Goal: Task Accomplishment & Management: Manage account settings

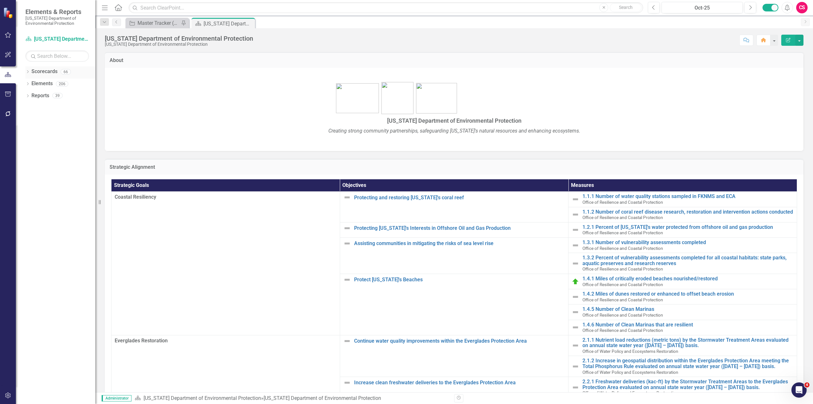
click at [26, 73] on icon "Dropdown" at bounding box center [27, 72] width 4 height 3
click at [31, 83] on icon "Dropdown" at bounding box center [31, 84] width 5 height 4
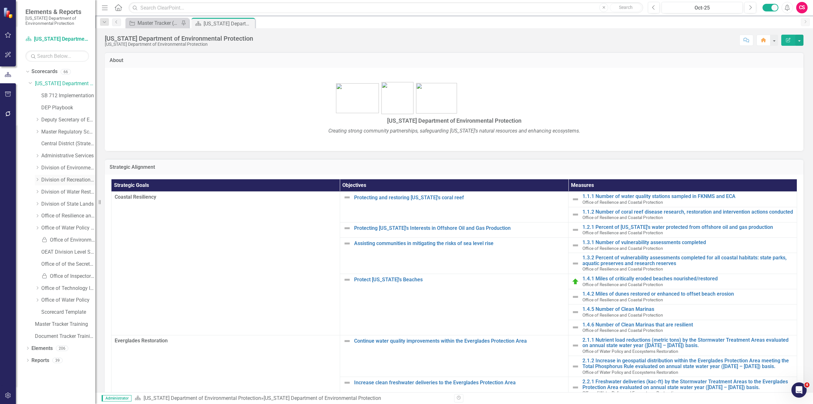
click at [39, 181] on icon "Dropdown" at bounding box center [37, 180] width 5 height 4
click at [69, 249] on link "Office of Park Planning" at bounding box center [72, 251] width 48 height 7
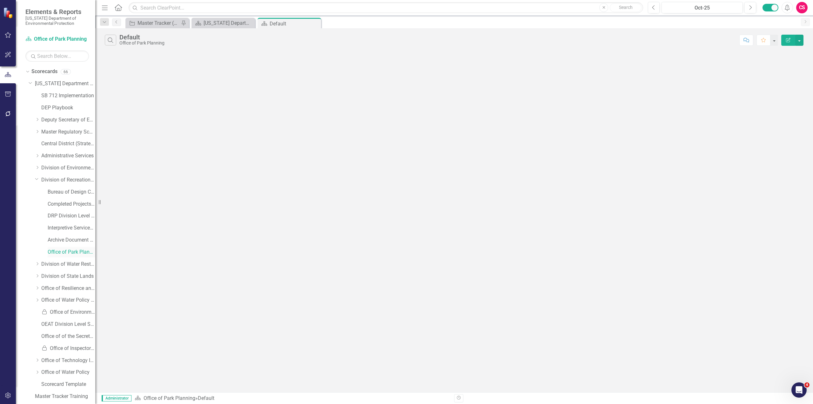
click at [75, 254] on link "Office of Park Planning" at bounding box center [72, 251] width 48 height 7
click at [8, 398] on icon "button" at bounding box center [8, 395] width 7 height 5
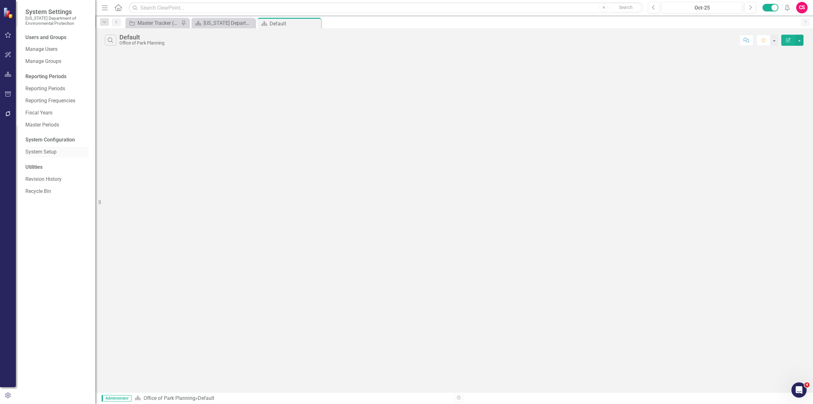
click at [50, 153] on link "System Setup" at bounding box center [57, 151] width 64 height 7
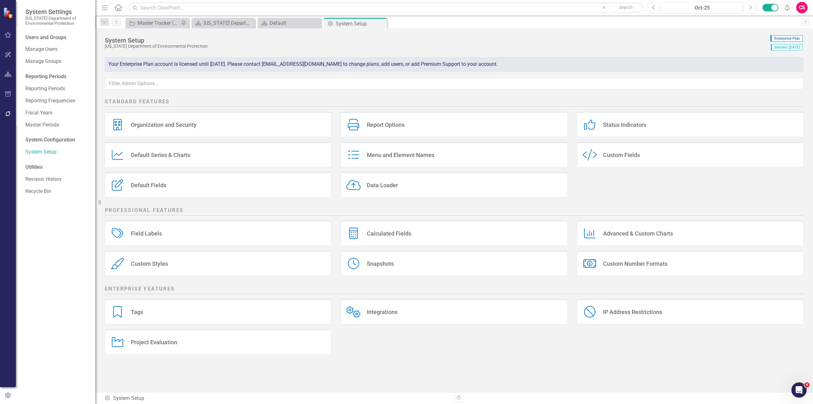
click at [625, 153] on div "Custom Fields" at bounding box center [621, 154] width 37 height 7
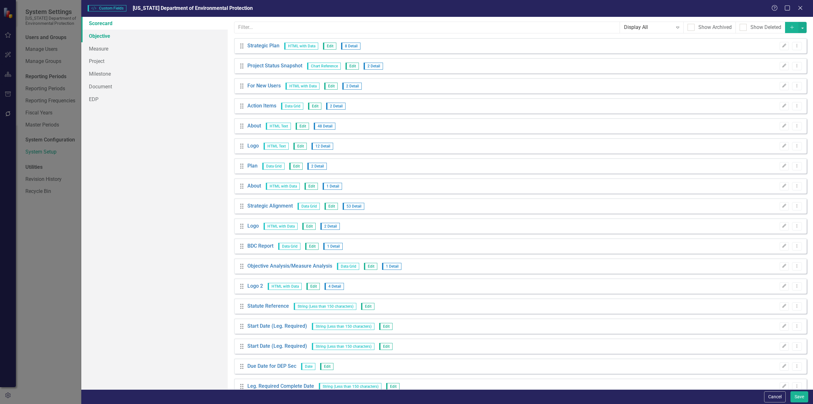
click at [107, 37] on link "Objective" at bounding box center [154, 36] width 146 height 13
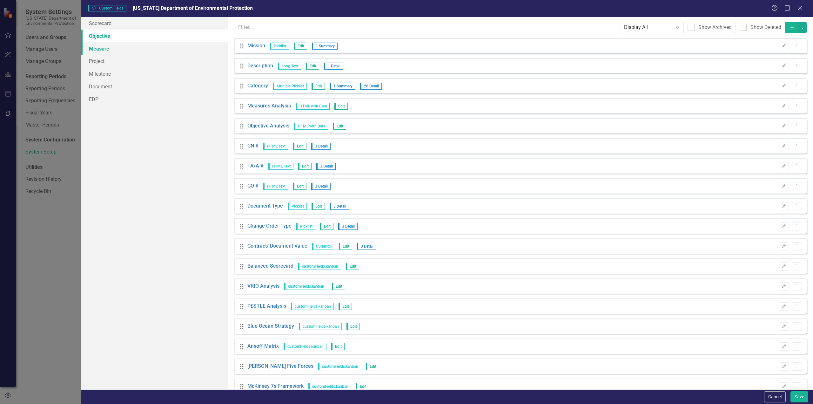
click at [109, 51] on link "Measure" at bounding box center [154, 48] width 146 height 13
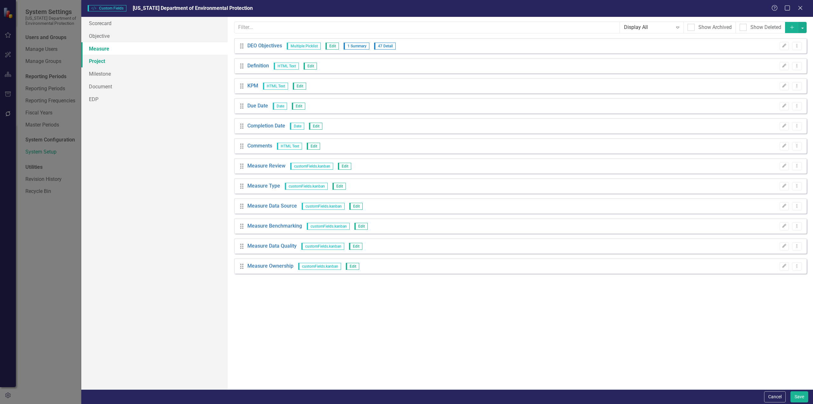
click at [109, 63] on link "Project" at bounding box center [154, 61] width 146 height 13
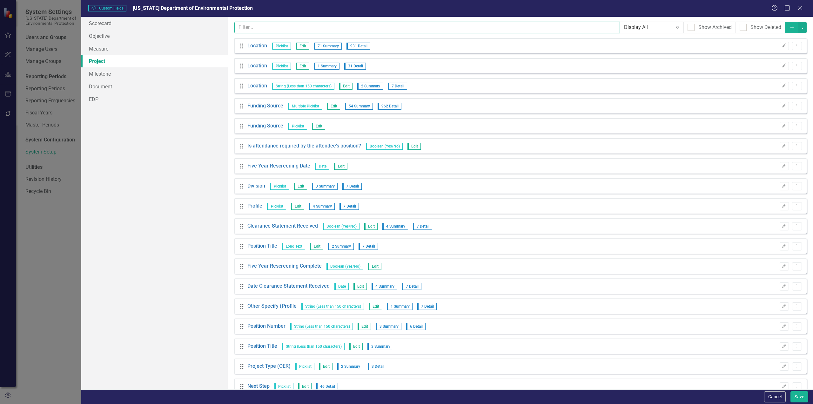
click at [302, 25] on input "text" at bounding box center [428, 28] width 386 height 12
click at [302, 26] on input "Ass" at bounding box center [428, 28] width 386 height 12
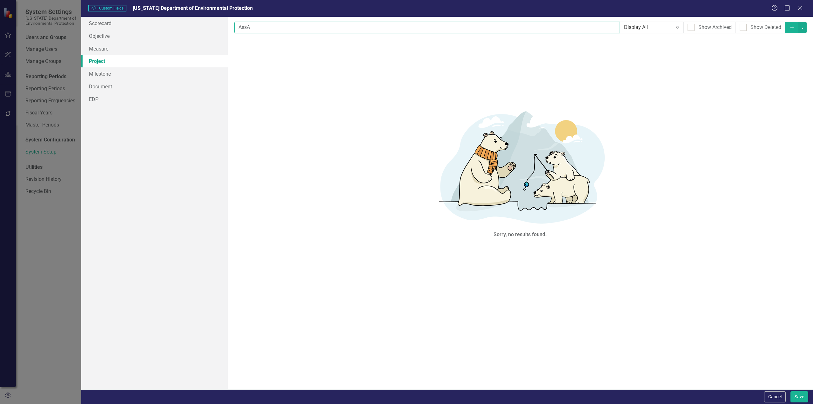
type input "Ass"
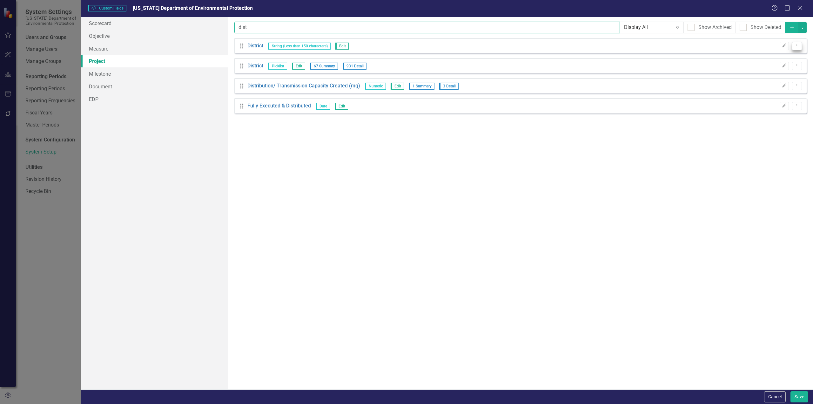
type input "dist"
click at [797, 45] on icon "Dropdown Menu" at bounding box center [797, 46] width 5 height 4
click at [771, 142] on div "Custom fields are one of the most powerful features of ClearPoint. With custom …" at bounding box center [521, 203] width 586 height 372
drag, startPoint x: 229, startPoint y: 22, endPoint x: 180, endPoint y: 16, distance: 49.7
click at [184, 21] on div "Scorecard Objective Measure Project Milestone Document EDP Custom fields are on…" at bounding box center [447, 203] width 732 height 372
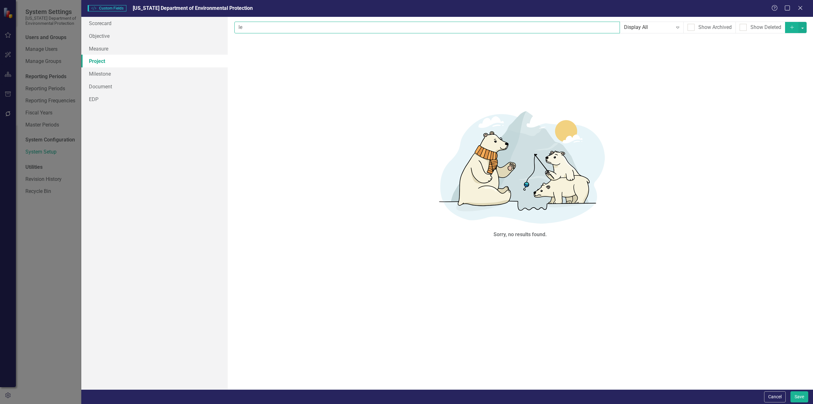
type input "l"
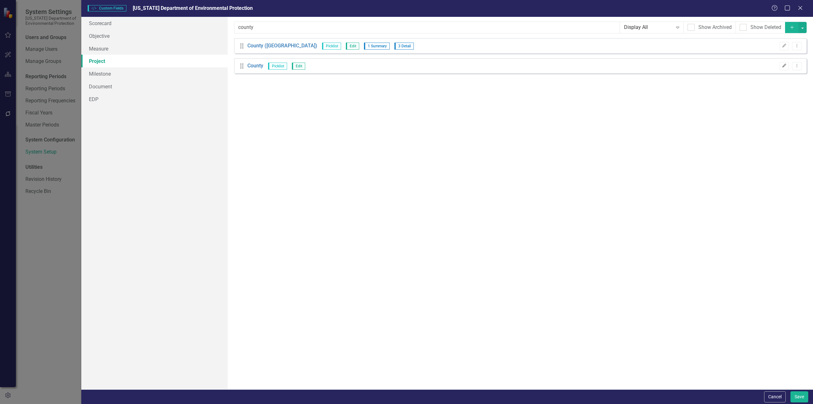
click at [786, 67] on icon "Edit" at bounding box center [784, 66] width 5 height 4
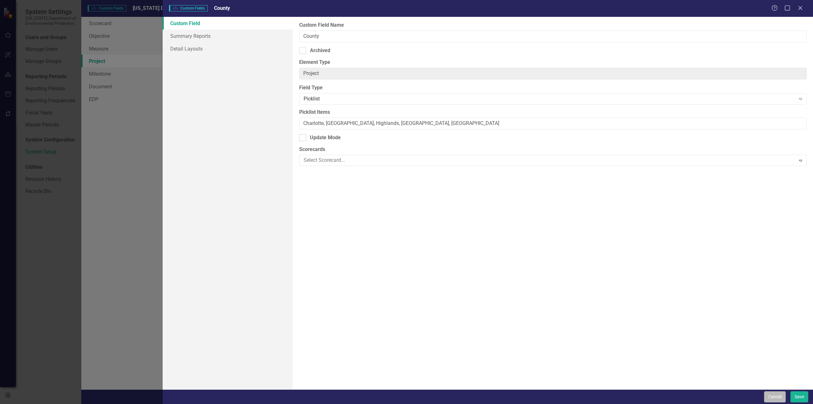
click at [781, 391] on button "Cancel" at bounding box center [776, 396] width 22 height 11
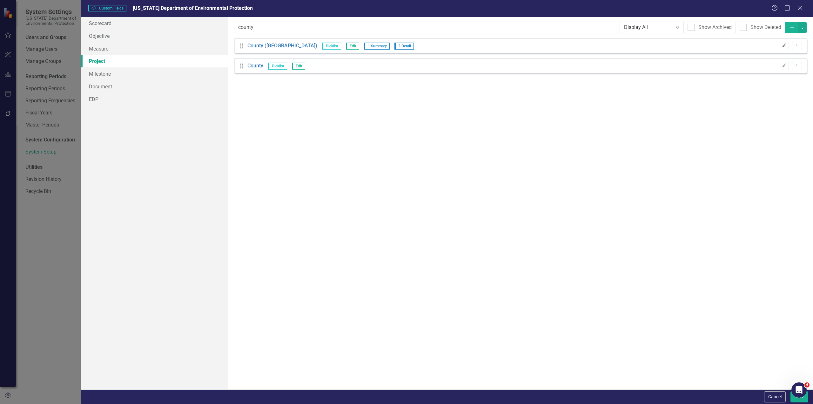
click at [781, 45] on button "Edit" at bounding box center [784, 46] width 9 height 8
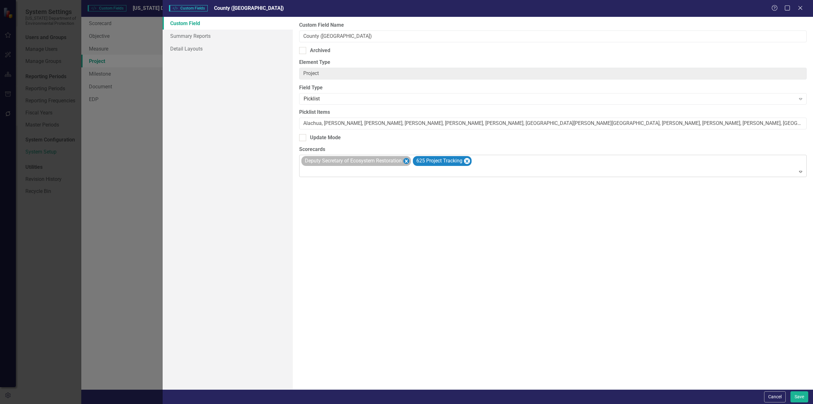
click at [407, 161] on icon "Remove Deputy Secretary of Ecosystem Restoration" at bounding box center [406, 161] width 3 height 3
click at [354, 162] on icon "Remove 625 Project Tracking" at bounding box center [355, 161] width 6 height 8
click at [350, 37] on input "County ([GEOGRAPHIC_DATA])" at bounding box center [553, 37] width 508 height 12
click at [801, 398] on button "Save" at bounding box center [800, 396] width 18 height 11
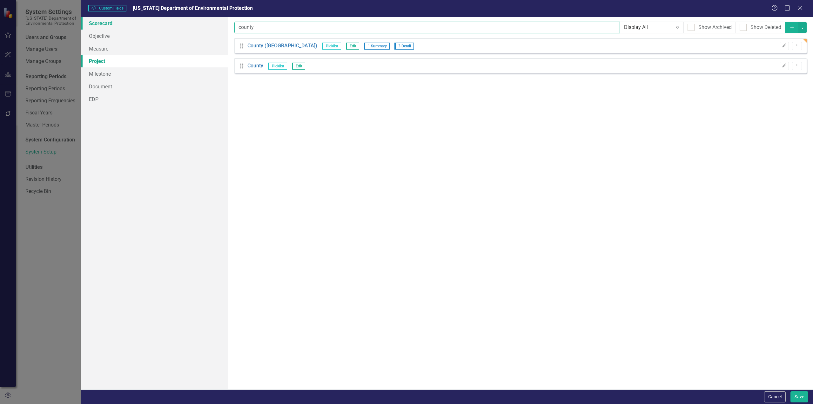
drag, startPoint x: 267, startPoint y: 28, endPoint x: 193, endPoint y: 27, distance: 74.4
click at [193, 27] on div "Scorecard Objective Measure Project Milestone Document EDP Custom fields are on…" at bounding box center [447, 203] width 732 height 372
type input "applicant"
click at [793, 28] on icon "Add" at bounding box center [793, 27] width 6 height 4
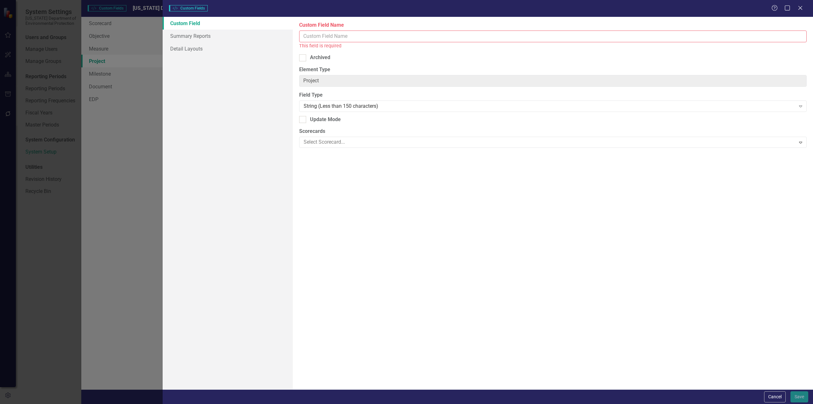
click at [380, 34] on input "Custom Field Name" at bounding box center [553, 37] width 508 height 12
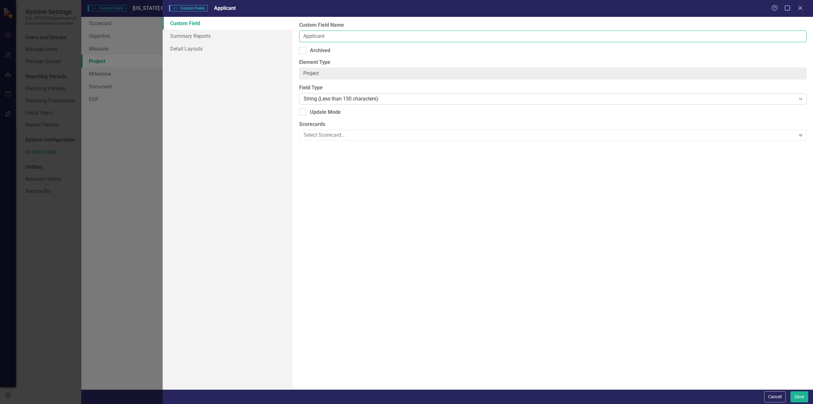
type input "Applicant"
click at [334, 96] on div "String (Less than 150 characters)" at bounding box center [550, 98] width 492 height 7
click at [347, 98] on div "String (Less than 150 characters)" at bounding box center [550, 98] width 492 height 7
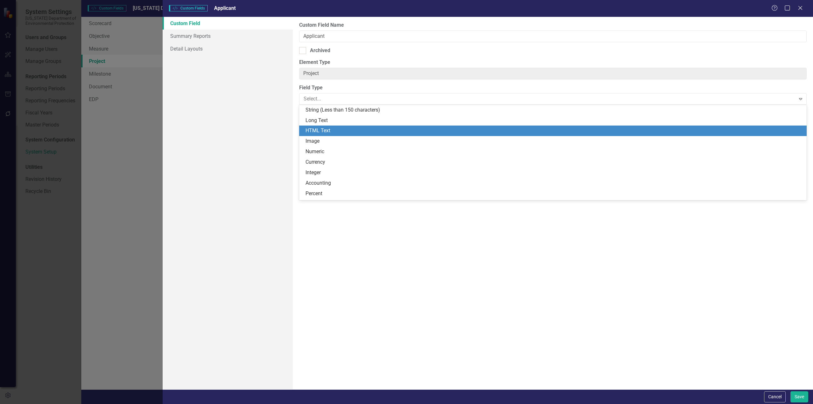
click at [337, 131] on div "HTML Text" at bounding box center [555, 130] width 498 height 7
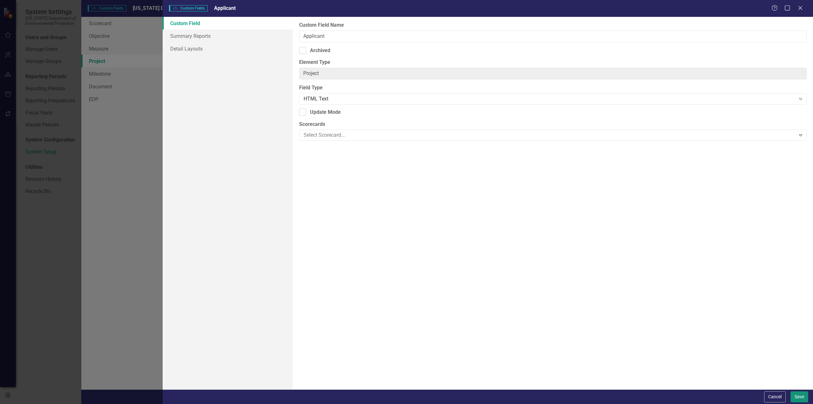
click at [799, 397] on button "Save" at bounding box center [800, 396] width 18 height 11
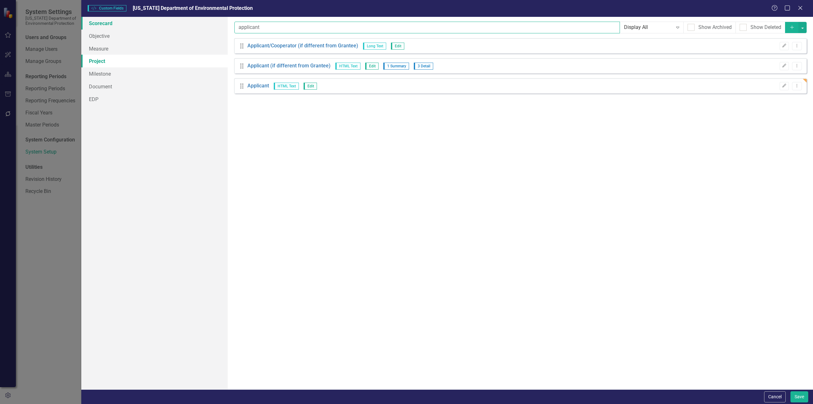
drag, startPoint x: 269, startPoint y: 28, endPoint x: 214, endPoint y: 24, distance: 55.1
click at [214, 24] on div "Scorecard Objective Measure Project Milestone Document EDP Custom fields are on…" at bounding box center [447, 203] width 732 height 372
type input "request"
click at [790, 30] on button "Add" at bounding box center [792, 27] width 14 height 11
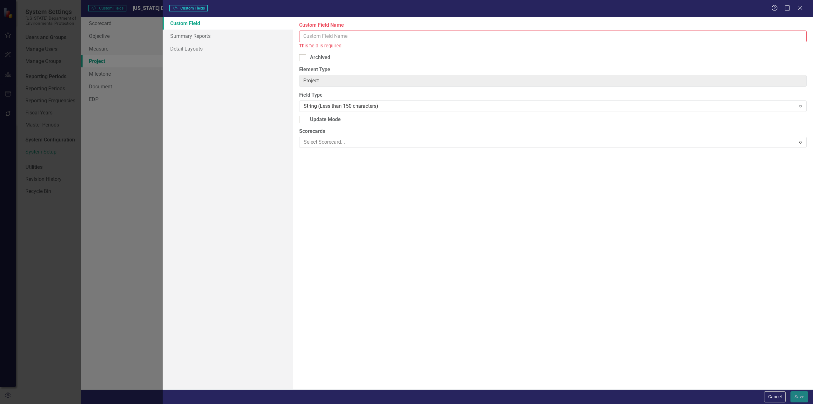
click at [349, 38] on input "Custom Field Name" at bounding box center [553, 37] width 508 height 12
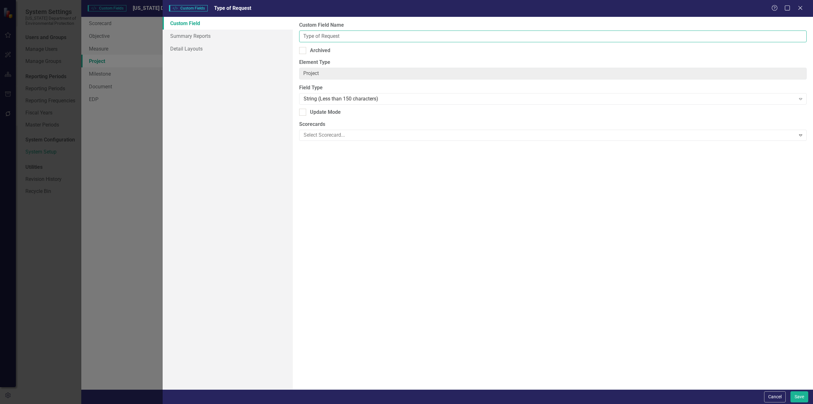
type input "Type of Request"
click at [363, 33] on input "Type of Request" at bounding box center [553, 37] width 508 height 12
click at [803, 397] on button "Save" at bounding box center [800, 396] width 18 height 11
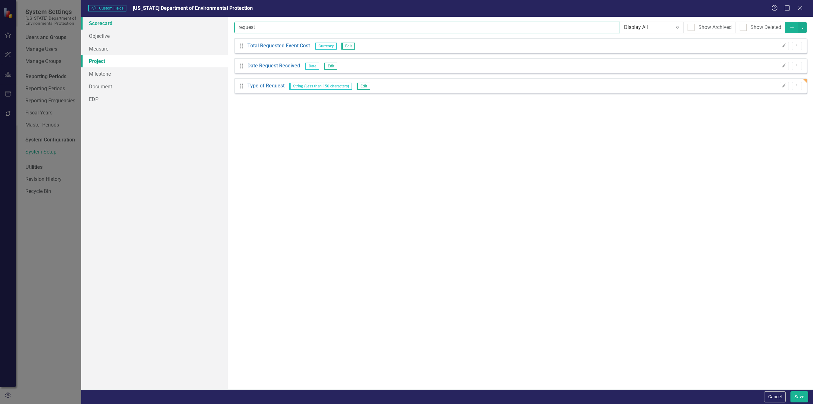
drag, startPoint x: 258, startPoint y: 24, endPoint x: 214, endPoint y: 24, distance: 43.9
click at [214, 24] on div "Scorecard Objective Measure Project Milestone Document EDP Custom fields are on…" at bounding box center [447, 203] width 732 height 372
click at [506, 28] on input "WS" at bounding box center [428, 28] width 386 height 12
type input "W"
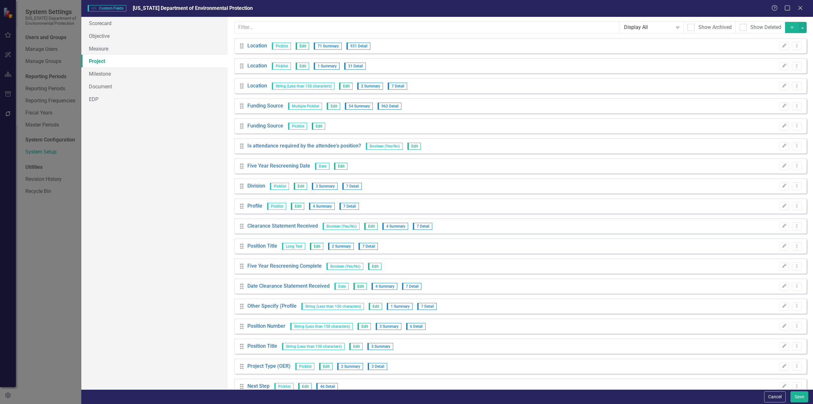
click at [788, 31] on button "Add" at bounding box center [792, 27] width 14 height 11
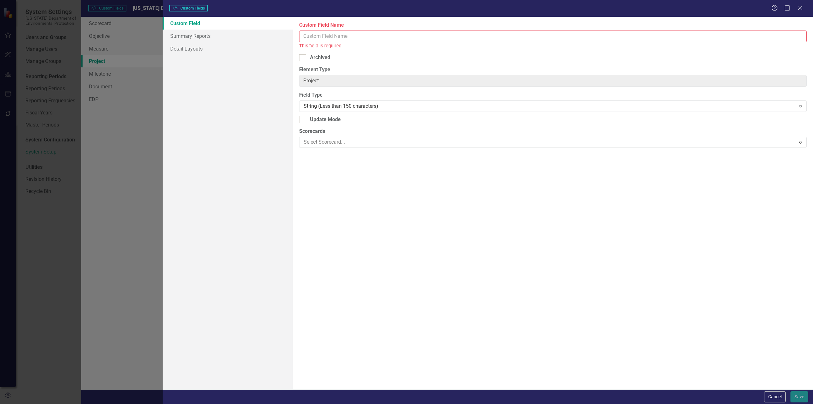
click at [332, 35] on input "Custom Field Name" at bounding box center [553, 37] width 508 height 12
paste input "Title WS # Requested"
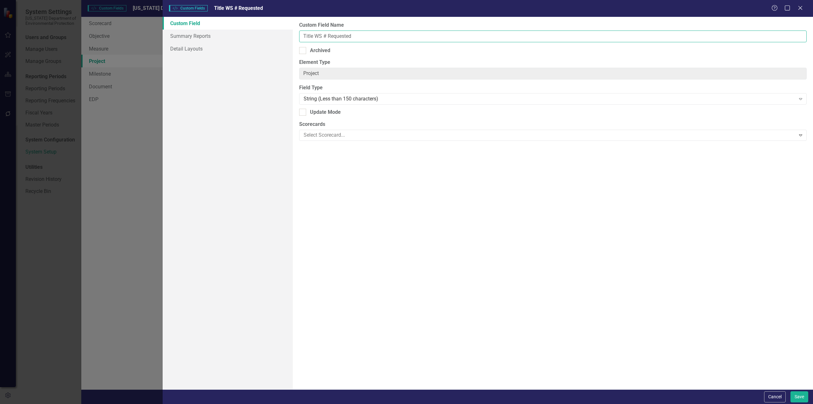
click at [304, 36] on input "Title WS # Requested" at bounding box center [553, 37] width 508 height 12
type input "Title WS # Requested"
click at [317, 99] on div "String (Less than 150 characters)" at bounding box center [550, 98] width 492 height 7
type input "da"
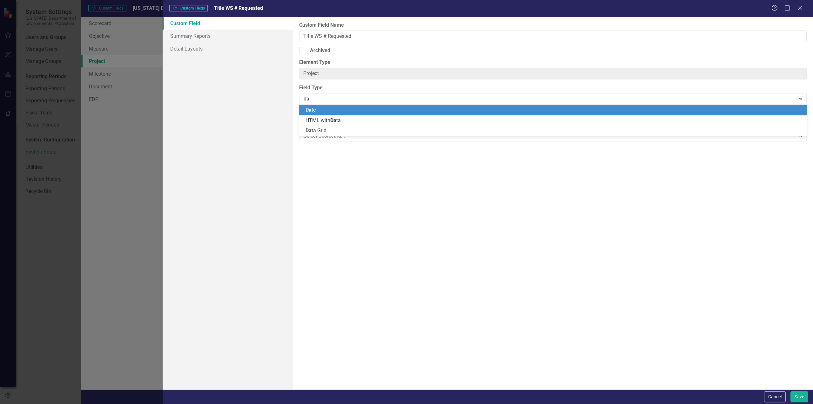
click at [316, 108] on div "Da te" at bounding box center [555, 109] width 498 height 7
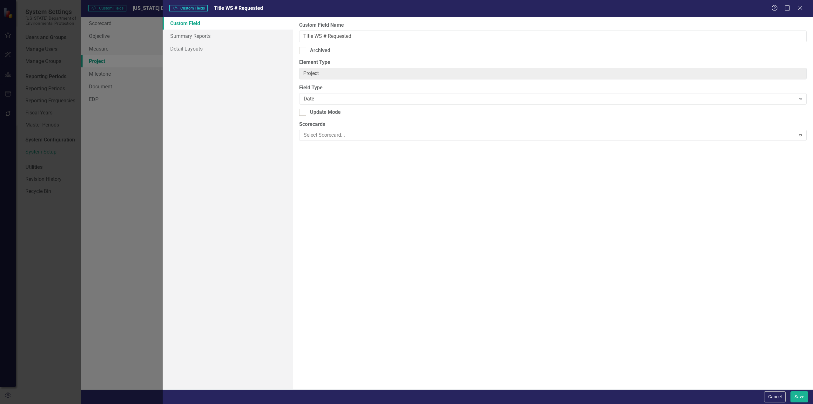
click at [372, 191] on div "Custom Field Name Title WS # Requested Archived Element Type Project ClearPoint…" at bounding box center [553, 203] width 520 height 372
click at [805, 398] on button "Save" at bounding box center [800, 396] width 18 height 11
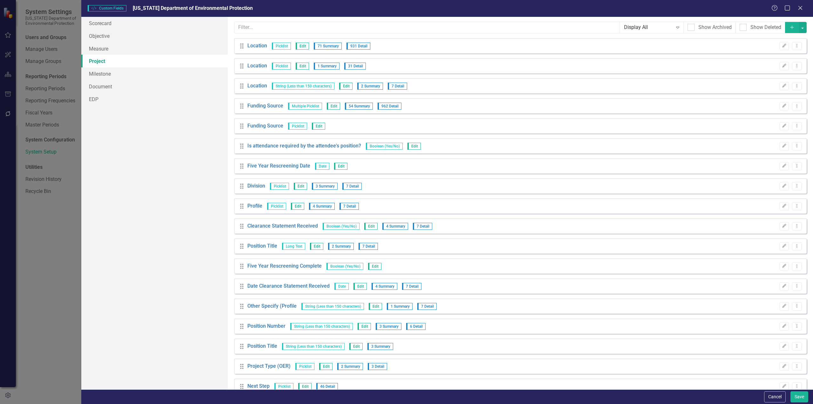
click at [786, 32] on button "Add" at bounding box center [792, 27] width 14 height 11
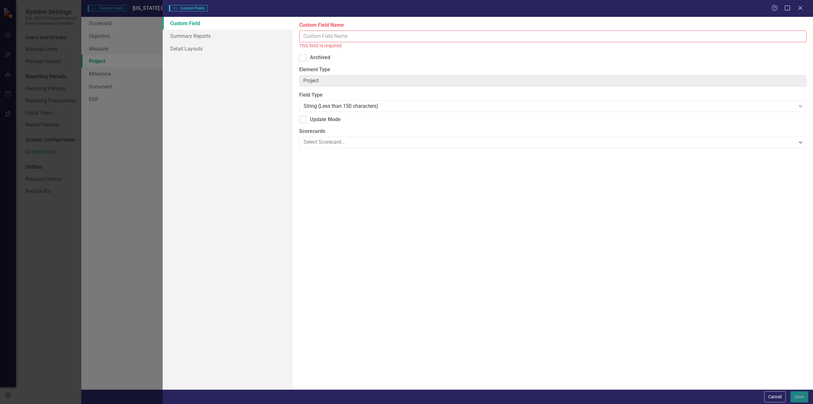
click at [334, 33] on input "Custom Field Name" at bounding box center [553, 37] width 508 height 12
paste input "Title WS #"
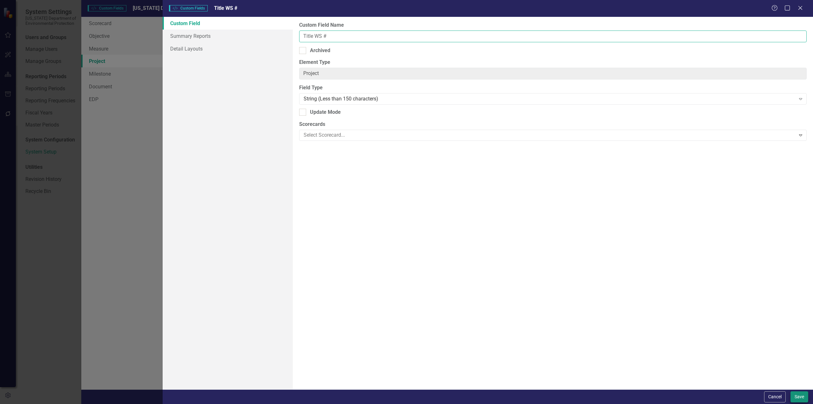
type input "Title WS #"
click at [800, 399] on button "Save" at bounding box center [800, 396] width 18 height 11
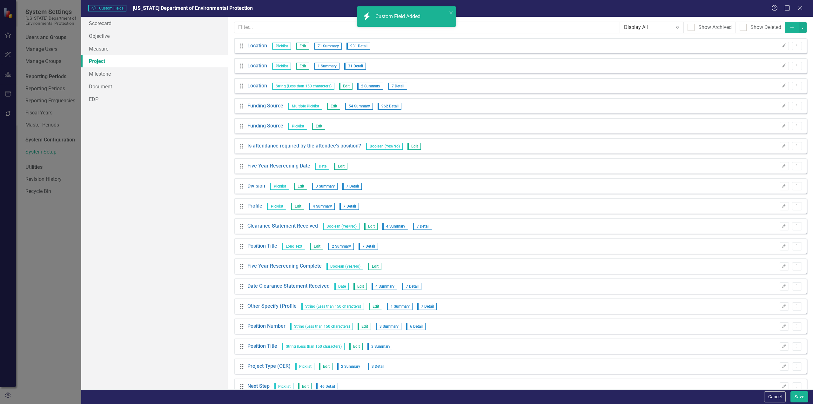
click at [790, 28] on icon "Add" at bounding box center [793, 27] width 6 height 4
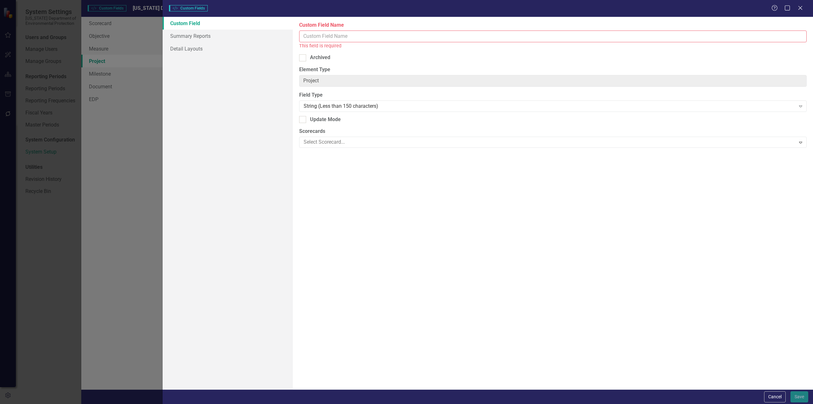
click at [333, 35] on input "Custom Field Name" at bounding box center [553, 37] width 508 height 12
paste input "Park/District Review Requested"
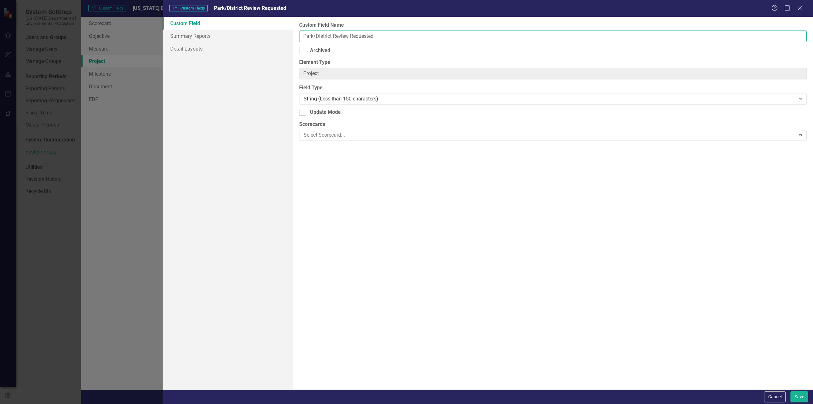
click at [304, 37] on input "Park/District Review Requested" at bounding box center [553, 37] width 508 height 12
type input "Park/District Review Requested"
click at [343, 97] on div "String (Less than 150 characters)" at bounding box center [550, 98] width 492 height 7
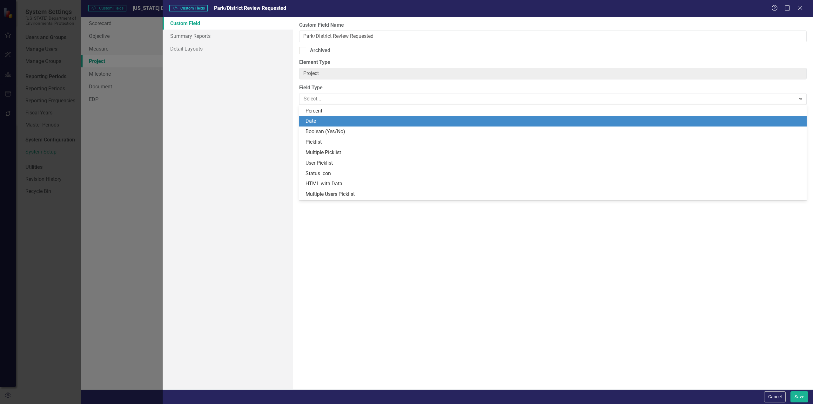
scroll to position [82, 0]
click at [323, 125] on div "Date" at bounding box center [555, 121] width 498 height 7
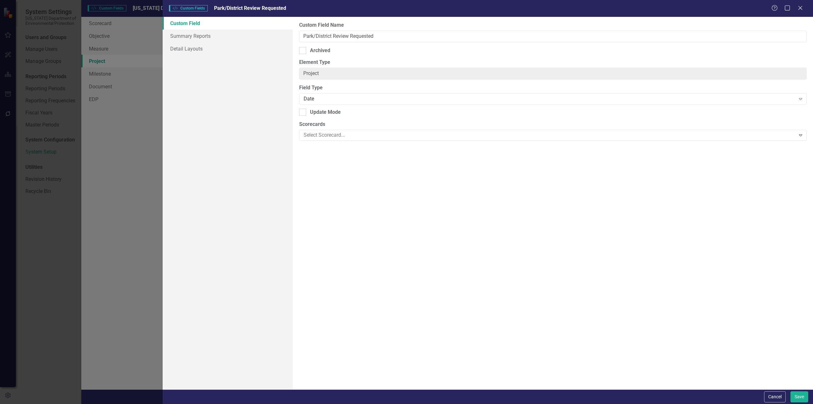
click at [363, 194] on div "Custom Field Name Park/District Review Requested Archived Element Type Project …" at bounding box center [553, 203] width 520 height 372
click at [798, 394] on button "Save" at bounding box center [800, 396] width 18 height 11
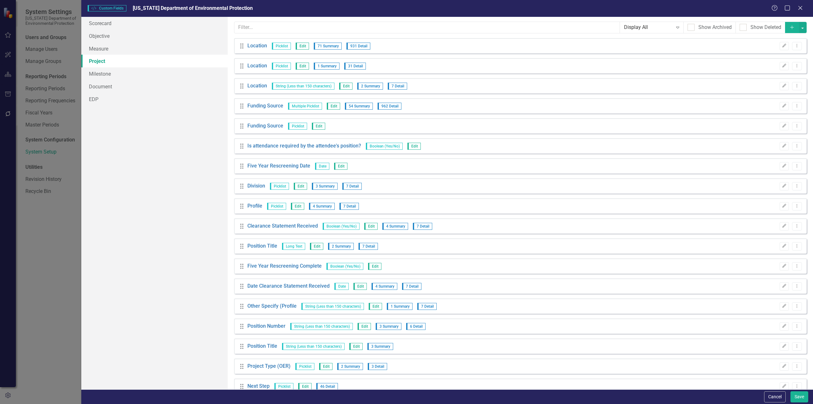
click at [790, 27] on icon "Add" at bounding box center [793, 27] width 6 height 4
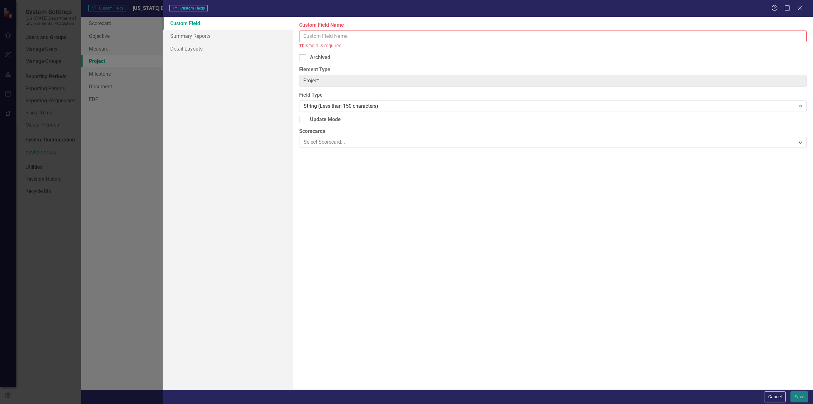
click at [340, 39] on input "Custom Field Name" at bounding box center [553, 37] width 508 height 12
paste input "Park/District Comments - Date"
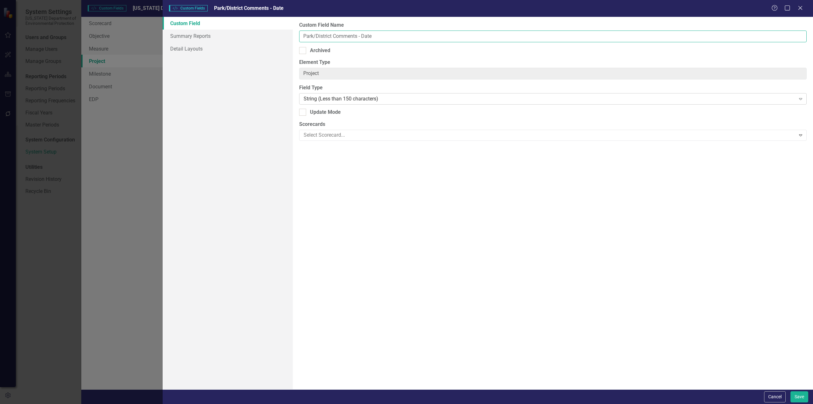
type input "Park/District Comments - Date"
click at [332, 99] on div "String (Less than 150 characters)" at bounding box center [550, 98] width 492 height 7
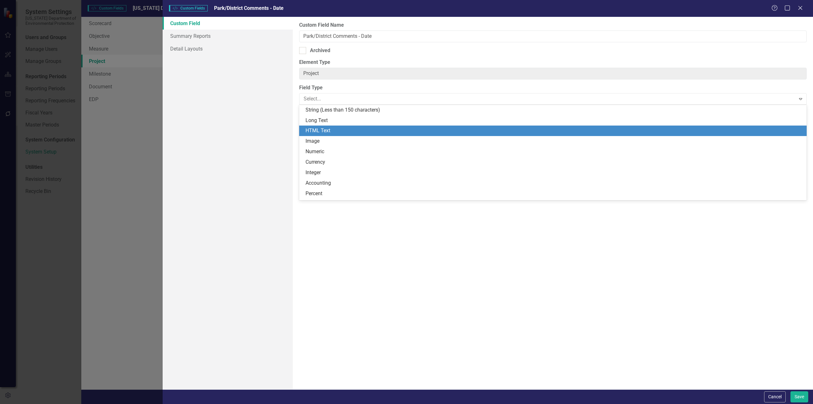
click at [328, 129] on div "HTML Text" at bounding box center [555, 130] width 498 height 7
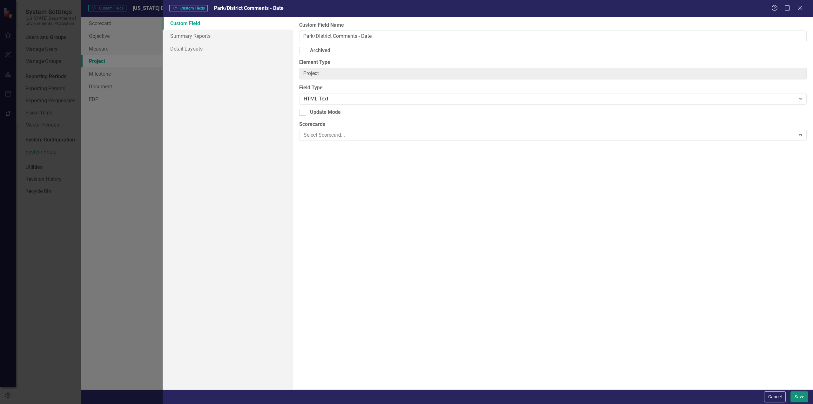
click at [799, 397] on button "Save" at bounding box center [800, 396] width 18 height 11
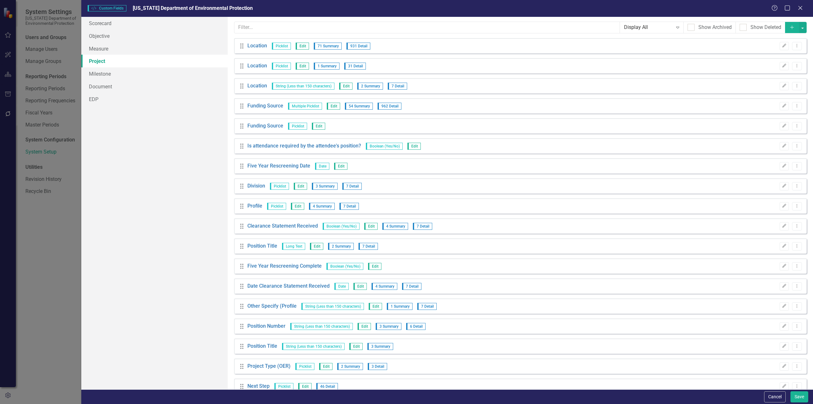
drag, startPoint x: 790, startPoint y: 30, endPoint x: 781, endPoint y: 30, distance: 8.9
click at [790, 30] on button "Add" at bounding box center [792, 27] width 14 height 11
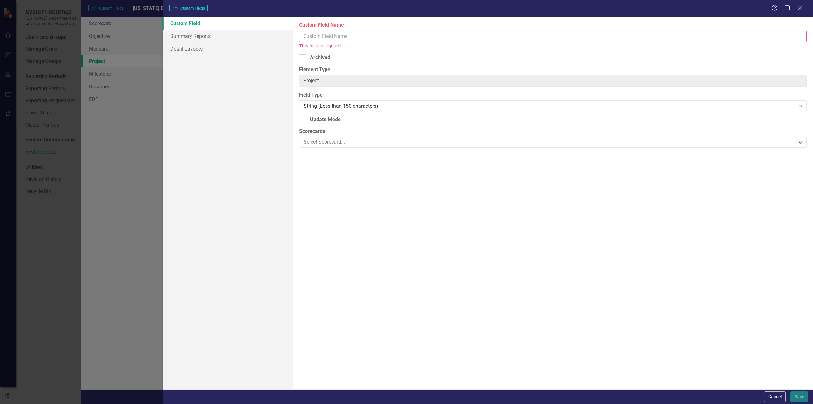
click at [349, 37] on input "Custom Field Name" at bounding box center [553, 37] width 508 height 12
paste input "BNCR/BDC Review Requested"
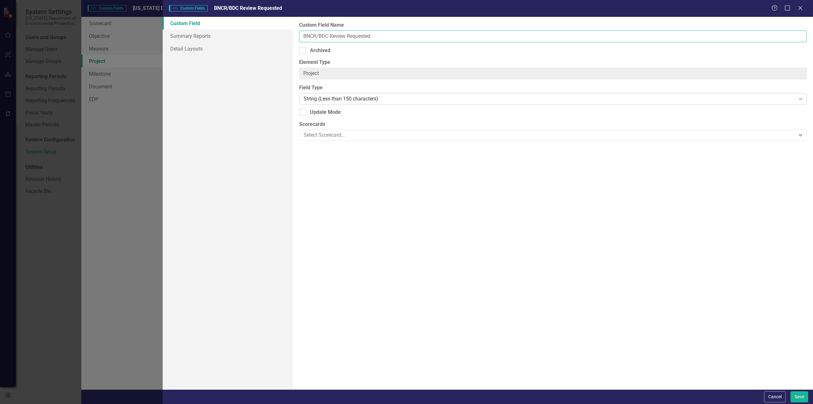
type input "BNCR/BDC Review Requested"
click at [316, 99] on div "String (Less than 150 characters)" at bounding box center [550, 98] width 492 height 7
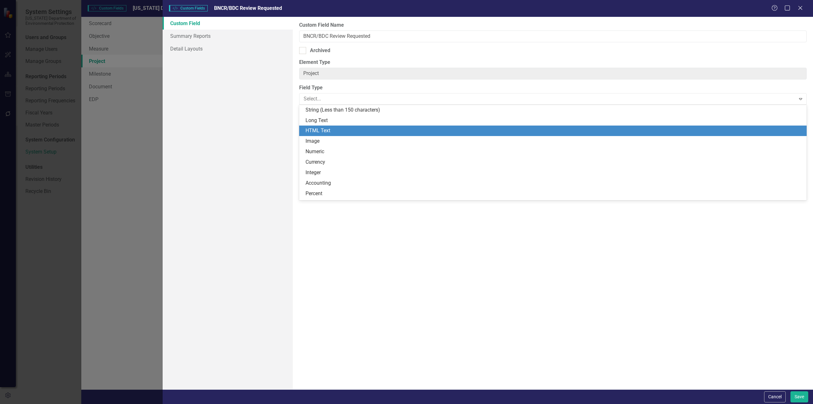
click at [320, 131] on div "HTML Text" at bounding box center [555, 130] width 498 height 7
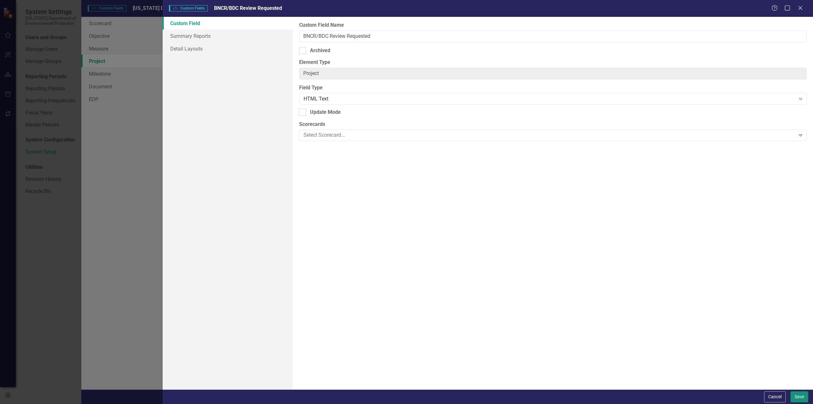
click at [801, 396] on button "Save" at bounding box center [800, 396] width 18 height 11
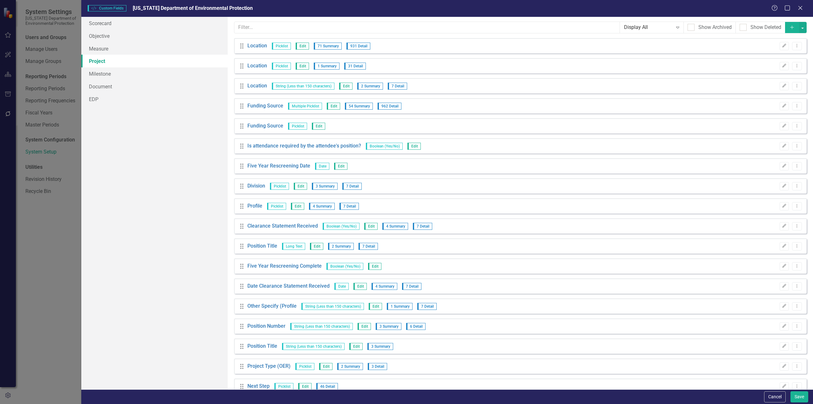
drag, startPoint x: 789, startPoint y: 28, endPoint x: 784, endPoint y: 29, distance: 5.5
click at [790, 28] on icon "Add" at bounding box center [793, 27] width 6 height 4
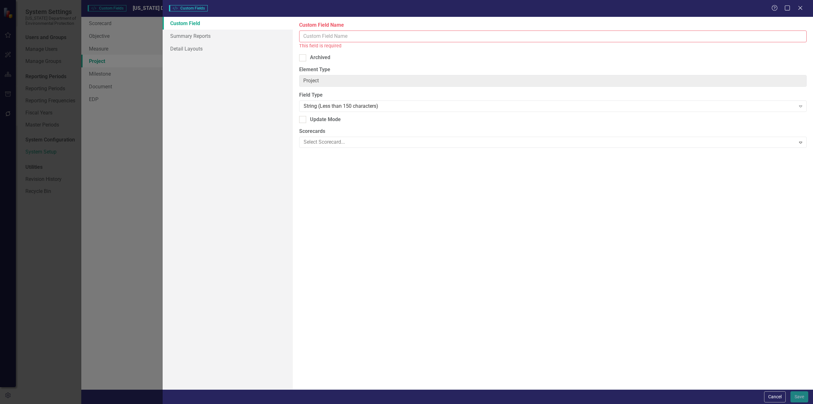
click at [334, 37] on input "Custom Field Name" at bounding box center [553, 37] width 508 height 12
paste input "BNCR/BDC Comments - Date"
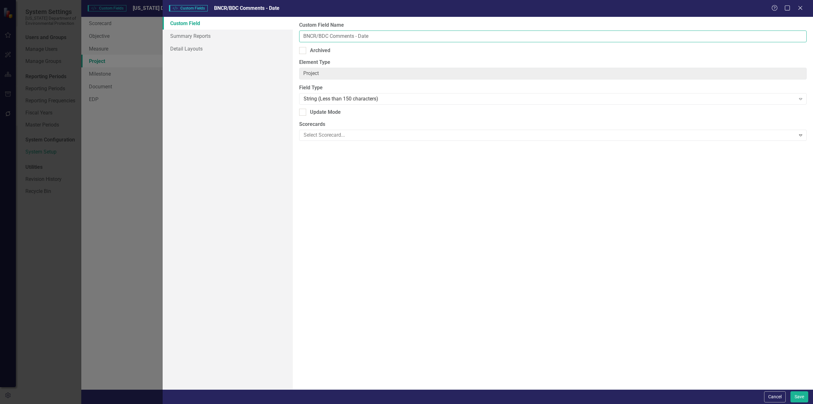
type input "BNCR/BDC Comments - Date"
click at [388, 99] on div "String (Less than 150 characters)" at bounding box center [550, 98] width 492 height 7
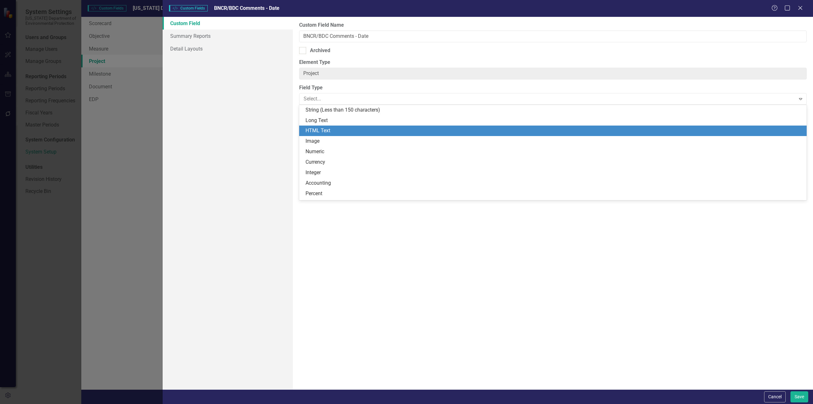
click at [325, 133] on div "HTML Text" at bounding box center [555, 130] width 498 height 7
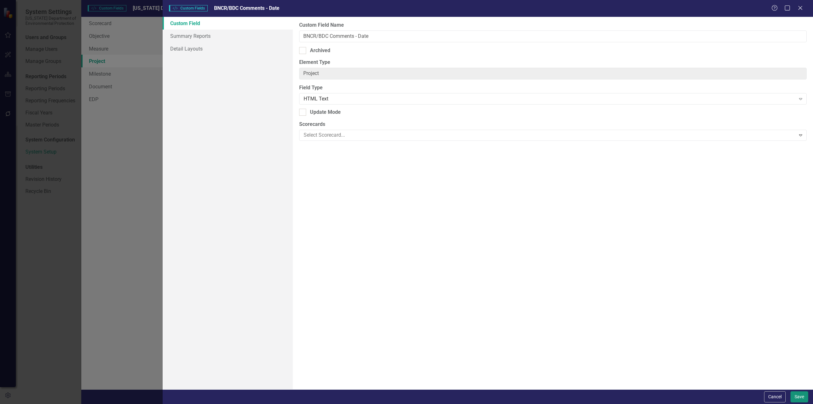
click at [802, 400] on button "Save" at bounding box center [800, 396] width 18 height 11
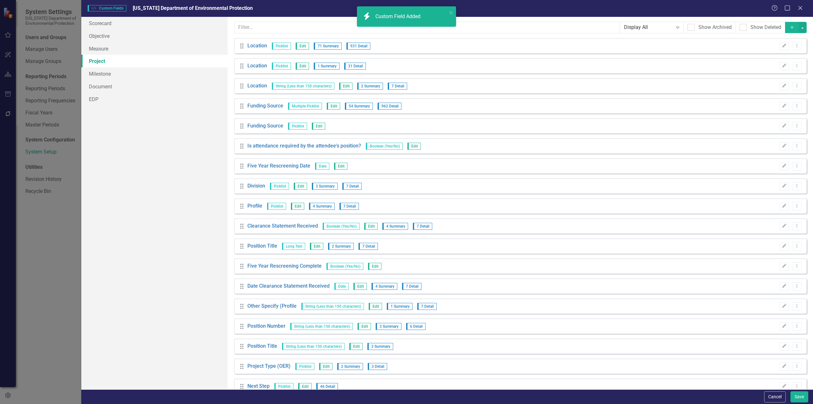
click at [787, 24] on button "Add" at bounding box center [792, 27] width 14 height 11
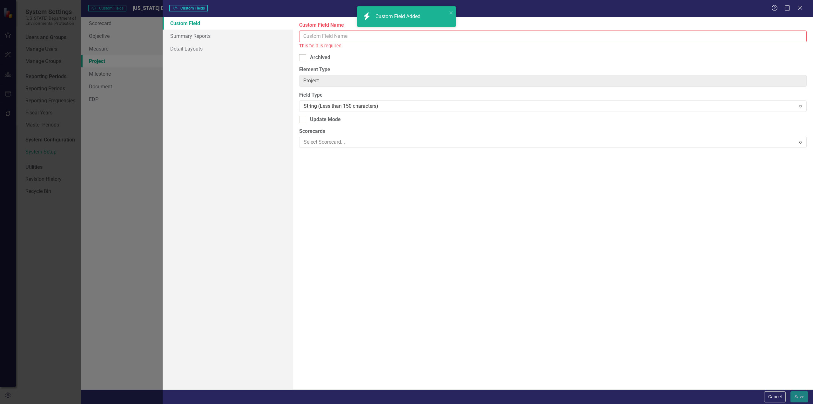
click at [351, 40] on input "Custom Field Name" at bounding box center [553, 37] width 508 height 12
paste input "OGC Review/Comments"
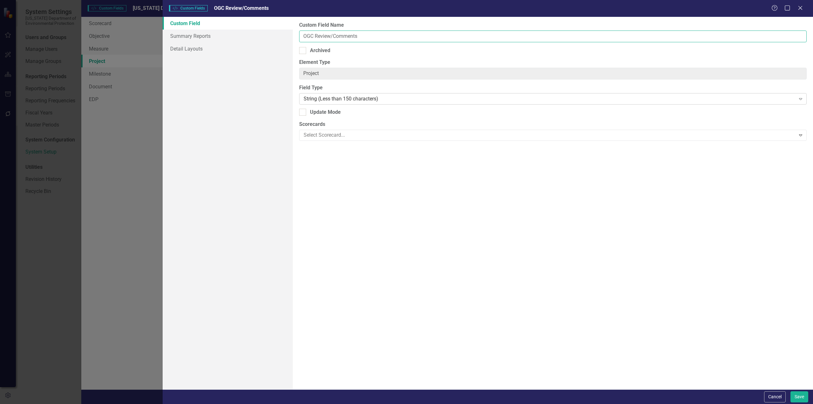
type input "OGC Review/Comments"
click at [324, 97] on div "String (Less than 150 characters)" at bounding box center [550, 98] width 492 height 7
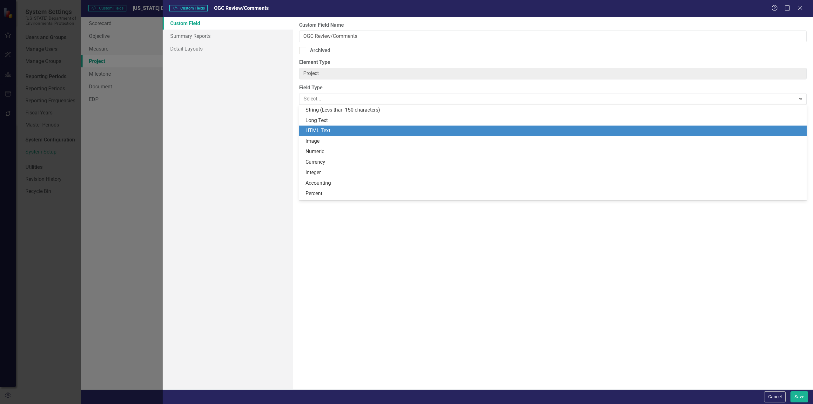
click at [331, 131] on div "HTML Text" at bounding box center [555, 130] width 498 height 7
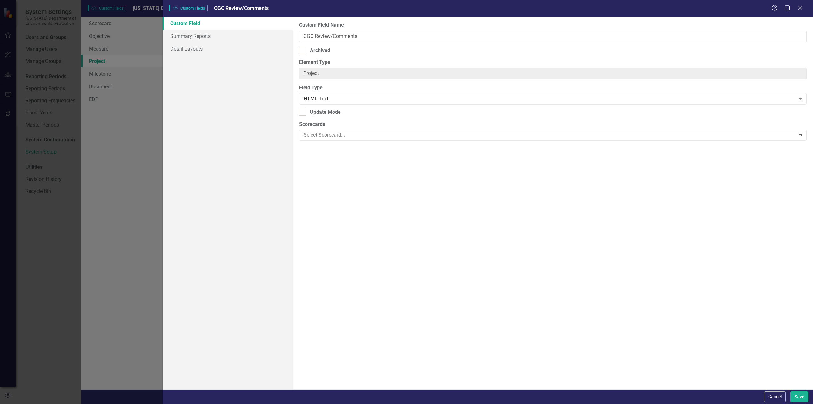
click at [382, 246] on div "Custom Field Name OGC Review/Comments Archived Element Type Project ClearPoint …" at bounding box center [553, 203] width 520 height 372
click at [801, 394] on button "Save" at bounding box center [800, 396] width 18 height 11
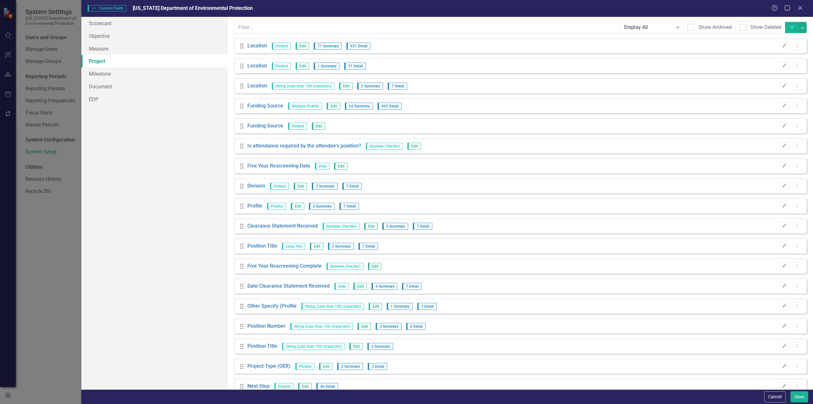
click at [790, 26] on icon "Add" at bounding box center [793, 27] width 6 height 4
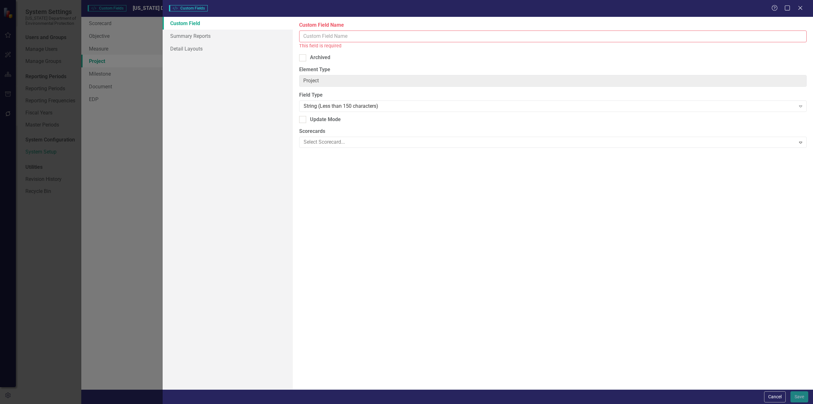
click at [361, 38] on input "Custom Field Name" at bounding box center [553, 37] width 508 height 12
paste input "EA and Director Review"
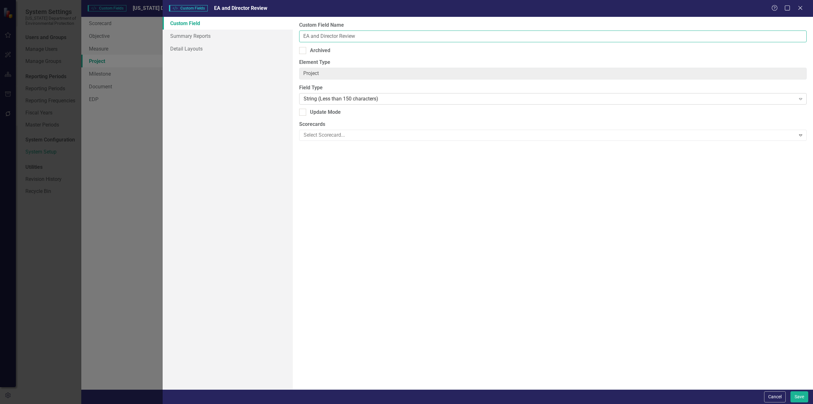
type input "EA and Director Review"
click at [322, 100] on div "String (Less than 150 characters)" at bounding box center [550, 98] width 492 height 7
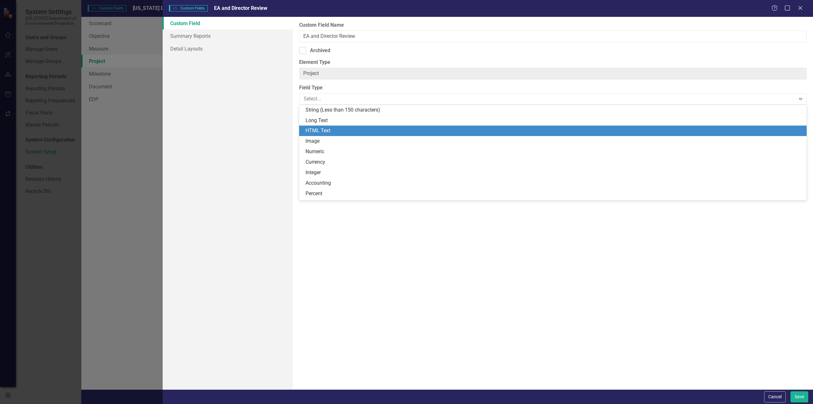
click at [324, 131] on div "HTML Text" at bounding box center [555, 130] width 498 height 7
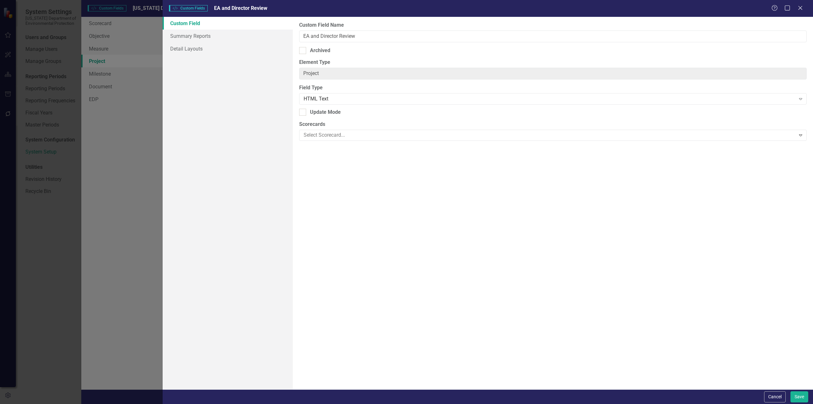
click at [528, 306] on div "Custom Field Name EA and Director Review Archived Element Type Project ClearPoi…" at bounding box center [553, 203] width 520 height 372
click at [801, 396] on button "Save" at bounding box center [800, 396] width 18 height 11
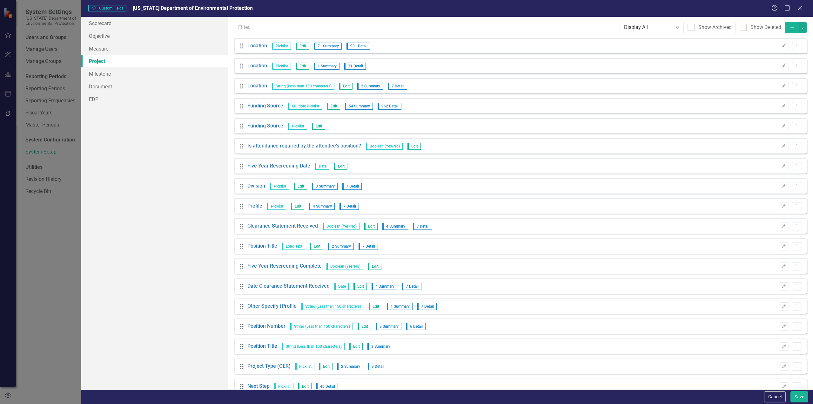
click at [790, 27] on icon "Add" at bounding box center [793, 27] width 6 height 4
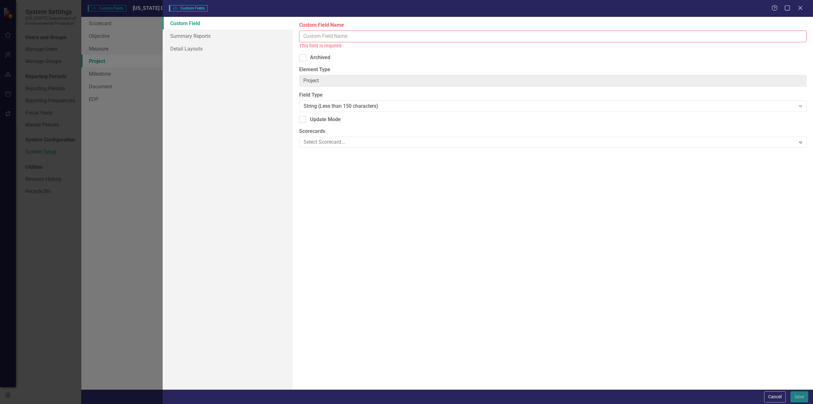
click at [321, 33] on input "Custom Field Name" at bounding box center [553, 37] width 508 height 12
paste input "Status/Date"
type input "Status/Date"
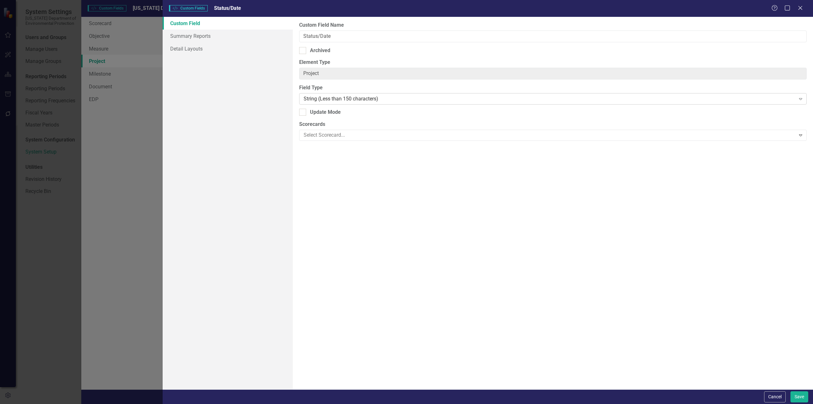
type input "Status/Date"
click at [328, 99] on div "String (Less than 150 characters)" at bounding box center [550, 98] width 492 height 7
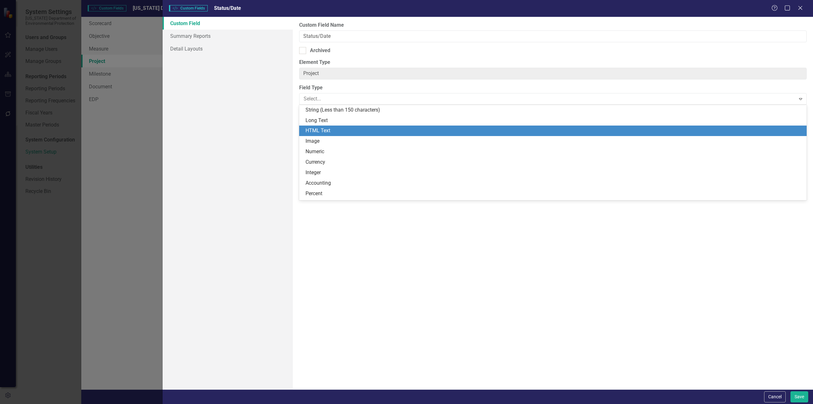
click at [327, 130] on div "HTML Text" at bounding box center [555, 130] width 498 height 7
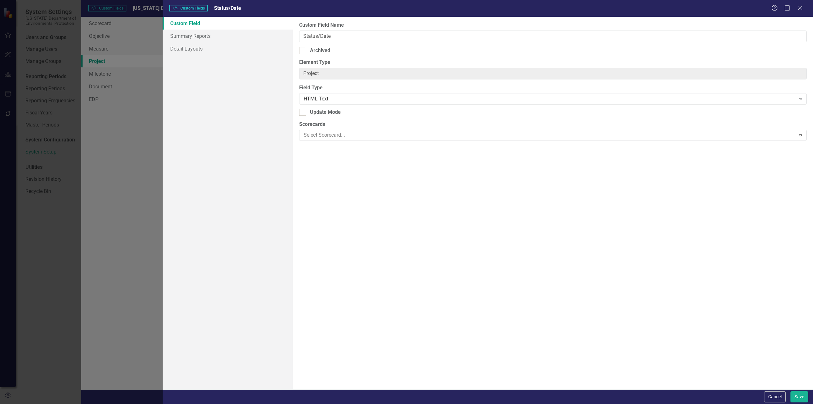
click at [622, 336] on div "Custom Field Name Status/Date Archived Element Type Project ClearPoint Can Do M…" at bounding box center [553, 203] width 520 height 372
click at [803, 398] on button "Save" at bounding box center [800, 396] width 18 height 11
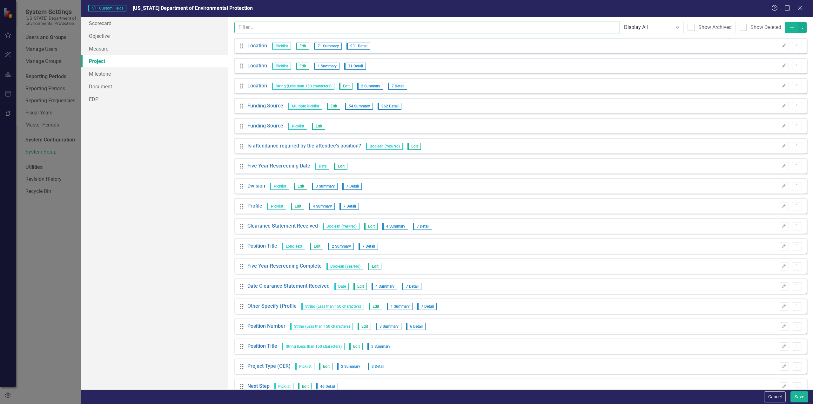
click at [304, 30] on input "text" at bounding box center [428, 28] width 386 height 12
type input "notes"
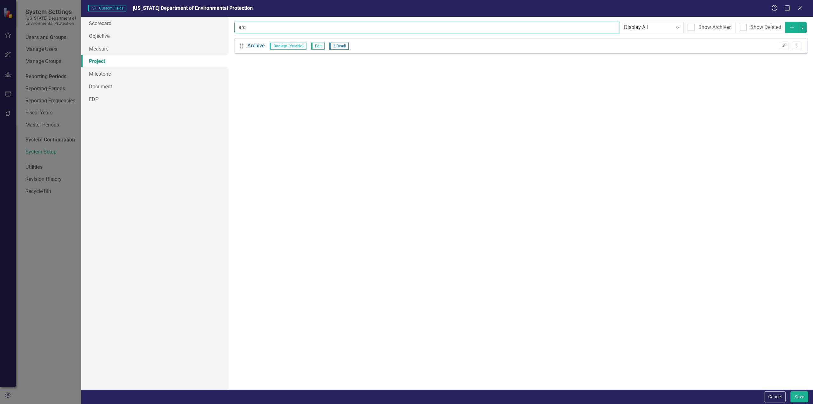
type input "arc"
click at [793, 28] on icon "Add" at bounding box center [793, 27] width 6 height 4
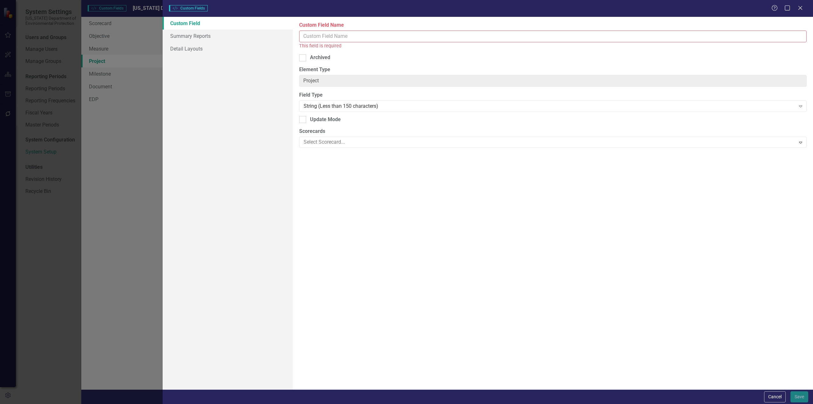
click at [383, 35] on input "Custom Field Name" at bounding box center [553, 37] width 508 height 12
paste input "ARC Item Questionnaire/Approval"
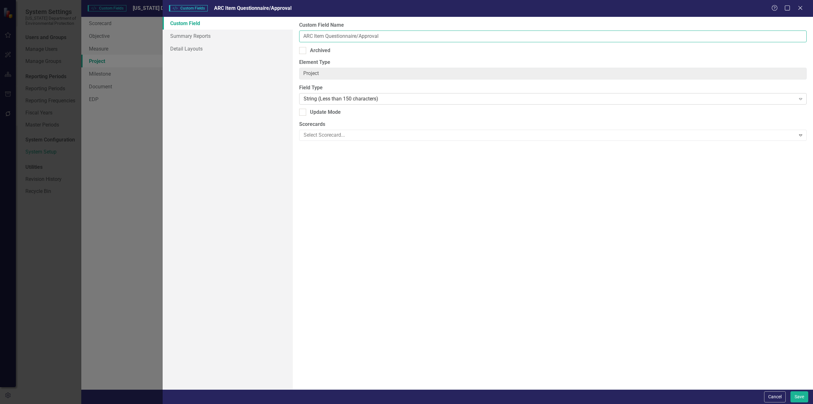
type input "ARC Item Questionnaire/Approval"
click at [332, 103] on div "String (Less than 150 characters) Expand" at bounding box center [553, 98] width 508 height 11
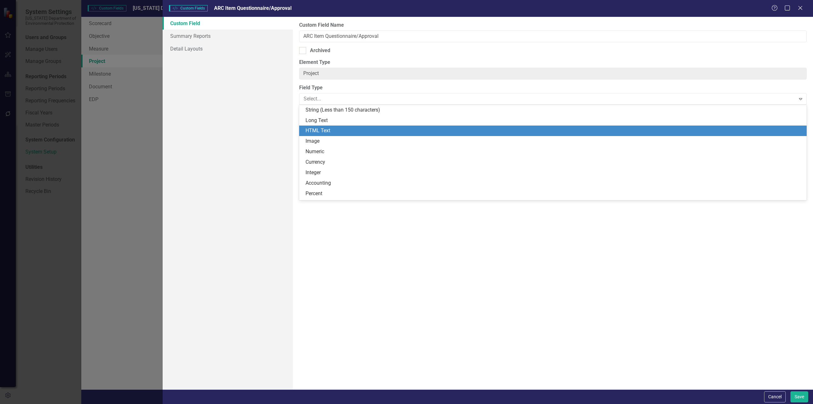
click at [328, 126] on div "HTML Text" at bounding box center [553, 131] width 508 height 10
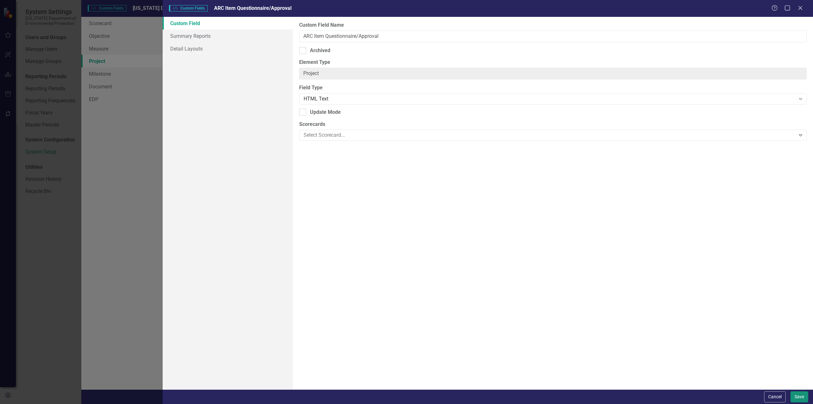
click at [800, 396] on button "Save" at bounding box center [800, 396] width 18 height 11
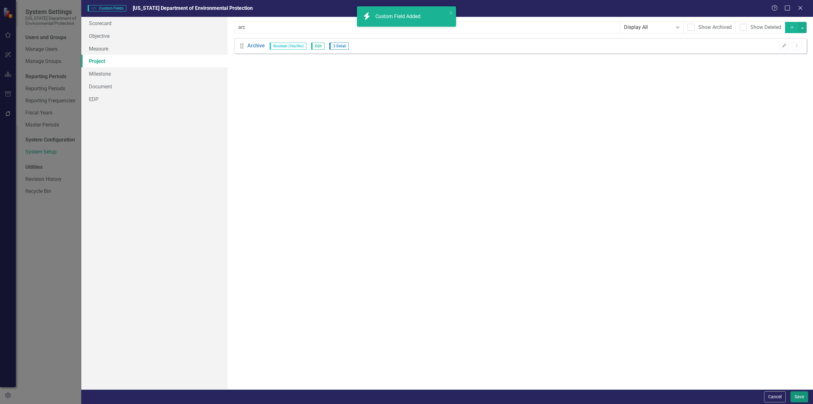
click at [803, 396] on button "Save" at bounding box center [800, 396] width 18 height 11
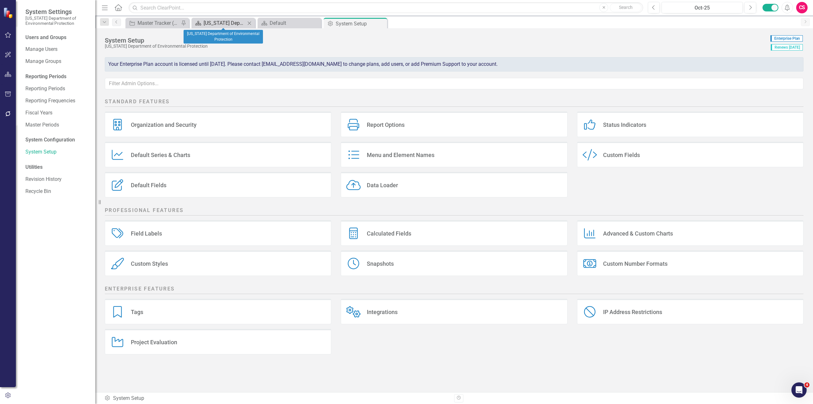
click at [221, 25] on div "[US_STATE] Department of Environmental Protection" at bounding box center [225, 23] width 42 height 8
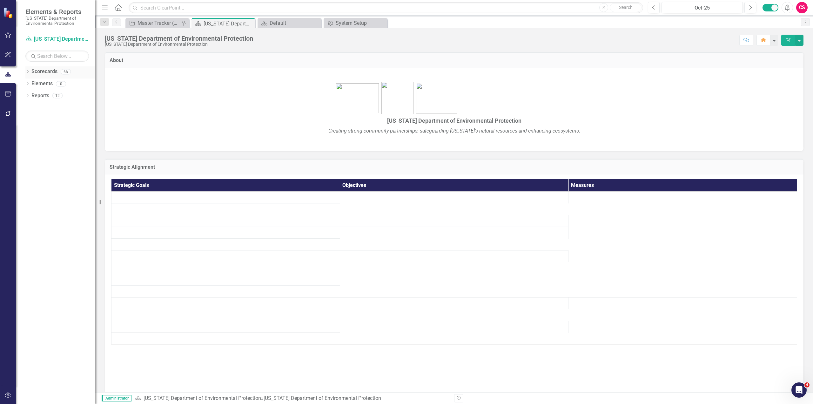
click at [27, 72] on icon "Dropdown" at bounding box center [27, 72] width 4 height 3
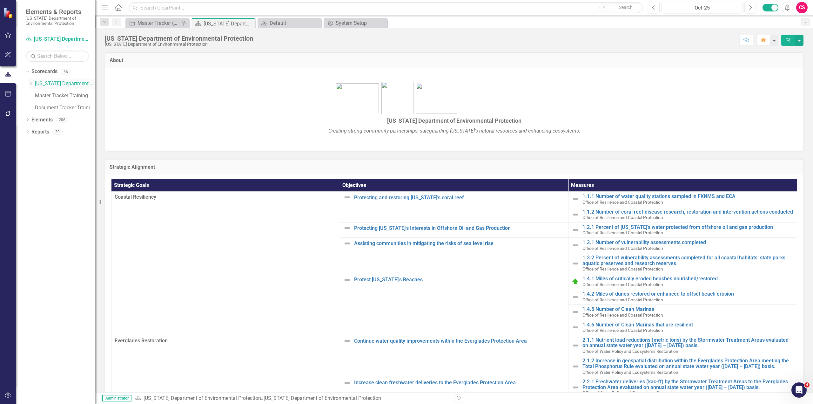
click at [31, 82] on icon "Dropdown" at bounding box center [31, 84] width 5 height 4
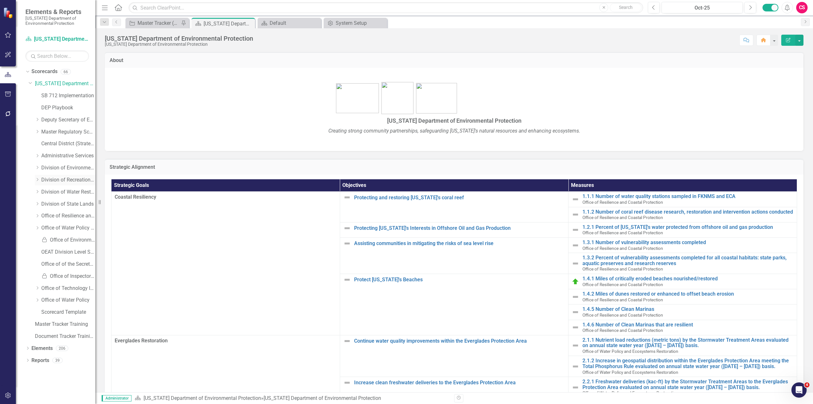
click at [37, 180] on icon "Dropdown" at bounding box center [37, 180] width 5 height 4
click at [70, 252] on link "Office of Park Planning" at bounding box center [72, 251] width 48 height 7
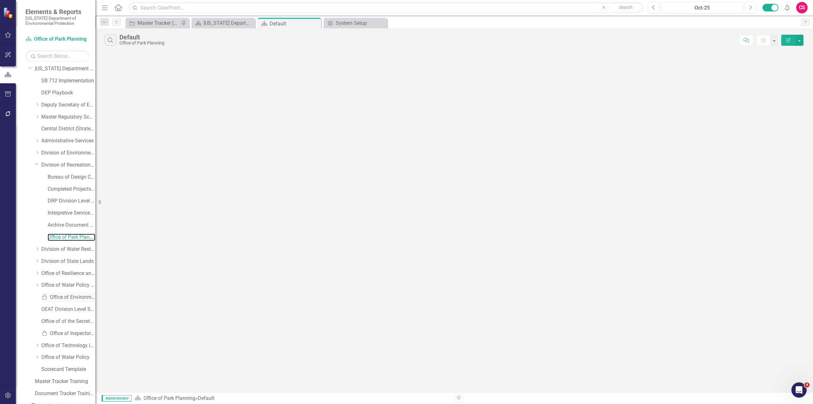
scroll to position [35, 0]
click at [383, 24] on icon at bounding box center [381, 22] width 3 height 3
click at [39, 385] on link "Elements" at bounding box center [41, 385] width 21 height 7
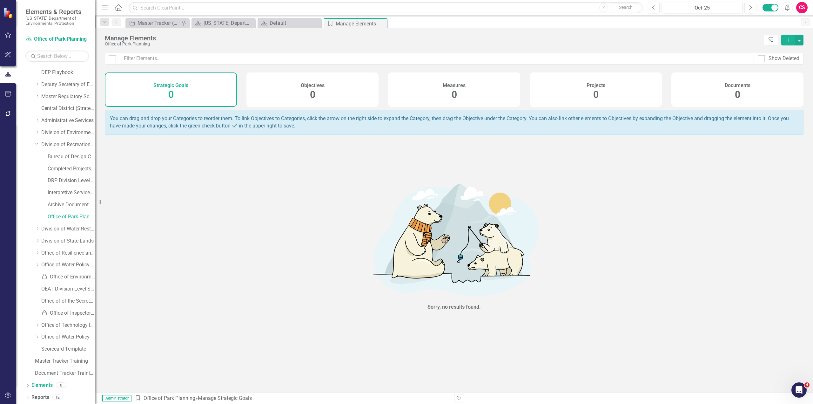
click at [603, 96] on div "Projects 0" at bounding box center [596, 89] width 132 height 34
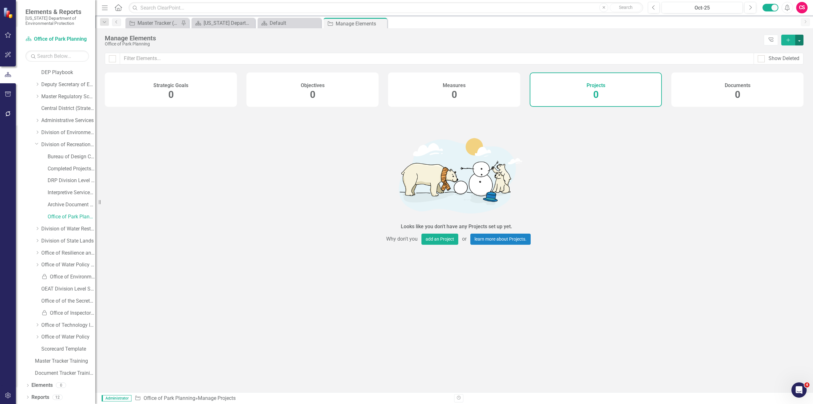
click at [803, 40] on button "button" at bounding box center [800, 40] width 8 height 11
click at [792, 60] on link "Add Multiple Add Multiple" at bounding box center [778, 64] width 50 height 12
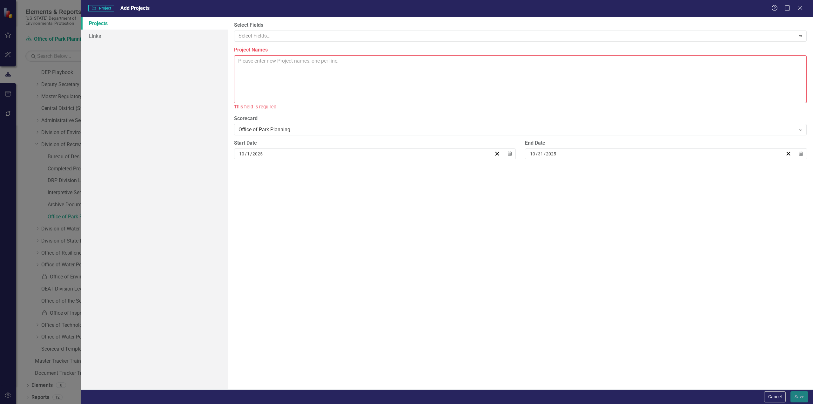
click at [290, 68] on textarea "Project Names" at bounding box center [520, 79] width 573 height 48
paste textarea "Ingress/Egress Restoration of Red Fish Hole To permanently record the water lev…"
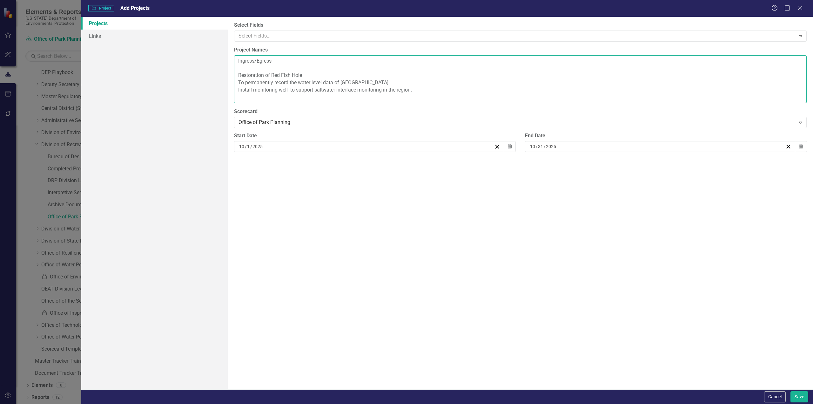
click at [241, 65] on textarea "Ingress/Egress Restoration of Red Fish Hole To permanently record the water lev…" at bounding box center [520, 79] width 573 height 48
click at [254, 68] on textarea "Ingress/Egress Restoration of Red Fish Hole To permanently record the water lev…" at bounding box center [520, 79] width 573 height 48
drag, startPoint x: 238, startPoint y: 75, endPoint x: 248, endPoint y: 77, distance: 11.0
click at [238, 75] on textarea "Ingress/Egress Restoration of Red Fish Hole To permanently record the water lev…" at bounding box center [520, 79] width 573 height 48
click at [237, 83] on textarea "Ingress/Egress Restoration of Red Fish Hole To permanently record the water lev…" at bounding box center [520, 79] width 573 height 48
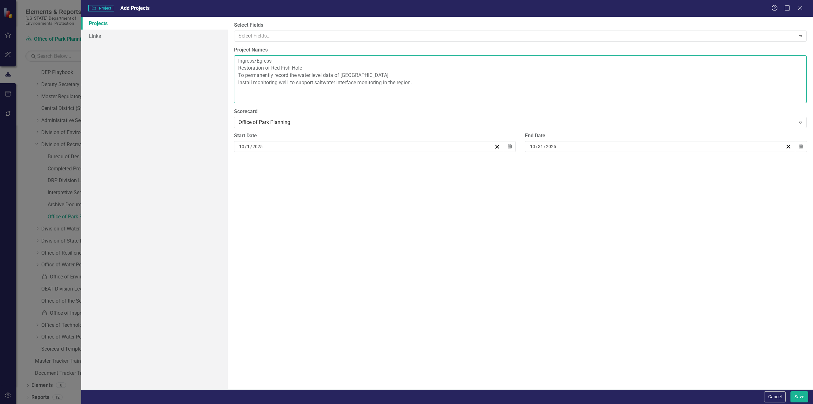
click at [316, 65] on textarea "Ingress/Egress Restoration of Red Fish Hole To permanently record the water lev…" at bounding box center [520, 79] width 573 height 48
type textarea "Ingress/Egress Restoration of Red Fish Hole To permanently record the water lev…"
click at [511, 146] on icon "button" at bounding box center [510, 146] width 4 height 4
click at [336, 165] on button "‹" at bounding box center [335, 162] width 14 height 14
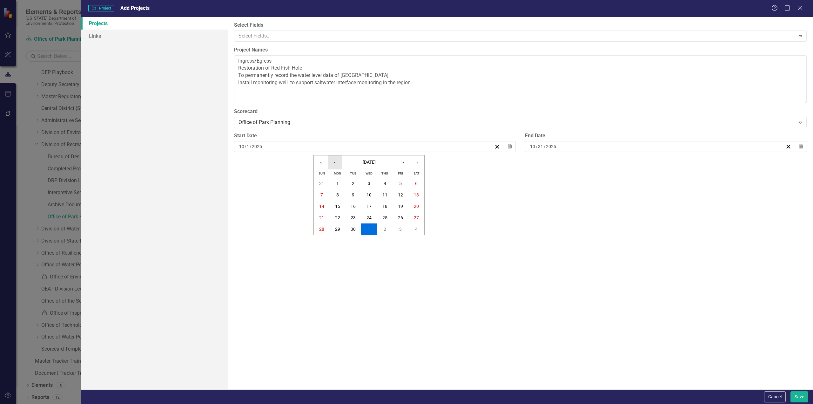
click at [336, 165] on button "‹" at bounding box center [335, 162] width 14 height 14
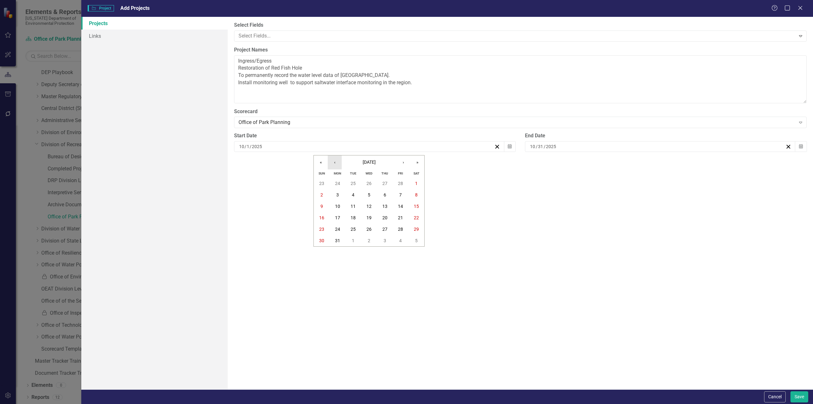
click at [336, 165] on button "‹" at bounding box center [335, 162] width 14 height 14
click at [371, 180] on button "1" at bounding box center [369, 183] width 16 height 11
click at [801, 147] on icon "Calendar" at bounding box center [801, 146] width 4 height 4
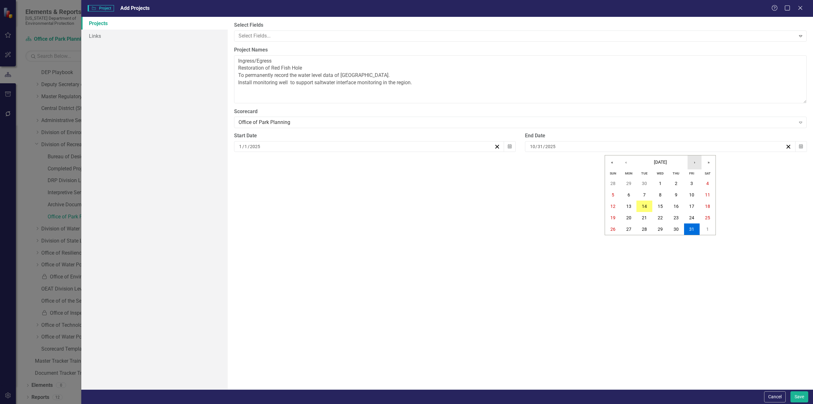
click at [695, 164] on button "›" at bounding box center [695, 162] width 14 height 14
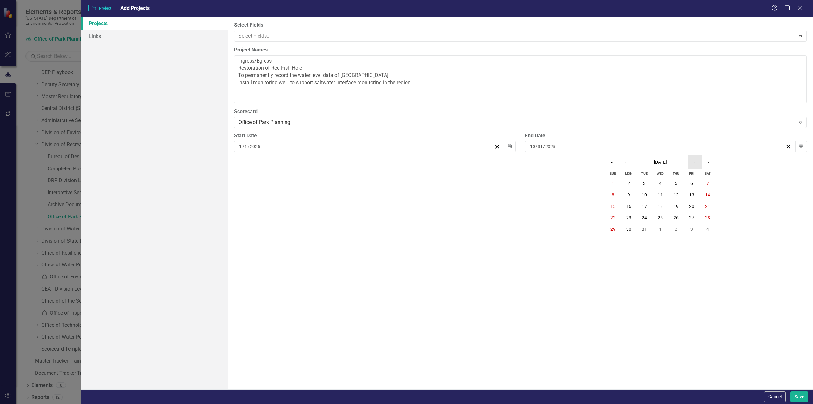
click at [695, 164] on button "›" at bounding box center [695, 162] width 14 height 14
click at [647, 229] on abbr "30" at bounding box center [644, 229] width 5 height 5
click at [484, 202] on div "Select Fields Select Fields... Expand Project Names Ingress/Egress Restoration …" at bounding box center [521, 203] width 586 height 372
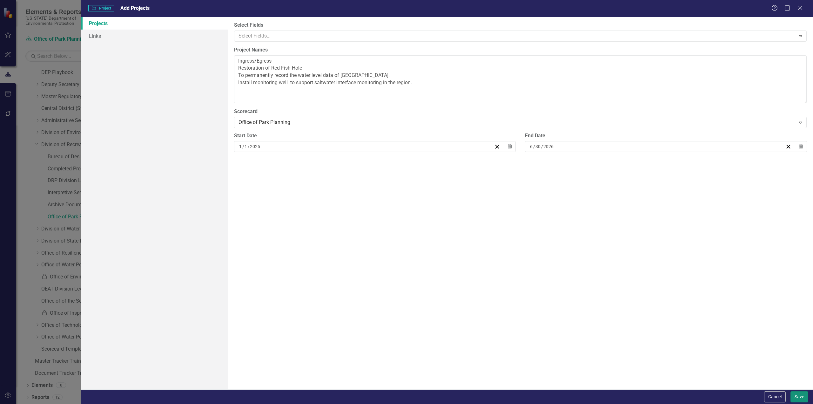
click at [799, 396] on button "Save" at bounding box center [800, 396] width 18 height 11
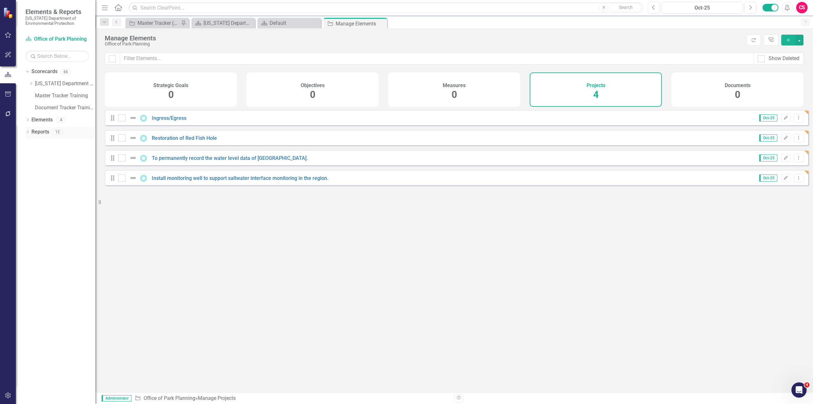
click at [42, 133] on link "Reports" at bounding box center [40, 131] width 18 height 7
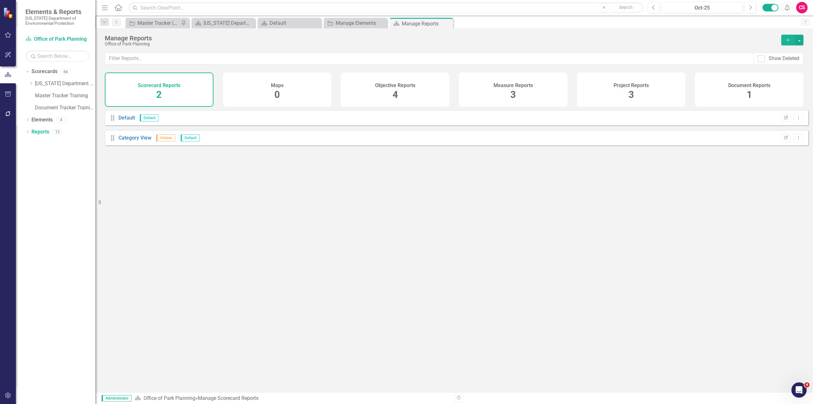
click at [625, 91] on div "Project Reports 3" at bounding box center [631, 89] width 109 height 34
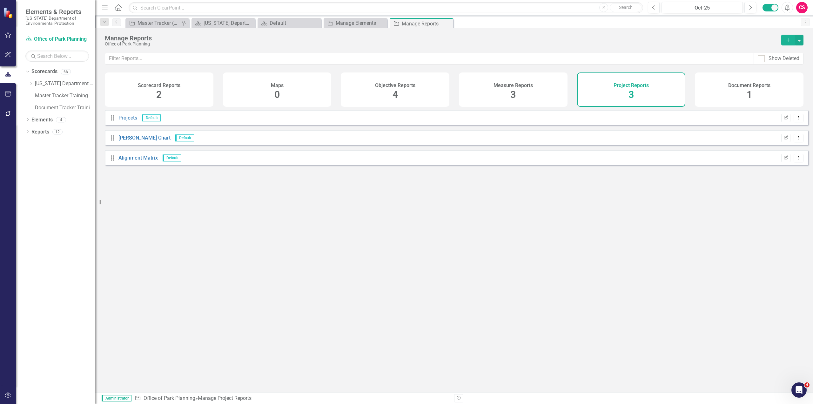
click at [786, 40] on icon "Add" at bounding box center [789, 40] width 6 height 4
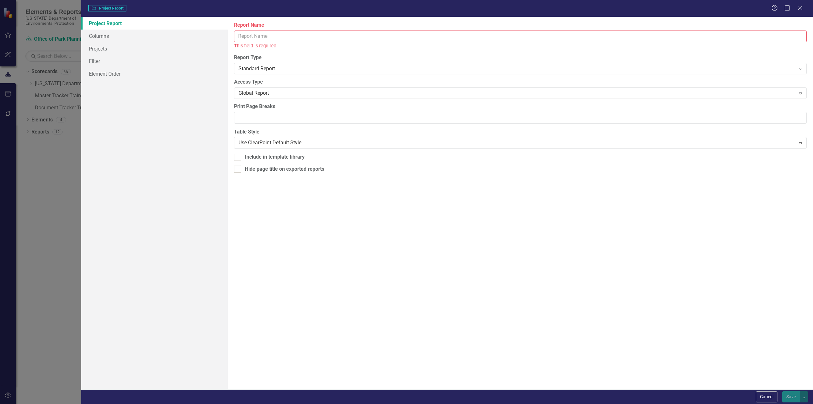
click at [276, 40] on input "Report Name" at bounding box center [520, 37] width 573 height 12
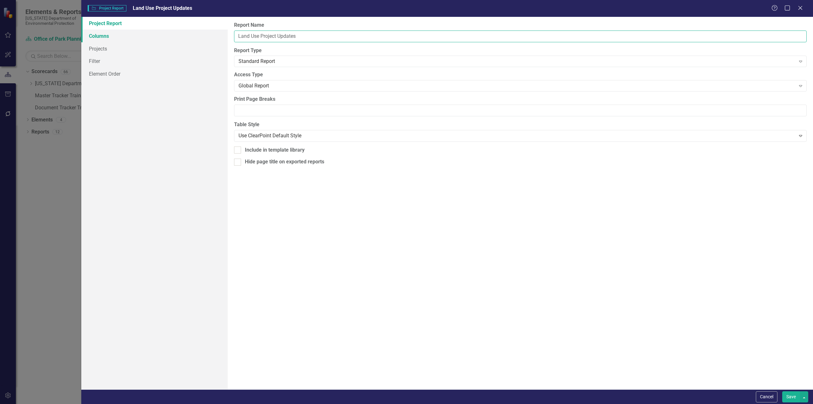
type input "Land Use Project Updates"
click at [151, 39] on link "Columns" at bounding box center [154, 36] width 146 height 13
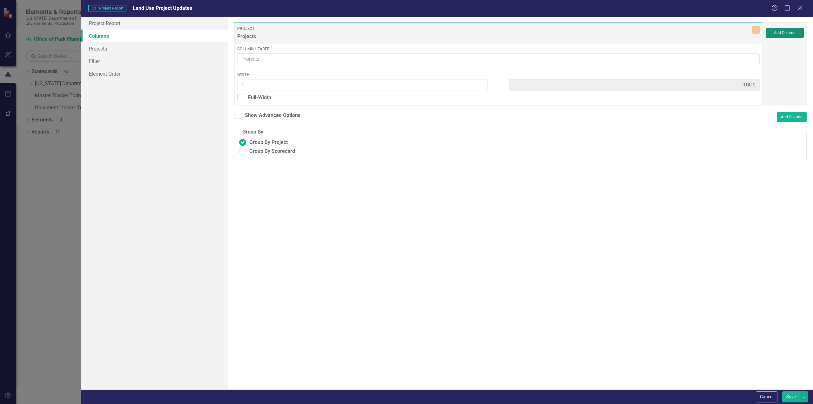
click at [789, 36] on button "Add Column" at bounding box center [785, 33] width 38 height 10
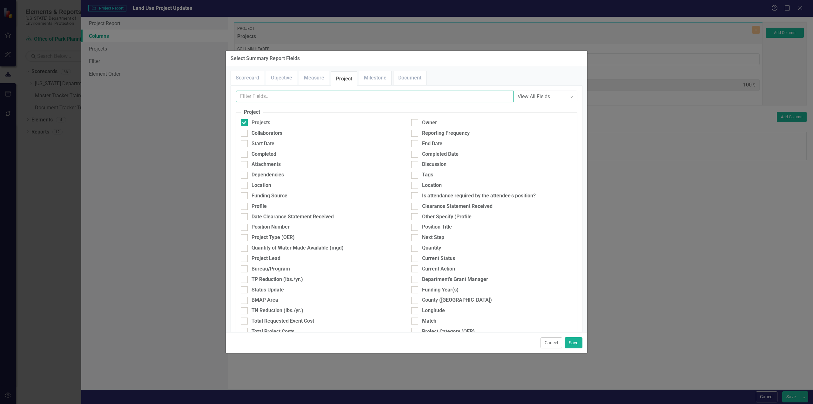
click at [311, 93] on input "text" at bounding box center [375, 97] width 278 height 12
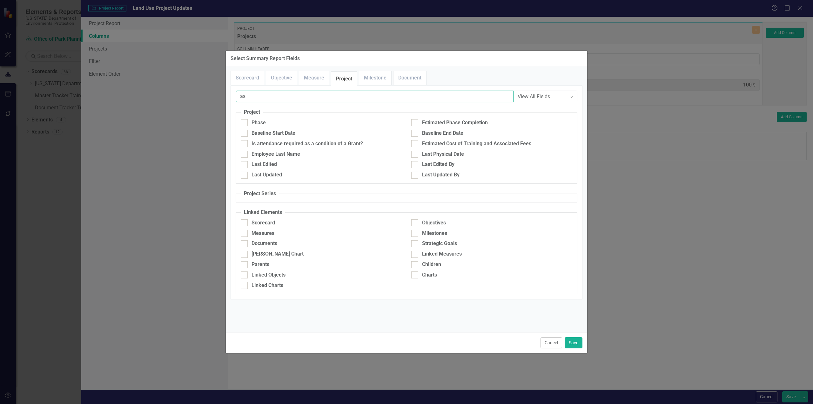
type input "a"
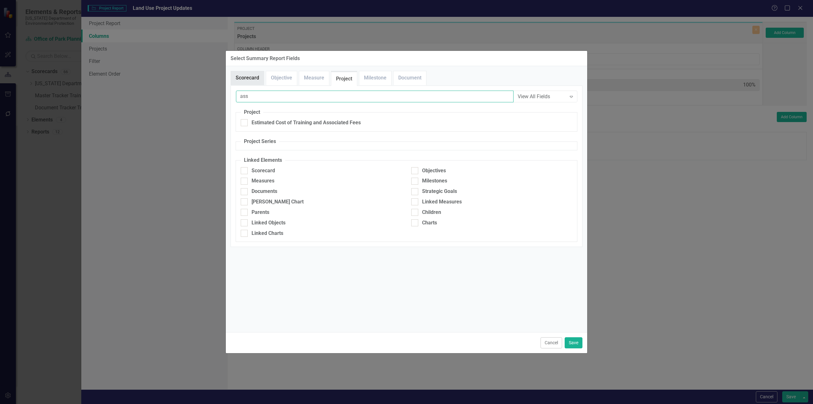
type input "ass"
click at [237, 79] on link "Scorecard" at bounding box center [247, 78] width 33 height 14
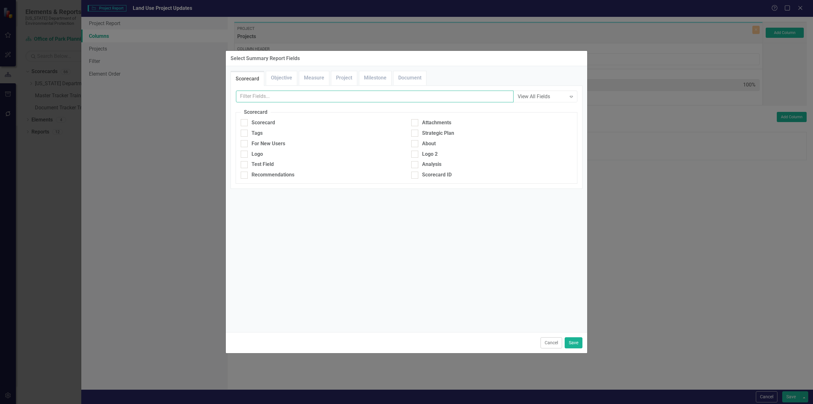
click at [268, 100] on input "text" at bounding box center [375, 97] width 278 height 12
type input "ass"
click at [276, 79] on link "Objective" at bounding box center [281, 78] width 31 height 14
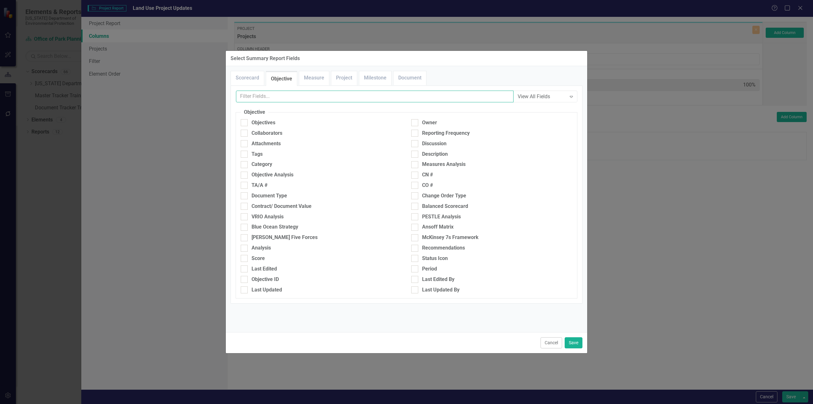
click at [280, 102] on input "text" at bounding box center [375, 97] width 278 height 12
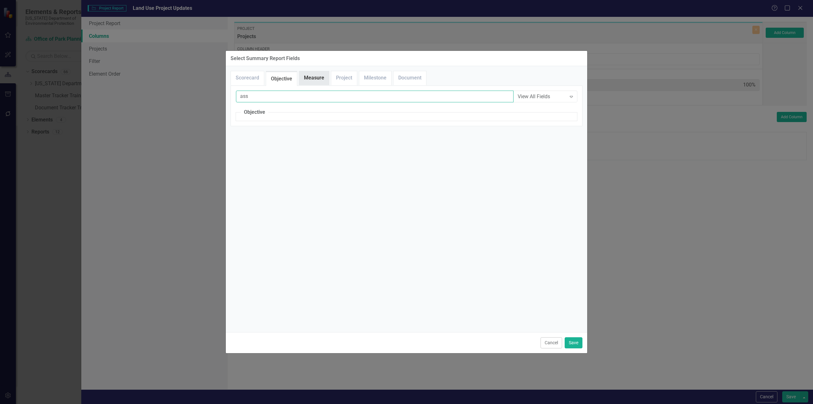
type input "ass"
click at [314, 77] on link "Measure" at bounding box center [314, 78] width 30 height 14
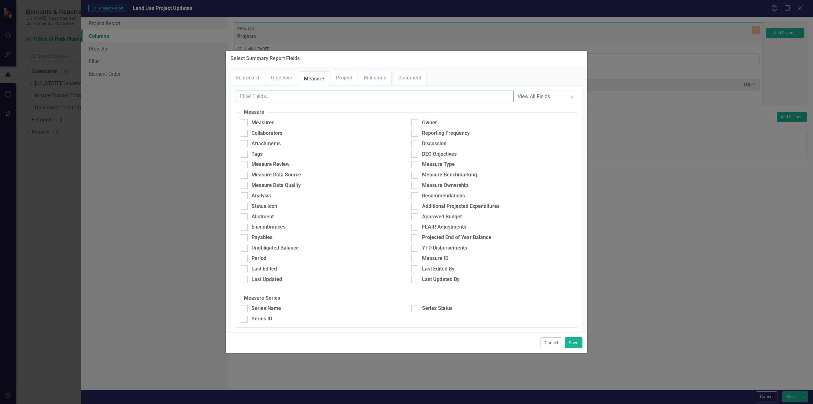
click at [314, 96] on input "text" at bounding box center [375, 97] width 278 height 12
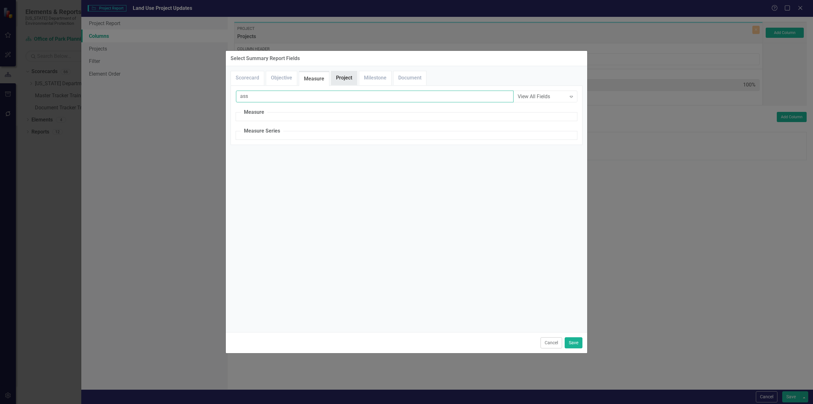
type input "ass"
click at [339, 84] on link "Project" at bounding box center [344, 78] width 26 height 14
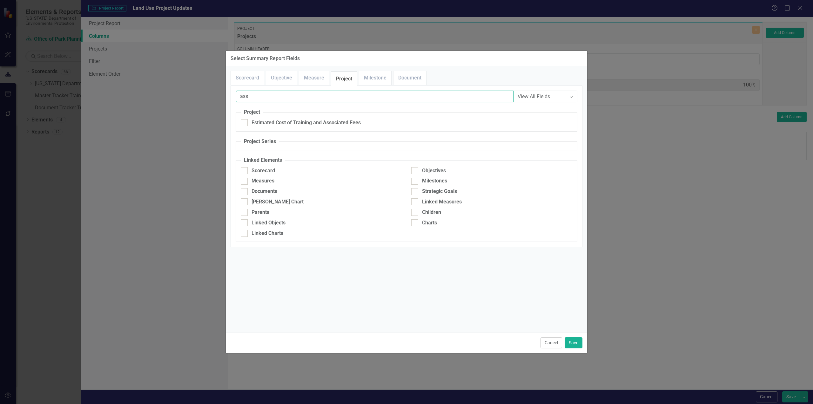
click at [324, 99] on input "ass" at bounding box center [375, 97] width 278 height 12
drag, startPoint x: 282, startPoint y: 94, endPoint x: 216, endPoint y: 96, distance: 65.8
click at [216, 96] on div "Select Summary Report Fields Scorecard Objective Measure Project Milestone Docu…" at bounding box center [406, 202] width 813 height 404
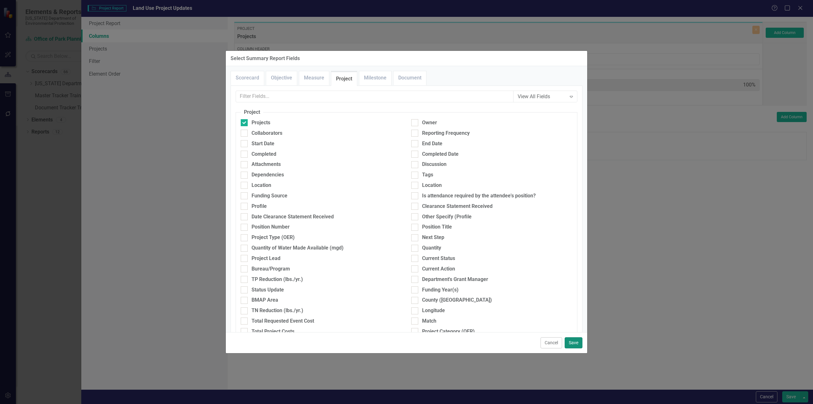
click at [578, 343] on button "Save" at bounding box center [574, 342] width 18 height 11
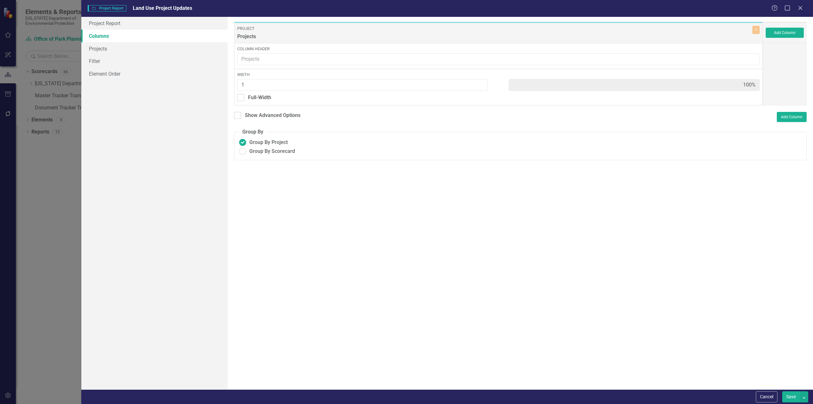
click at [796, 397] on button "Save" at bounding box center [792, 396] width 18 height 11
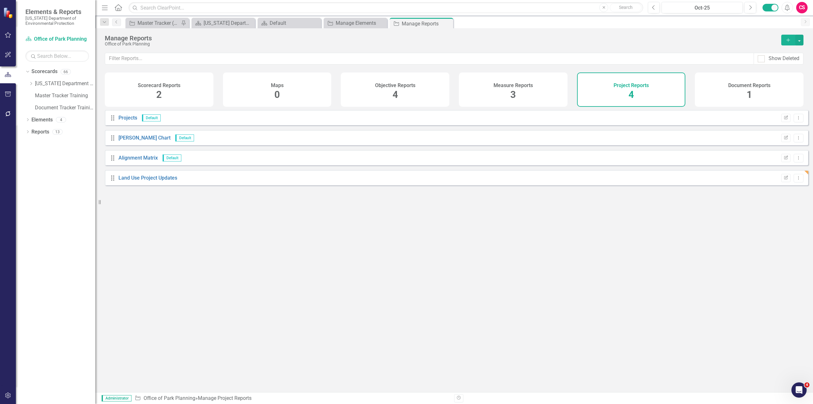
click at [6, 396] on icon "button" at bounding box center [8, 395] width 7 height 5
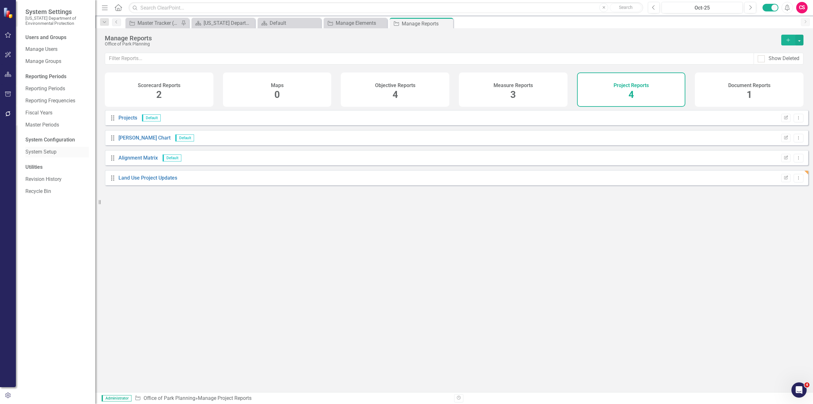
click at [46, 152] on link "System Setup" at bounding box center [57, 151] width 64 height 7
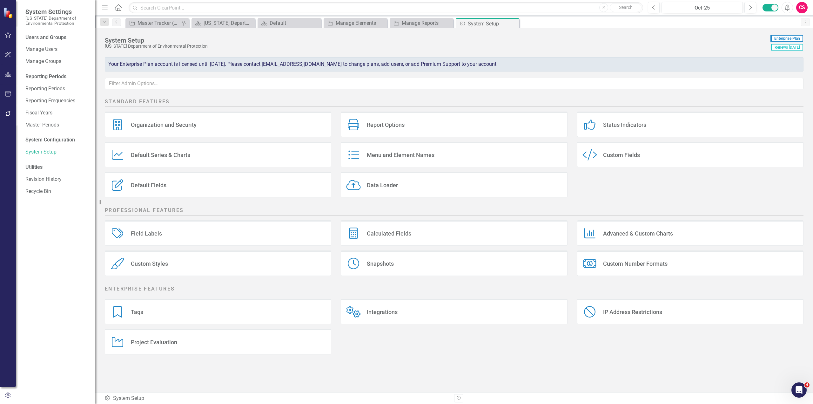
click at [645, 159] on div "Custom Style Custom Fields" at bounding box center [690, 154] width 227 height 25
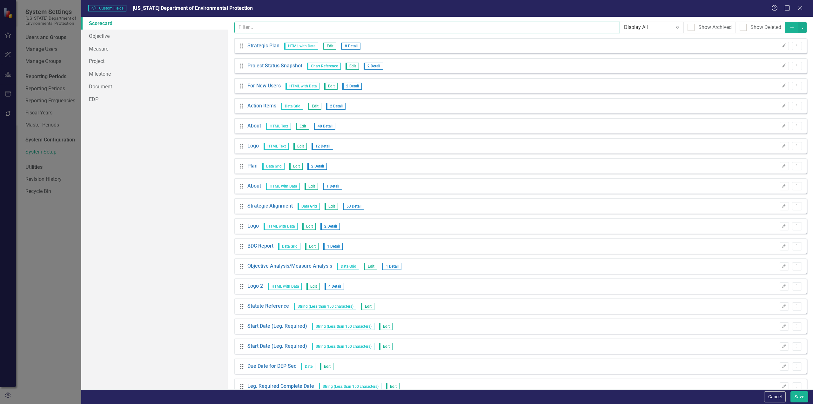
click at [297, 29] on input "text" at bounding box center [428, 28] width 386 height 12
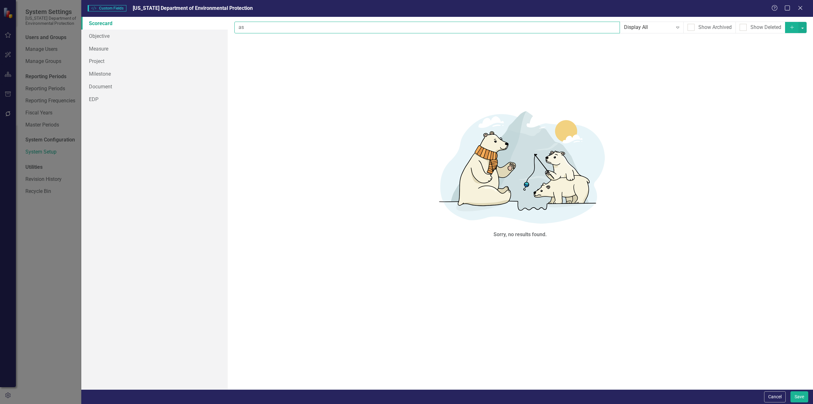
type input "a"
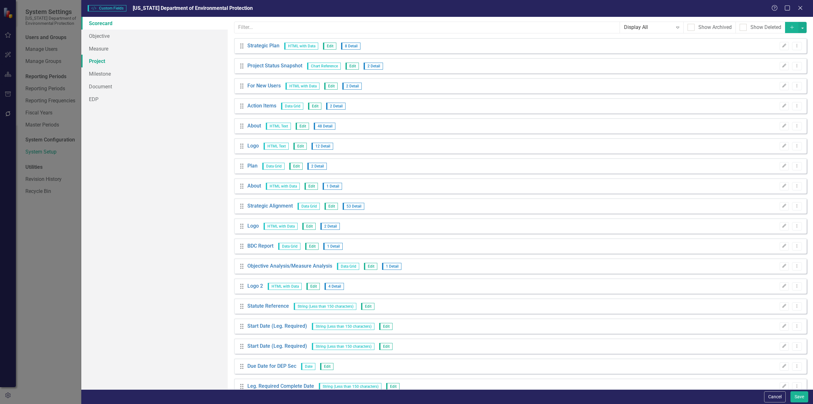
click at [108, 64] on link "Project" at bounding box center [154, 61] width 146 height 13
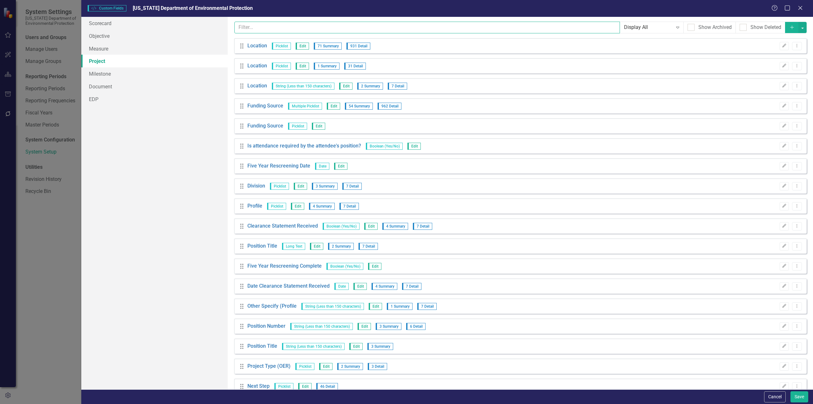
click at [296, 31] on input "text" at bounding box center [428, 28] width 386 height 12
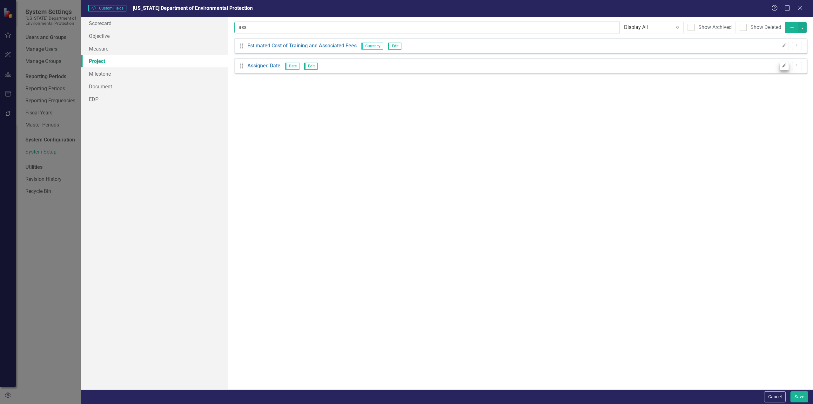
type input "ass"
click at [785, 66] on icon "Edit" at bounding box center [784, 66] width 5 height 4
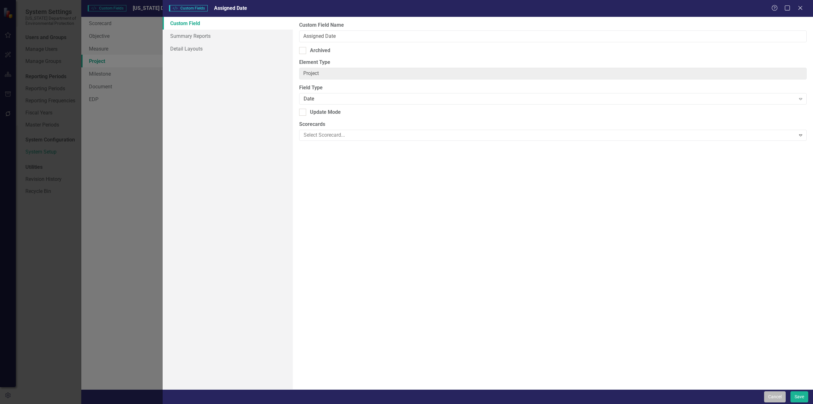
click at [774, 395] on button "Cancel" at bounding box center [776, 396] width 22 height 11
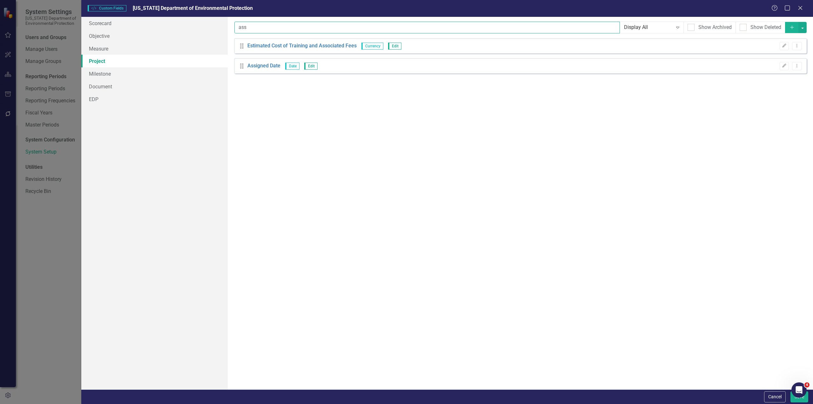
drag, startPoint x: 283, startPoint y: 28, endPoint x: 229, endPoint y: 27, distance: 54.0
click at [229, 27] on div "Custom fields are one of the most powerful features of ClearPoint. With custom …" at bounding box center [521, 203] width 586 height 372
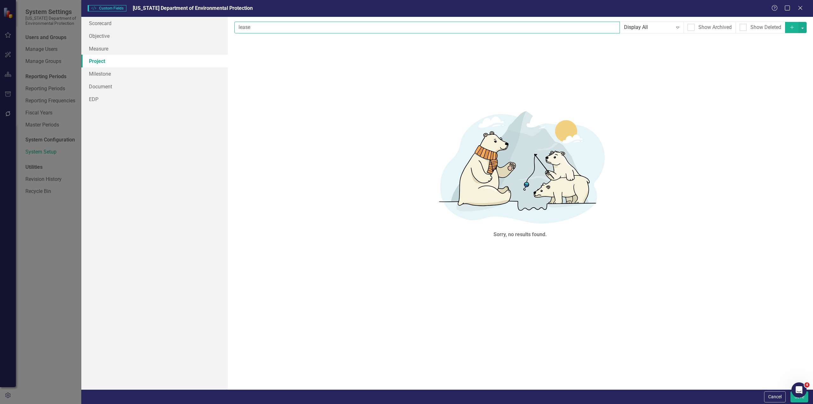
type input "lease"
click button "Dropdown Menu" at bounding box center [0, 0] width 0 height 0
click at [107, 23] on link "Scorecard" at bounding box center [154, 23] width 146 height 13
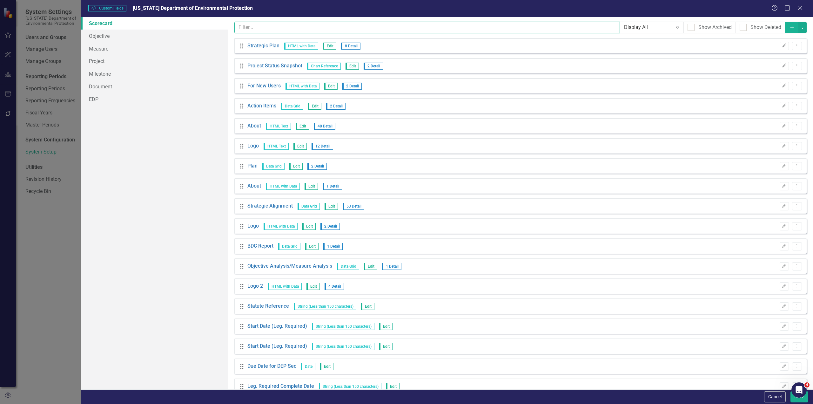
click at [289, 26] on input "text" at bounding box center [428, 28] width 386 height 12
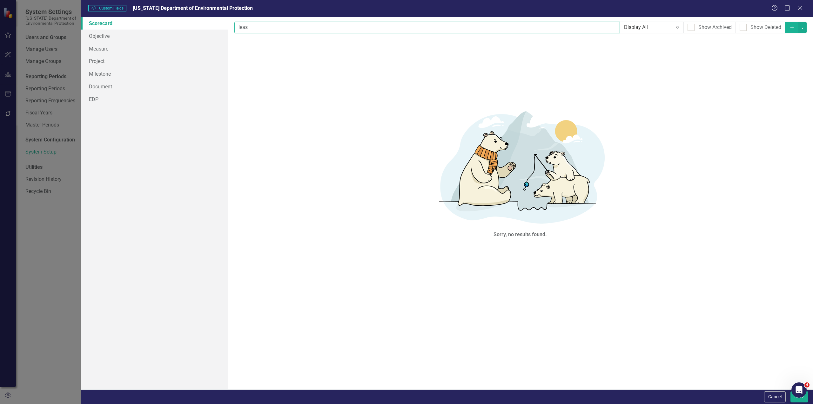
type input "lease"
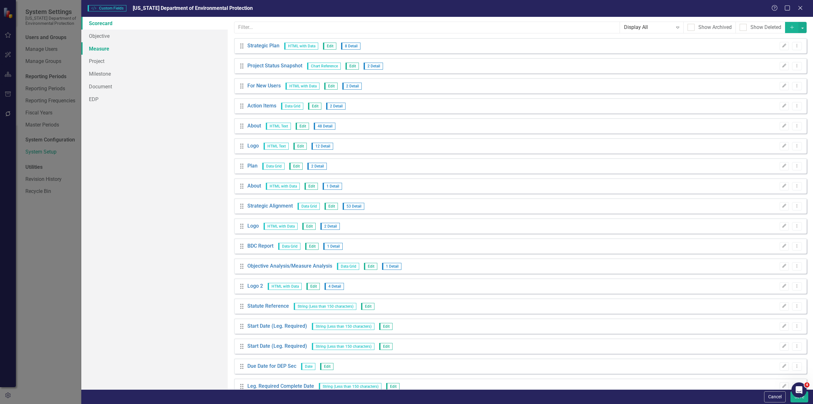
click at [124, 42] on link "Measure" at bounding box center [154, 48] width 146 height 13
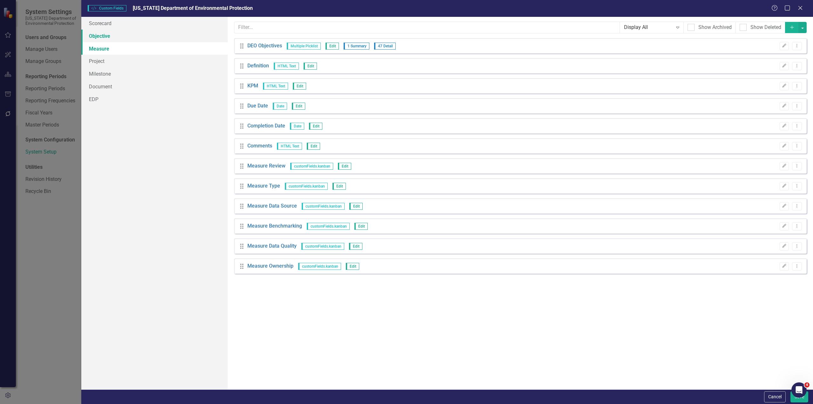
click at [122, 34] on link "Objective" at bounding box center [154, 36] width 146 height 13
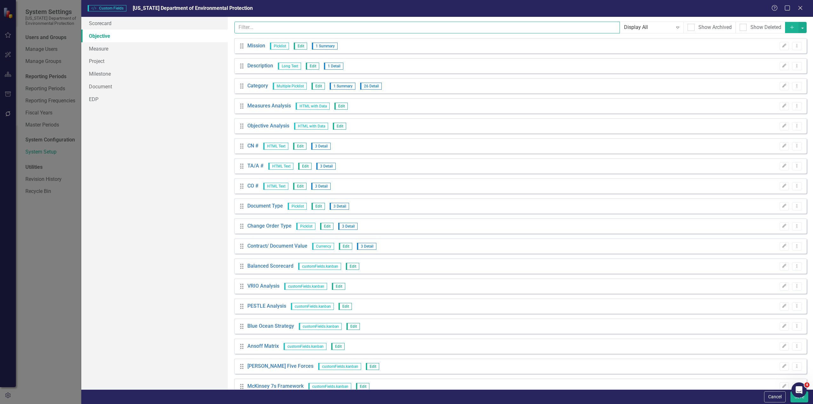
click at [255, 32] on input "text" at bounding box center [428, 28] width 386 height 12
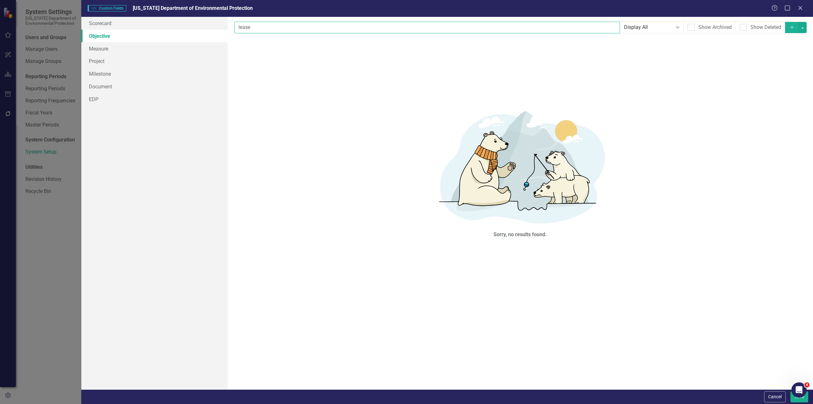
type input "lease"
click button "Dropdown Menu" at bounding box center [0, 0] width 0 height 0
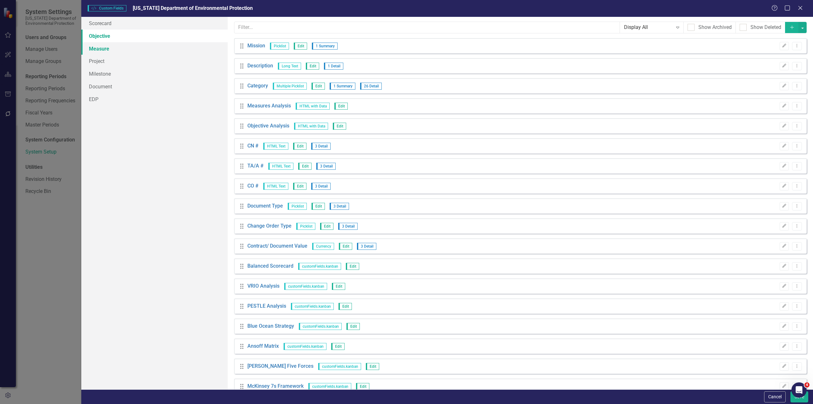
click at [115, 52] on link "Measure" at bounding box center [154, 48] width 146 height 13
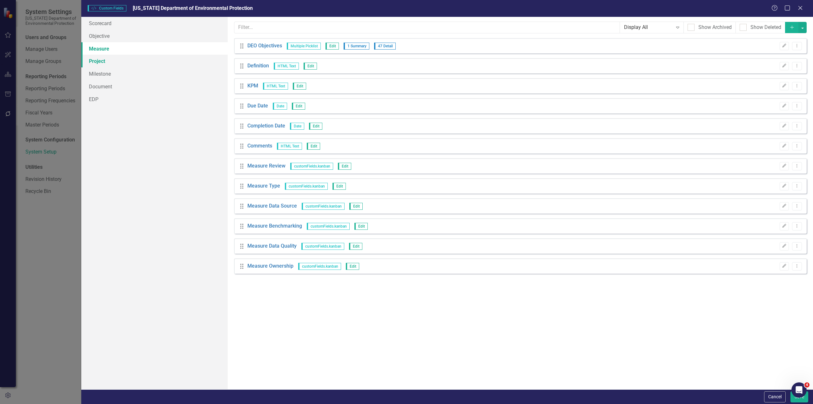
click at [111, 61] on link "Project" at bounding box center [154, 61] width 146 height 13
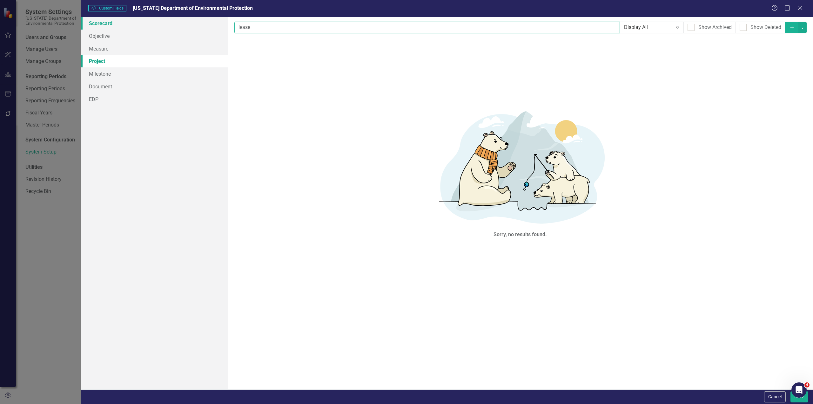
drag, startPoint x: 269, startPoint y: 30, endPoint x: 211, endPoint y: 27, distance: 57.6
click at [211, 27] on div "Scorecard Objective Measure Project Milestone Document EDP Custom fields are on…" at bounding box center [447, 203] width 732 height 372
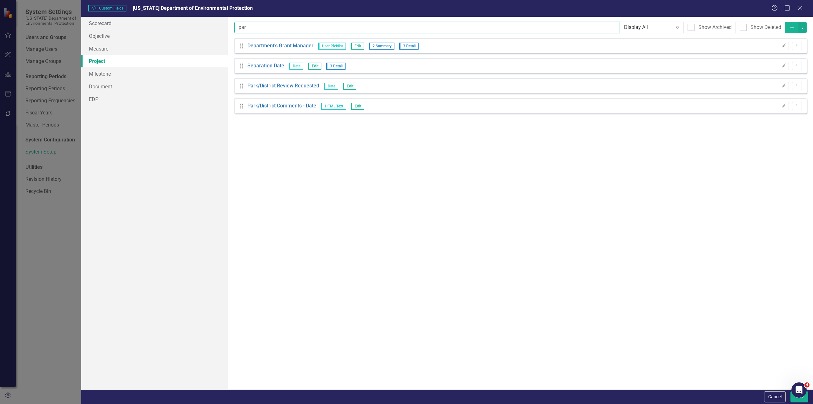
type input "park"
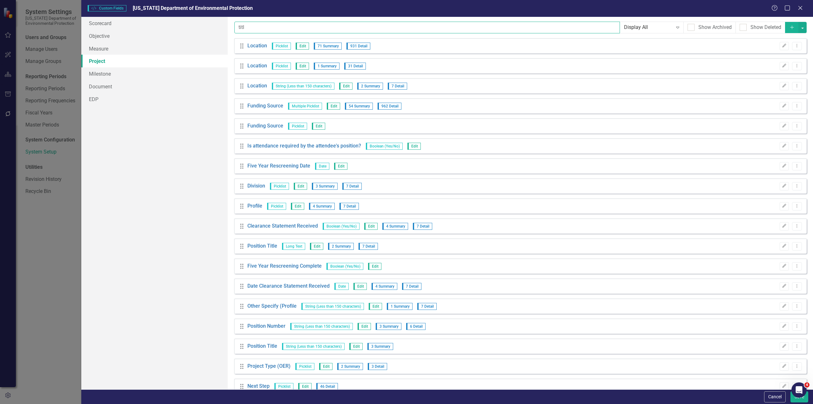
type input "title"
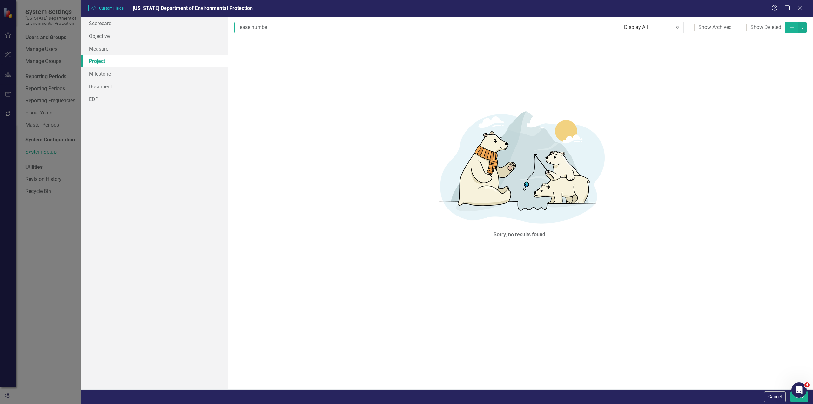
type input "lease number"
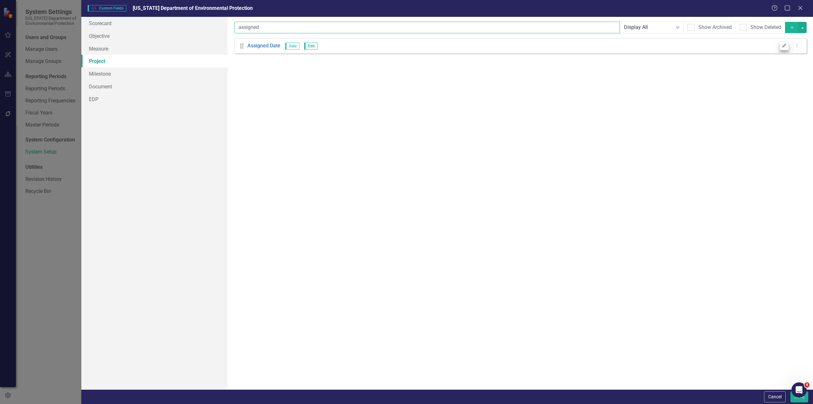
type input "assigned"
click at [784, 46] on icon "Edit" at bounding box center [784, 46] width 5 height 4
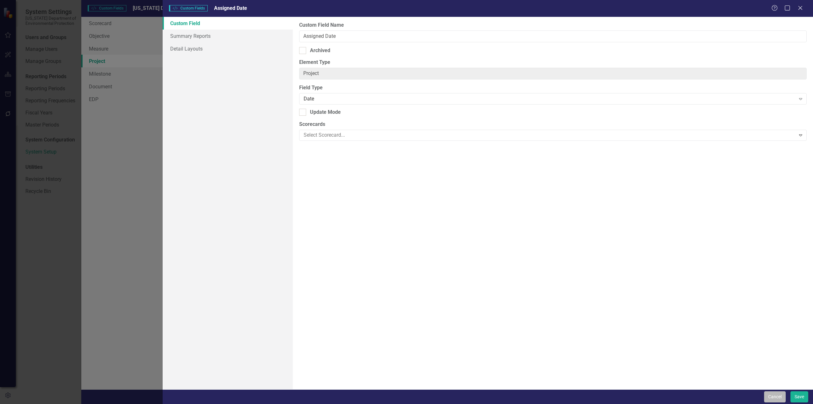
click at [783, 398] on button "Cancel" at bounding box center [776, 396] width 22 height 11
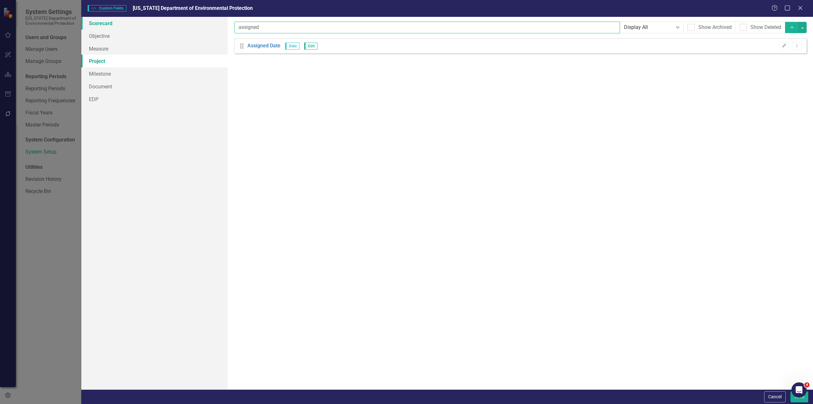
drag, startPoint x: 276, startPoint y: 24, endPoint x: 206, endPoint y: 27, distance: 70.9
click at [206, 27] on div "Scorecard Objective Measure Project Milestone Document EDP Custom fields are on…" at bounding box center [447, 203] width 732 height 372
click at [792, 27] on button "Add" at bounding box center [792, 27] width 14 height 11
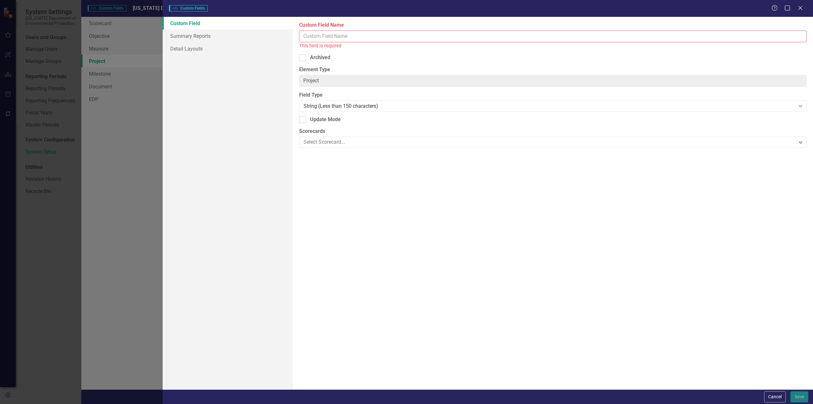
click at [335, 35] on input "Custom Field Name" at bounding box center [553, 37] width 508 height 12
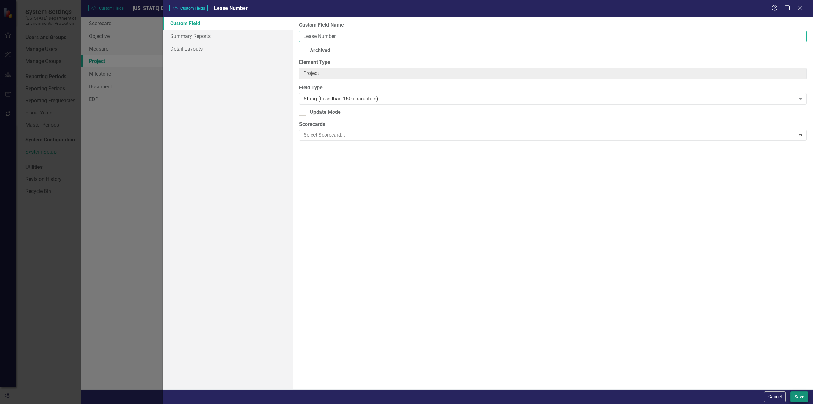
type input "Lease Number"
click at [802, 395] on button "Save" at bounding box center [800, 396] width 18 height 11
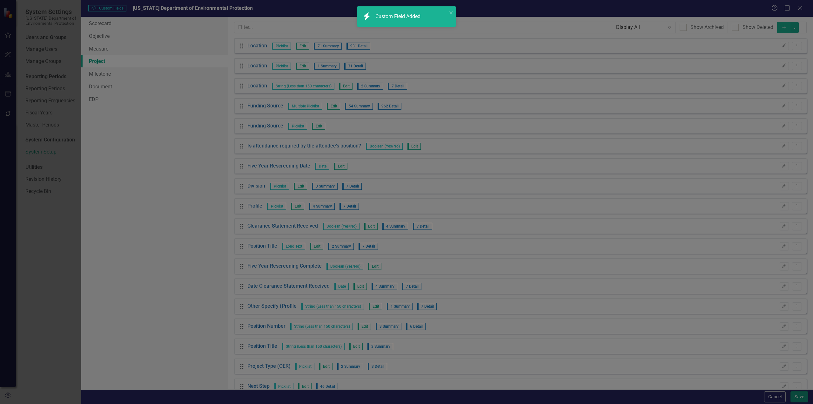
click at [800, 396] on button "Save" at bounding box center [800, 396] width 18 height 11
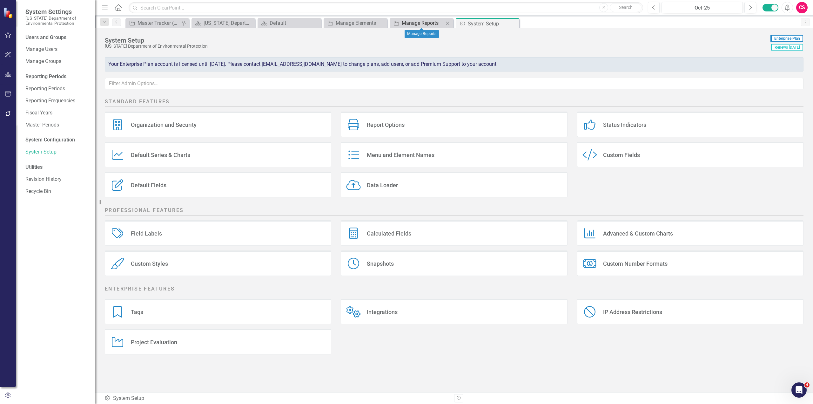
click at [417, 23] on div "Manage Reports" at bounding box center [423, 23] width 42 height 8
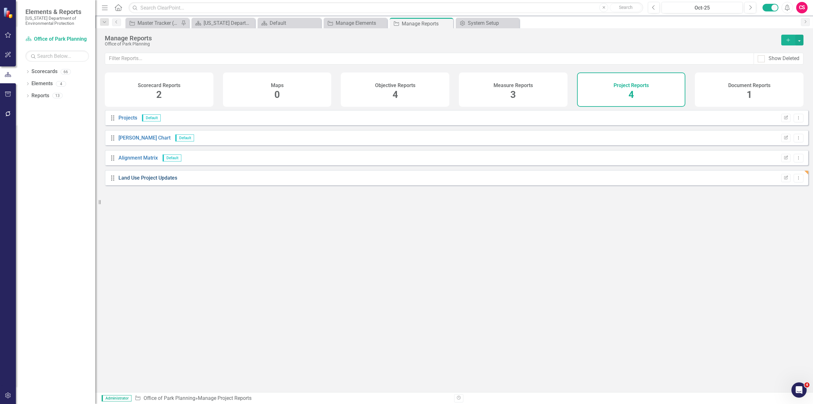
click at [146, 181] on link "Land Use Project Updates" at bounding box center [148, 178] width 59 height 6
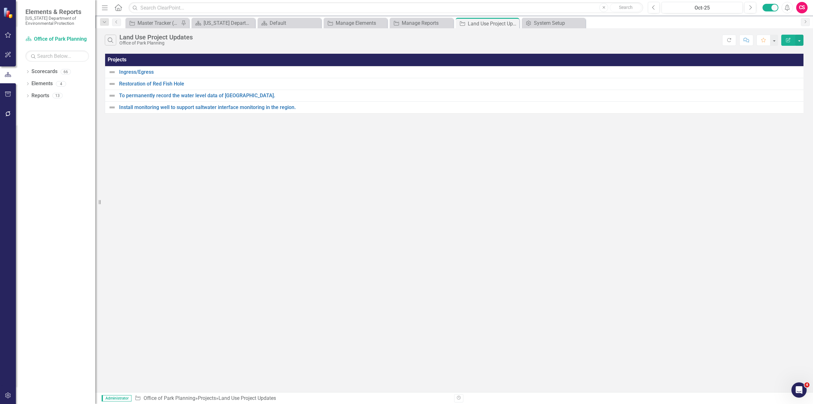
click at [787, 41] on icon "Edit Report" at bounding box center [789, 40] width 6 height 4
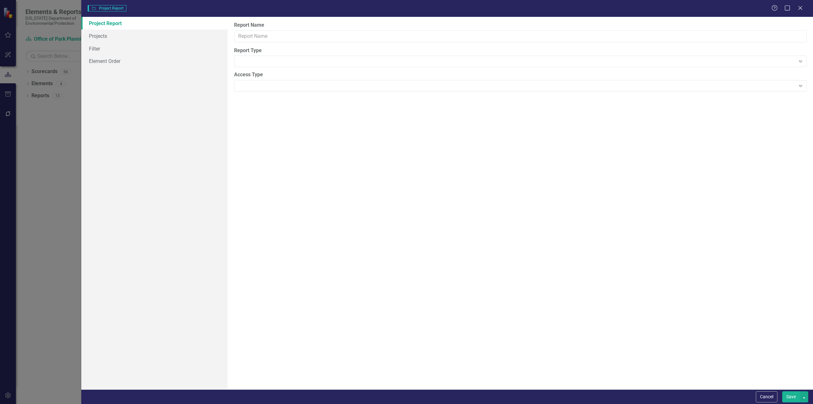
type input "Land Use Project Updates"
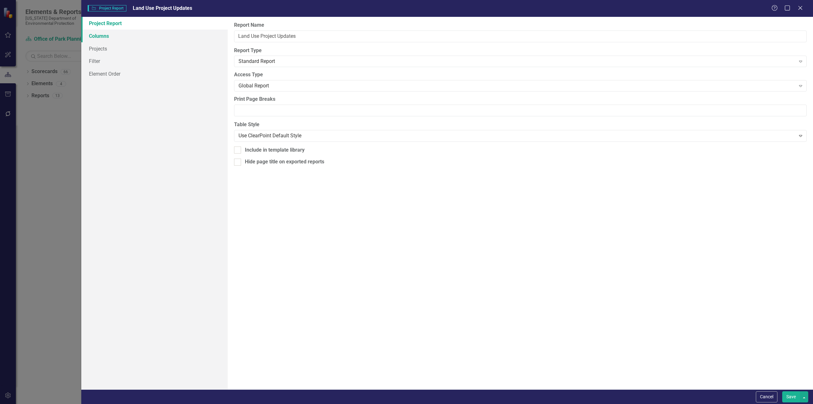
click at [97, 37] on link "Columns" at bounding box center [154, 36] width 146 height 13
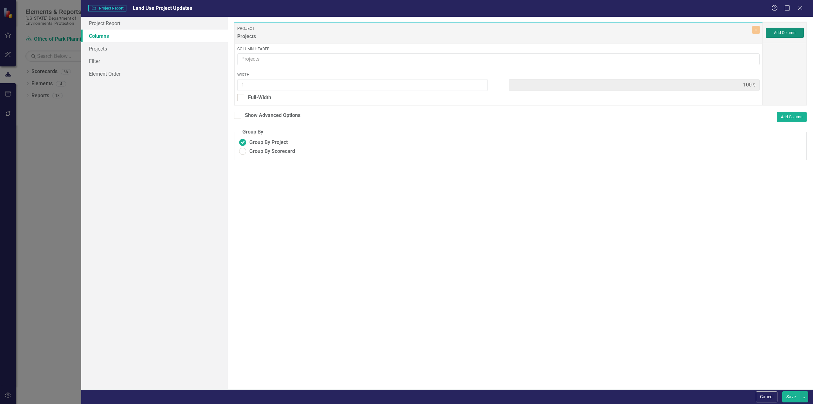
click at [784, 34] on button "Add Column" at bounding box center [785, 33] width 38 height 10
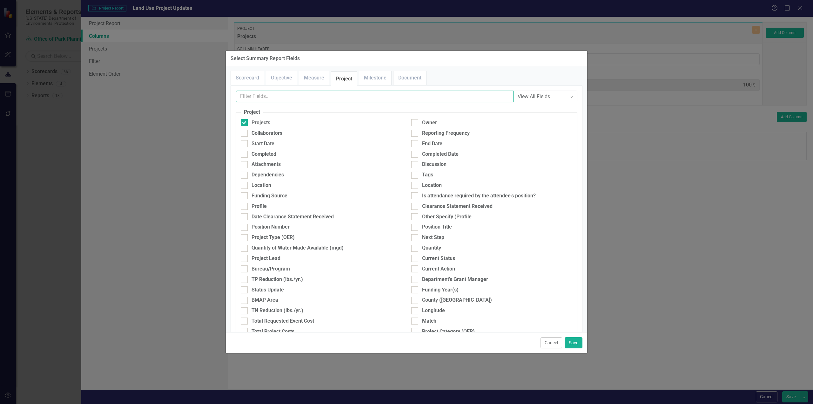
click at [262, 98] on input "text" at bounding box center [375, 97] width 278 height 12
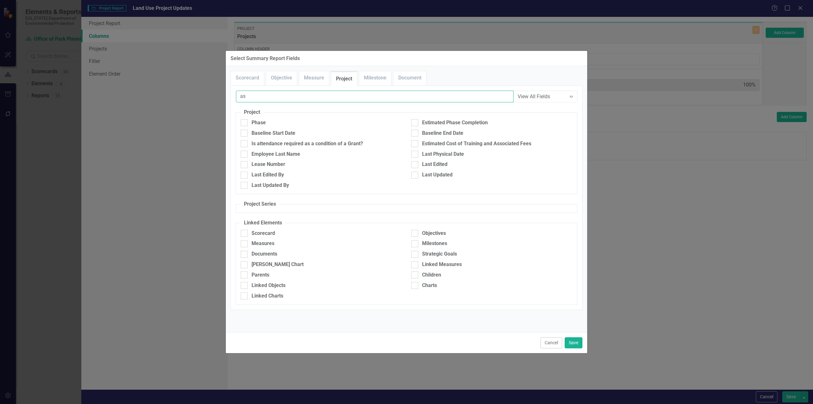
type input "a"
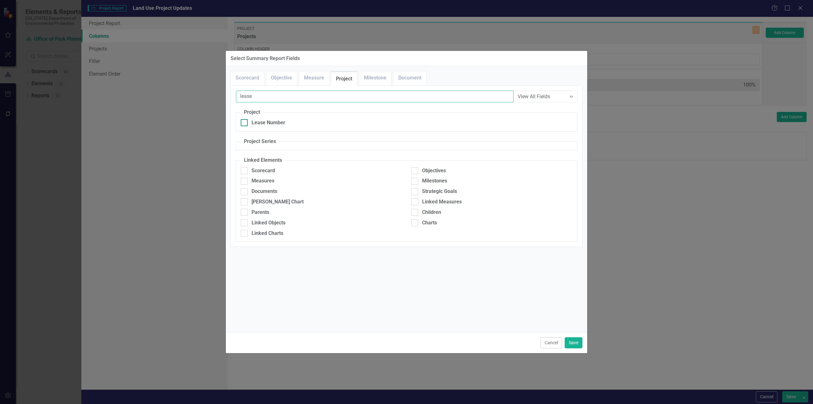
type input "lease"
click at [244, 126] on div at bounding box center [244, 122] width 7 height 7
click at [244, 123] on input "Lease Number" at bounding box center [243, 121] width 4 height 4
checkbox input "true"
click at [265, 97] on input "lease" at bounding box center [375, 97] width 278 height 12
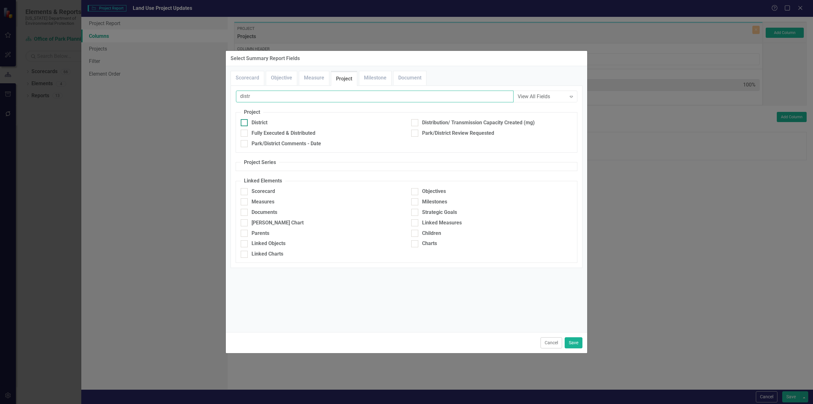
type input "distr"
click at [245, 123] on div at bounding box center [244, 122] width 7 height 7
click at [245, 123] on input "District" at bounding box center [243, 121] width 4 height 4
checkbox input "true"
click at [256, 103] on div "distr View All Fields Expand Project District Distribution/ Transmission Capaci…" at bounding box center [407, 177] width 342 height 172
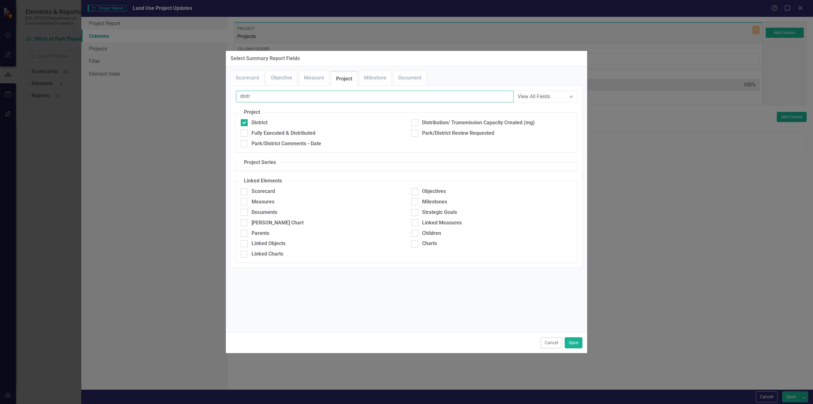
click at [259, 95] on input "distr" at bounding box center [375, 97] width 278 height 12
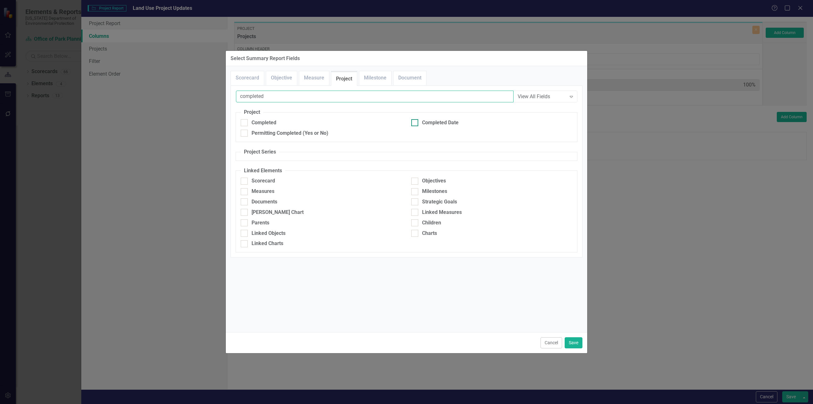
type input "completed"
click at [413, 120] on input "Completed Date" at bounding box center [413, 121] width 4 height 4
checkbox input "true"
click at [244, 123] on input "Completed" at bounding box center [243, 121] width 4 height 4
checkbox input "true"
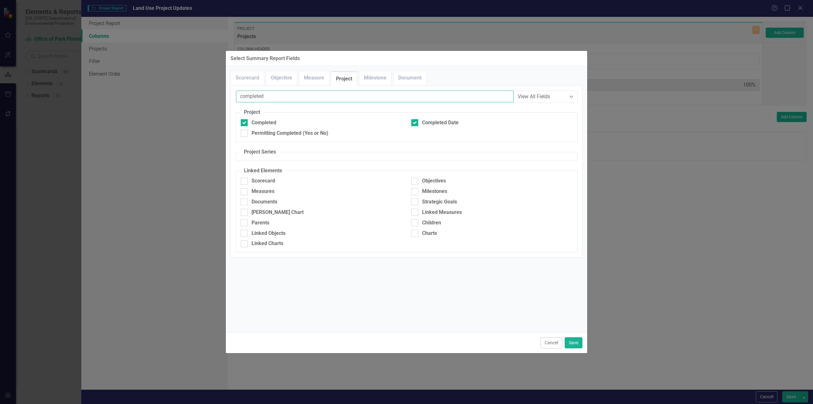
click at [296, 94] on input "completed" at bounding box center [375, 97] width 278 height 12
type input "location"
click at [244, 124] on div at bounding box center [244, 122] width 7 height 7
click at [244, 123] on input "Location" at bounding box center [243, 121] width 4 height 4
checkbox input "true"
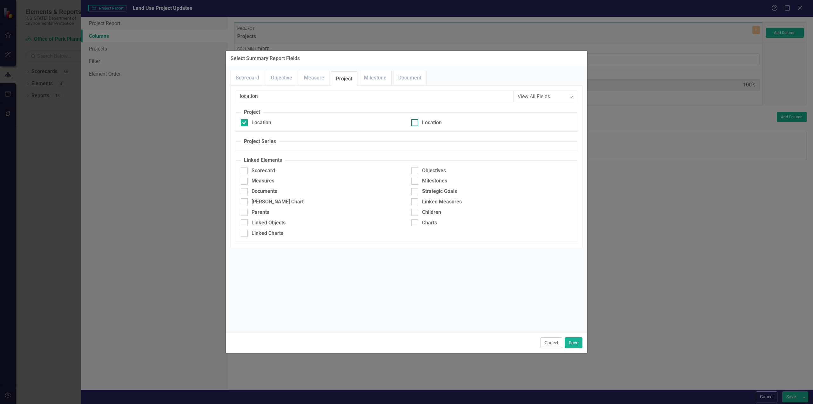
click at [418, 124] on div at bounding box center [414, 122] width 7 height 7
click at [416, 123] on input "Location" at bounding box center [413, 121] width 4 height 4
checkbox input "true"
click at [305, 99] on input "location" at bounding box center [375, 97] width 278 height 12
type input "county"
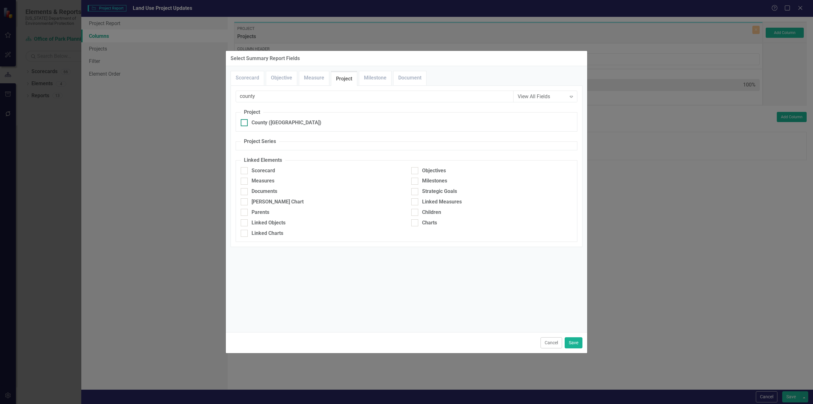
click at [246, 120] on div at bounding box center [244, 122] width 7 height 7
click at [245, 120] on input "County ([GEOGRAPHIC_DATA])" at bounding box center [243, 121] width 4 height 4
checkbox input "true"
click at [272, 96] on input "county" at bounding box center [375, 97] width 278 height 12
type input "applicant"
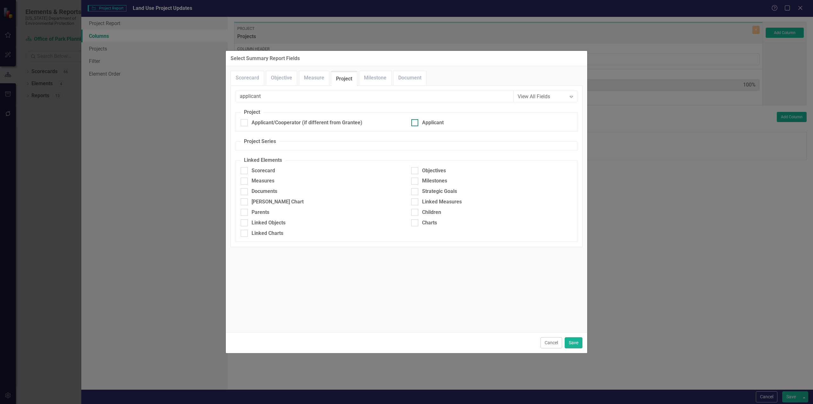
click at [416, 123] on div at bounding box center [414, 122] width 7 height 7
click at [416, 123] on input "Applicant" at bounding box center [413, 121] width 4 height 4
checkbox input "true"
click at [296, 97] on input "applicant" at bounding box center [375, 97] width 278 height 12
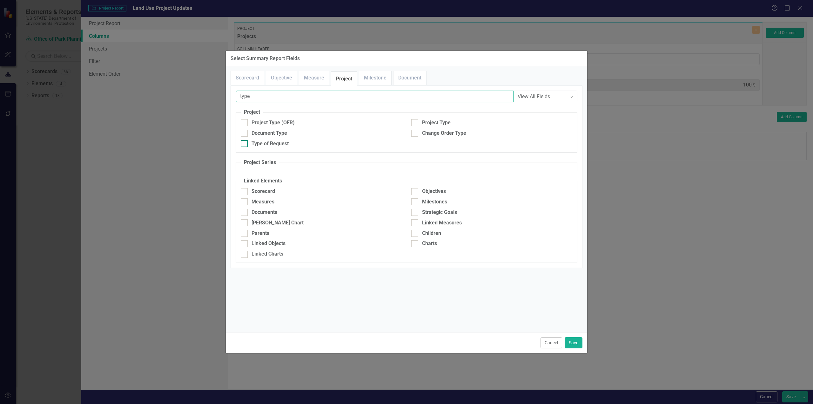
type input "type"
click at [262, 144] on div "Type of Request" at bounding box center [270, 143] width 37 height 7
click at [245, 144] on input "Type of Request" at bounding box center [243, 142] width 4 height 4
checkbox input "true"
click at [275, 103] on div "type View All Fields Expand Project Project Type (OER) Project Type Document Ty…" at bounding box center [407, 177] width 342 height 172
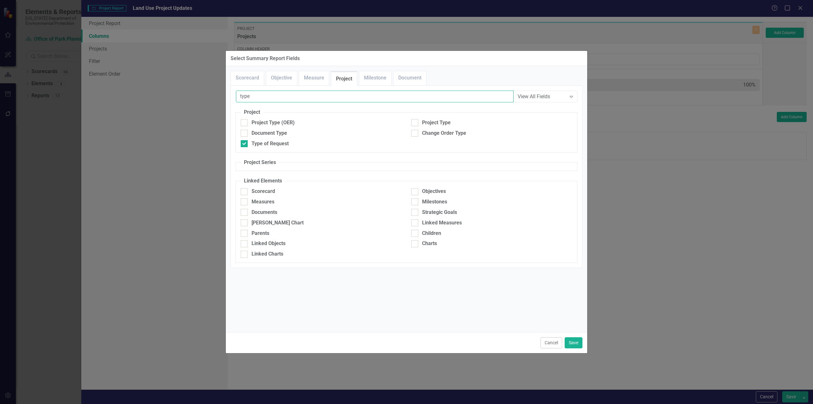
click at [275, 99] on input "type" at bounding box center [375, 97] width 278 height 12
type input "title"
click at [262, 132] on div "Title WS #" at bounding box center [263, 133] width 23 height 7
click at [245, 132] on input "Title WS #" at bounding box center [243, 132] width 4 height 4
checkbox input "true"
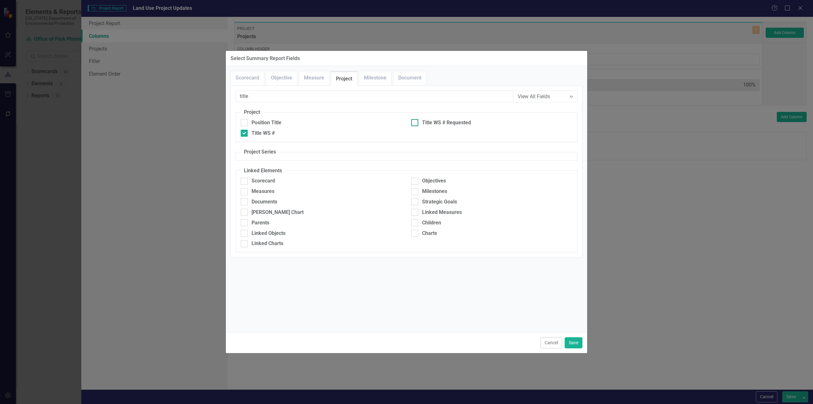
click at [414, 122] on input "Title WS # Requested" at bounding box center [413, 121] width 4 height 4
checkbox input "true"
click at [337, 98] on input "title" at bounding box center [375, 97] width 278 height 12
type input "park"
click at [311, 124] on div "Park/District Review Requested" at bounding box center [288, 122] width 72 height 7
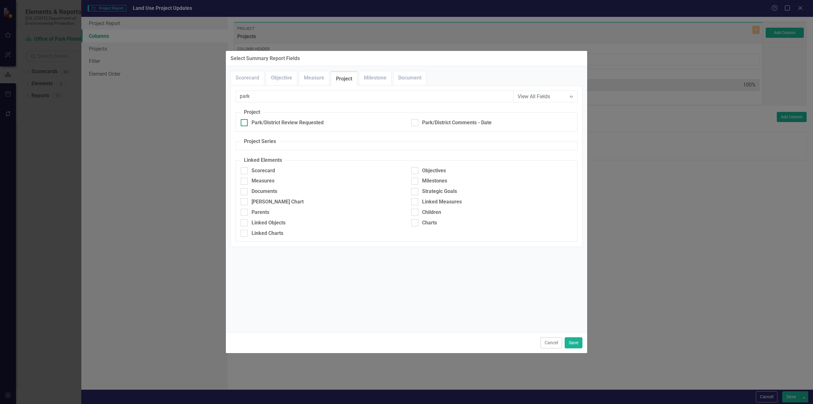
click at [245, 123] on input "Park/District Review Requested" at bounding box center [243, 121] width 4 height 4
checkbox input "true"
click at [430, 124] on div "Park/District Comments - Date" at bounding box center [457, 122] width 70 height 7
click at [416, 123] on input "Park/District Comments - Date" at bounding box center [413, 121] width 4 height 4
checkbox input "true"
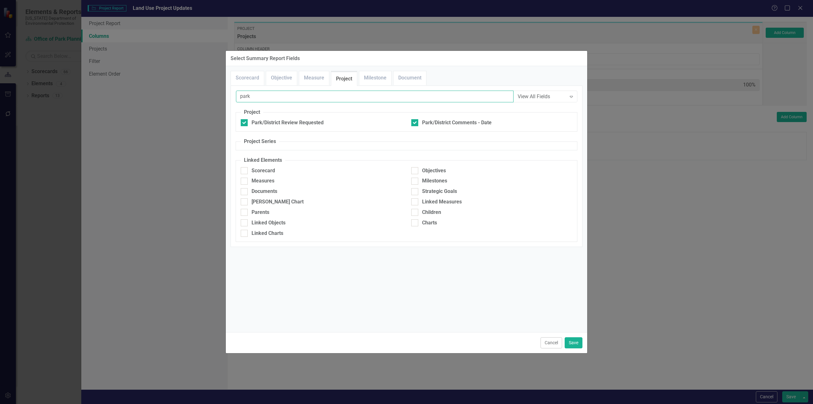
click at [258, 99] on input "park" at bounding box center [375, 97] width 278 height 12
type input "BNCR"
click at [313, 122] on div "BNCR/BDC Review Requested" at bounding box center [286, 122] width 68 height 7
click at [245, 122] on input "BNCR/BDC Review Requested" at bounding box center [243, 121] width 4 height 4
checkbox input "true"
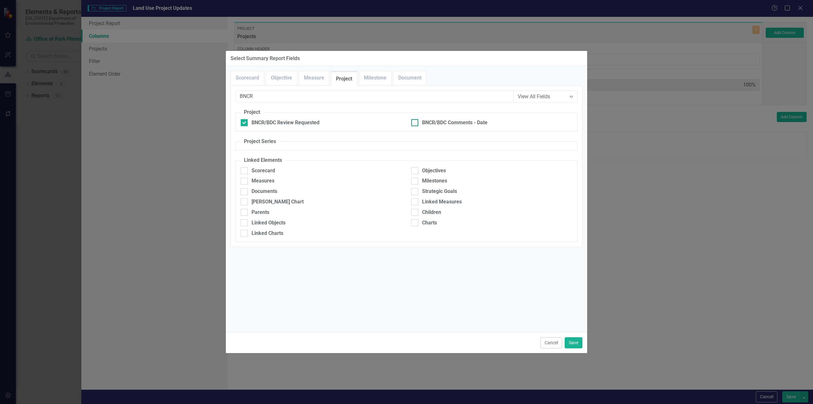
click at [417, 121] on div at bounding box center [414, 122] width 7 height 7
click at [416, 121] on input "BNCR/BDC Comments - Date" at bounding box center [413, 121] width 4 height 4
checkbox input "true"
click at [328, 107] on div "BNCR View All Fields Expand Project BNCR/BDC Review Requested BNCR/BDC Comments…" at bounding box center [407, 166] width 342 height 151
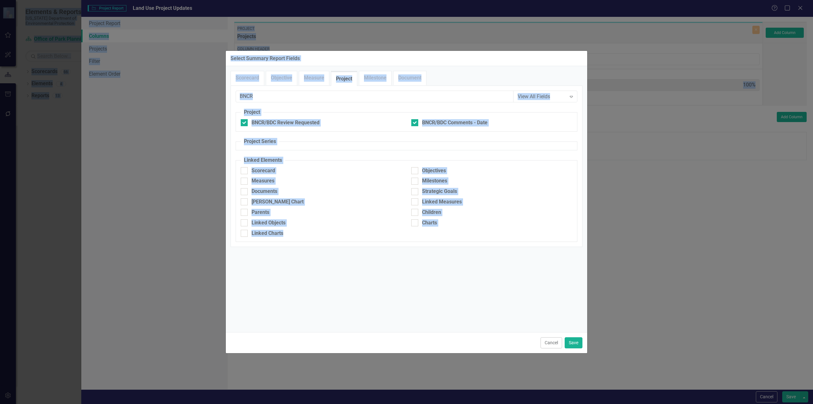
click at [319, 106] on div "BNCR View All Fields Expand Project BNCR/BDC Review Requested BNCR/BDC Comments…" at bounding box center [407, 166] width 342 height 151
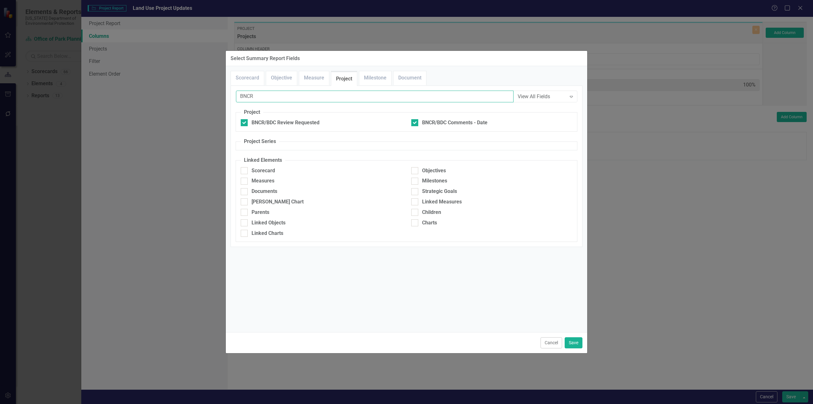
click at [278, 99] on input "BNCR" at bounding box center [375, 97] width 278 height 12
type input "OGC"
click at [245, 119] on div at bounding box center [244, 122] width 7 height 7
click at [245, 119] on input "OGC Review/Comments" at bounding box center [243, 121] width 4 height 4
checkbox input "true"
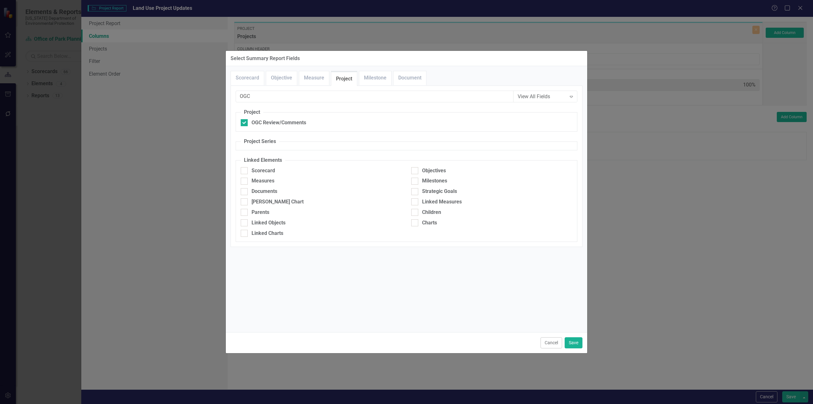
click at [252, 88] on div "View All Fields Expand Scorecard Scorecard Attachments Tags Strategic Plan For …" at bounding box center [407, 165] width 352 height 161
click at [251, 92] on input "OGC" at bounding box center [375, 97] width 278 height 12
type input "EA and"
drag, startPoint x: 245, startPoint y: 124, endPoint x: 282, endPoint y: 100, distance: 43.9
click at [245, 124] on div at bounding box center [244, 122] width 7 height 7
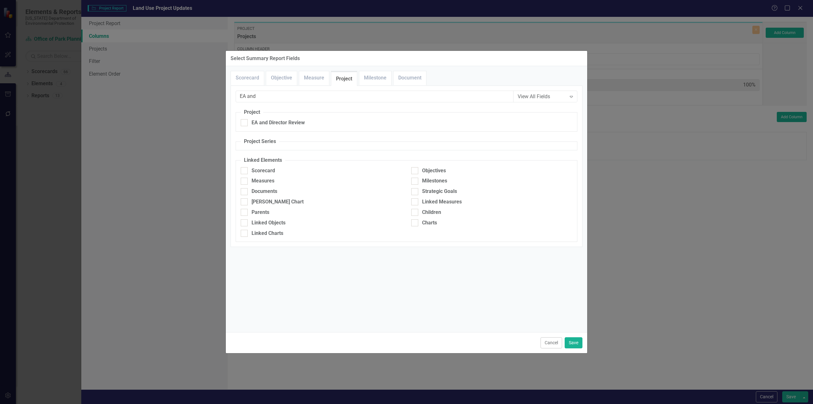
click at [245, 123] on input "EA and Director Review" at bounding box center [243, 121] width 4 height 4
checkbox input "true"
click at [283, 98] on input "EA and" at bounding box center [375, 97] width 278 height 12
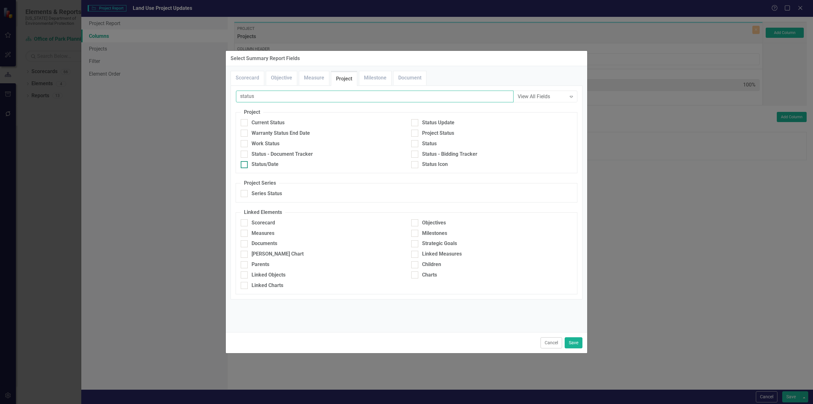
type input "status"
click at [269, 167] on div "Status/Date" at bounding box center [265, 164] width 27 height 7
click at [245, 165] on input "Status/Date" at bounding box center [243, 163] width 4 height 4
checkbox input "true"
click at [273, 93] on input "status" at bounding box center [375, 97] width 278 height 12
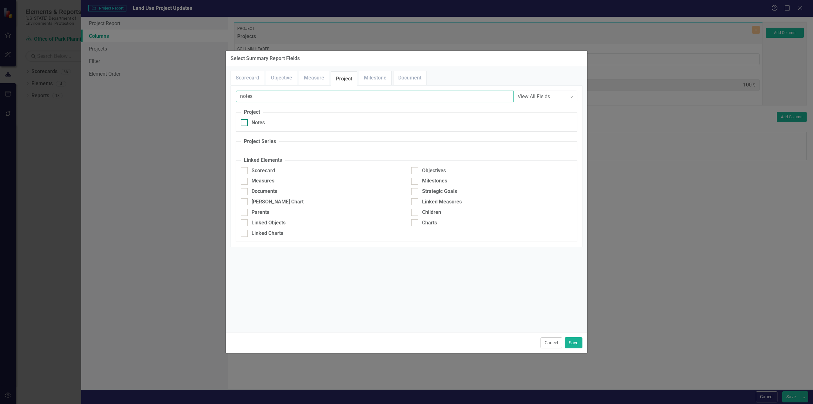
type input "notes"
click at [243, 122] on input "Notes" at bounding box center [243, 121] width 4 height 4
checkbox input "true"
click at [266, 101] on input "notes" at bounding box center [375, 97] width 278 height 12
type input "ARC"
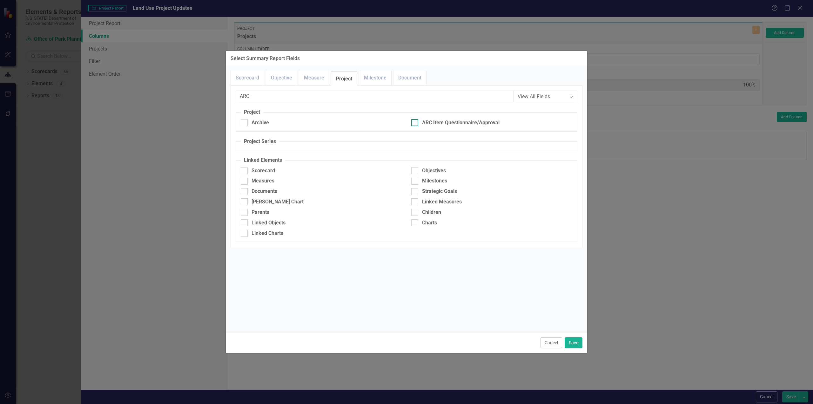
click at [421, 121] on div "ARC Item Questionnaire/Approval" at bounding box center [491, 122] width 161 height 7
click at [416, 121] on input "ARC Item Questionnaire/Approval" at bounding box center [413, 121] width 4 height 4
checkbox input "true"
click at [578, 344] on button "Save" at bounding box center [574, 342] width 18 height 11
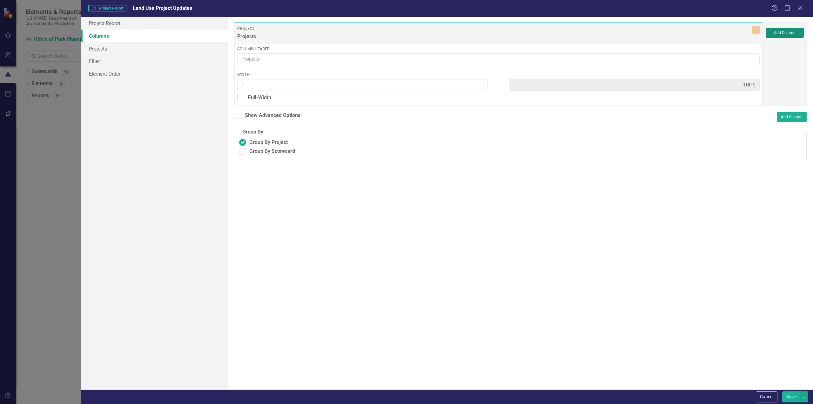
type input "5%"
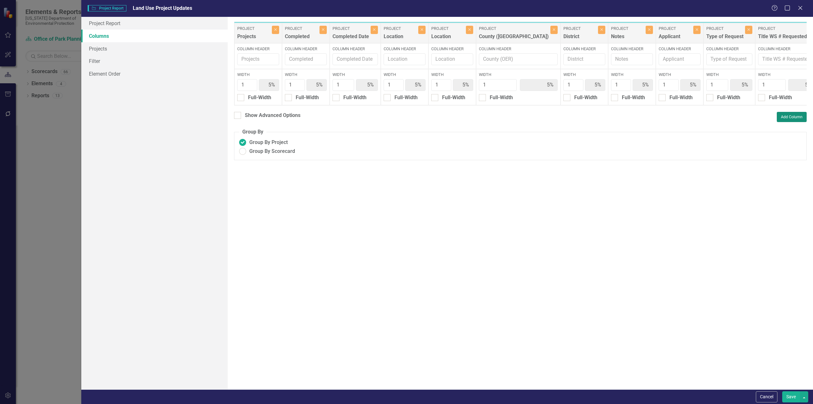
click at [792, 121] on button "Add Column" at bounding box center [792, 117] width 30 height 10
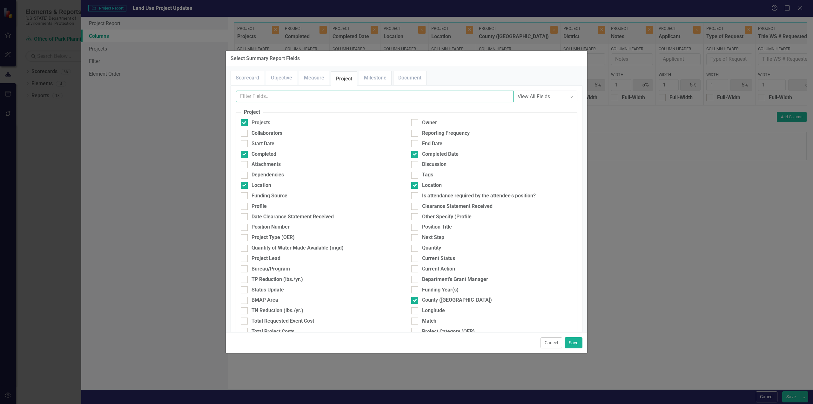
click at [294, 91] on input "text" at bounding box center [375, 97] width 278 height 12
click at [272, 97] on input "text" at bounding box center [375, 97] width 278 height 12
type input "A"
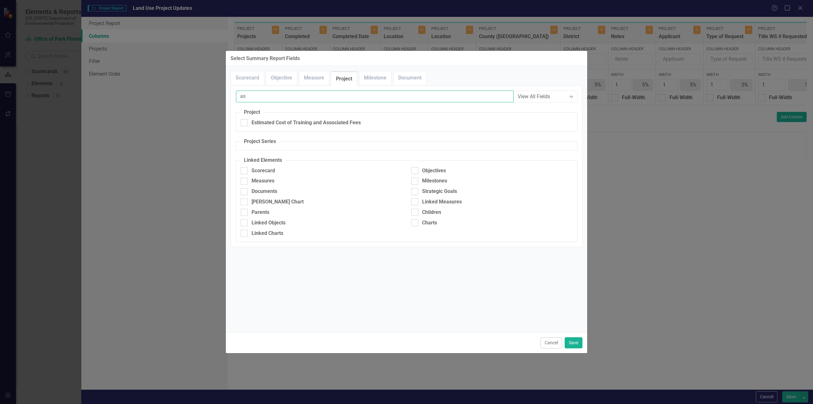
type input "a"
type input "start"
click at [256, 125] on div "Start Date" at bounding box center [263, 122] width 23 height 7
click at [245, 123] on input "Start Date" at bounding box center [243, 121] width 4 height 4
checkbox input "true"
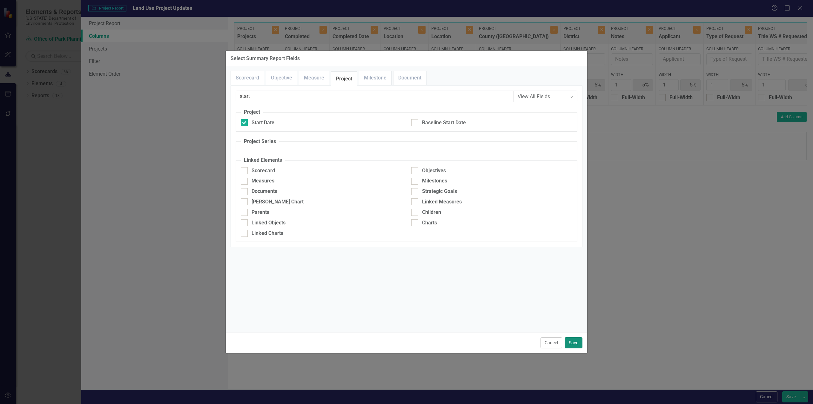
click at [575, 342] on button "Save" at bounding box center [574, 342] width 18 height 11
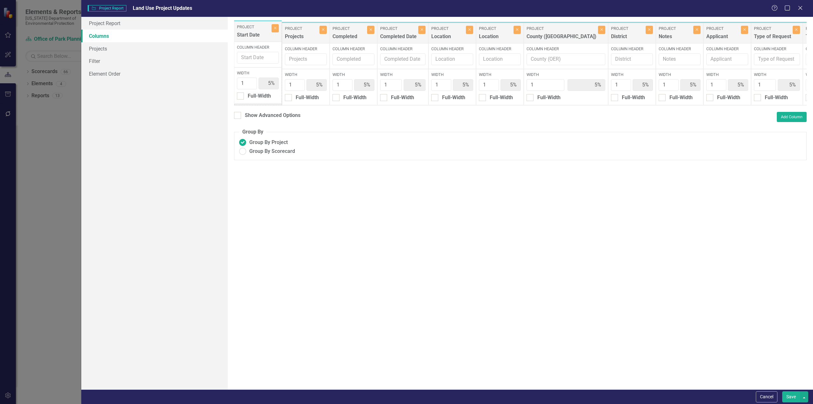
drag, startPoint x: 735, startPoint y: 29, endPoint x: 254, endPoint y: 27, distance: 481.1
drag, startPoint x: 351, startPoint y: 36, endPoint x: 312, endPoint y: 36, distance: 39.4
drag, startPoint x: 397, startPoint y: 37, endPoint x: 353, endPoint y: 36, distance: 43.9
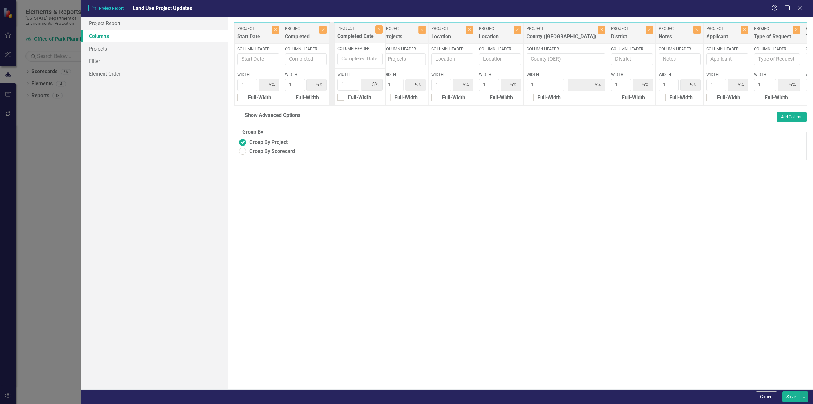
drag, startPoint x: 595, startPoint y: 36, endPoint x: 401, endPoint y: 35, distance: 193.8
drag, startPoint x: 449, startPoint y: 37, endPoint x: 538, endPoint y: 40, distance: 89.3
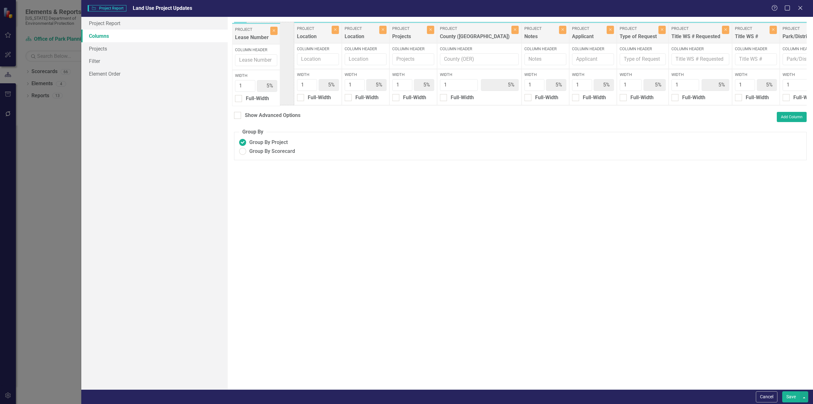
scroll to position [0, 145]
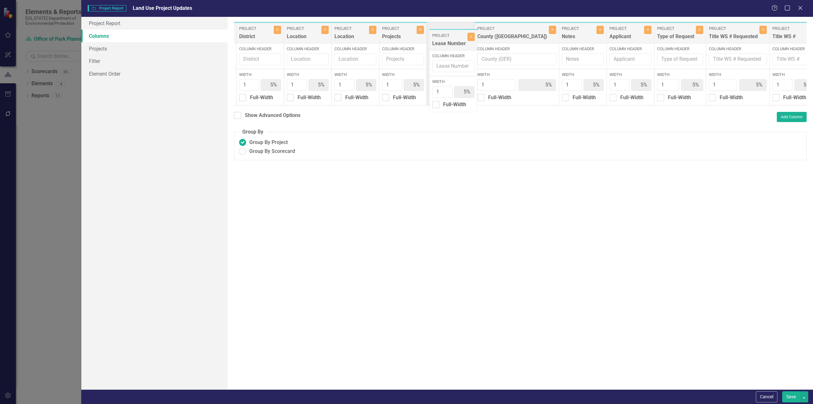
drag, startPoint x: 735, startPoint y: 32, endPoint x: 449, endPoint y: 39, distance: 285.4
click at [449, 39] on div "Project Start Date Close Column Header Width 1 5% Full-Width Project Completed …" at bounding box center [760, 64] width 1340 height 84
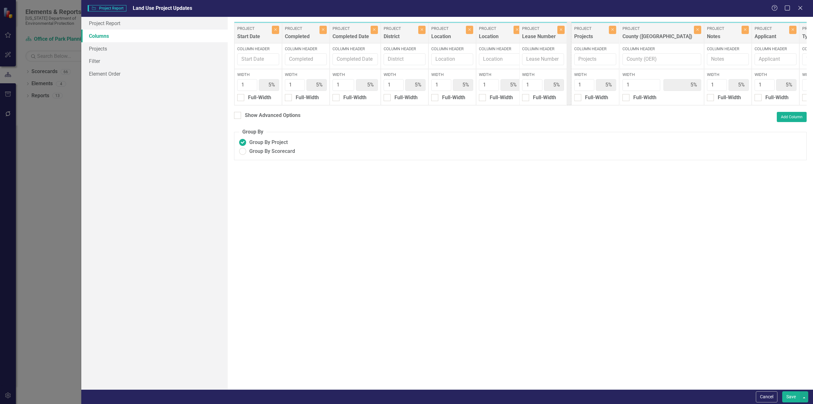
drag, startPoint x: 589, startPoint y: 34, endPoint x: 537, endPoint y: 34, distance: 52.1
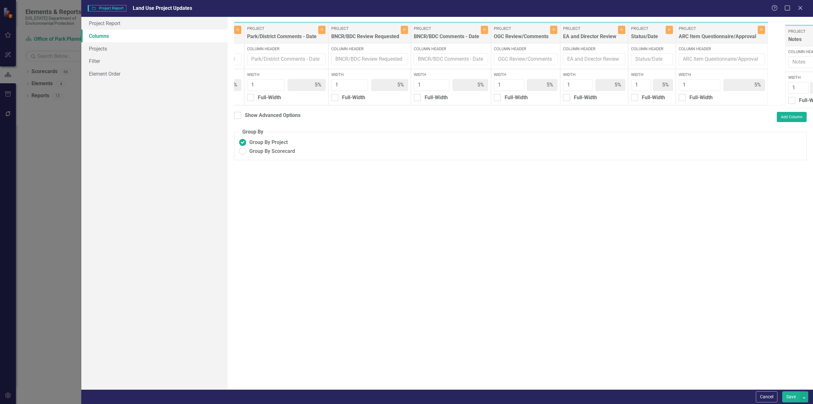
scroll to position [0, 775]
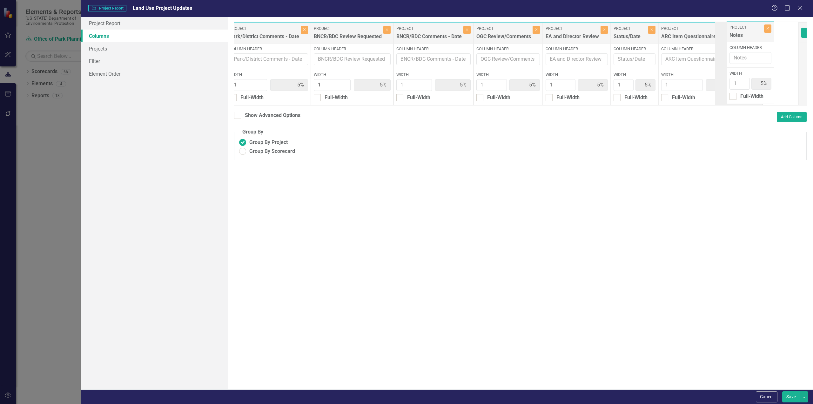
drag, startPoint x: 405, startPoint y: 32, endPoint x: 743, endPoint y: 31, distance: 337.8
click at [743, 31] on div "Project Start Date Close Column Header Width 1 5% Full-Width Project Completed …" at bounding box center [129, 64] width 1340 height 84
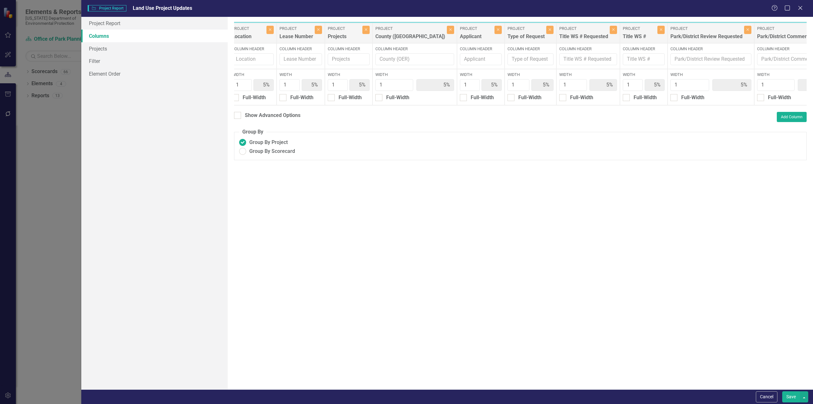
scroll to position [0, 255]
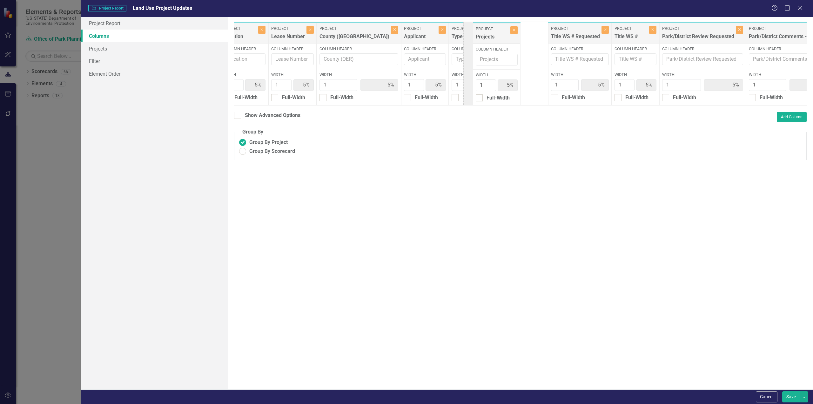
drag, startPoint x: 334, startPoint y: 33, endPoint x: 490, endPoint y: 33, distance: 156.0
click at [490, 33] on div "Project Start Date Close Column Header Width 1 5% Full-Width Project Completed …" at bounding box center [649, 64] width 1340 height 84
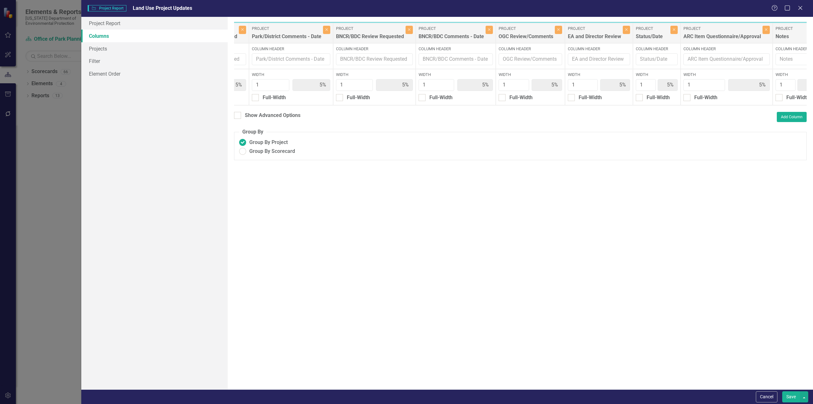
scroll to position [0, 775]
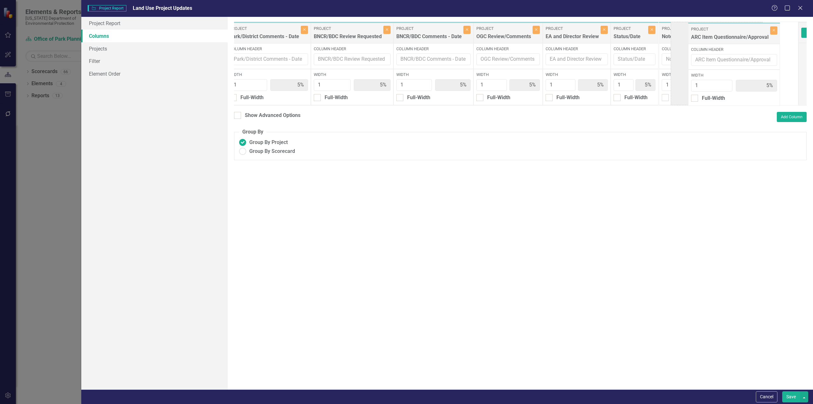
drag, startPoint x: 662, startPoint y: 36, endPoint x: 727, endPoint y: 37, distance: 64.8
click at [727, 37] on div "Project Start Date Close Column Header Width 1 5% Full-Width Project Completed …" at bounding box center [129, 64] width 1340 height 84
click at [477, 35] on div "OGC Review/Comments" at bounding box center [504, 38] width 55 height 10
click at [794, 397] on button "Save" at bounding box center [792, 396] width 18 height 11
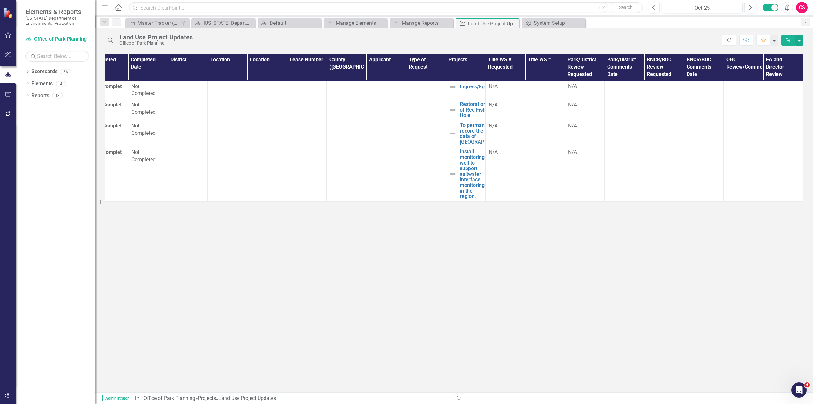
scroll to position [0, 0]
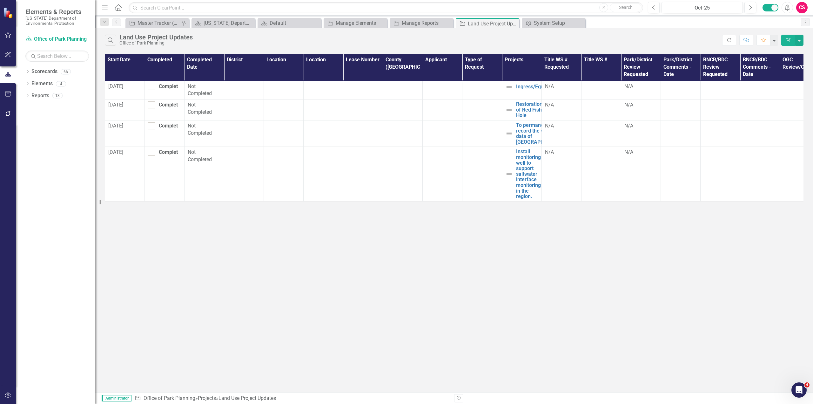
click at [788, 41] on icon "Edit Report" at bounding box center [789, 40] width 6 height 4
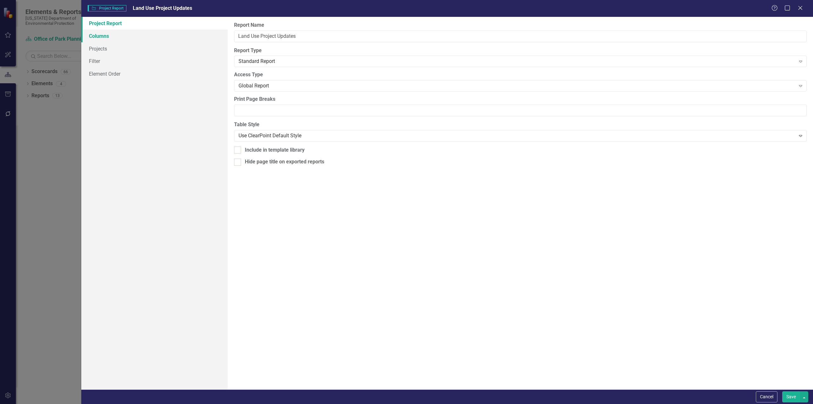
click at [106, 41] on link "Columns" at bounding box center [154, 36] width 146 height 13
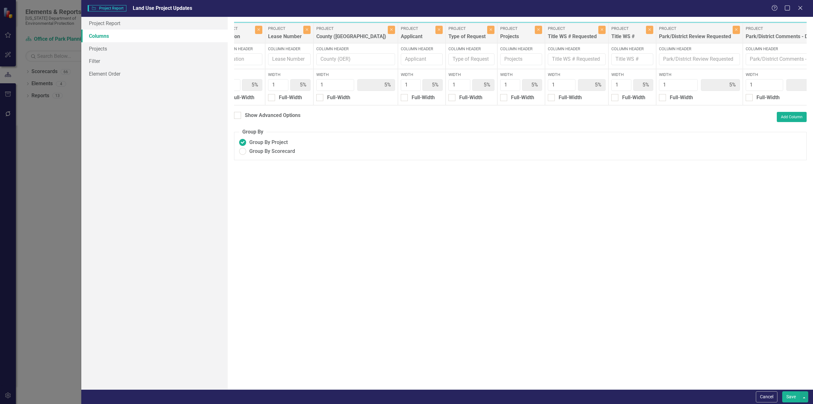
scroll to position [0, 250]
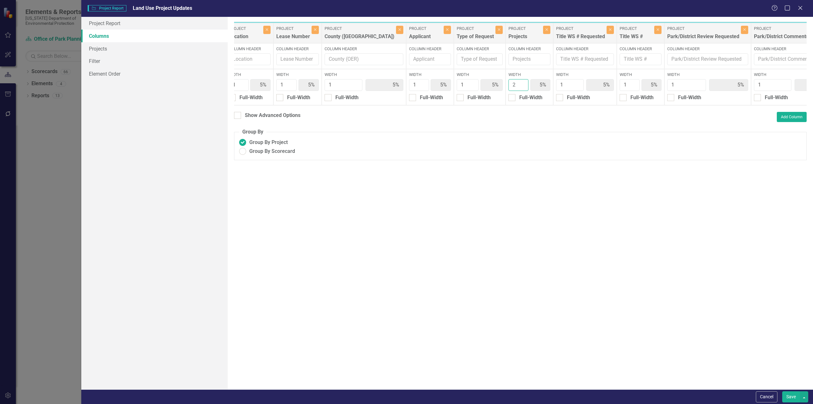
type input "2"
click at [509, 83] on input "2" at bounding box center [519, 85] width 20 height 12
type input "4%"
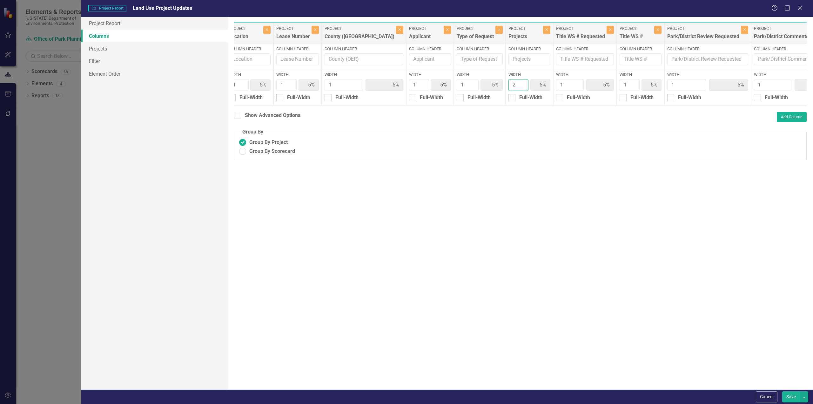
type input "4%"
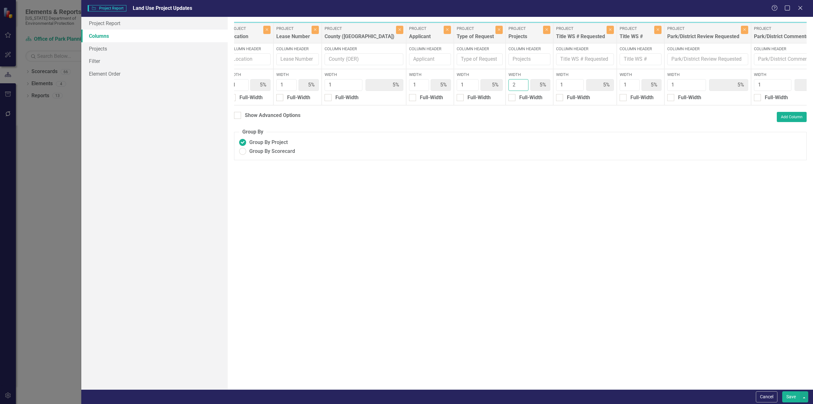
type input "4%"
type input "9%"
type input "4%"
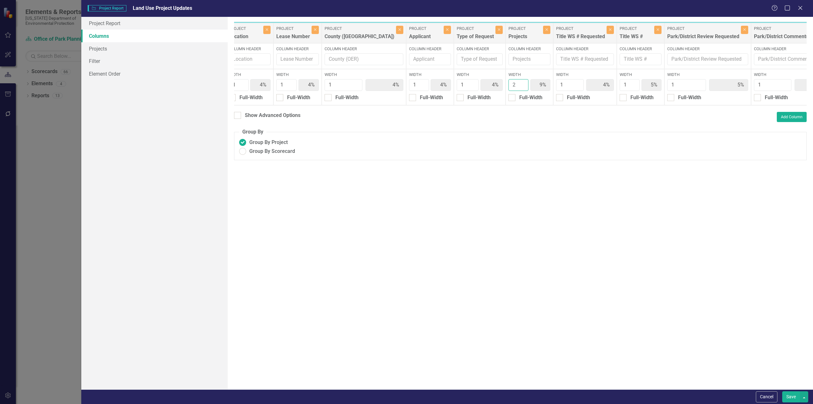
type input "4%"
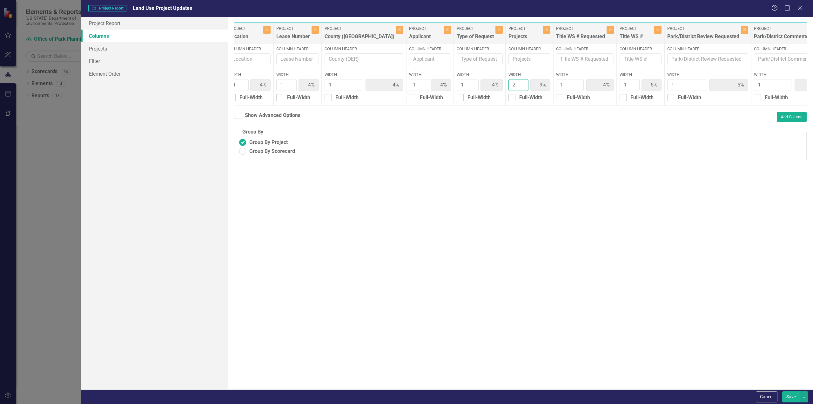
type input "4%"
click at [792, 396] on button "Save" at bounding box center [792, 396] width 18 height 11
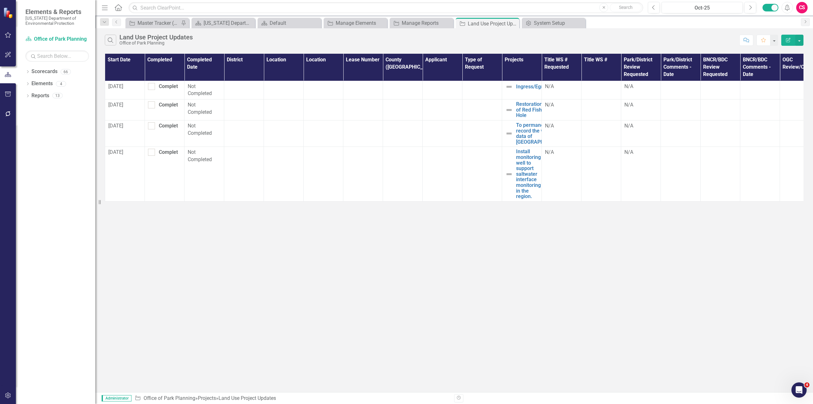
click at [789, 43] on button "Edit Report" at bounding box center [789, 40] width 14 height 11
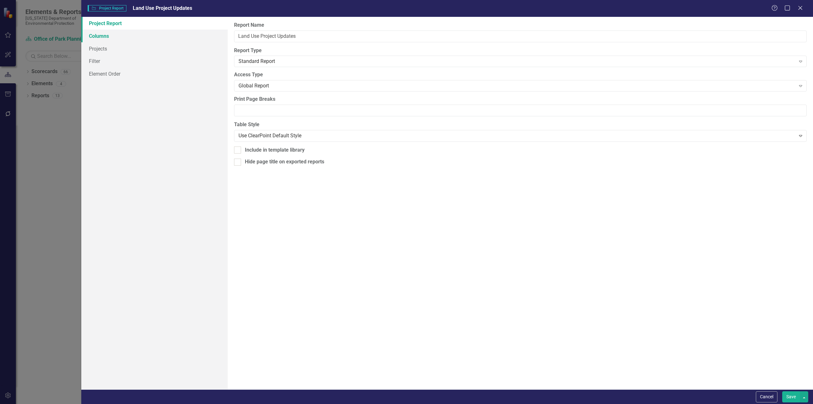
click at [115, 34] on link "Columns" at bounding box center [154, 36] width 146 height 13
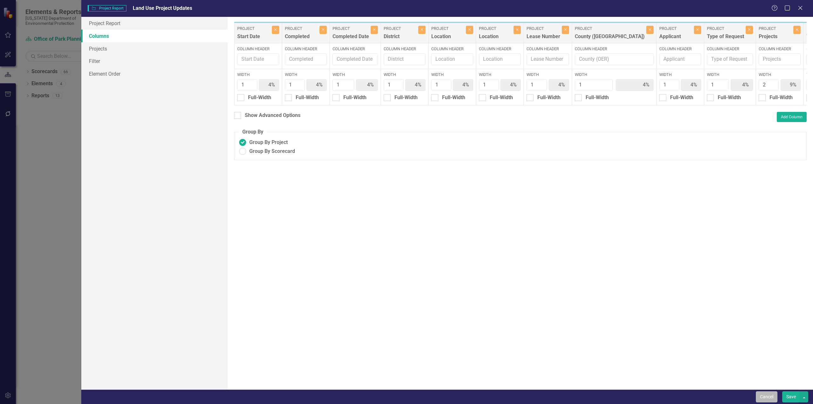
click at [775, 397] on button "Cancel" at bounding box center [767, 396] width 22 height 11
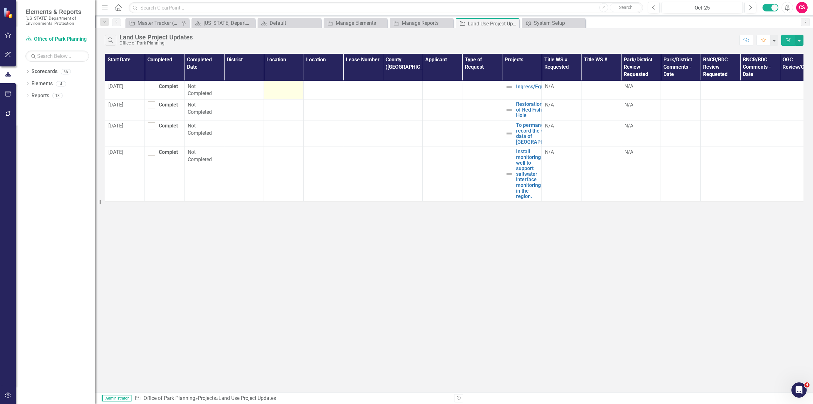
click at [281, 88] on div at bounding box center [283, 87] width 33 height 8
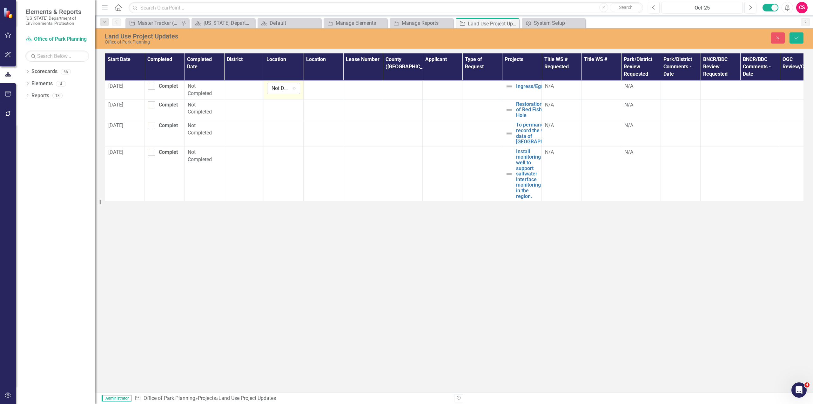
click at [282, 89] on div "Not Defined" at bounding box center [280, 88] width 17 height 7
click at [332, 91] on td at bounding box center [324, 89] width 40 height 19
click at [326, 89] on input "text" at bounding box center [323, 89] width 33 height 12
click at [781, 40] on icon "Close" at bounding box center [778, 38] width 6 height 4
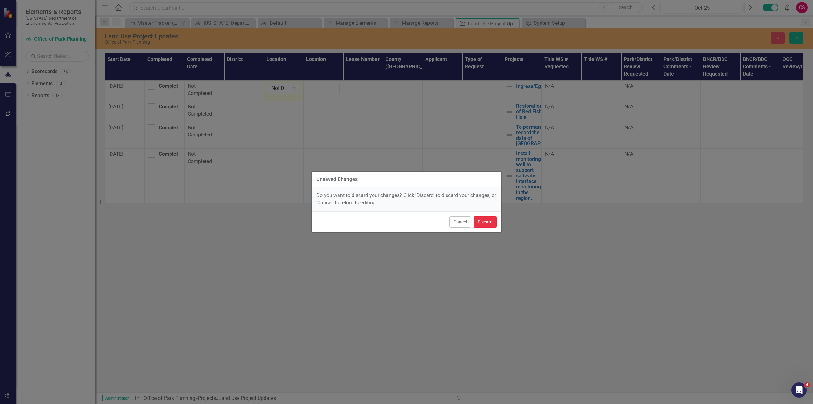
click at [486, 222] on button "Discard" at bounding box center [485, 221] width 23 height 11
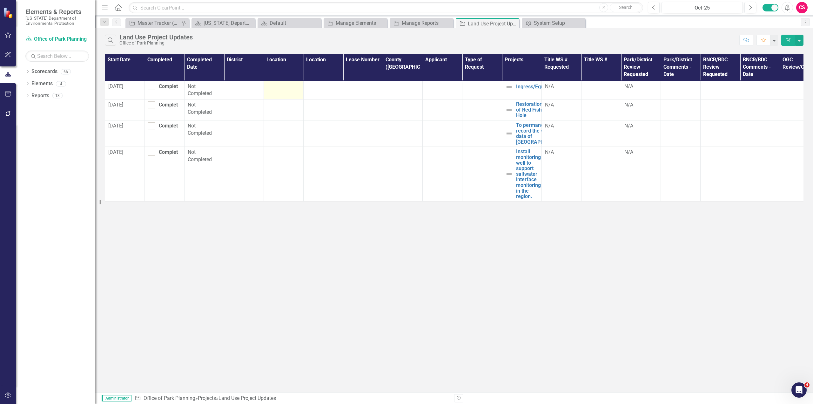
click at [788, 42] on icon "button" at bounding box center [788, 40] width 4 height 4
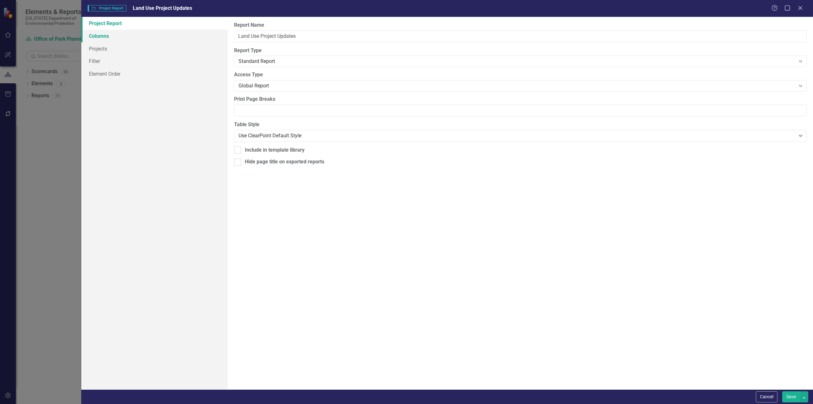
click at [123, 37] on link "Columns" at bounding box center [154, 36] width 146 height 13
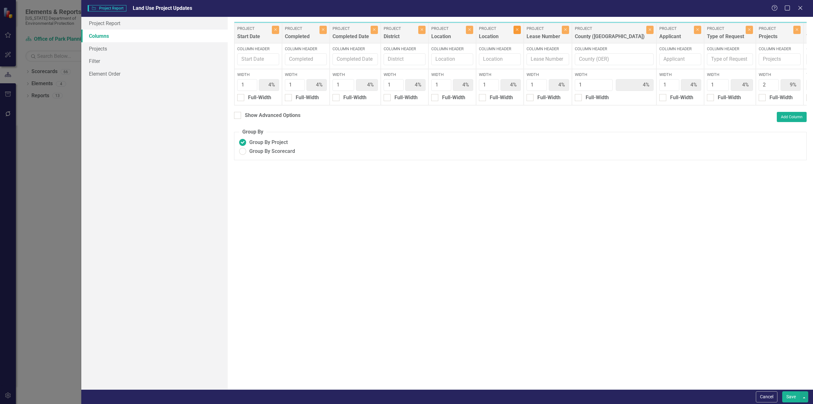
click at [519, 30] on icon "Close" at bounding box center [517, 30] width 3 height 4
type input "5%"
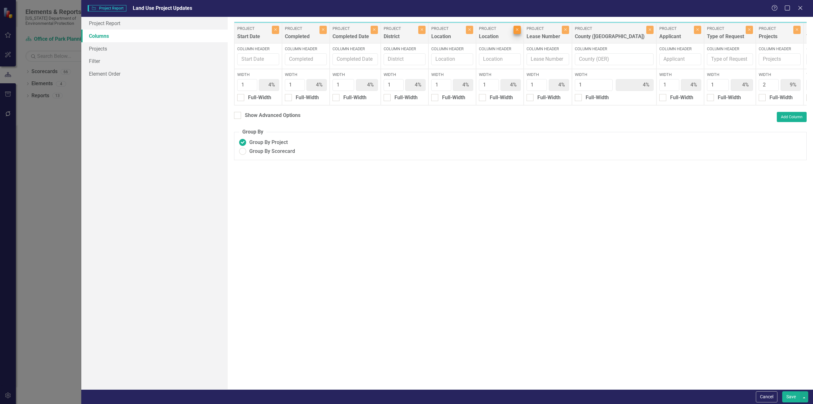
type input "5%"
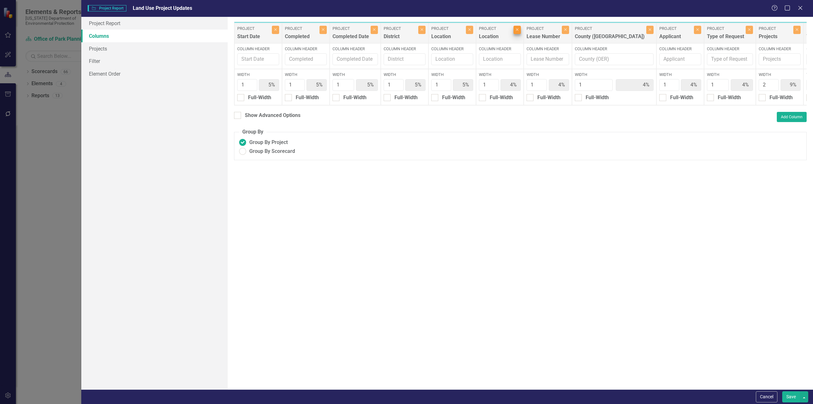
type input "5%"
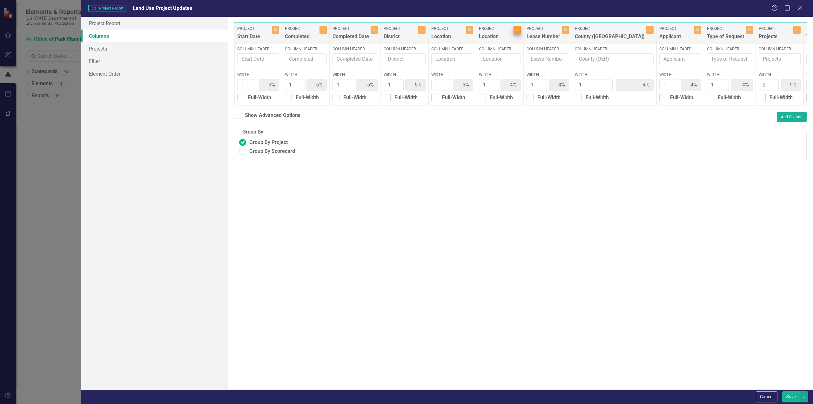
type input "5%"
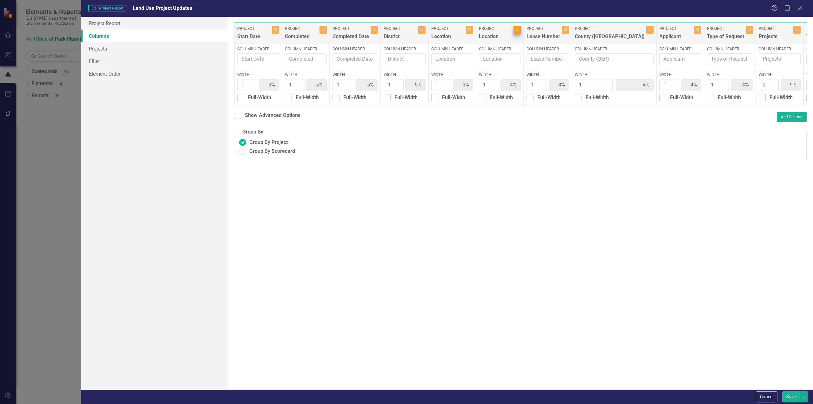
type input "5%"
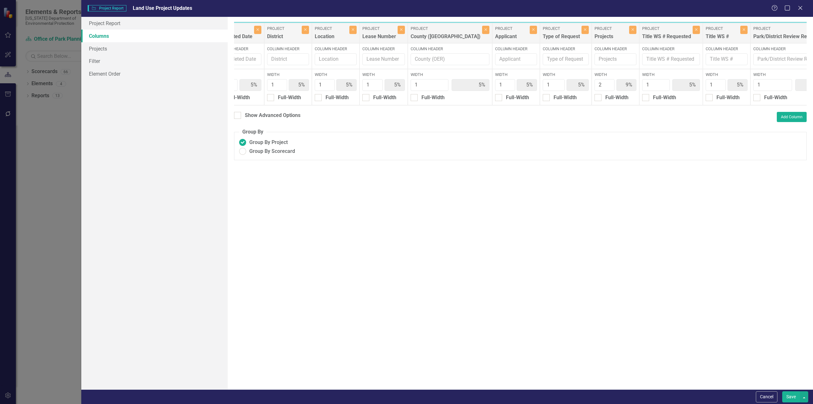
scroll to position [0, 118]
type input "3"
type input "4%"
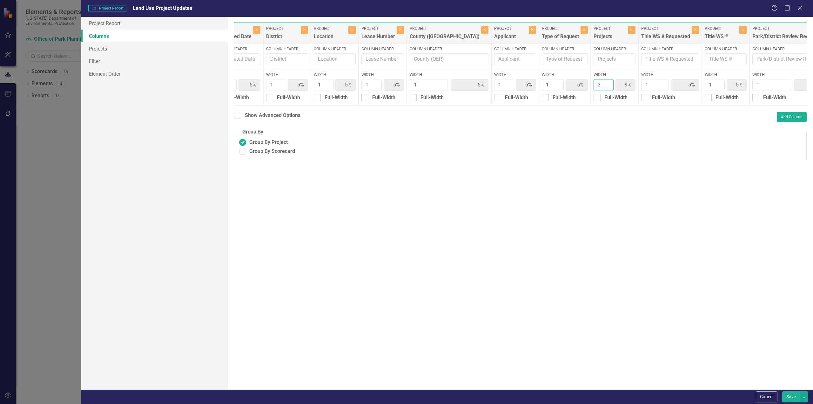
type input "4%"
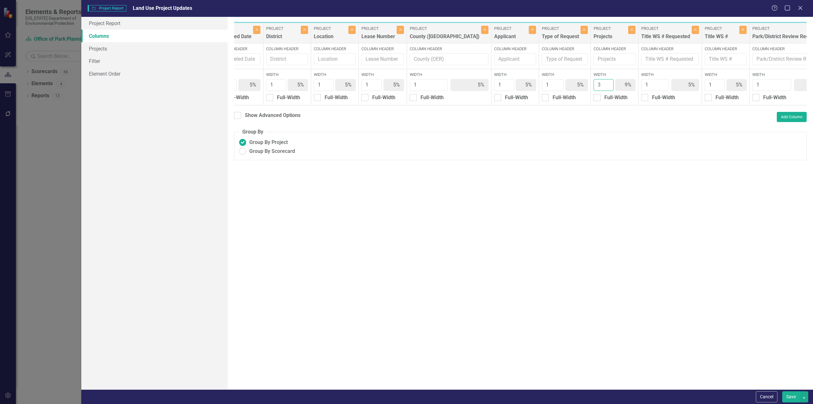
type input "4%"
type input "13%"
type input "4%"
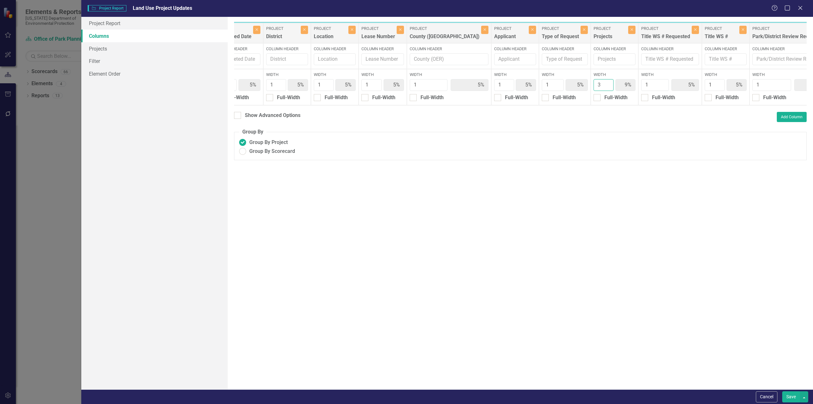
type input "4%"
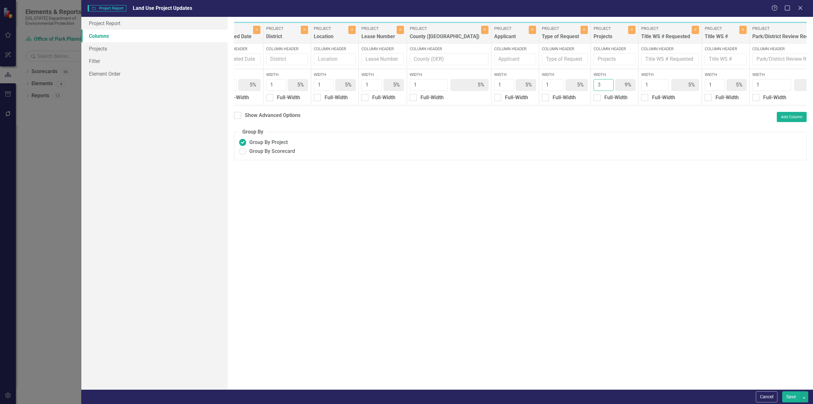
type input "4%"
type input "3"
click at [594, 82] on input "3" at bounding box center [604, 85] width 20 height 12
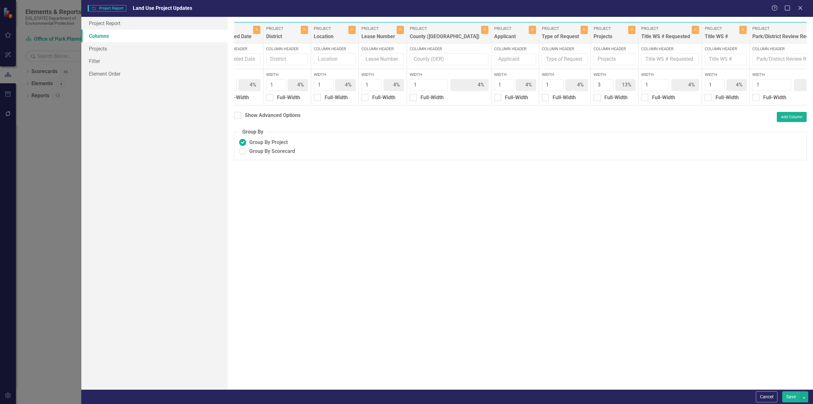
click at [791, 395] on button "Save" at bounding box center [792, 396] width 18 height 11
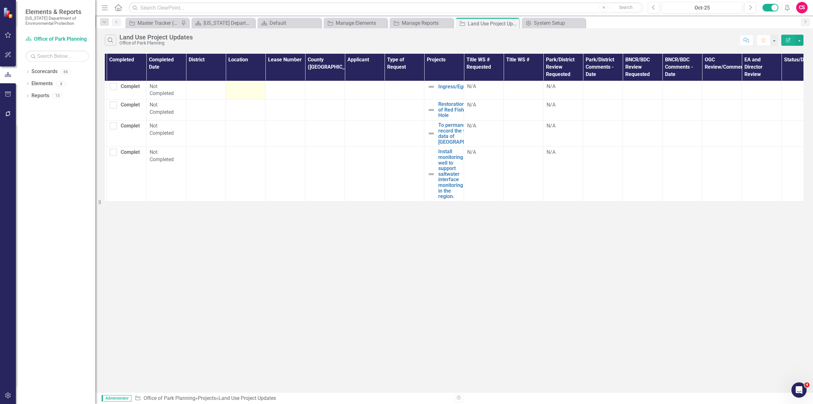
scroll to position [0, 0]
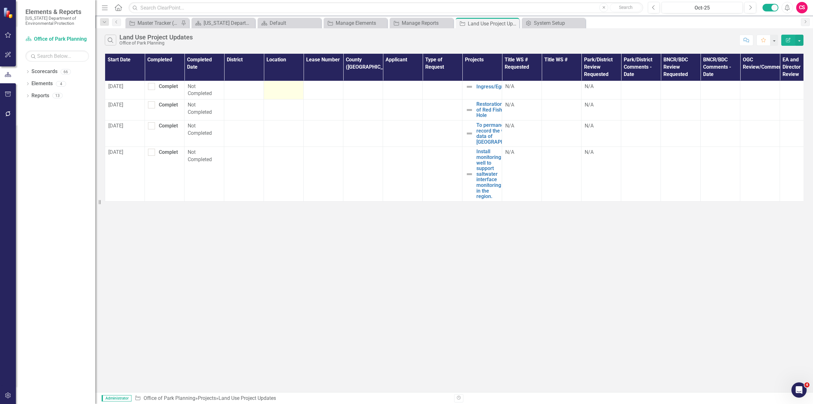
click at [789, 42] on button "Edit Report" at bounding box center [789, 40] width 14 height 11
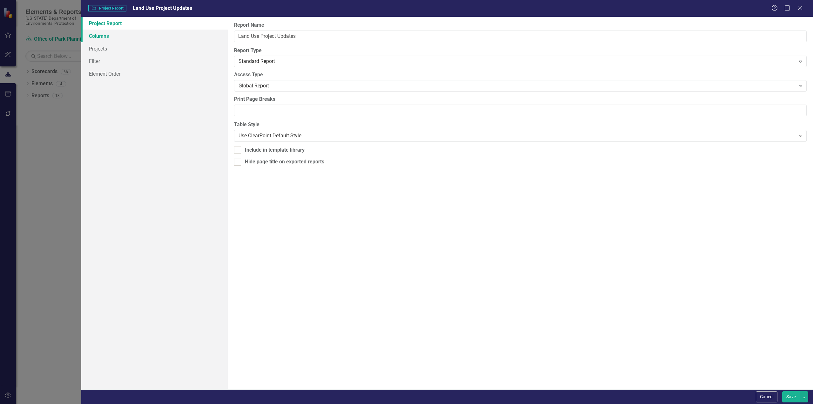
click at [122, 39] on link "Columns" at bounding box center [154, 36] width 146 height 13
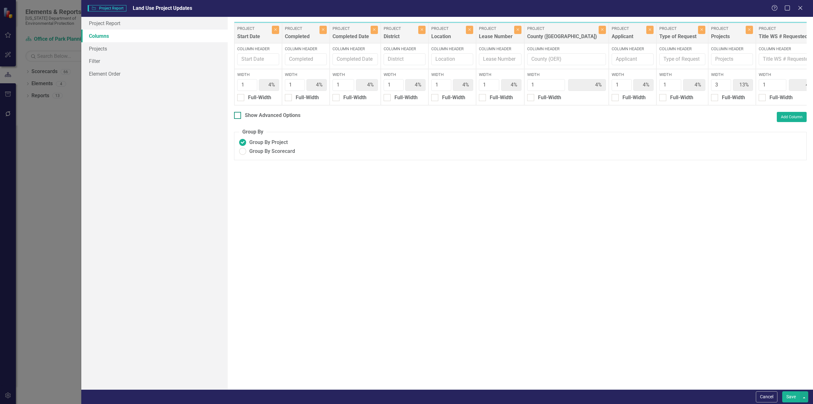
click at [241, 119] on div "Show Advanced Options" at bounding box center [267, 115] width 66 height 7
click at [238, 116] on input "Show Advanced Options" at bounding box center [236, 114] width 4 height 4
checkbox input "true"
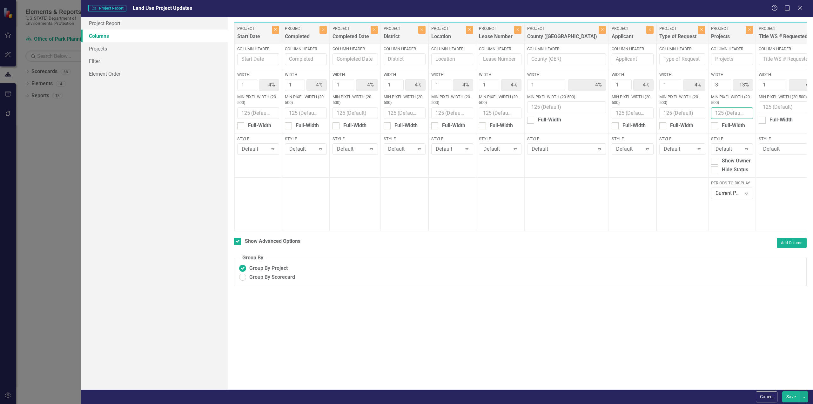
click at [711, 114] on input "Min Pixel Width (20-500)" at bounding box center [732, 113] width 42 height 12
type input "50"
click at [795, 397] on button "Save" at bounding box center [792, 396] width 18 height 11
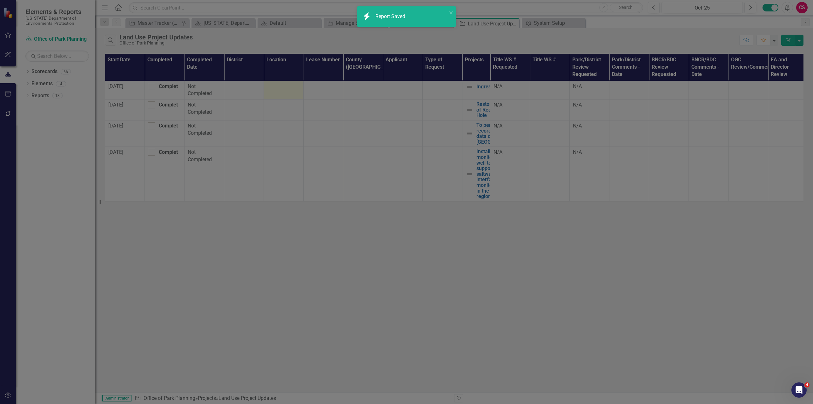
checkbox input "false"
radio input "true"
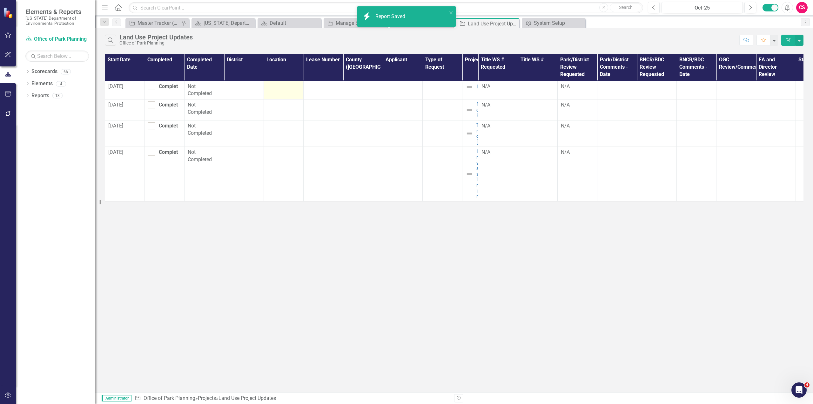
click at [788, 41] on icon "button" at bounding box center [788, 40] width 4 height 4
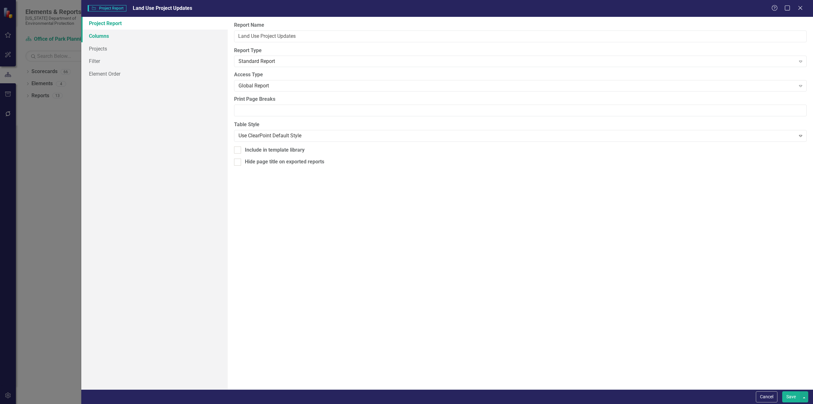
click at [103, 39] on link "Columns" at bounding box center [154, 36] width 146 height 13
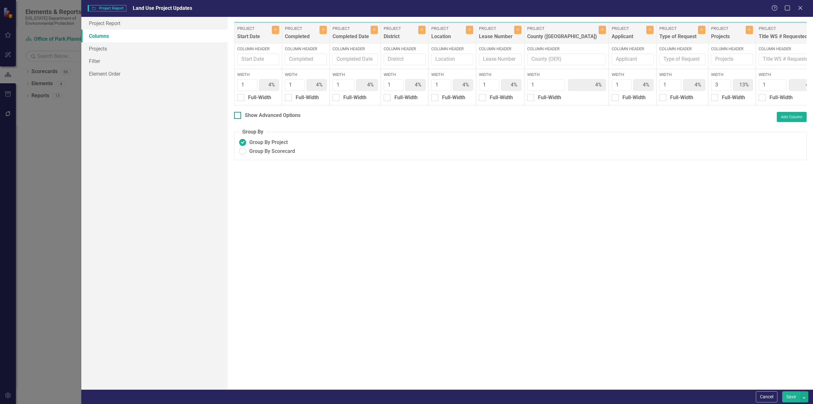
click at [238, 119] on div at bounding box center [237, 115] width 7 height 7
click at [238, 116] on input "Show Advanced Options" at bounding box center [236, 114] width 4 height 4
checkbox input "true"
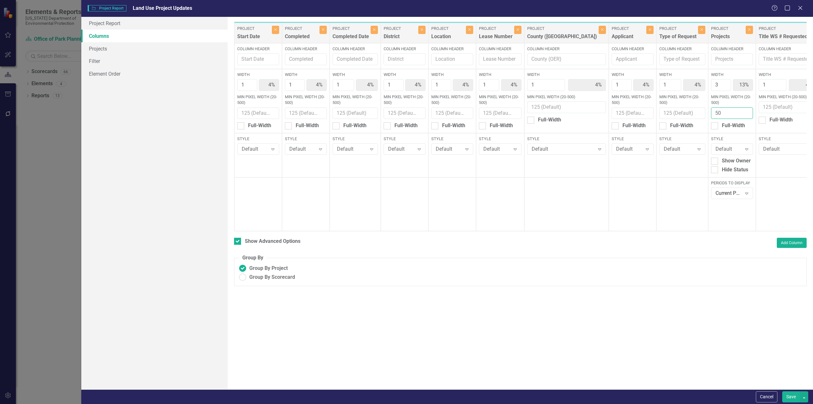
click at [711, 111] on input "50" at bounding box center [732, 113] width 42 height 12
type input "500"
click at [789, 395] on button "Save" at bounding box center [792, 396] width 18 height 11
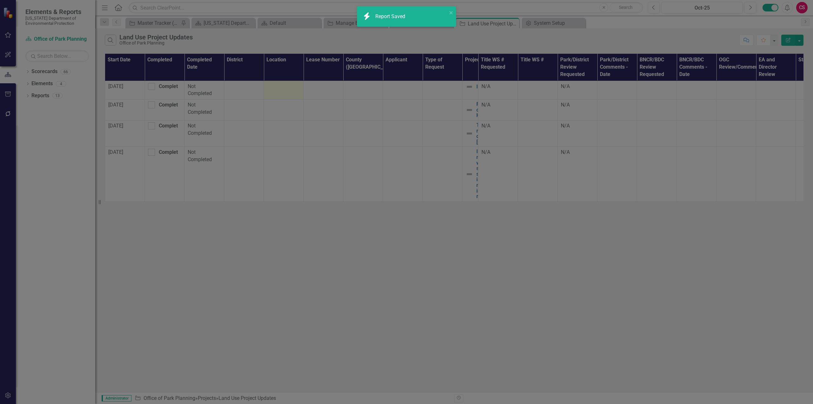
checkbox input "false"
radio input "true"
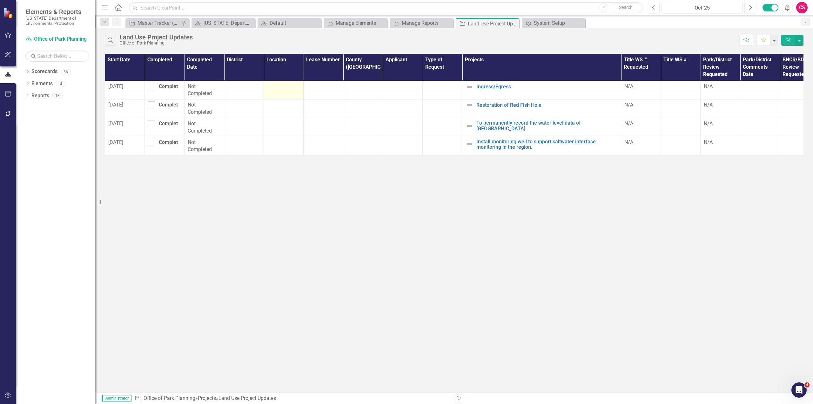
click at [787, 42] on button "Edit Report" at bounding box center [789, 40] width 14 height 11
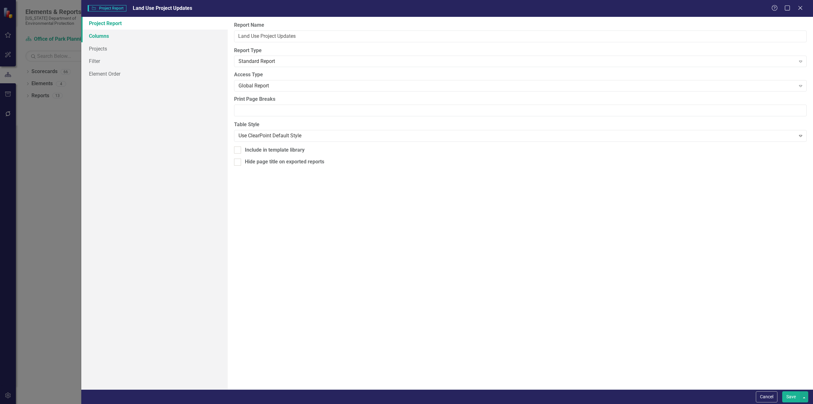
click at [105, 34] on link "Columns" at bounding box center [154, 36] width 146 height 13
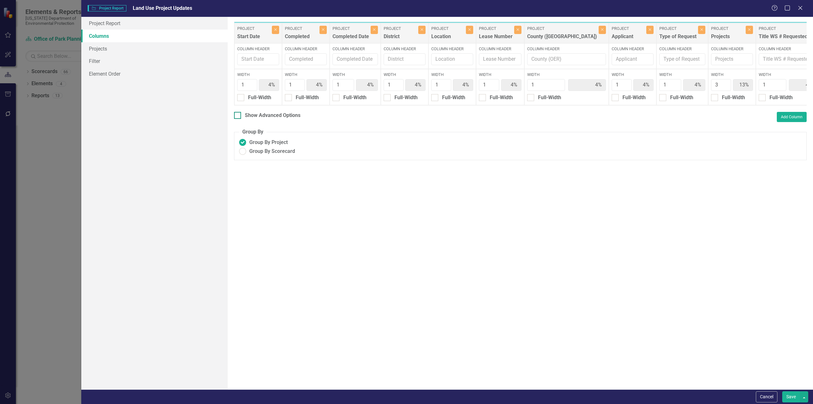
click at [240, 119] on div at bounding box center [237, 115] width 7 height 7
click at [238, 116] on input "Show Advanced Options" at bounding box center [236, 114] width 4 height 4
checkbox input "true"
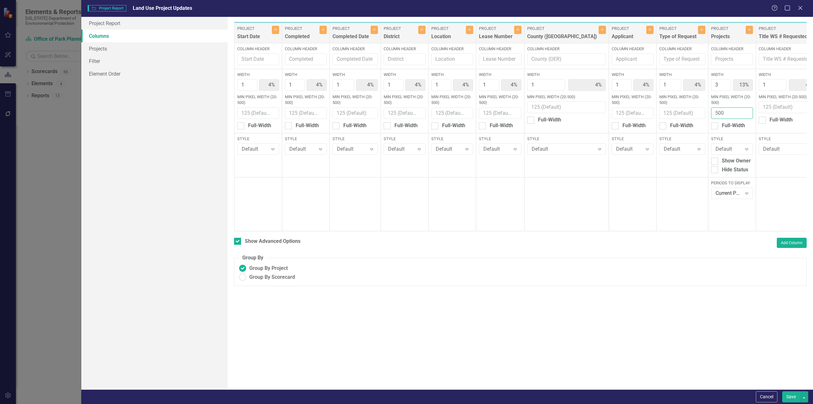
click at [711, 113] on input "500" at bounding box center [732, 113] width 42 height 12
type input "300"
click at [792, 393] on button "Save" at bounding box center [792, 396] width 18 height 11
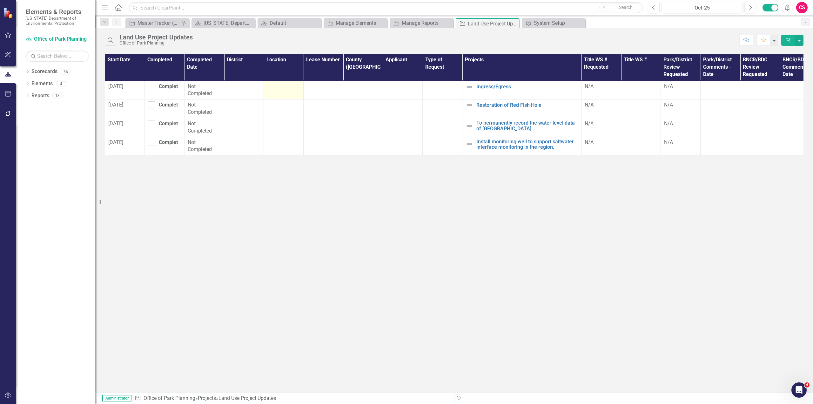
click at [786, 41] on icon "Edit Report" at bounding box center [789, 40] width 6 height 4
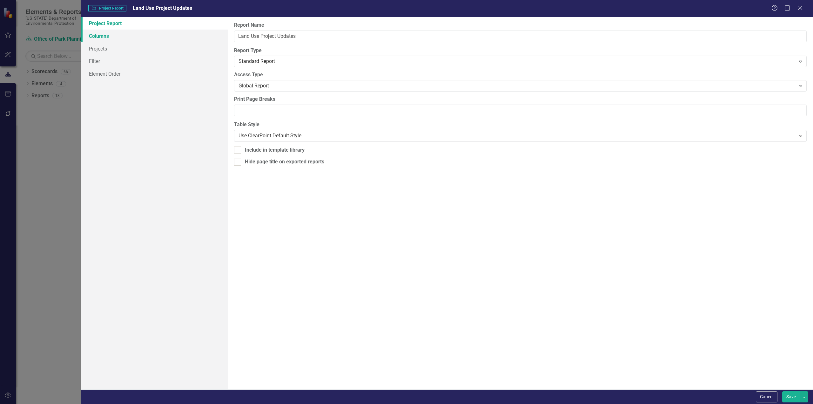
click at [111, 36] on link "Columns" at bounding box center [154, 36] width 146 height 13
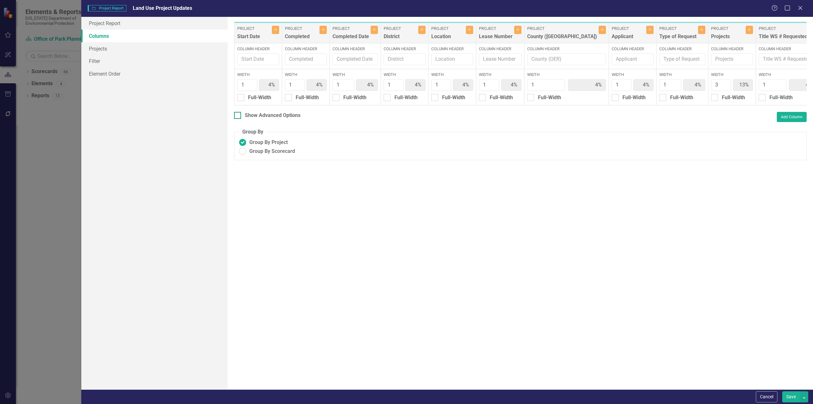
click at [239, 119] on div at bounding box center [237, 115] width 7 height 7
click at [238, 116] on input "Show Advanced Options" at bounding box center [236, 114] width 4 height 4
checkbox input "true"
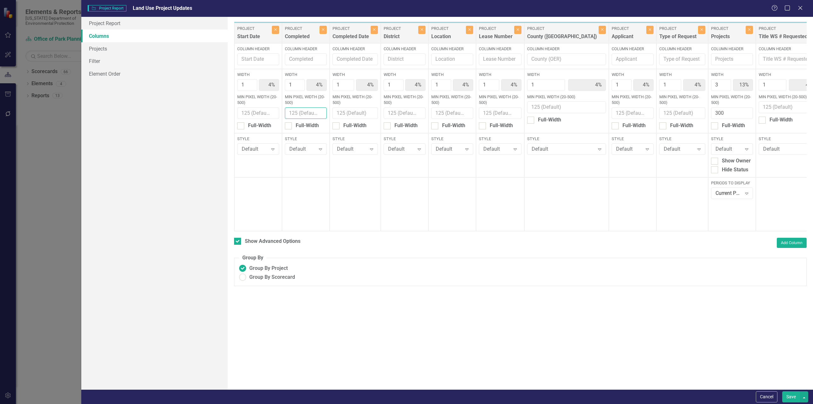
click at [302, 111] on input "Min Pixel Width (20-500)" at bounding box center [306, 113] width 42 height 12
type input "50"
click at [792, 394] on button "Save" at bounding box center [792, 396] width 18 height 11
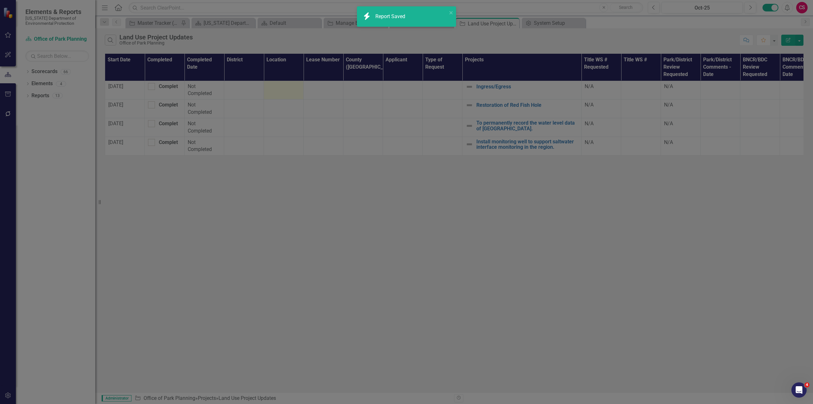
checkbox input "false"
radio input "true"
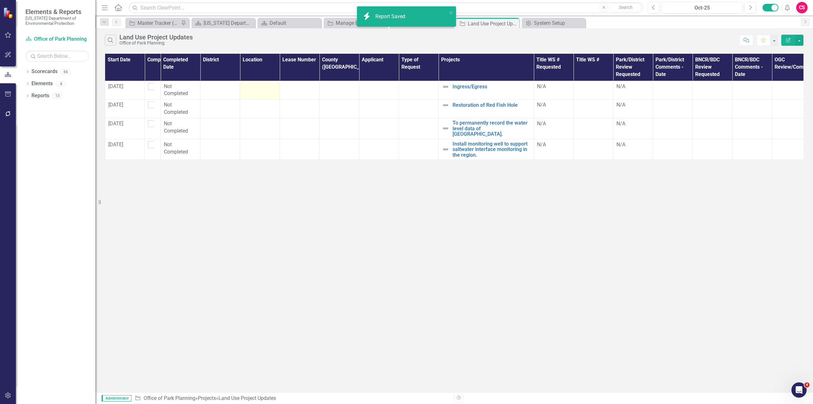
click at [785, 41] on button "Edit Report" at bounding box center [789, 40] width 14 height 11
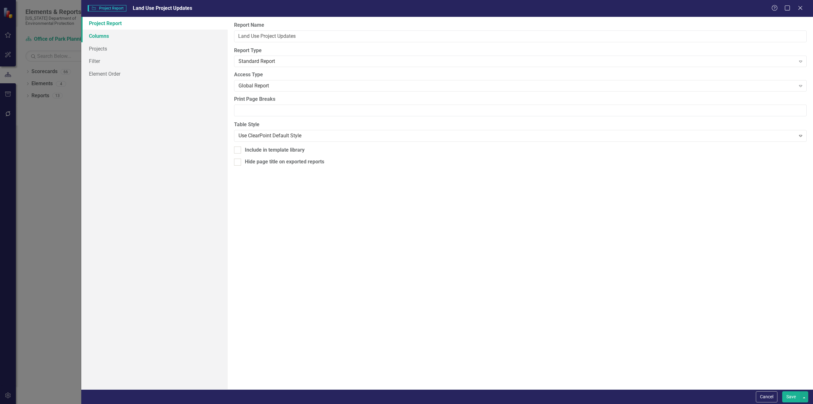
click at [144, 38] on link "Columns" at bounding box center [154, 36] width 146 height 13
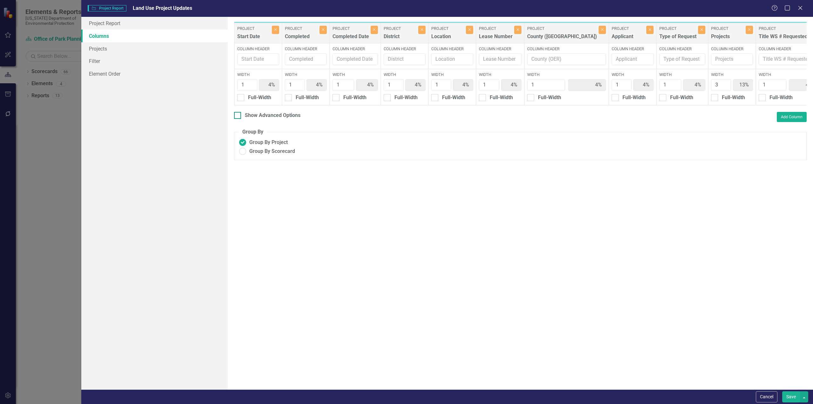
click at [238, 119] on div at bounding box center [237, 115] width 7 height 7
click at [238, 116] on input "Show Advanced Options" at bounding box center [236, 114] width 4 height 4
checkbox input "true"
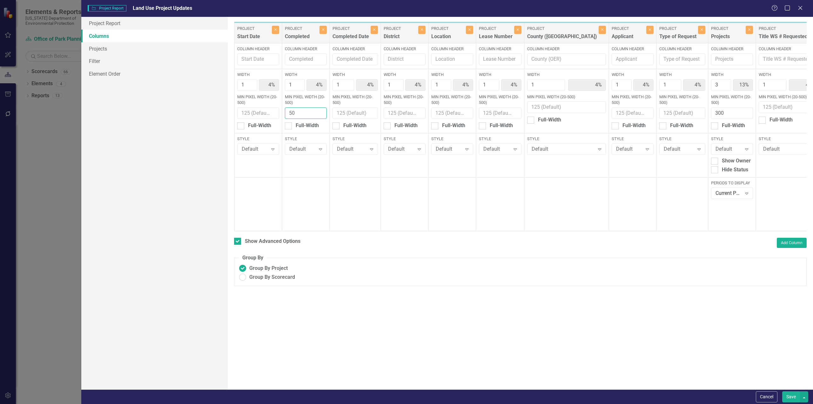
drag, startPoint x: 295, startPoint y: 114, endPoint x: 280, endPoint y: 112, distance: 14.7
type input "200"
click at [791, 395] on button "Save" at bounding box center [792, 396] width 18 height 11
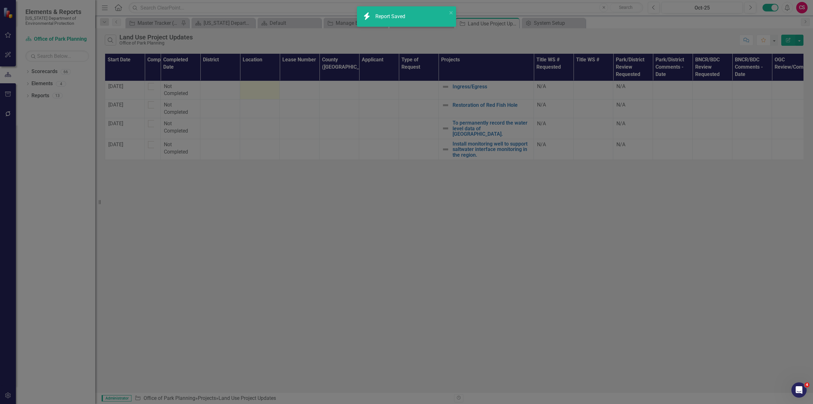
checkbox input "false"
radio input "true"
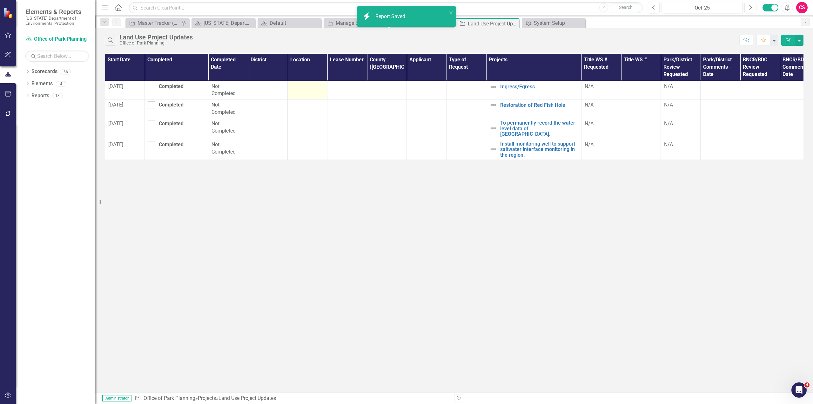
click at [785, 37] on button "Edit Report" at bounding box center [789, 40] width 14 height 11
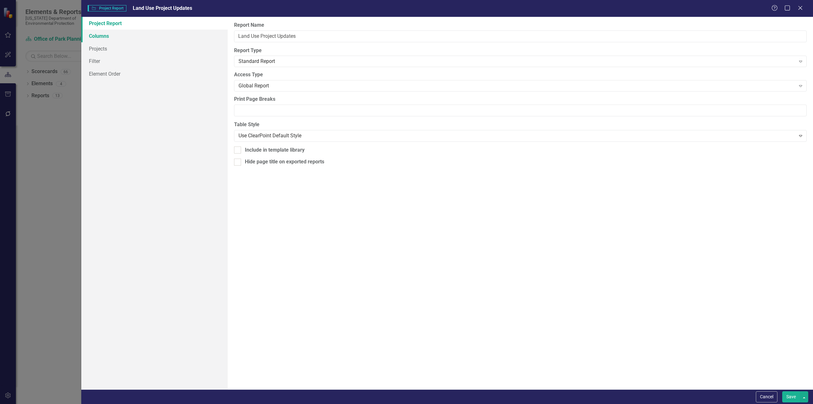
click at [107, 37] on link "Columns" at bounding box center [154, 36] width 146 height 13
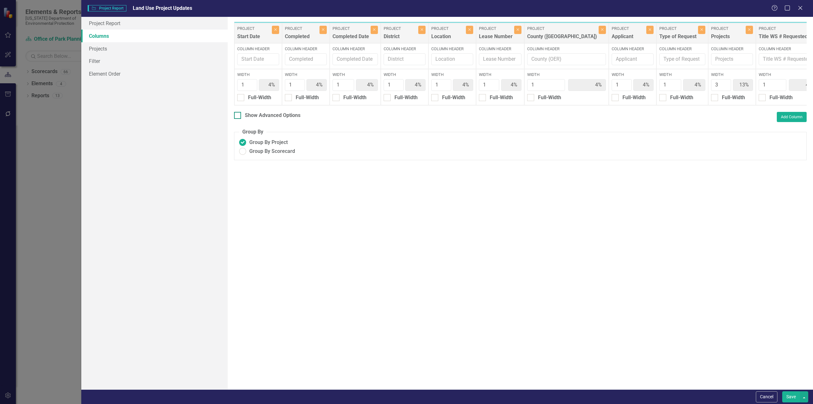
click at [255, 119] on div "Show Advanced Options" at bounding box center [273, 115] width 56 height 7
click at [238, 116] on input "Show Advanced Options" at bounding box center [236, 114] width 4 height 4
checkbox input "true"
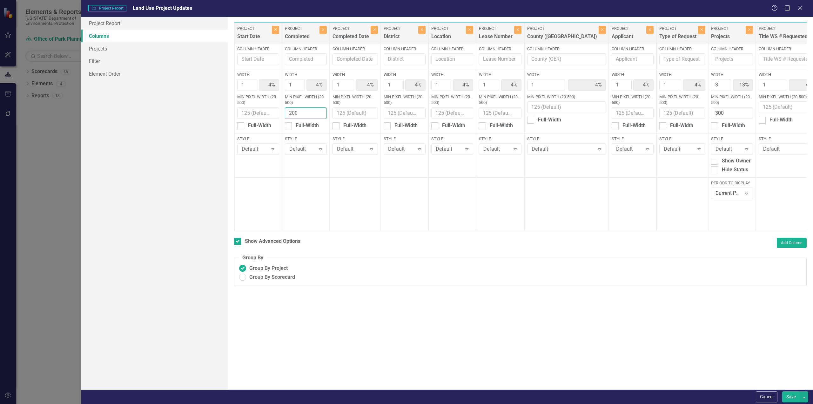
click at [298, 110] on input "200" at bounding box center [306, 113] width 42 height 12
type input "2"
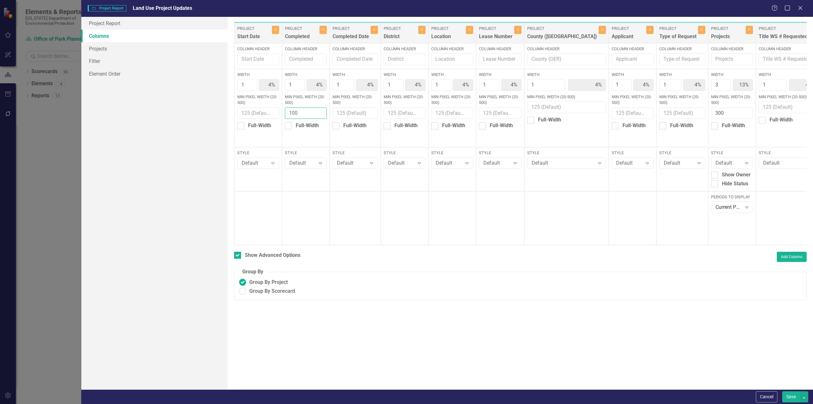
type input "100"
click at [783, 391] on button "Save" at bounding box center [792, 396] width 18 height 11
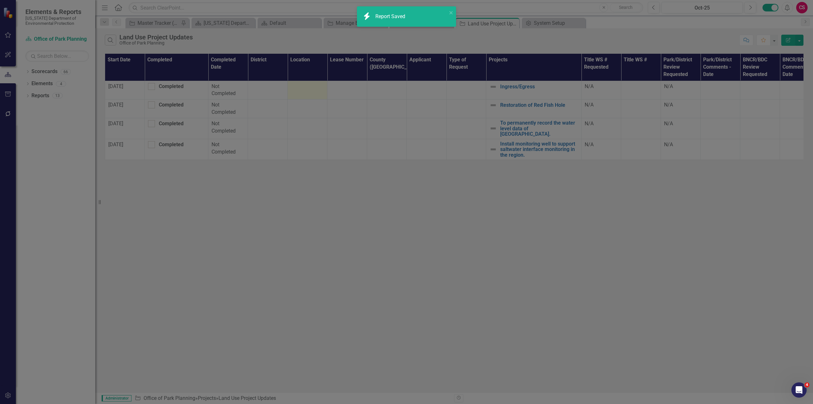
checkbox input "false"
radio input "true"
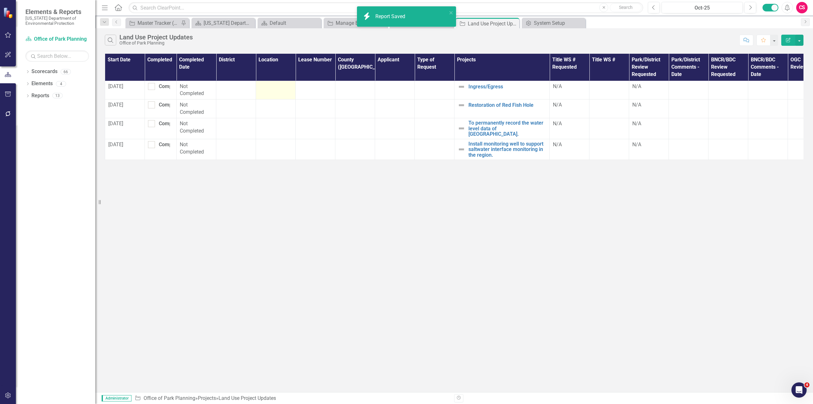
click at [787, 41] on icon "Edit Report" at bounding box center [789, 40] width 6 height 4
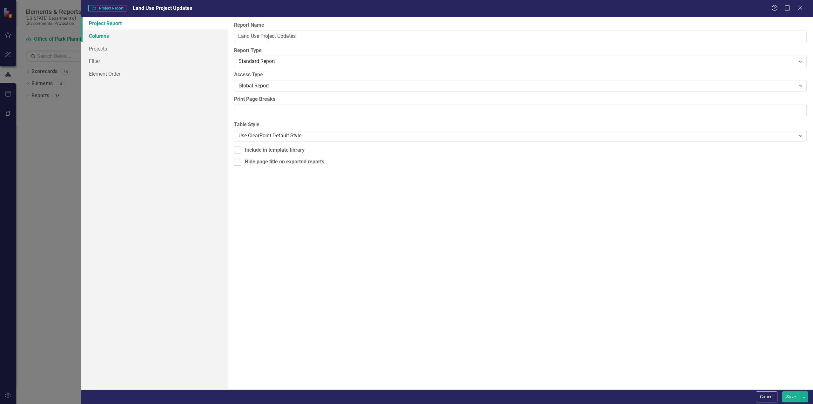
click at [112, 37] on link "Columns" at bounding box center [154, 36] width 146 height 13
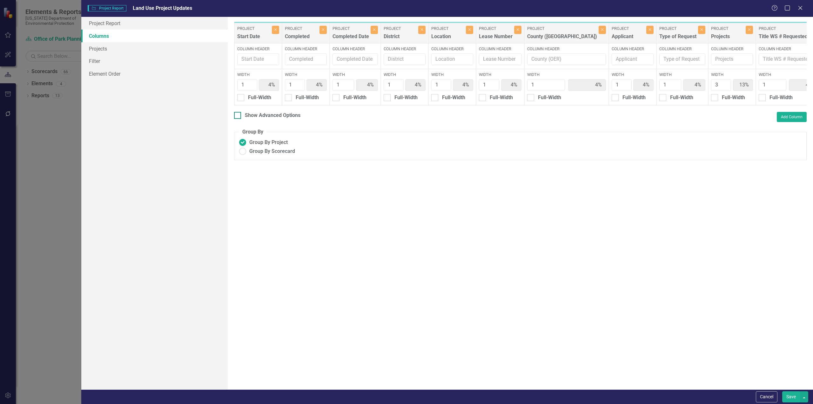
click at [240, 119] on div at bounding box center [237, 115] width 7 height 7
click at [238, 116] on input "Show Advanced Options" at bounding box center [236, 114] width 4 height 4
checkbox input "true"
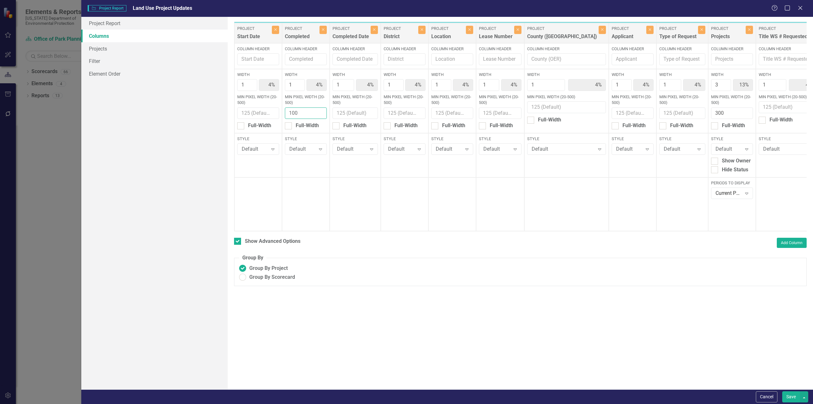
click at [296, 113] on input "100" at bounding box center [306, 113] width 42 height 12
type input "150"
click at [790, 396] on button "Save" at bounding box center [792, 396] width 18 height 11
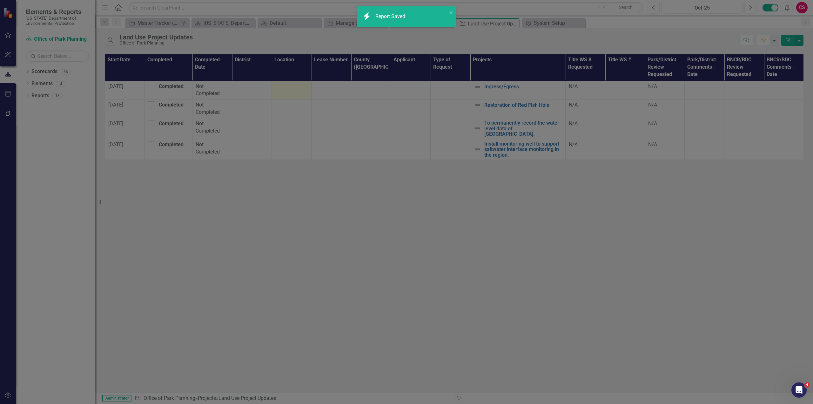
checkbox input "false"
radio input "true"
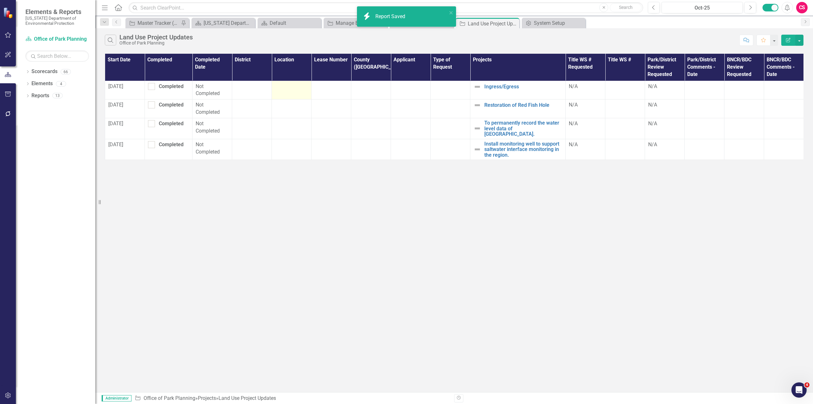
click at [465, 227] on div "Search Land Use Project Updates Office of Park Planning Comment Favorite Edit R…" at bounding box center [454, 210] width 718 height 364
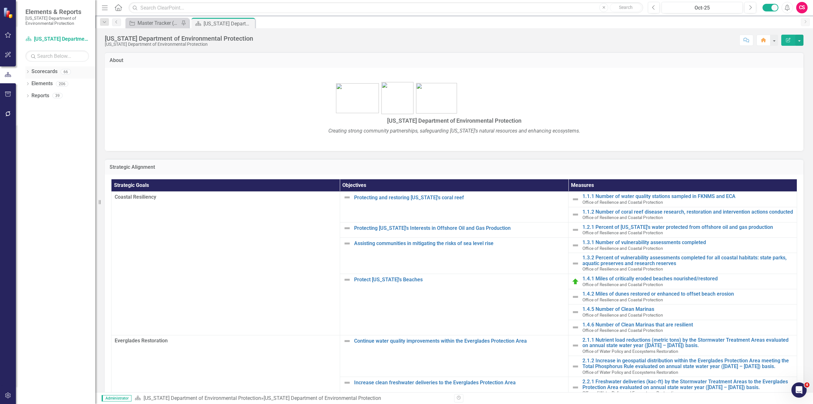
click at [29, 72] on icon "Dropdown" at bounding box center [27, 72] width 4 height 3
click at [31, 85] on icon "Dropdown" at bounding box center [31, 84] width 5 height 4
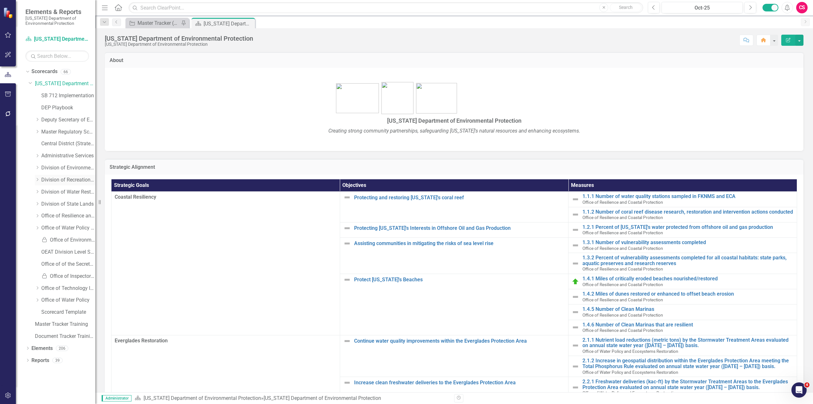
click at [37, 180] on icon "Dropdown" at bounding box center [37, 180] width 5 height 4
click at [72, 253] on link "Office of Park Planning" at bounding box center [72, 251] width 48 height 7
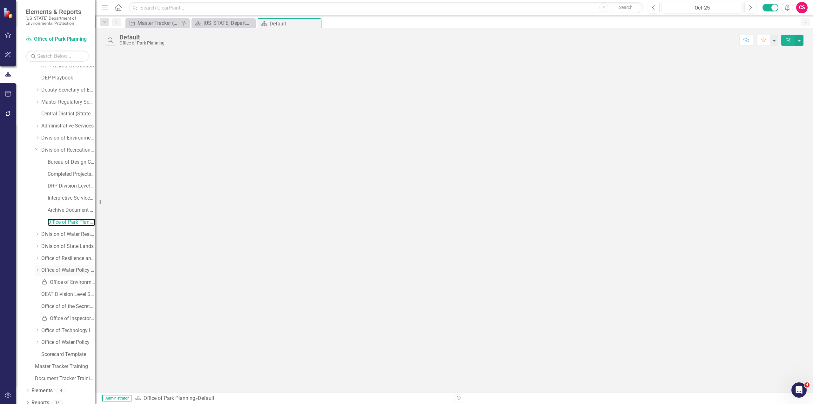
scroll to position [35, 0]
click at [27, 398] on icon "Dropdown" at bounding box center [27, 397] width 4 height 3
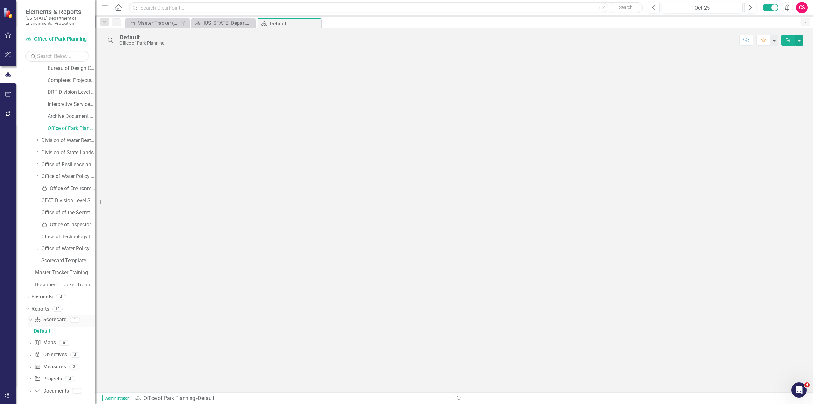
scroll to position [127, 0]
click at [29, 375] on icon "Dropdown" at bounding box center [30, 376] width 4 height 3
click at [38, 306] on link "Reports" at bounding box center [40, 305] width 18 height 7
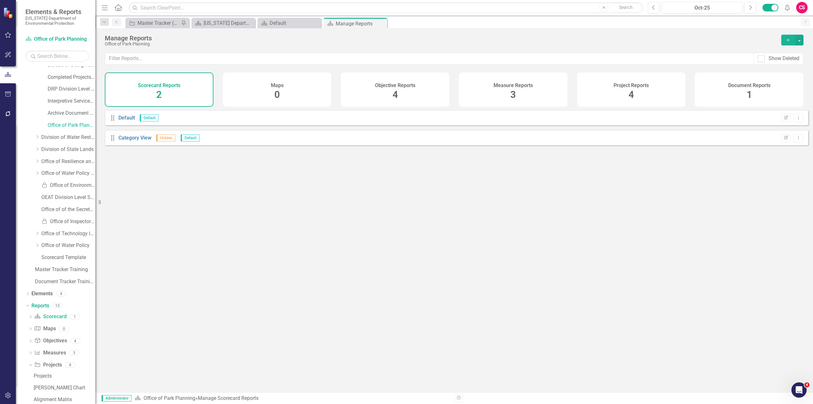
click at [787, 43] on button "Add" at bounding box center [789, 40] width 14 height 11
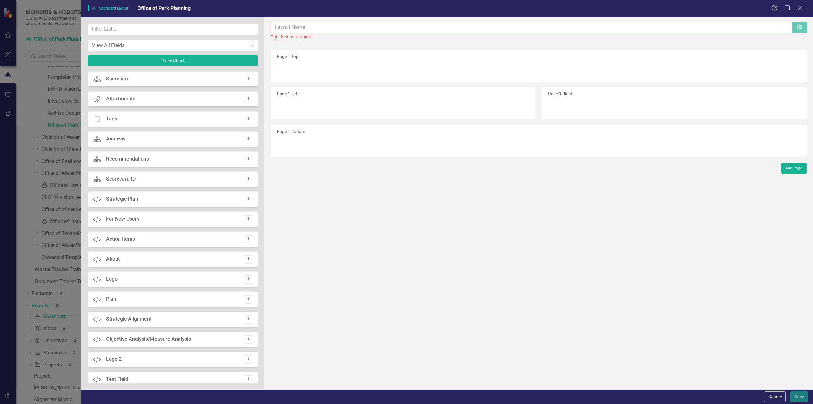
click at [777, 404] on div "Cancel Save" at bounding box center [447, 396] width 732 height 15
click at [777, 397] on button "Cancel" at bounding box center [776, 396] width 22 height 11
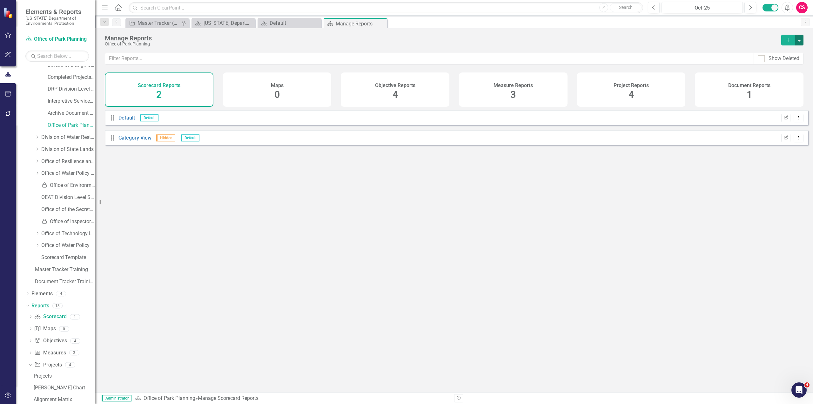
click at [800, 42] on button "button" at bounding box center [800, 40] width 8 height 11
click at [774, 73] on link "Reference Add Report Reference" at bounding box center [772, 75] width 64 height 12
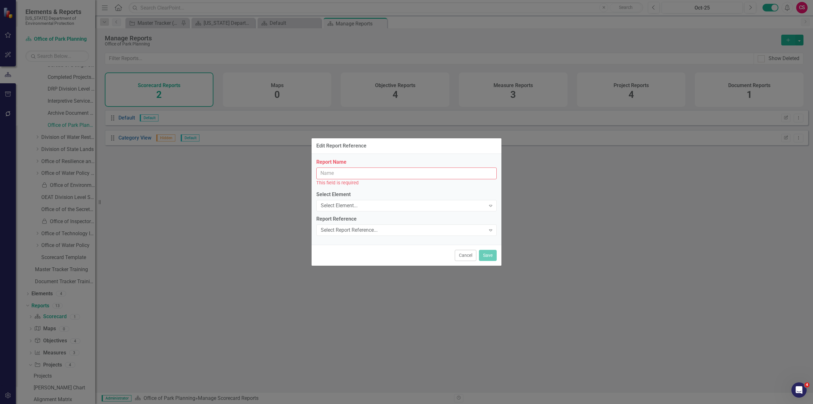
click at [343, 175] on input "Report Name" at bounding box center [406, 173] width 180 height 12
click at [343, 207] on div "Select Element..." at bounding box center [403, 205] width 165 height 7
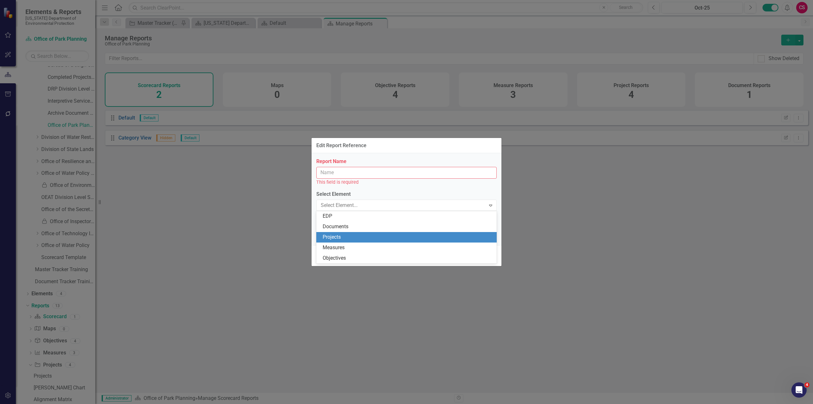
click at [344, 239] on div "Projects" at bounding box center [408, 237] width 170 height 7
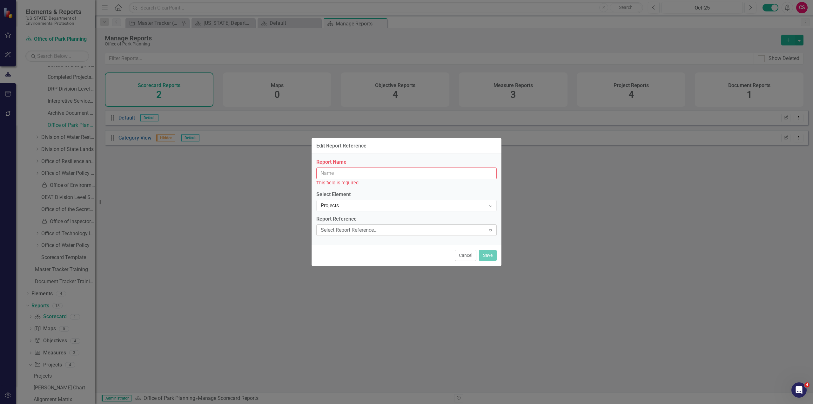
click at [342, 230] on div "Select Report Reference..." at bounding box center [403, 229] width 165 height 7
click at [351, 272] on div "Land Use Project Updates" at bounding box center [408, 271] width 170 height 7
click at [341, 176] on input "Report Name" at bounding box center [406, 173] width 180 height 12
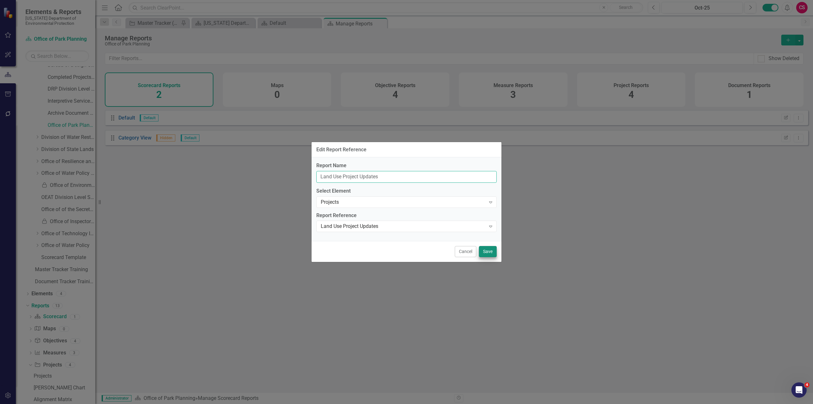
type input "Land Use Project Updates"
click at [489, 253] on button "Save" at bounding box center [488, 251] width 18 height 11
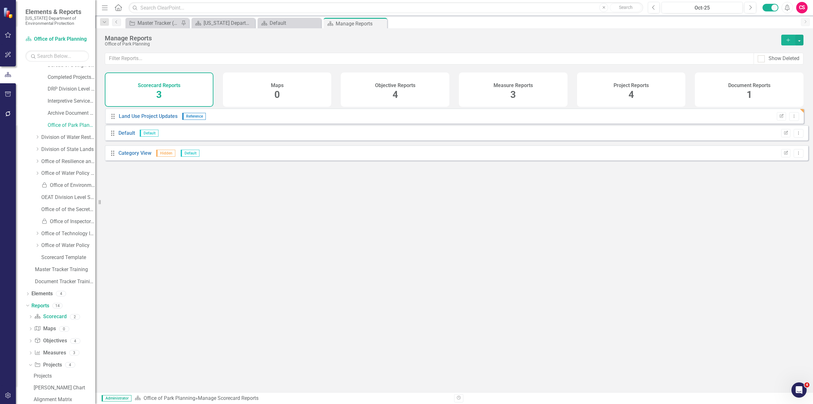
drag, startPoint x: 111, startPoint y: 163, endPoint x: 111, endPoint y: 117, distance: 46.4
click at [111, 117] on div "Drag Default Default Edit Report Dropdown Menu Drag Category View Hidden Defaul…" at bounding box center [457, 137] width 704 height 55
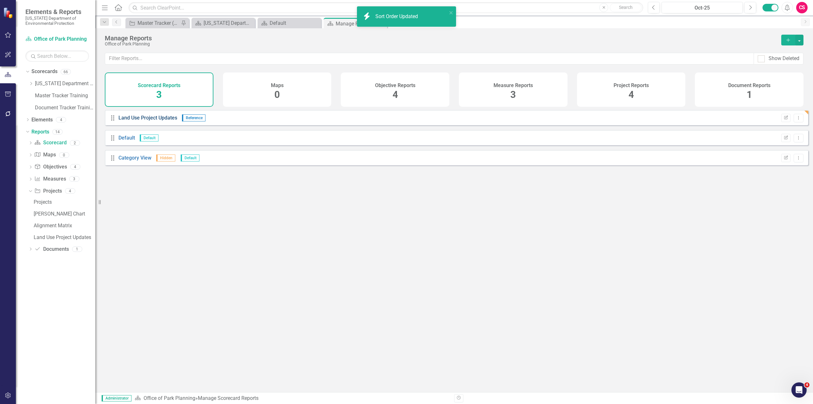
click at [146, 121] on link "Land Use Project Updates" at bounding box center [148, 118] width 59 height 6
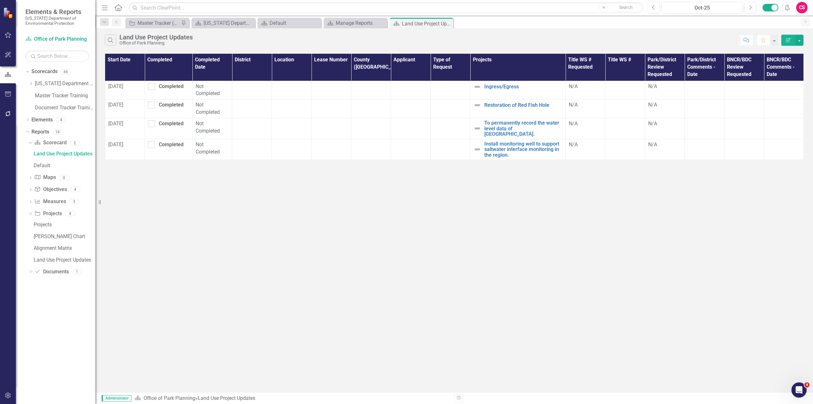
click at [801, 6] on div "CS" at bounding box center [802, 7] width 11 height 11
click at [774, 92] on link "Logout Log Out" at bounding box center [783, 92] width 50 height 12
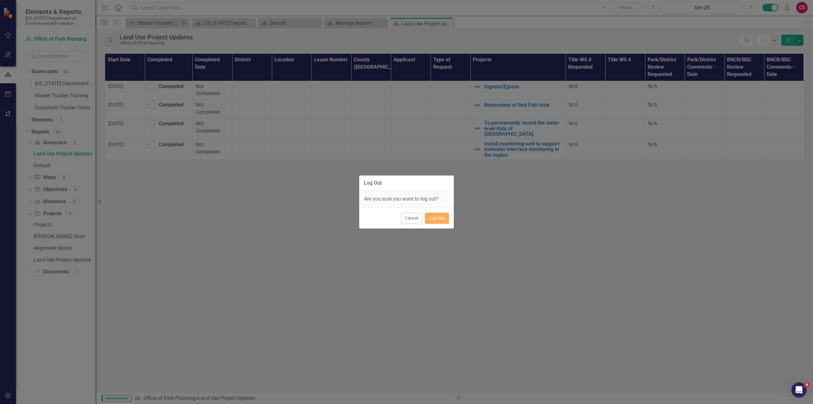
click at [441, 212] on div "Cancel Log Out" at bounding box center [406, 217] width 95 height 21
click at [441, 218] on button "Log Out" at bounding box center [437, 218] width 24 height 11
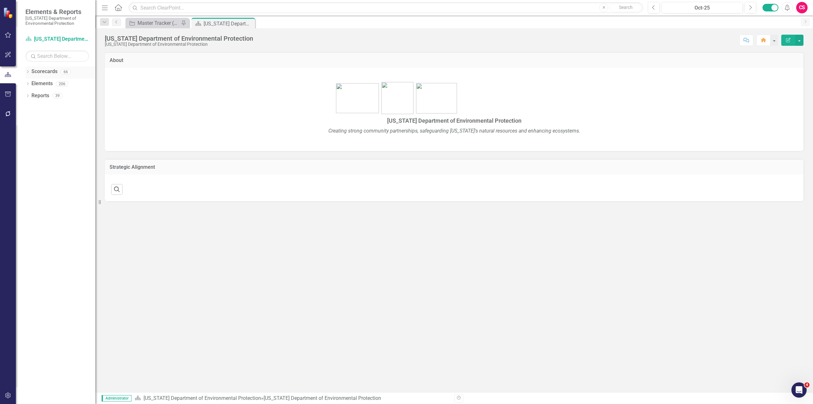
click at [28, 72] on icon "Dropdown" at bounding box center [27, 72] width 4 height 3
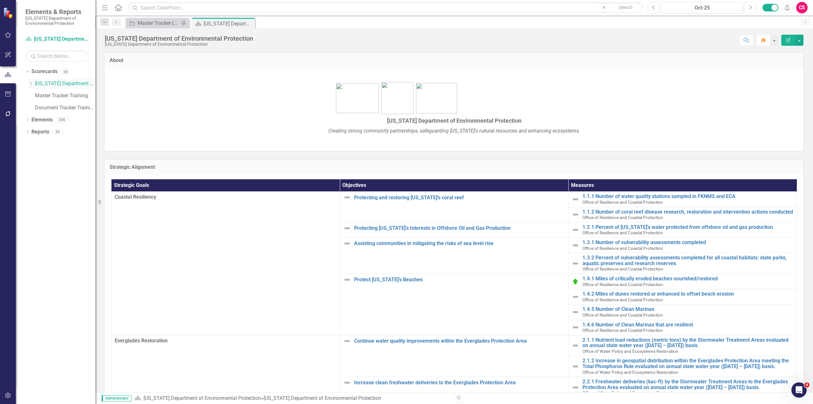
click at [32, 85] on icon "Dropdown" at bounding box center [31, 84] width 5 height 4
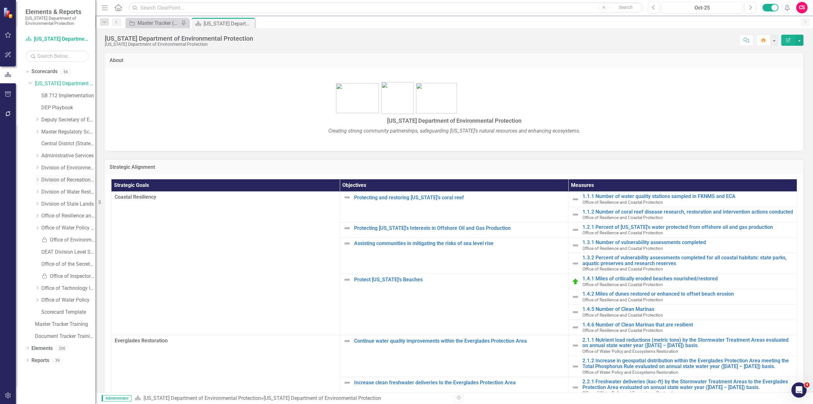
click at [37, 179] on icon "Dropdown" at bounding box center [37, 180] width 5 height 4
click at [67, 252] on link "Office of Park Planning" at bounding box center [72, 251] width 48 height 7
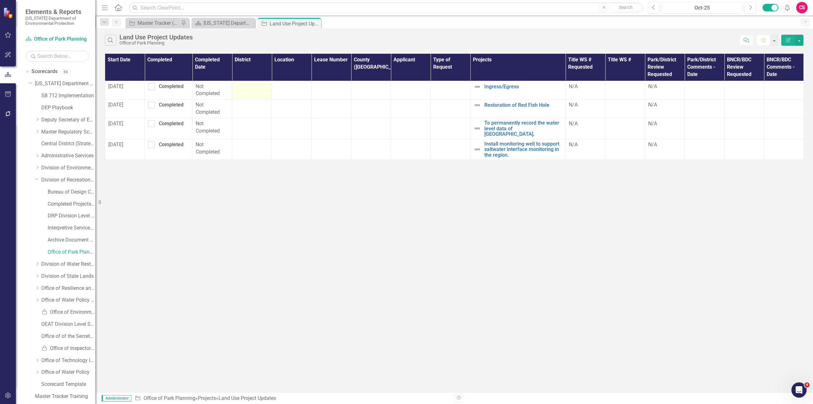
click at [250, 92] on td at bounding box center [252, 90] width 40 height 19
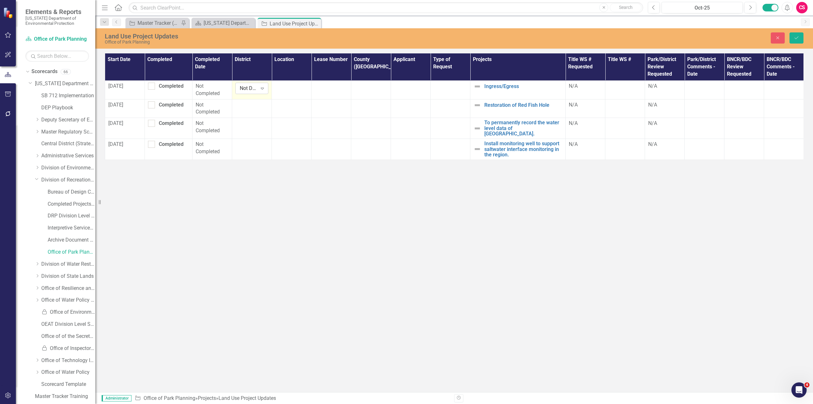
click at [250, 92] on div "Not Defined" at bounding box center [248, 88] width 17 height 7
click at [252, 151] on div "5" at bounding box center [262, 151] width 41 height 7
click at [245, 108] on div at bounding box center [251, 105] width 33 height 8
click at [247, 110] on div "Not Defined" at bounding box center [248, 106] width 17 height 7
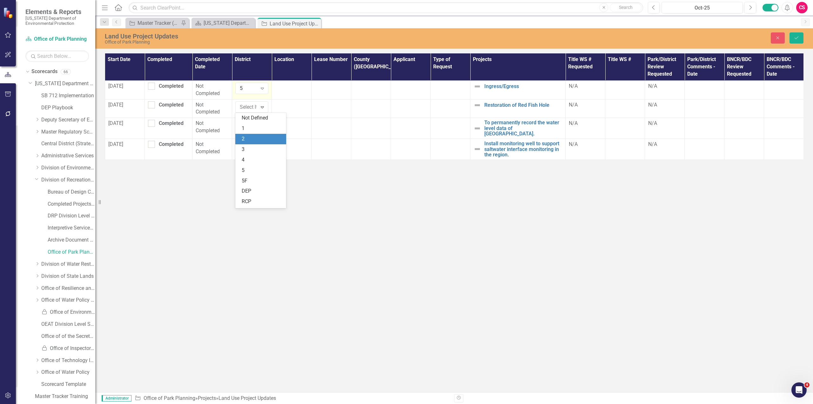
click at [250, 139] on div "2" at bounding box center [262, 138] width 41 height 7
click at [247, 130] on td at bounding box center [252, 128] width 40 height 21
click at [247, 130] on div "Not Defined Expand" at bounding box center [251, 125] width 33 height 11
click at [248, 168] on div "3" at bounding box center [262, 168] width 41 height 7
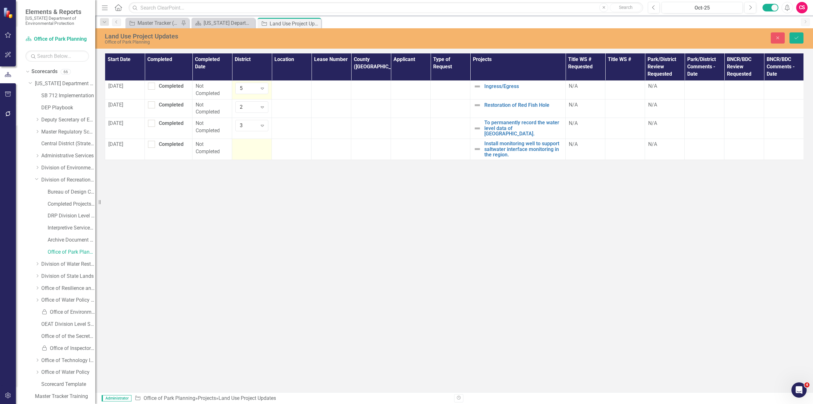
click at [245, 150] on td at bounding box center [252, 149] width 40 height 21
click at [247, 146] on div "Not Defined" at bounding box center [248, 146] width 17 height 7
click at [248, 205] on div "5" at bounding box center [262, 207] width 41 height 7
click at [291, 89] on div at bounding box center [291, 87] width 33 height 8
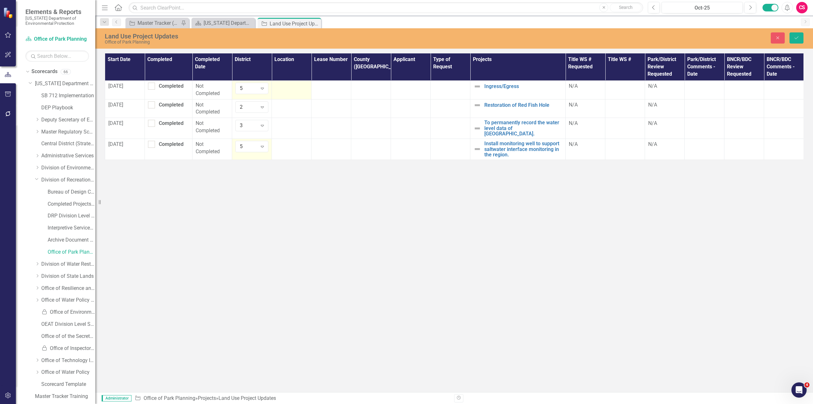
click at [291, 89] on div at bounding box center [291, 87] width 33 height 8
click at [290, 91] on div "Not Defined" at bounding box center [288, 88] width 17 height 7
type input "sa"
click at [306, 177] on div "Sa vannas" at bounding box center [302, 180] width 41 height 7
click at [283, 107] on div at bounding box center [291, 105] width 33 height 8
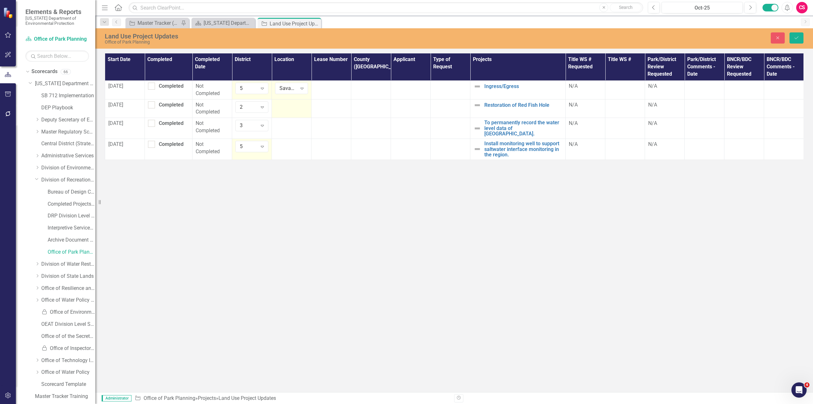
click at [283, 107] on div at bounding box center [291, 105] width 33 height 8
click at [283, 107] on div "Not Defined" at bounding box center [288, 106] width 17 height 7
type input "crysta"
click at [286, 138] on span "Crysta" at bounding box center [289, 136] width 15 height 6
click at [284, 126] on div at bounding box center [291, 124] width 33 height 8
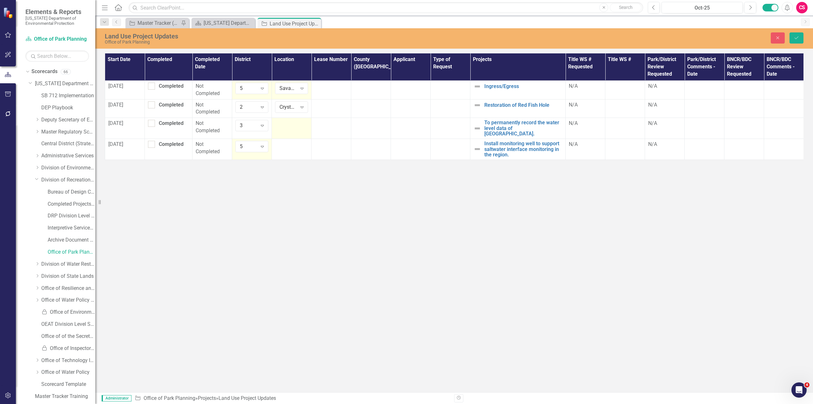
click at [284, 126] on div at bounding box center [291, 124] width 33 height 8
click at [284, 126] on div "Not Defined" at bounding box center [288, 125] width 17 height 7
type input "lake"
click at [303, 207] on span "Lake Louisa" at bounding box center [301, 213] width 38 height 13
click at [290, 149] on td at bounding box center [292, 149] width 40 height 21
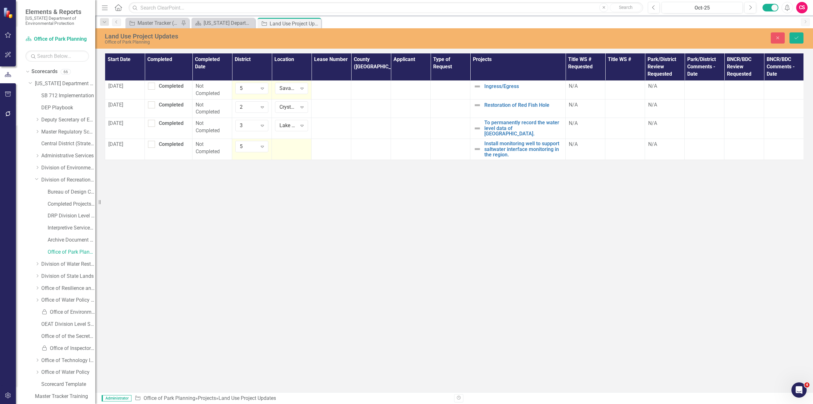
click at [290, 149] on td at bounding box center [292, 149] width 40 height 21
click at [290, 149] on div "Not Defined Expand" at bounding box center [291, 146] width 33 height 11
type input "sava"
click at [289, 154] on span "Sava" at bounding box center [287, 155] width 11 height 6
click at [326, 90] on td at bounding box center [332, 89] width 40 height 19
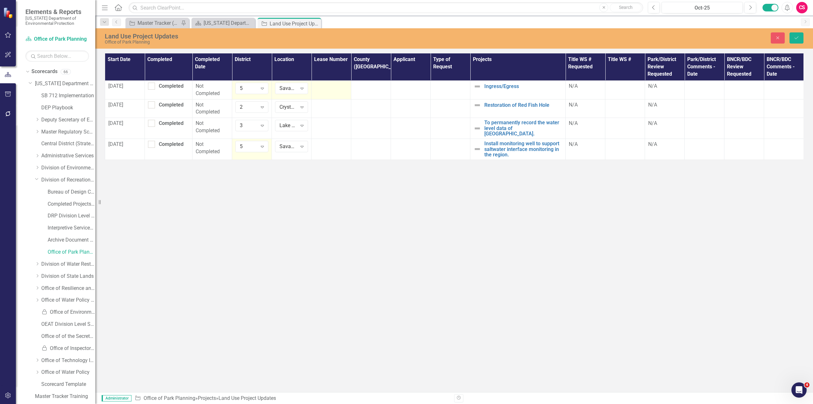
click at [326, 90] on td at bounding box center [332, 89] width 40 height 19
click at [326, 90] on input "text" at bounding box center [331, 89] width 33 height 12
type input "3996"
click at [328, 114] on td at bounding box center [332, 110] width 40 height 19
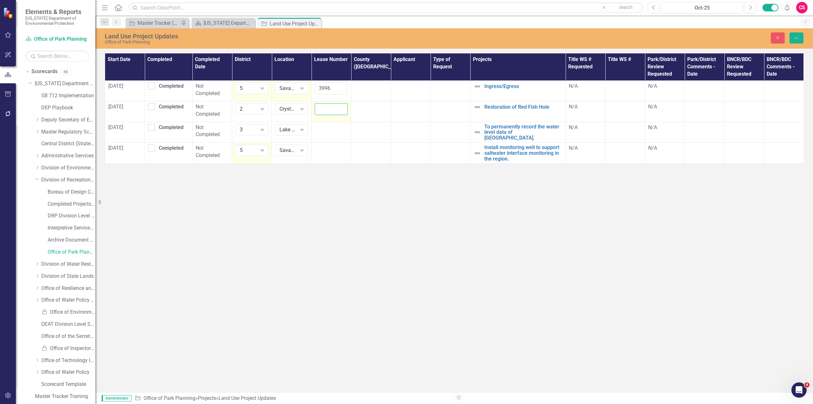
click at [328, 108] on input "text" at bounding box center [331, 109] width 33 height 12
type input "4084"
click at [325, 137] on td at bounding box center [332, 132] width 40 height 21
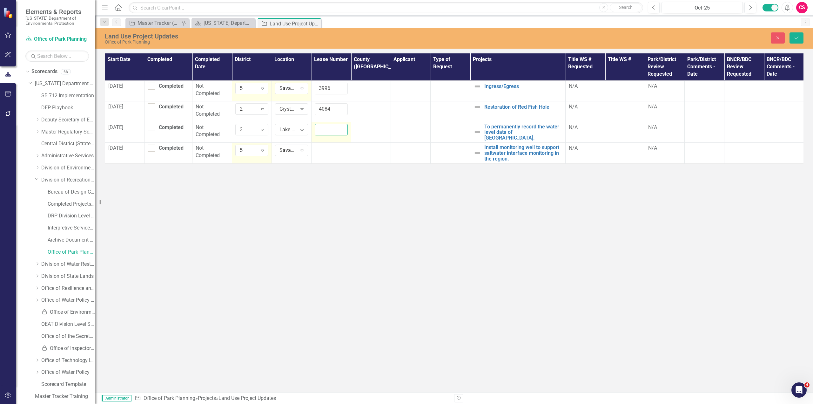
click at [326, 133] on input "text" at bounding box center [331, 130] width 33 height 12
type input "2741"
click at [323, 153] on td at bounding box center [332, 153] width 40 height 21
click at [323, 153] on input "text" at bounding box center [331, 151] width 33 height 12
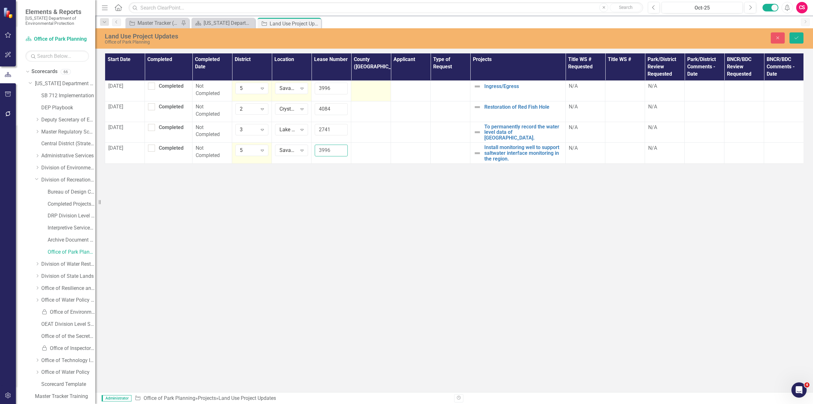
type input "3996"
click at [369, 94] on td at bounding box center [371, 90] width 40 height 21
click at [369, 93] on div "Not Defined Expand" at bounding box center [371, 88] width 33 height 11
type input "mar"
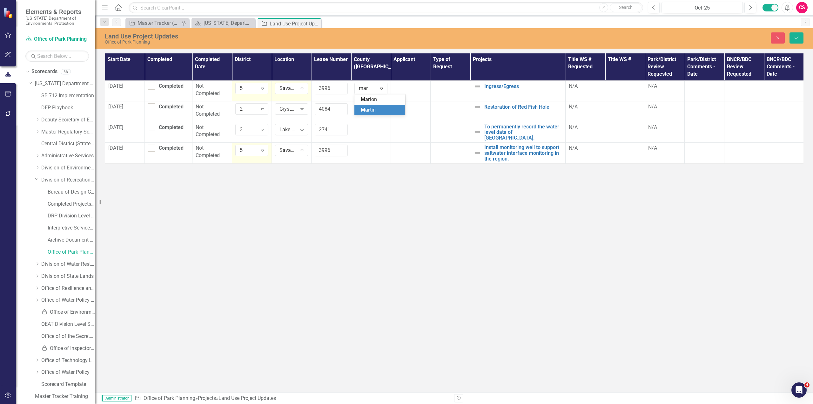
click at [372, 113] on div "Mar tin" at bounding box center [381, 109] width 41 height 7
click at [367, 112] on td at bounding box center [371, 111] width 40 height 21
click at [367, 112] on div "Not Defined" at bounding box center [367, 108] width 17 height 7
type input "citr"
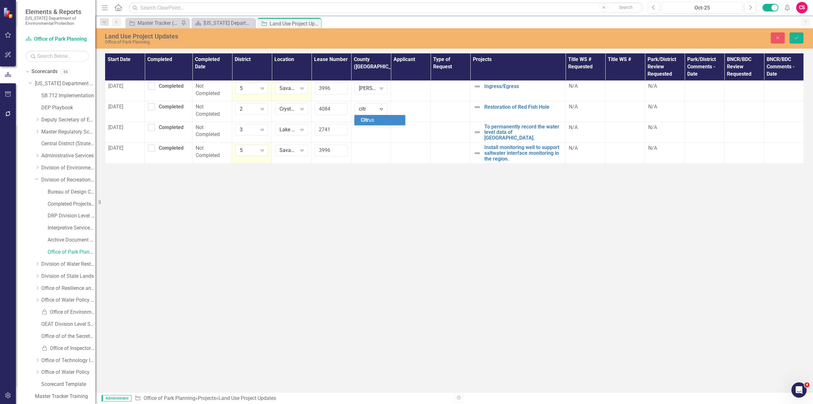
click at [367, 118] on span "Citr" at bounding box center [365, 120] width 8 height 6
click at [363, 135] on td at bounding box center [371, 132] width 40 height 21
click at [365, 133] on div "Not Defined Expand" at bounding box center [371, 129] width 33 height 11
type input "lake"
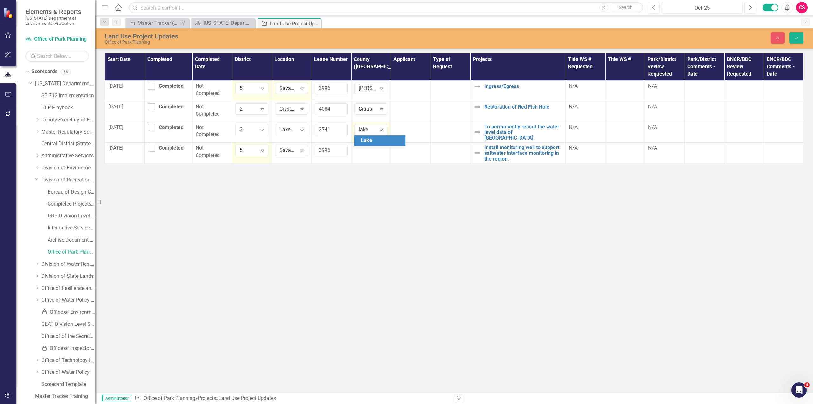
click at [365, 143] on span "Lake" at bounding box center [366, 140] width 11 height 6
click at [364, 153] on td at bounding box center [371, 153] width 40 height 21
click at [364, 153] on div "Not Defined" at bounding box center [367, 150] width 17 height 7
type input "luci"
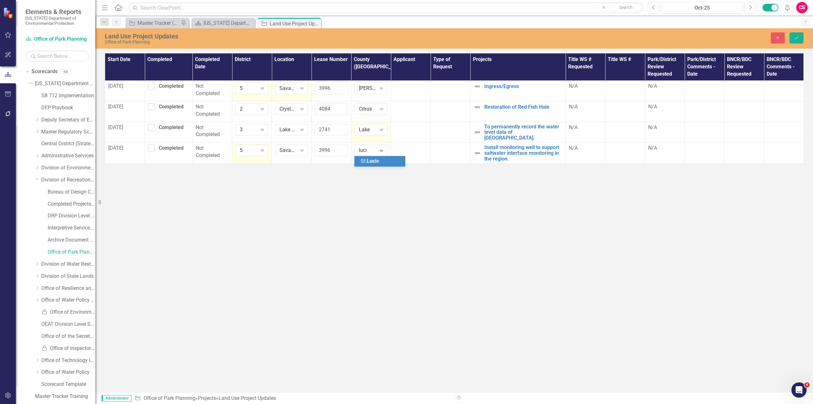
click at [368, 163] on span "St. Luci e" at bounding box center [370, 161] width 18 height 6
click at [407, 88] on div at bounding box center [410, 87] width 33 height 8
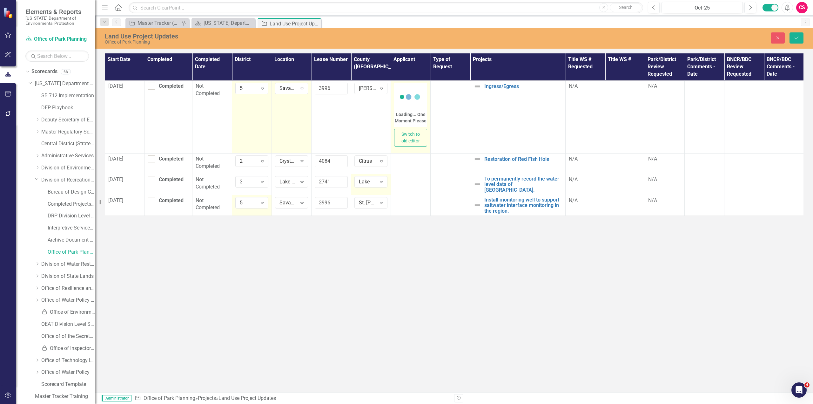
click at [419, 97] on circle at bounding box center [419, 97] width 1 height 1
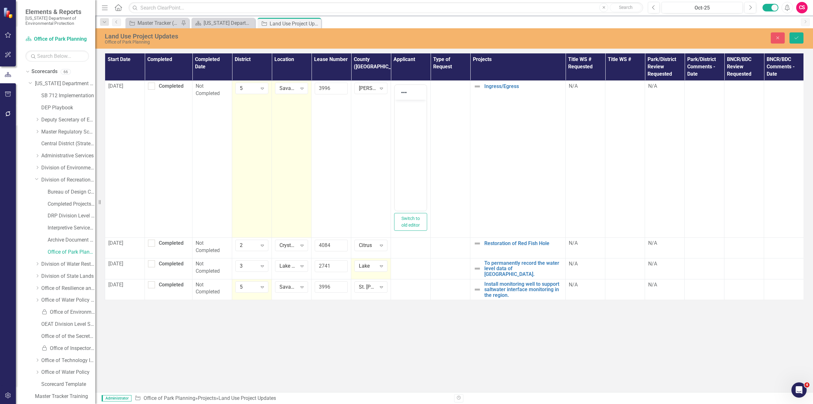
click at [404, 119] on body "Rich Text Area. Press ALT-0 for help." at bounding box center [411, 146] width 32 height 95
click at [404, 244] on div at bounding box center [410, 244] width 33 height 8
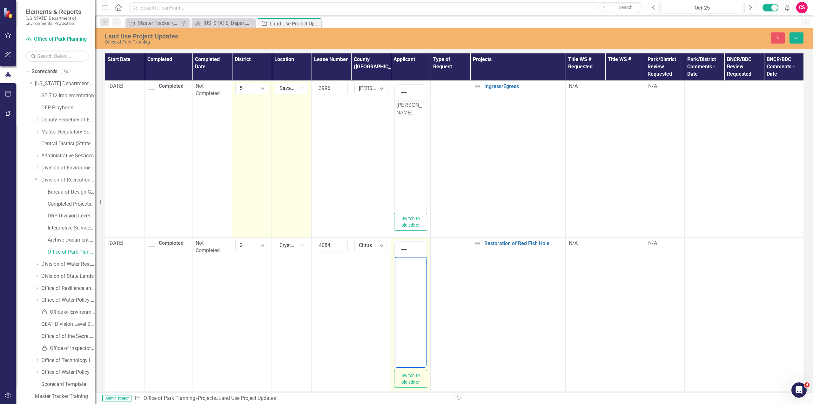
click at [403, 266] on body "Rich Text Area. Press ALT-0 for help." at bounding box center [411, 303] width 32 height 95
paste body "Rich Text Area. Press ALT-0 for help."
click at [403, 251] on icon "Reveal or hide additional toolbar items" at bounding box center [404, 250] width 8 height 8
click at [408, 261] on button "Bold" at bounding box center [408, 261] width 11 height 9
click at [403, 249] on icon "Reveal or hide additional toolbar items" at bounding box center [404, 249] width 5 height 1
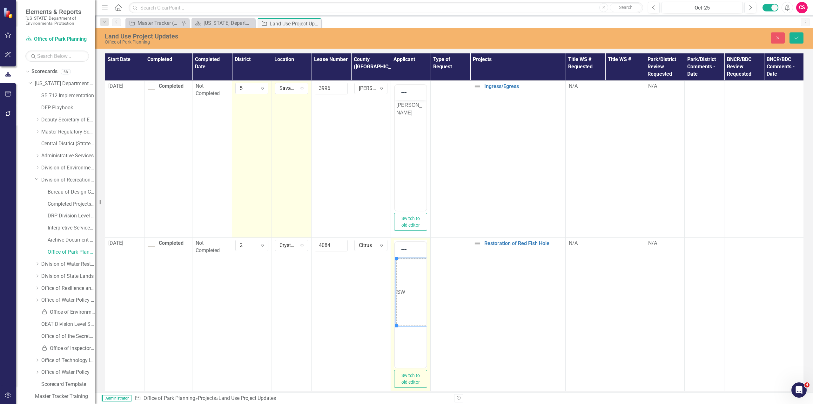
click at [411, 340] on body "SW ﻿" at bounding box center [411, 303] width 32 height 95
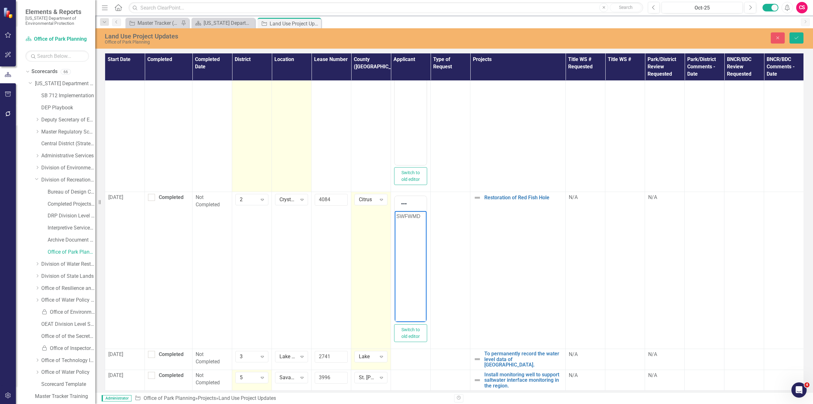
scroll to position [50, 0]
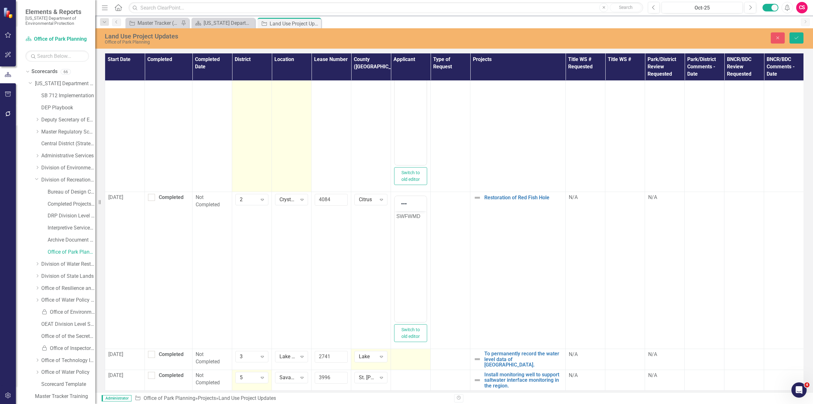
click at [404, 352] on div at bounding box center [410, 355] width 33 height 8
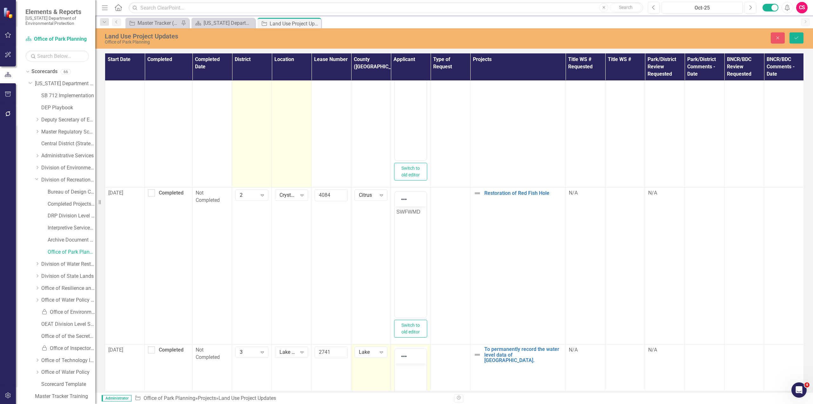
scroll to position [51, 0]
click at [405, 372] on body "Rich Text Area. Press ALT-0 for help." at bounding box center [411, 410] width 32 height 95
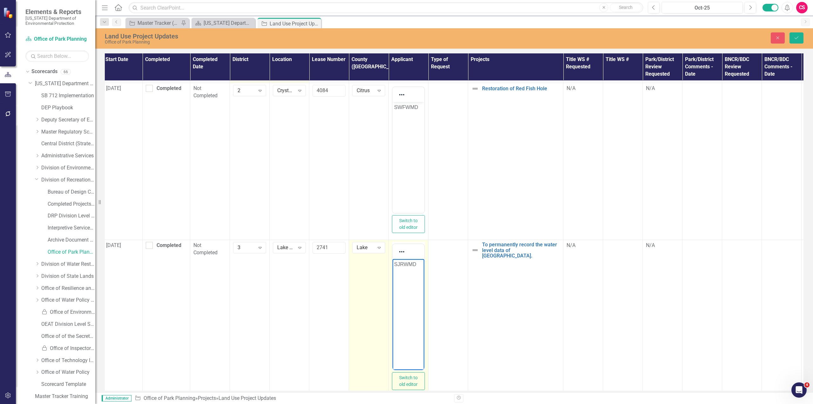
scroll to position [187, 2]
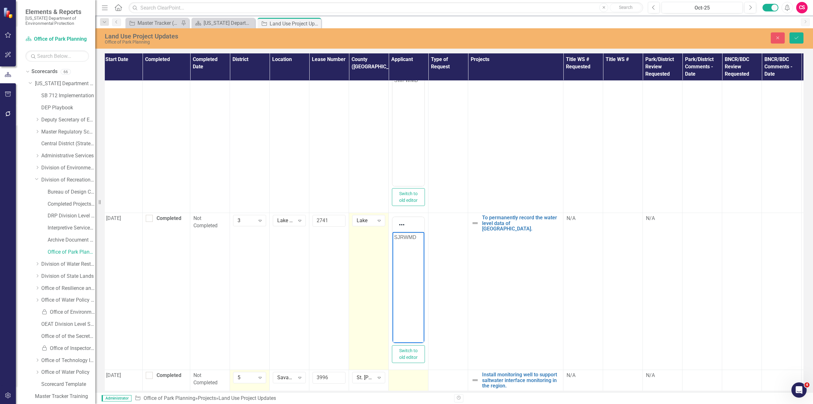
click at [402, 376] on td at bounding box center [409, 380] width 40 height 21
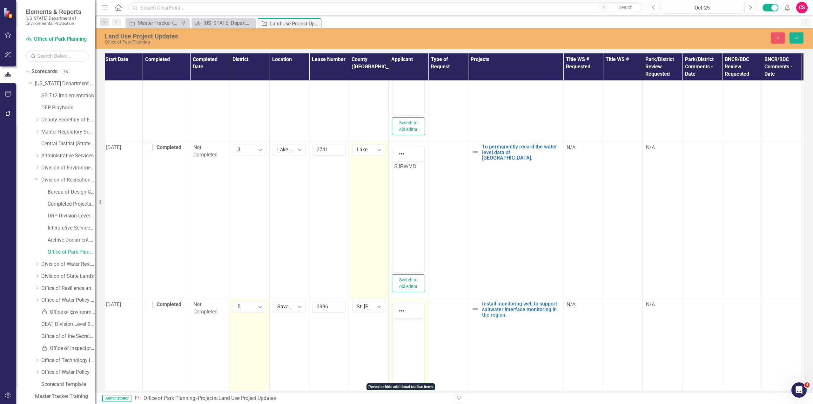
scroll to position [253, 2]
click at [407, 337] on body "Rich Text Area. Press ALT-0 for help." at bounding box center [409, 364] width 32 height 95
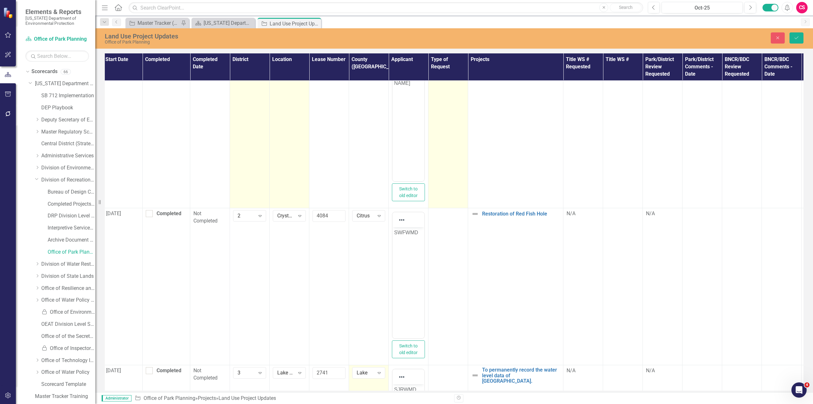
scroll to position [0, 2]
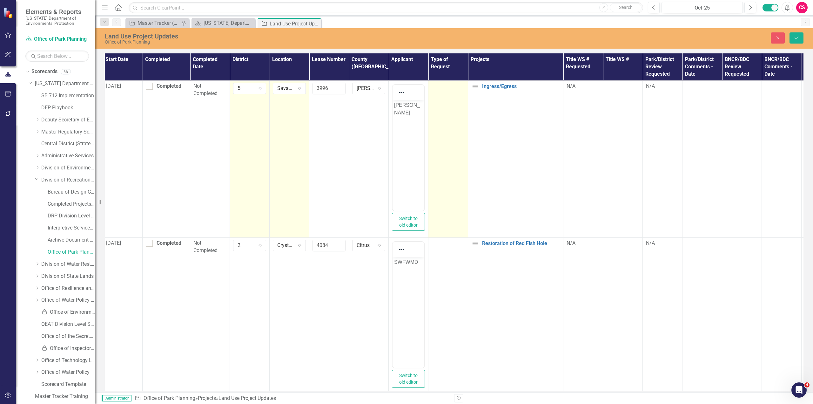
click at [445, 127] on td at bounding box center [449, 158] width 40 height 157
click at [453, 89] on input "text" at bounding box center [448, 89] width 33 height 12
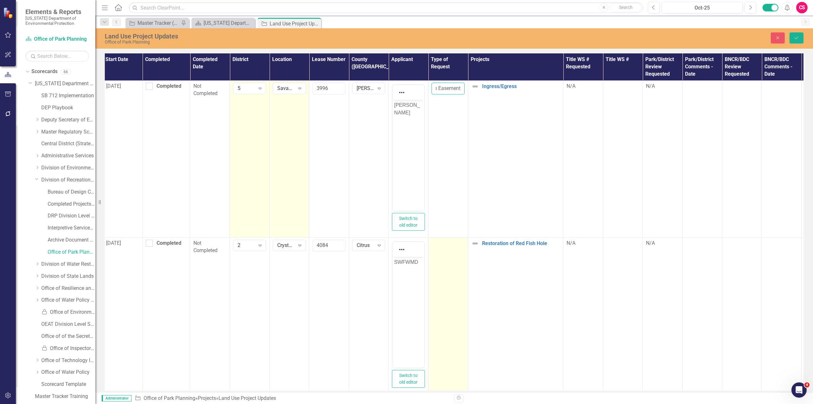
type input "Access Easement"
click at [440, 278] on td at bounding box center [449, 315] width 40 height 157
click at [439, 250] on input "text" at bounding box center [448, 246] width 33 height 12
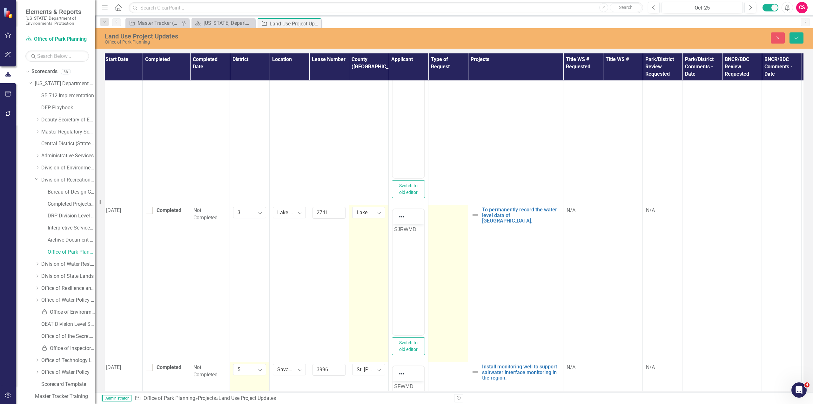
scroll to position [190, 2]
type input "Easement - Restoration Project"
click at [443, 245] on td at bounding box center [449, 282] width 40 height 157
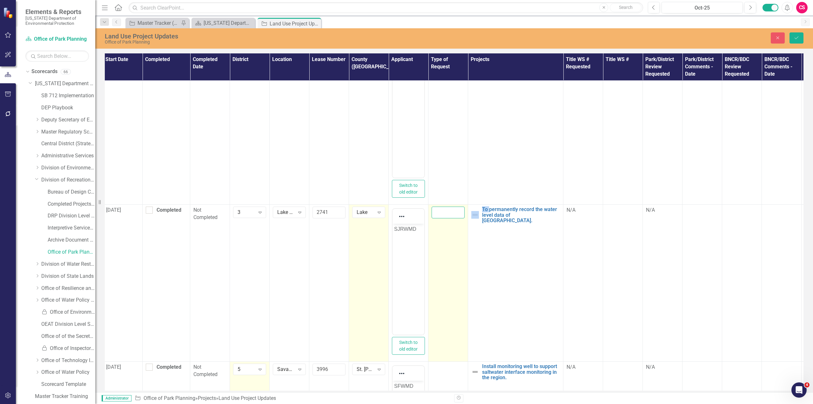
click at [445, 212] on input "text" at bounding box center [448, 213] width 33 height 12
paste input "Easement - for installation of a telemetry-based hydro monitoring site"
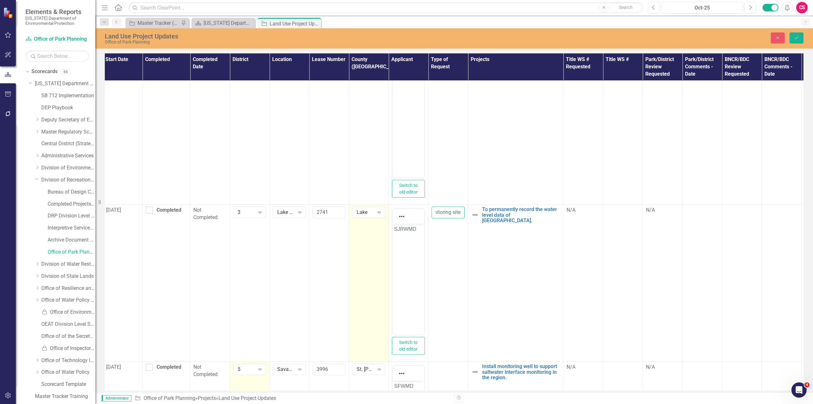
type input "Easement - for installation of a telemetry-based hydro monitoring site"
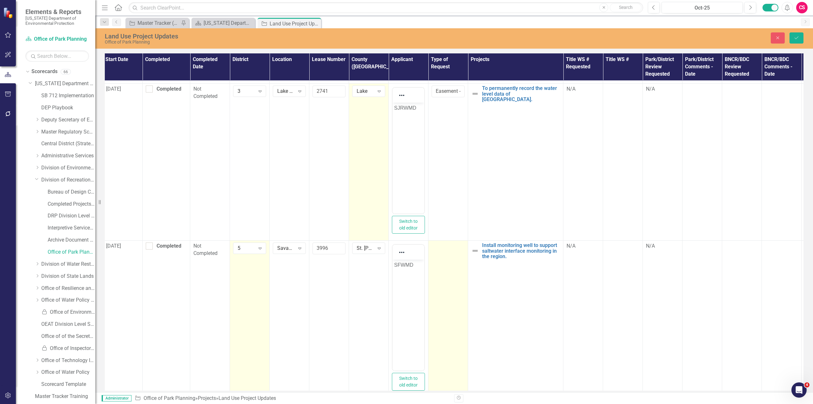
scroll to position [317, 2]
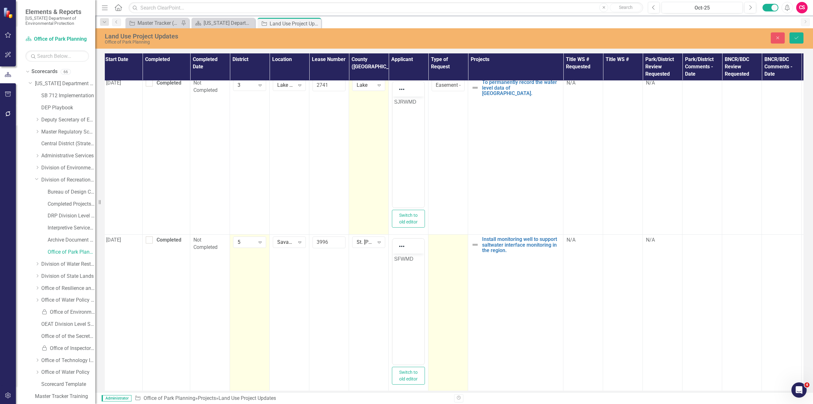
click at [442, 267] on td at bounding box center [449, 312] width 40 height 157
click at [443, 244] on input "text" at bounding box center [448, 242] width 33 height 12
paste input "Well monitoring easement"
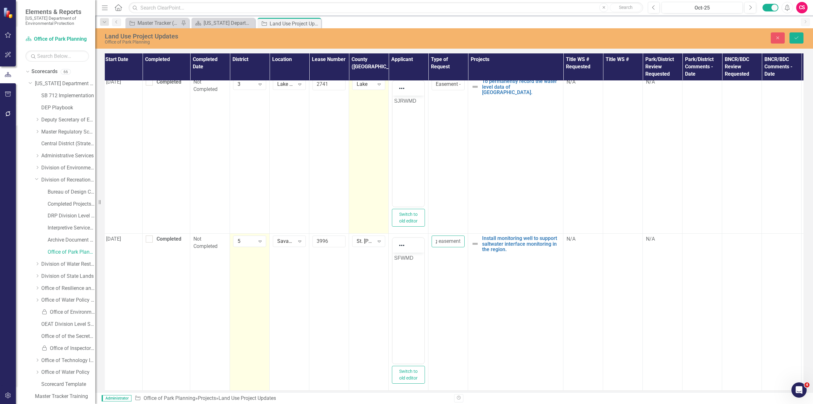
type input "Well monitoring easement"
click at [795, 38] on icon "Save" at bounding box center [797, 38] width 6 height 4
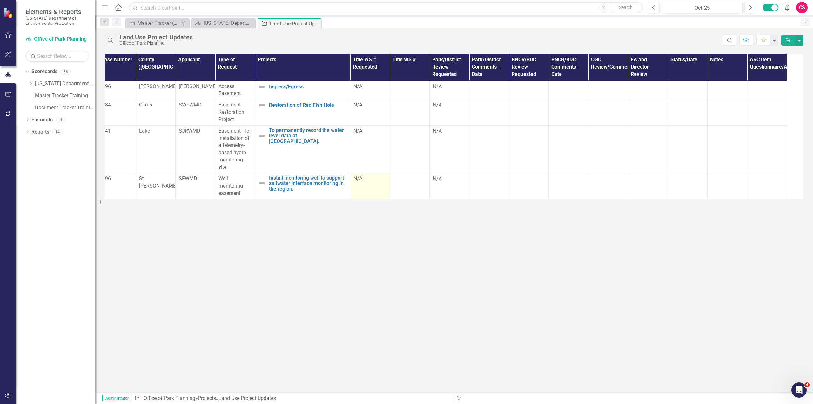
scroll to position [0, 216]
click at [360, 88] on div "N/A" at bounding box center [369, 86] width 33 height 7
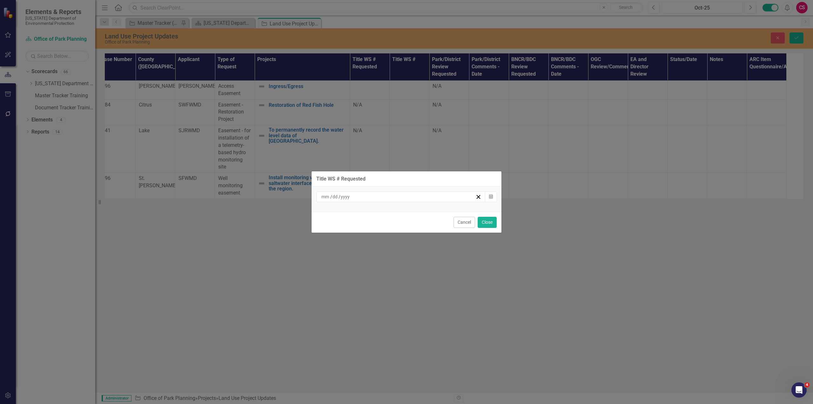
click at [343, 196] on input at bounding box center [346, 197] width 10 height 6
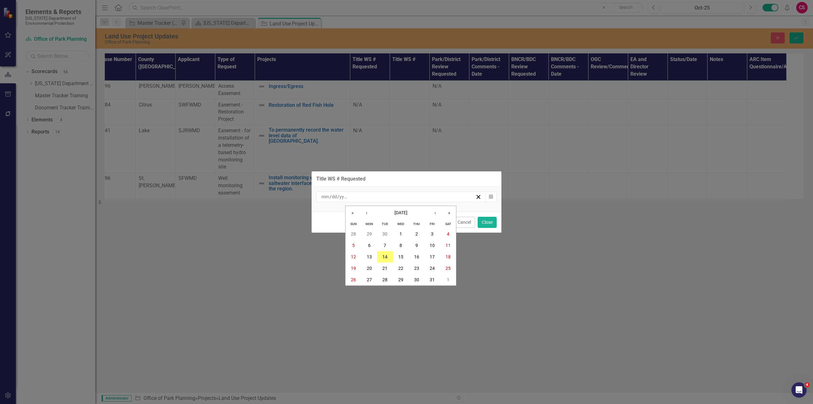
click at [325, 200] on input "number" at bounding box center [325, 197] width 9 height 6
type input "01"
type input "22"
type input "2024"
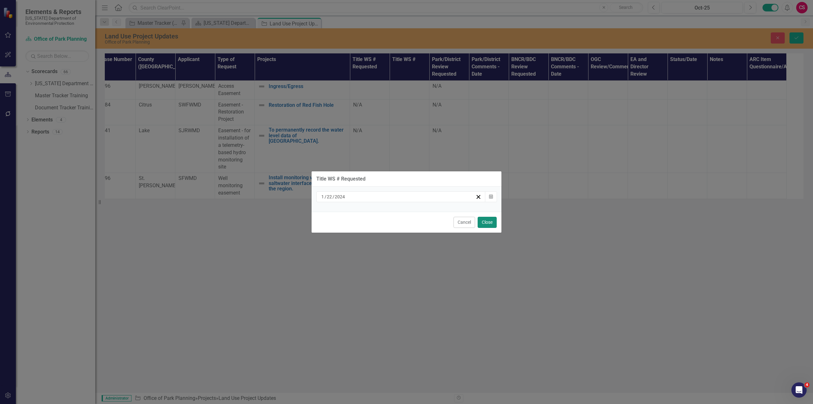
click at [489, 224] on button "Close" at bounding box center [487, 222] width 19 height 11
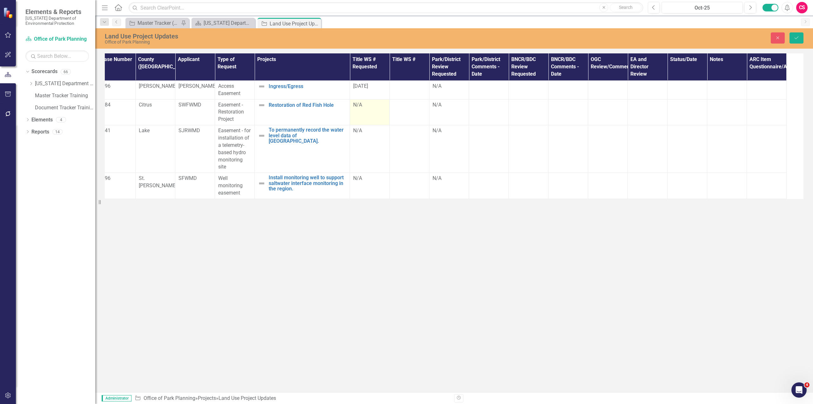
click at [362, 106] on div "N/A" at bounding box center [369, 104] width 33 height 7
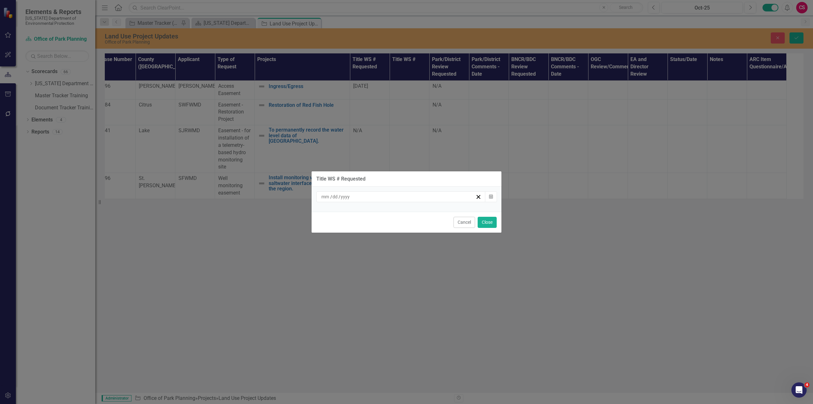
click at [353, 198] on div "/ /" at bounding box center [398, 197] width 155 height 6
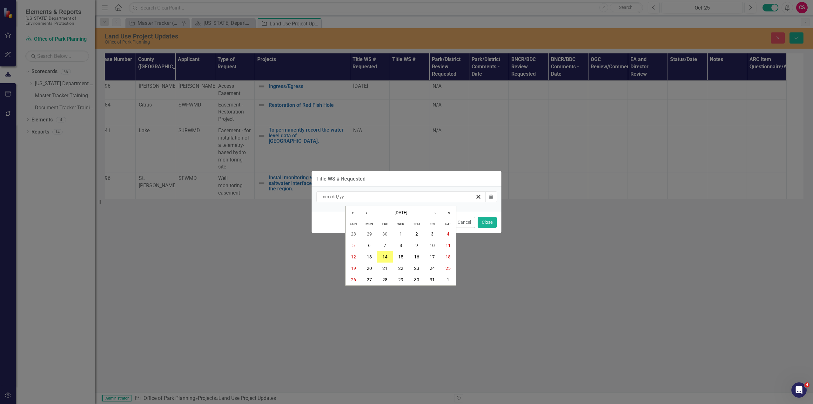
click at [353, 198] on div "/ /" at bounding box center [398, 197] width 155 height 6
type input "07"
type input "11"
type input "2025"
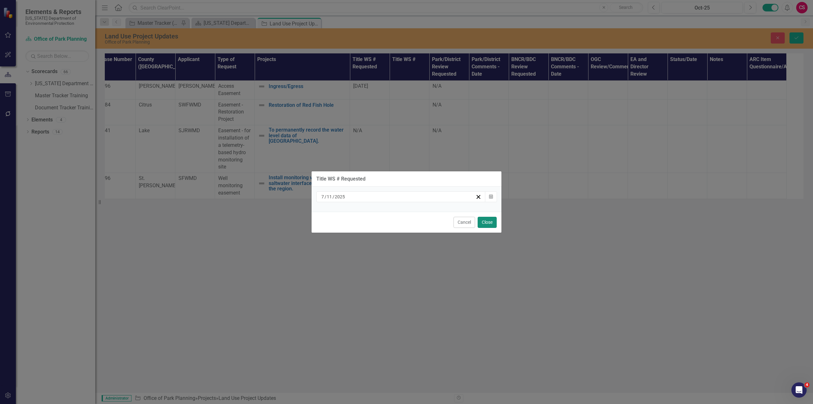
click at [481, 222] on button "Close" at bounding box center [487, 222] width 19 height 11
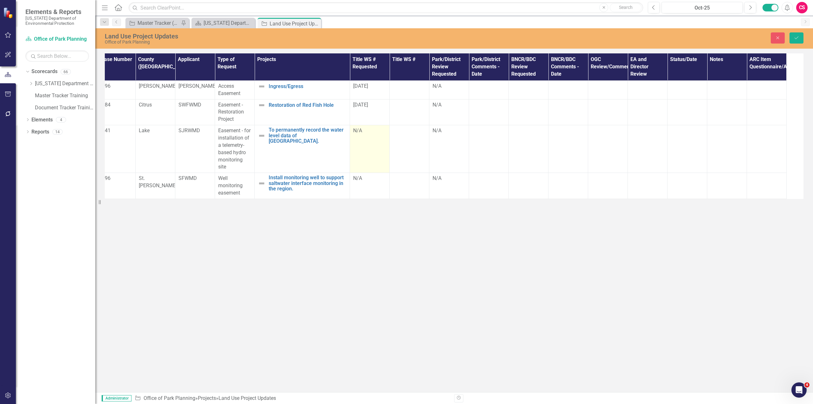
click at [368, 134] on div "N/A" at bounding box center [369, 130] width 33 height 7
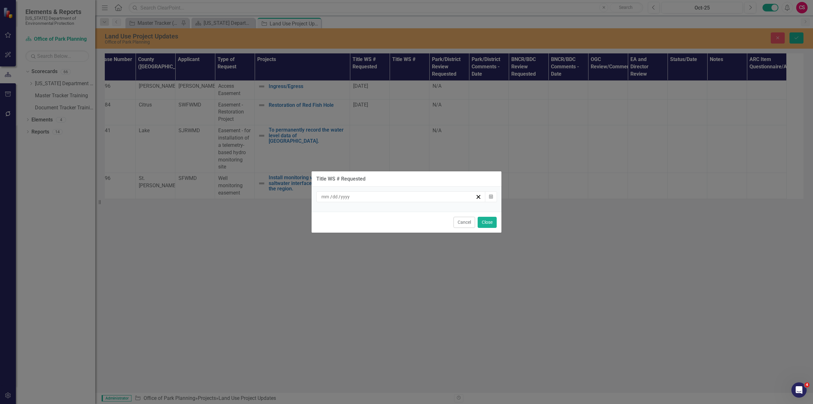
click at [363, 195] on div "/ /" at bounding box center [398, 197] width 155 height 6
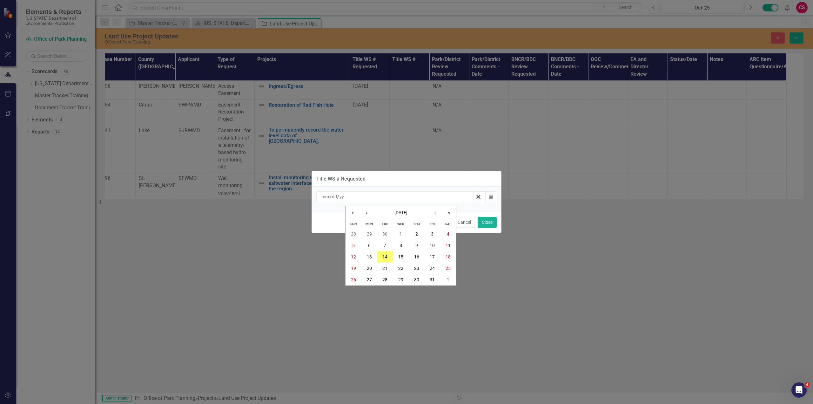
click at [363, 195] on div "/ /" at bounding box center [398, 197] width 155 height 6
type input "07"
type input "24"
type input "2025"
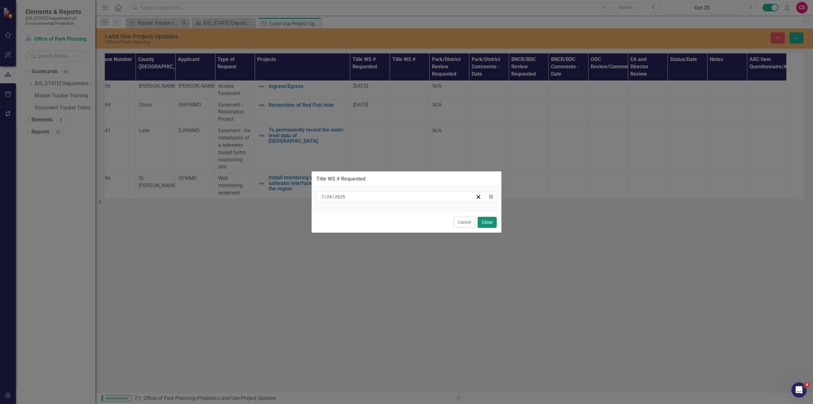
click at [492, 224] on button "Close" at bounding box center [487, 222] width 19 height 11
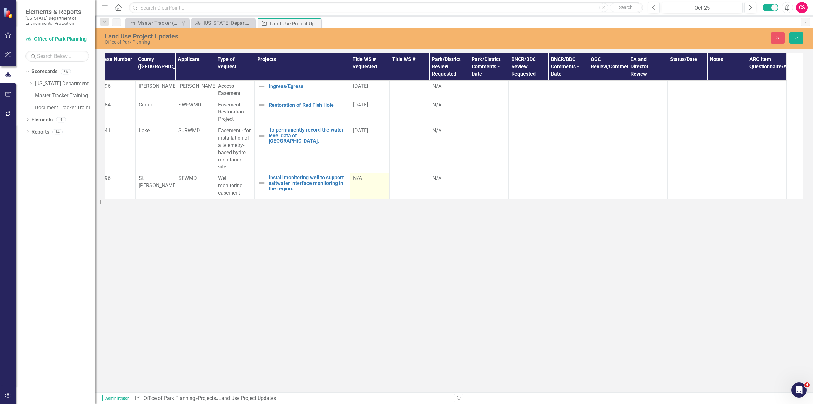
click at [364, 180] on div "N/A" at bounding box center [369, 178] width 33 height 7
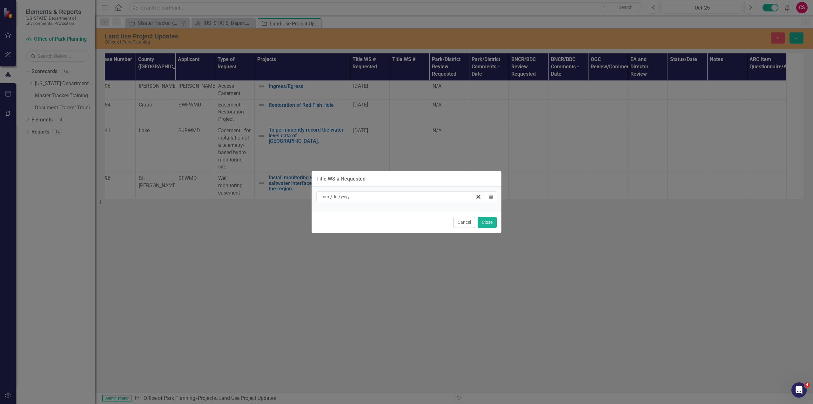
click at [358, 200] on div "/ /" at bounding box center [398, 197] width 155 height 6
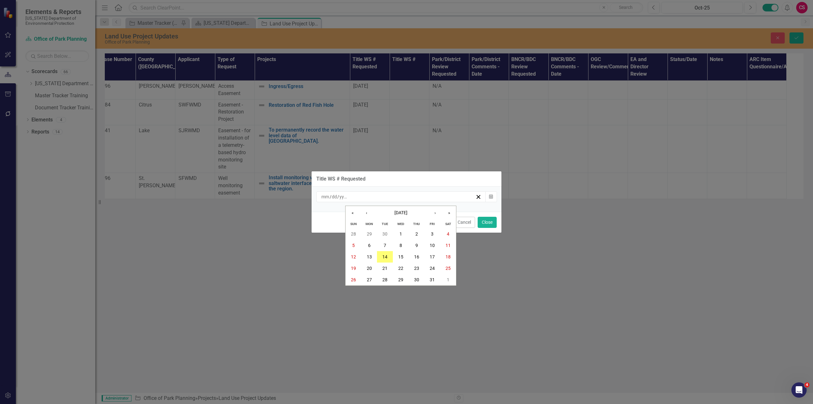
click at [325, 196] on input "number" at bounding box center [325, 197] width 9 height 6
type input "08"
type input "1"
click at [330, 197] on input "number" at bounding box center [332, 197] width 6 height 6
type input "15"
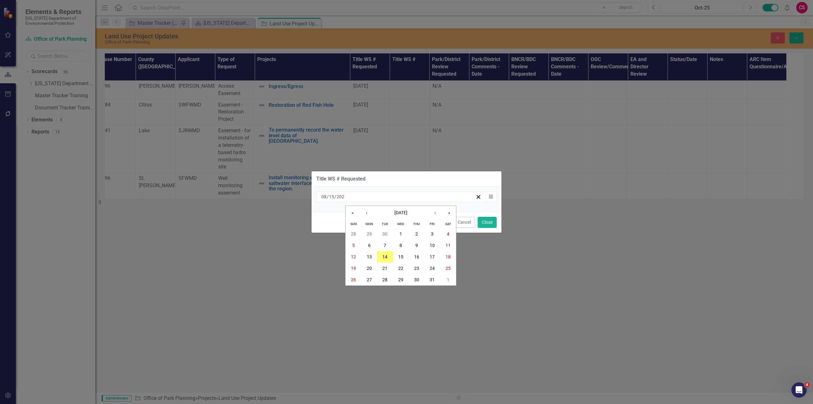
type input "2025"
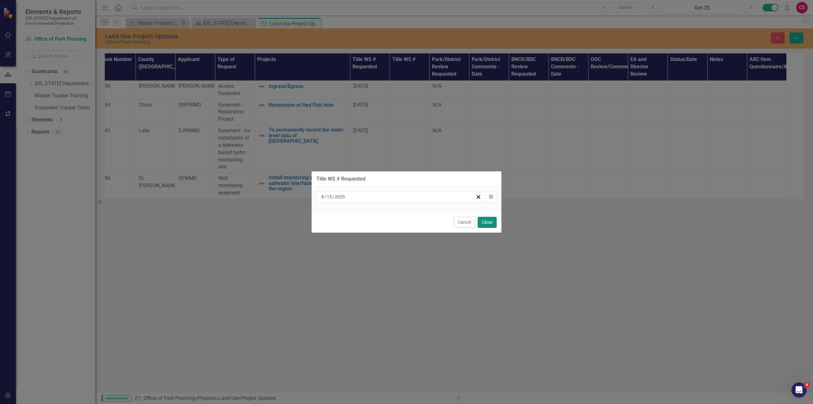
click at [491, 220] on button "Close" at bounding box center [487, 222] width 19 height 11
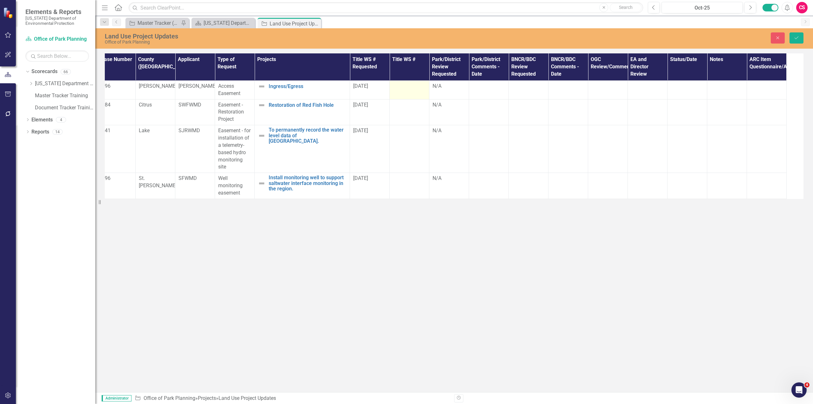
click at [404, 89] on div at bounding box center [409, 87] width 33 height 8
click at [404, 89] on input "text" at bounding box center [409, 89] width 33 height 12
type input "12781"
click at [405, 109] on div at bounding box center [409, 107] width 33 height 8
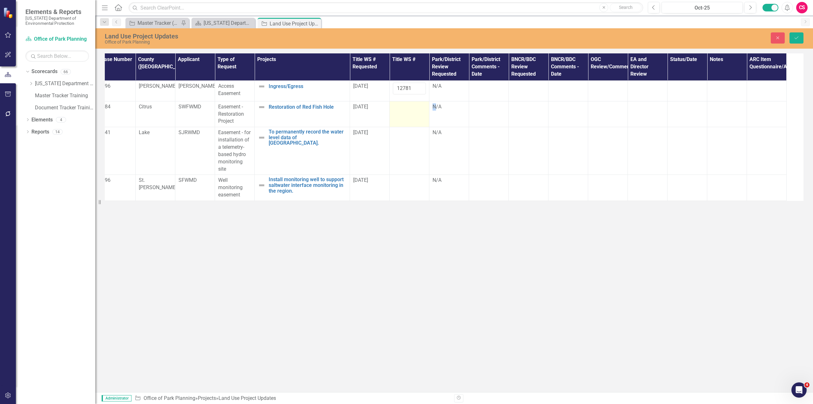
click at [405, 109] on div at bounding box center [409, 107] width 33 height 8
click at [404, 111] on input "text" at bounding box center [409, 109] width 33 height 12
type input "136798"
click at [402, 140] on td at bounding box center [410, 151] width 40 height 48
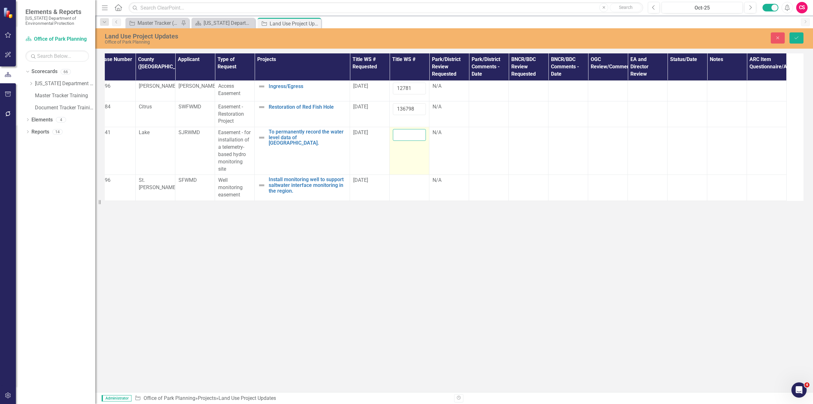
click at [402, 137] on input "text" at bounding box center [409, 135] width 33 height 12
type input "136970"
click at [403, 188] on td at bounding box center [410, 188] width 40 height 26
click at [403, 185] on input "text" at bounding box center [409, 183] width 33 height 12
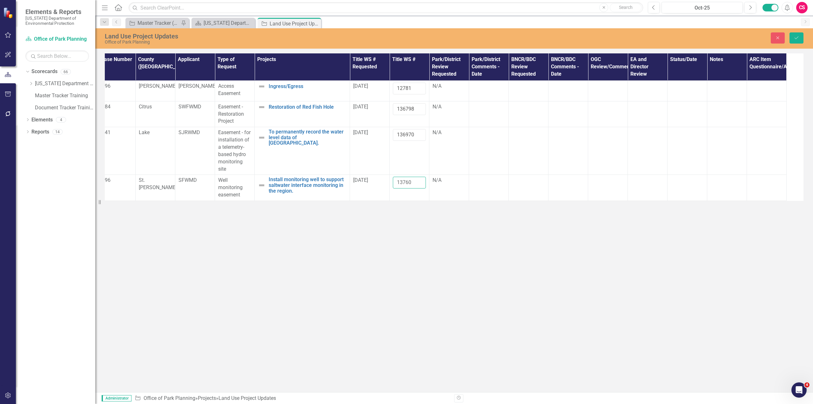
type input "13760"
click at [440, 89] on div "N/A" at bounding box center [449, 86] width 33 height 7
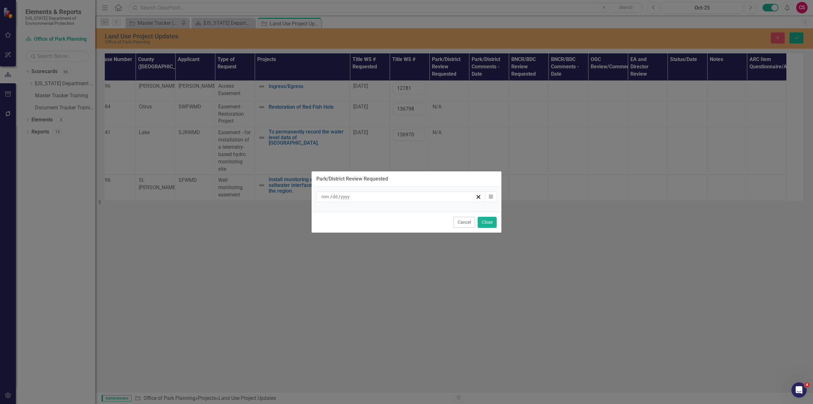
click at [327, 196] on input at bounding box center [325, 197] width 9 height 6
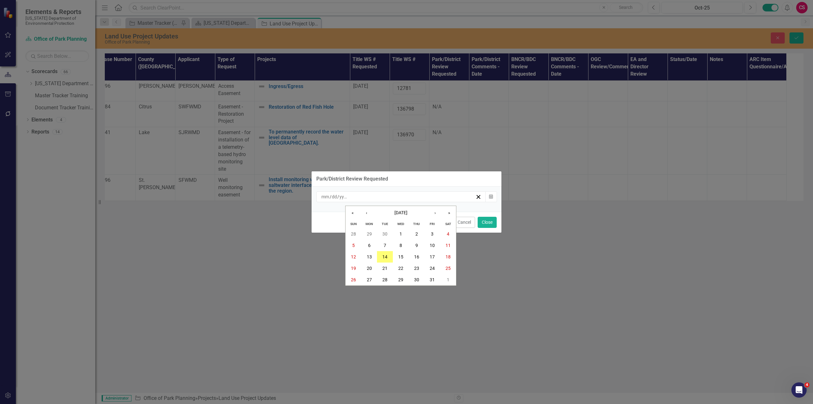
click at [329, 198] on input "number" at bounding box center [325, 197] width 9 height 6
type input "03"
type input "26"
type input "2025"
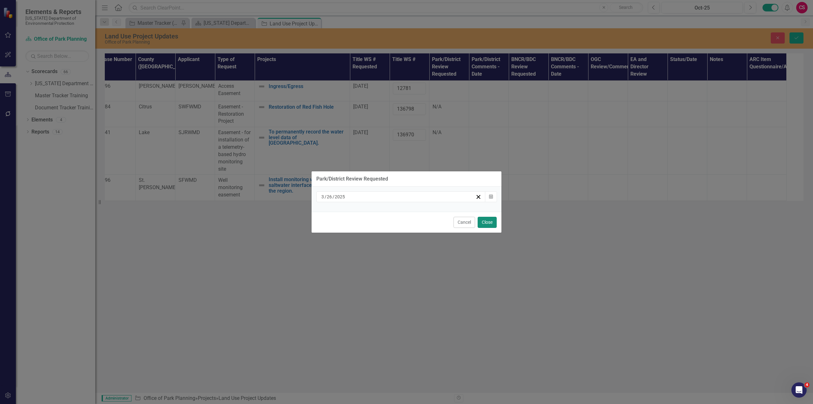
click at [489, 226] on button "Close" at bounding box center [487, 222] width 19 height 11
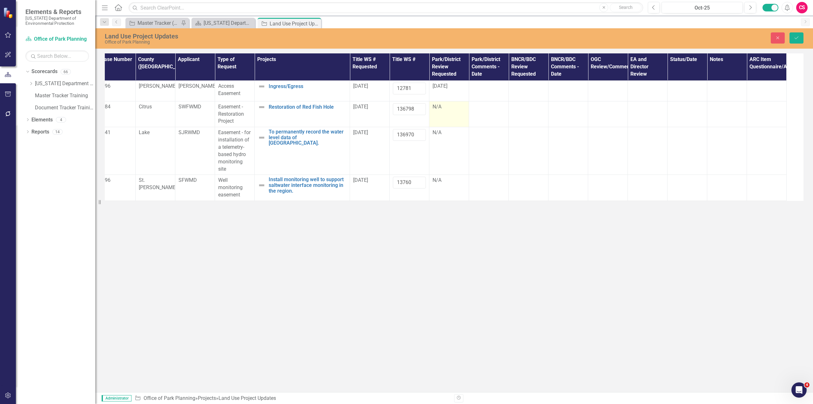
click at [442, 109] on div "N/A" at bounding box center [449, 106] width 33 height 7
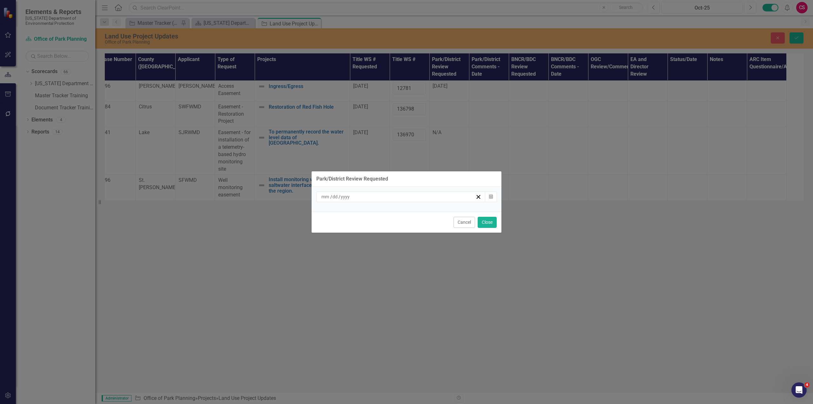
click at [316, 196] on div "/ / Calendar" at bounding box center [407, 199] width 190 height 25
click at [323, 197] on input at bounding box center [325, 197] width 9 height 6
click at [466, 222] on button "Cancel" at bounding box center [465, 222] width 22 height 11
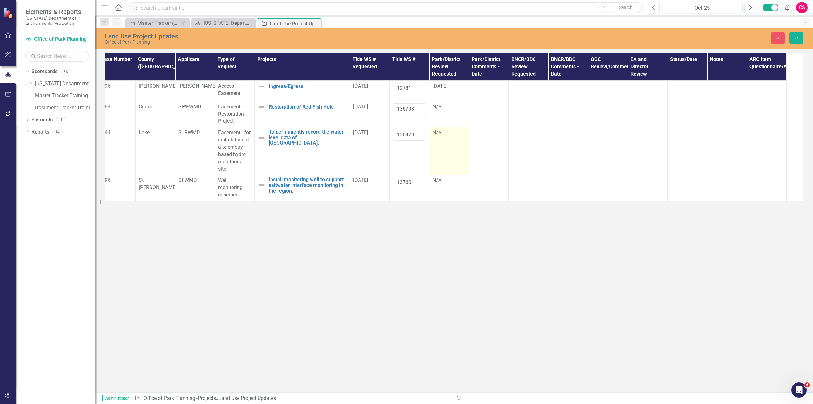
click at [440, 133] on div "N/A" at bounding box center [449, 132] width 33 height 7
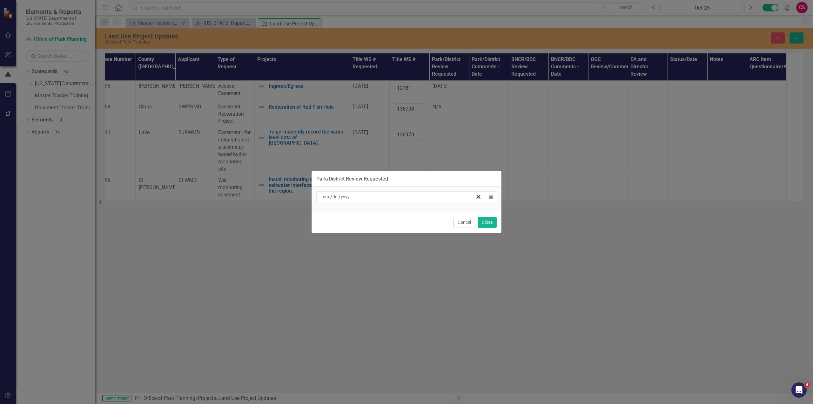
click at [323, 199] on input at bounding box center [325, 197] width 9 height 6
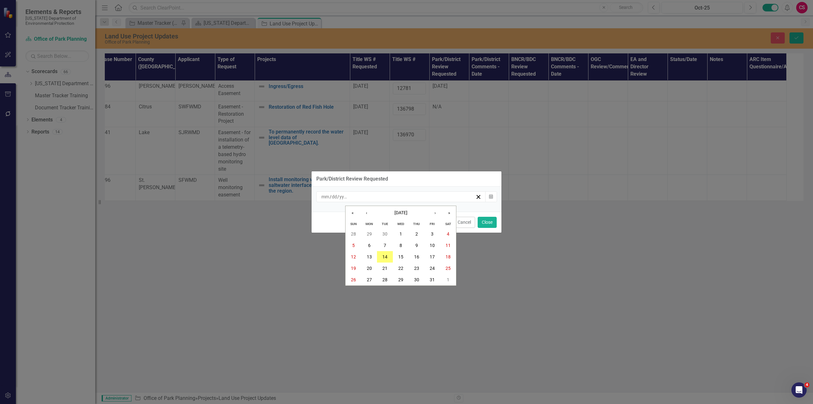
click at [323, 199] on input "number" at bounding box center [325, 197] width 9 height 6
type input "08"
type input "01"
type input "2025"
click at [489, 224] on button "Close" at bounding box center [487, 222] width 19 height 11
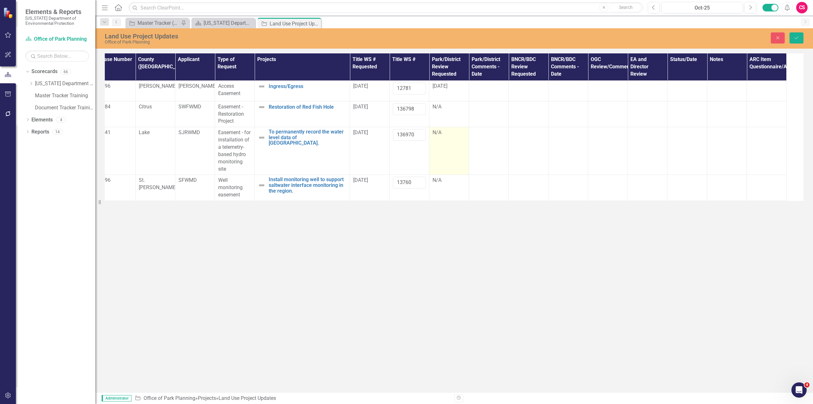
click at [438, 130] on div "N/A" at bounding box center [449, 132] width 33 height 7
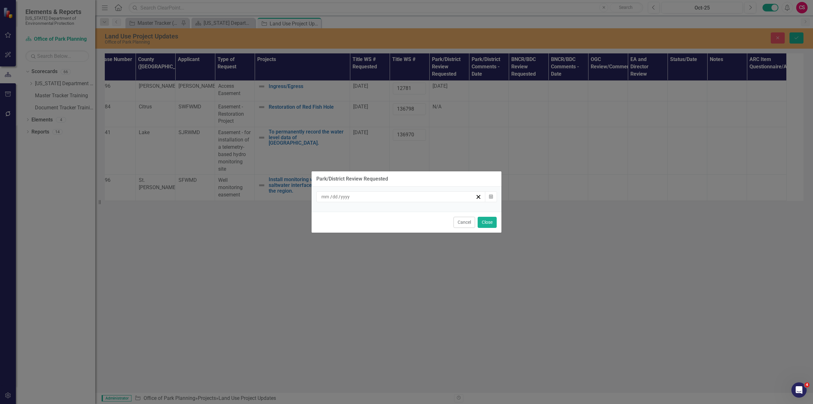
click at [323, 198] on input at bounding box center [325, 197] width 9 height 6
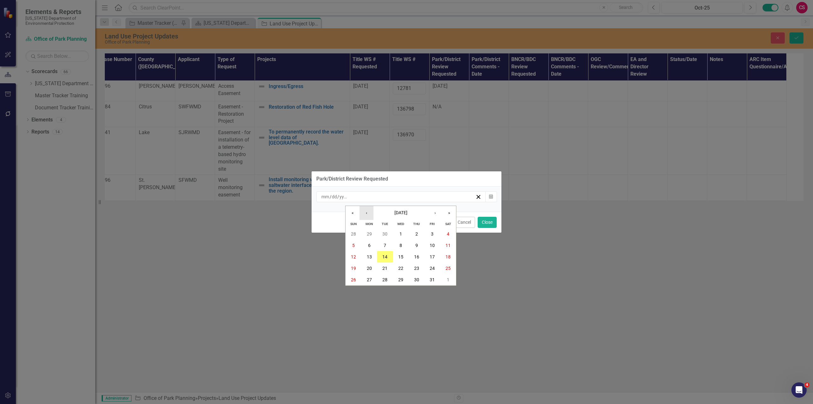
click at [369, 215] on button "‹" at bounding box center [367, 213] width 14 height 14
click at [428, 233] on button "1" at bounding box center [433, 233] width 16 height 11
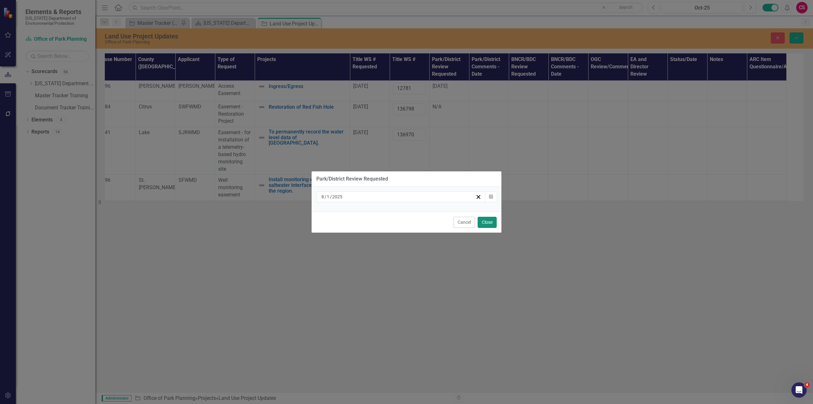
click at [490, 223] on button "Close" at bounding box center [487, 222] width 19 height 11
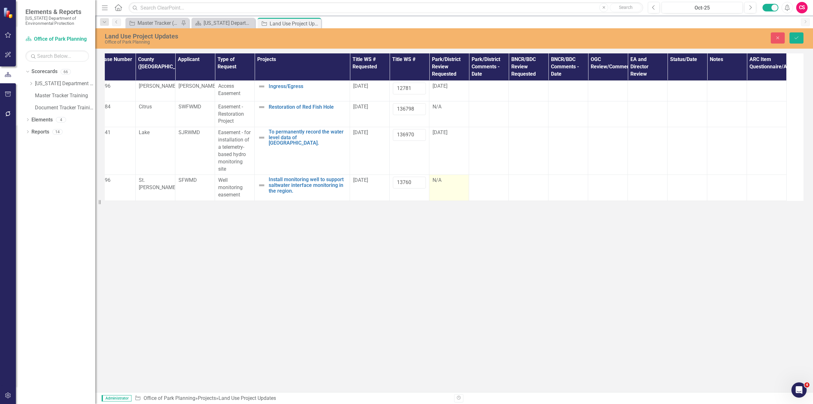
click at [447, 185] on td "N/A" at bounding box center [450, 188] width 40 height 26
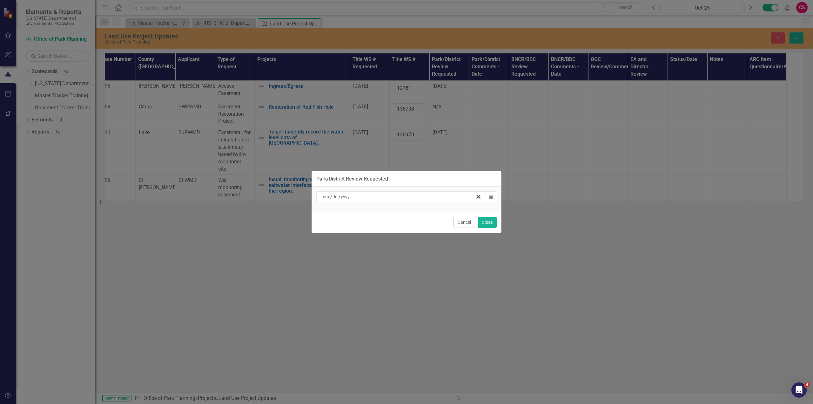
click at [417, 198] on div "/ /" at bounding box center [398, 197] width 155 height 6
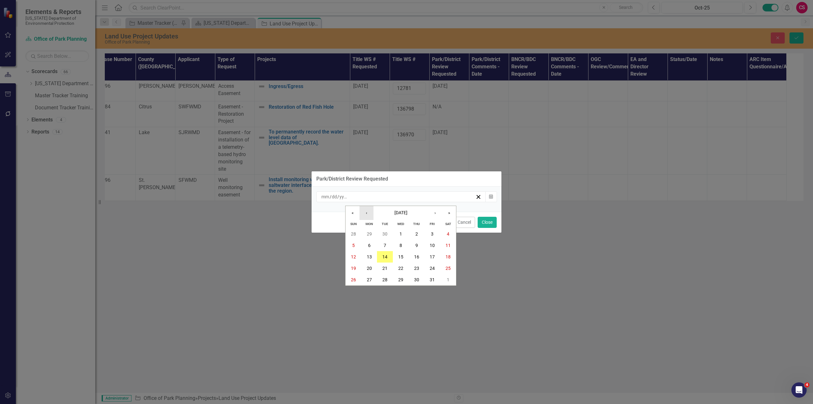
click at [367, 216] on button "‹" at bounding box center [367, 213] width 14 height 14
click at [419, 269] on abbr "21" at bounding box center [416, 268] width 5 height 5
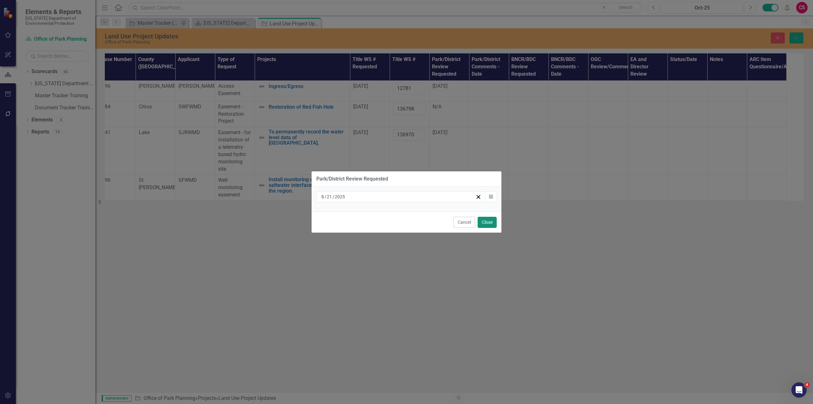
click at [485, 225] on button "Close" at bounding box center [487, 222] width 19 height 11
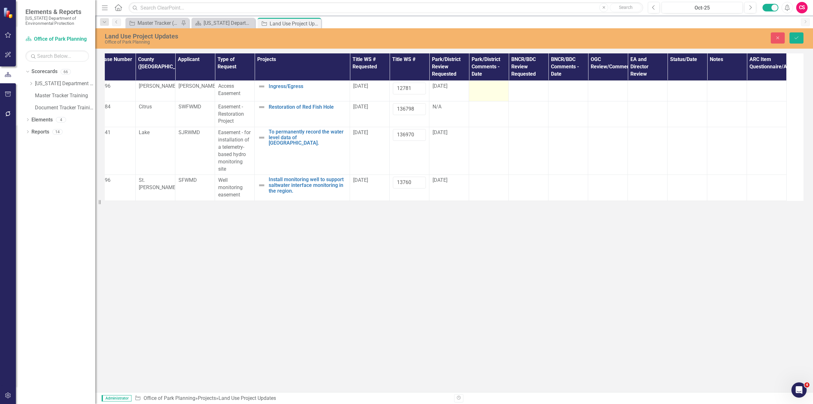
click at [481, 89] on div at bounding box center [488, 87] width 33 height 8
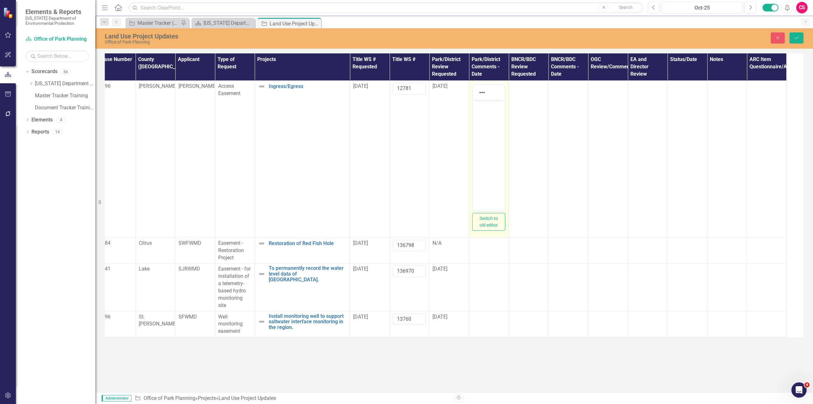
scroll to position [0, 0]
click at [479, 132] on body "Rich Text Area. Press ALT-0 for help." at bounding box center [489, 146] width 32 height 95
paste body "Rich Text Area. Press ALT-0 for help."
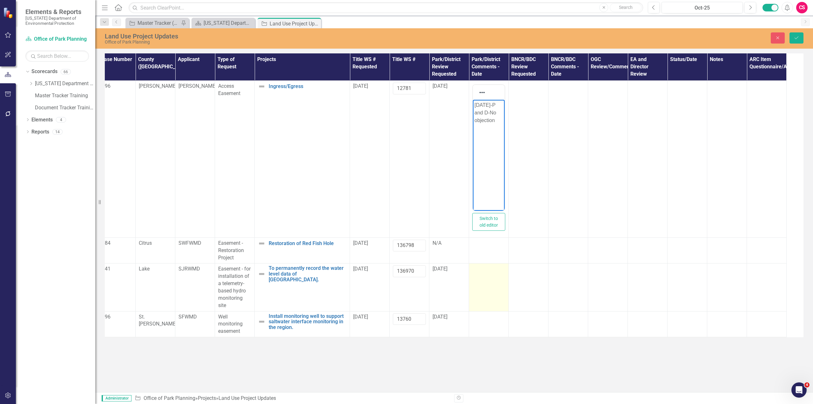
click at [485, 276] on td at bounding box center [489, 287] width 40 height 48
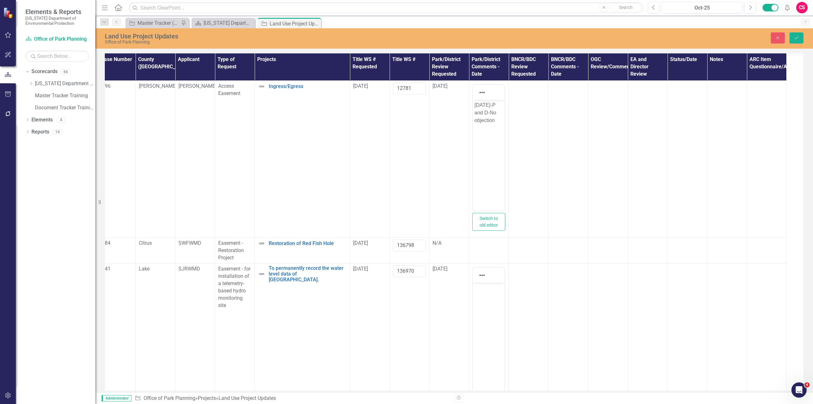
click at [484, 296] on body "Rich Text Area. Press ALT-0 for help." at bounding box center [489, 329] width 32 height 95
paste body "Rich Text Area. Press ALT-0 for help."
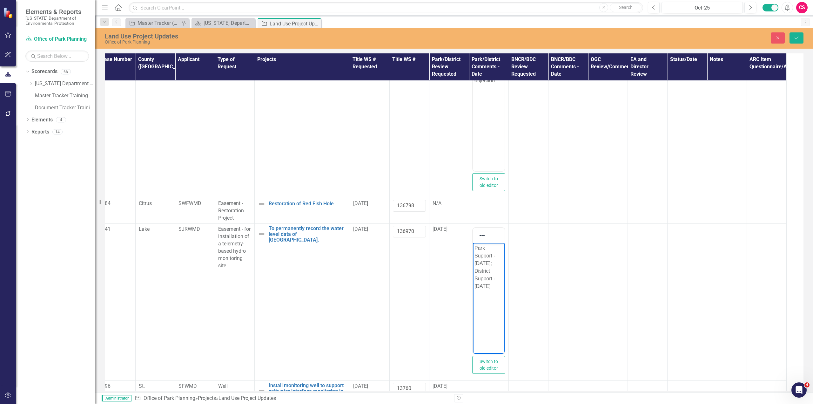
scroll to position [61, 216]
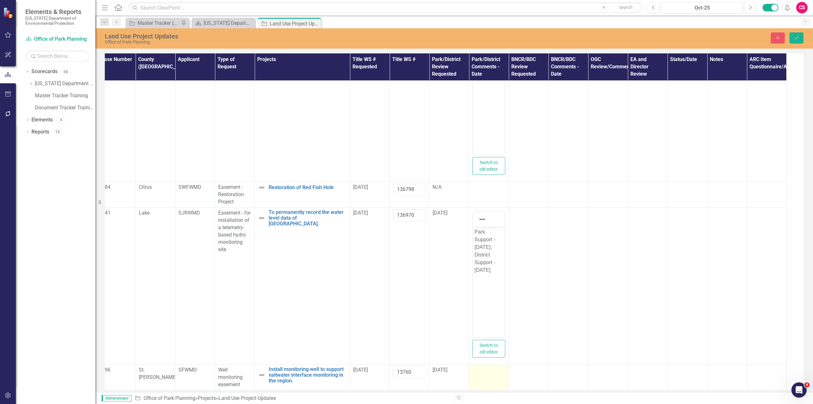
click at [486, 370] on td at bounding box center [489, 377] width 40 height 26
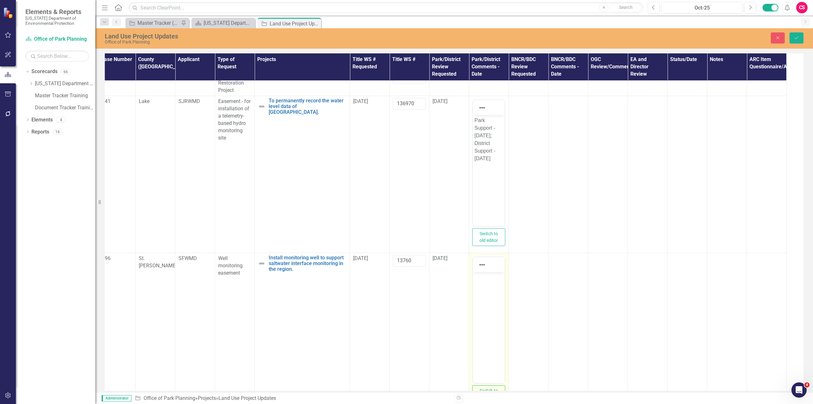
scroll to position [192, 216]
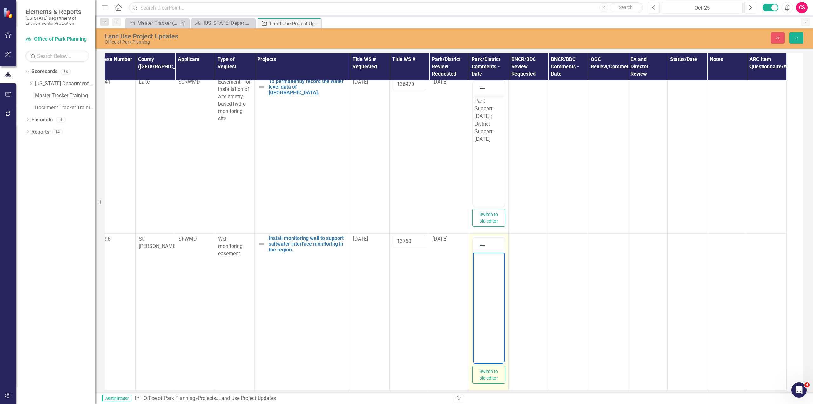
click at [484, 272] on body "Rich Text Area. Press ALT-0 for help." at bounding box center [489, 300] width 32 height 95
paste body "Rich Text Area. Press ALT-0 for help."
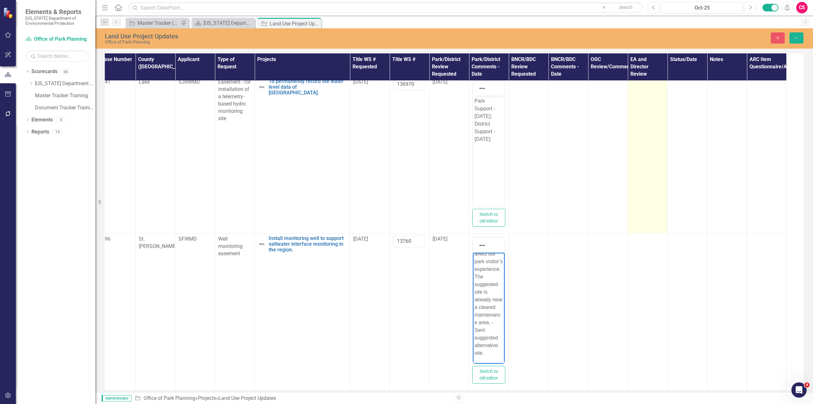
click at [643, 95] on td at bounding box center [648, 155] width 40 height 157
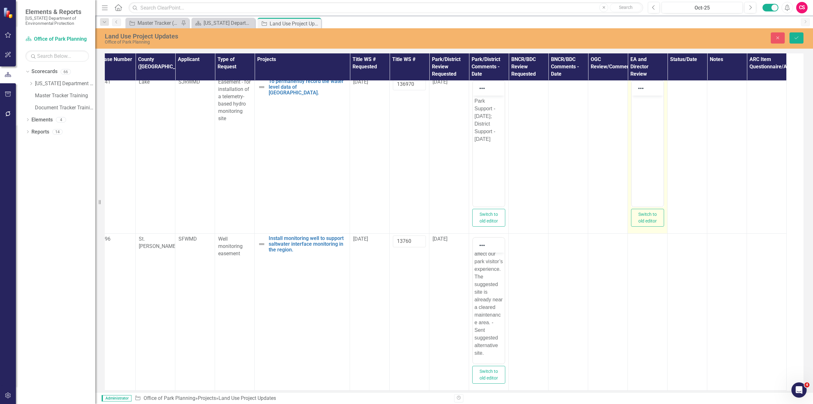
scroll to position [0, 0]
click at [648, 126] on body "Rich Text Area. Press ALT-0 for help." at bounding box center [648, 143] width 32 height 95
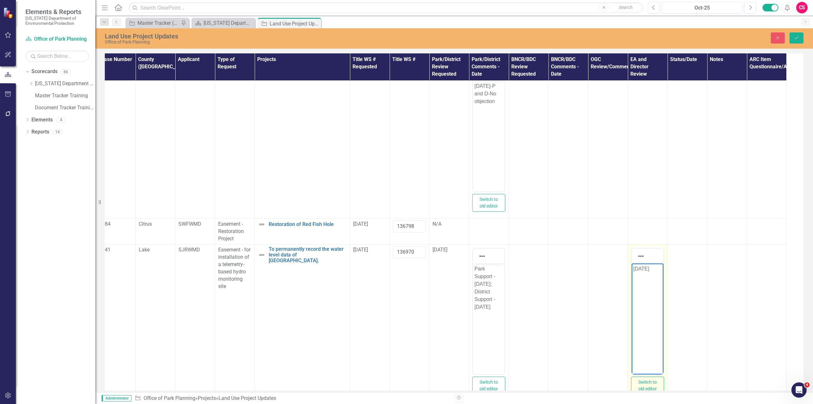
scroll to position [0, 216]
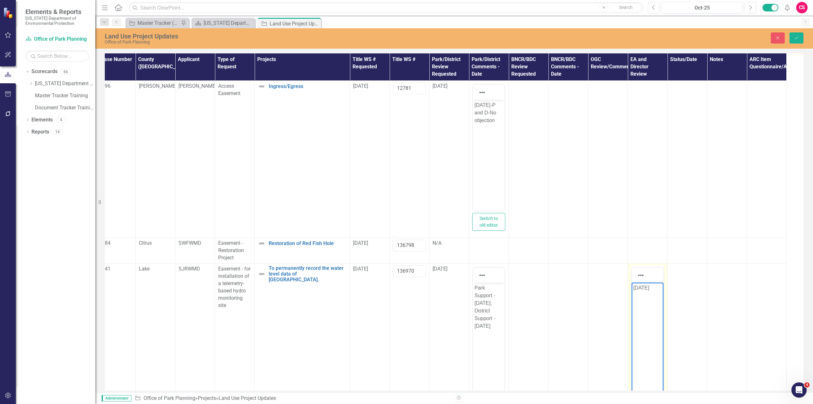
drag, startPoint x: 656, startPoint y: 286, endPoint x: 618, endPoint y: 285, distance: 38.5
click at [632, 285] on html "[DATE]" at bounding box center [648, 329] width 32 height 95
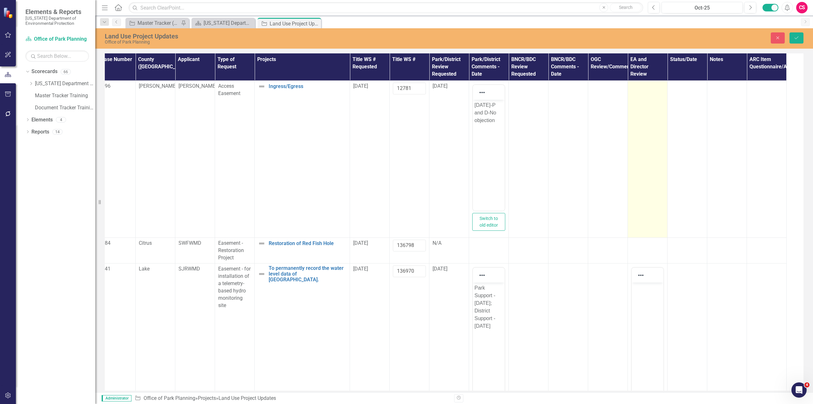
click at [640, 96] on td at bounding box center [648, 158] width 40 height 157
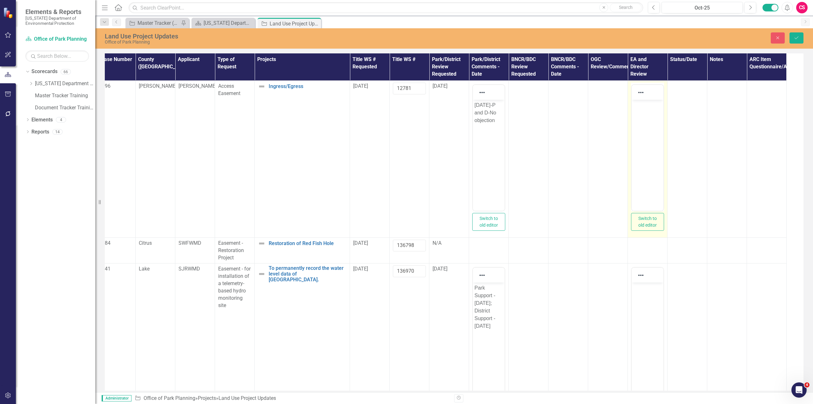
scroll to position [0, 0]
click at [640, 110] on body "Rich Text Area. Press ALT-0 for help." at bounding box center [648, 146] width 32 height 95
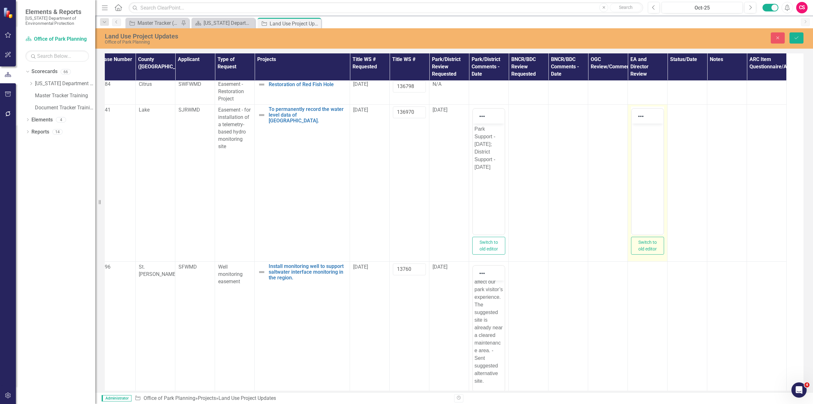
scroll to position [192, 216]
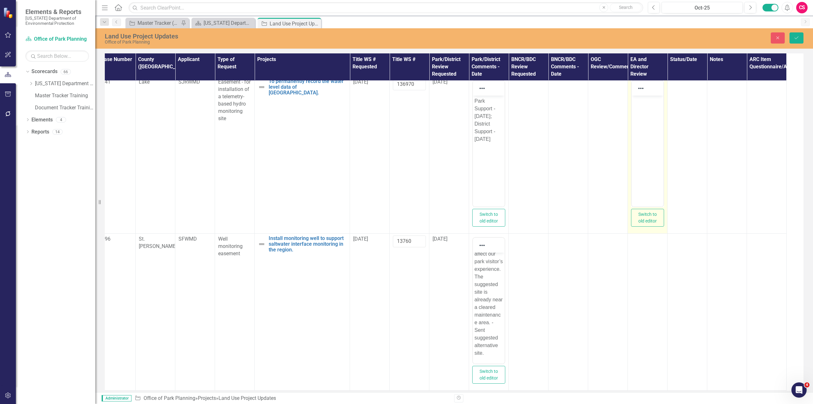
click at [641, 162] on body "Rich Text Area. Press ALT-0 for help." at bounding box center [648, 143] width 32 height 95
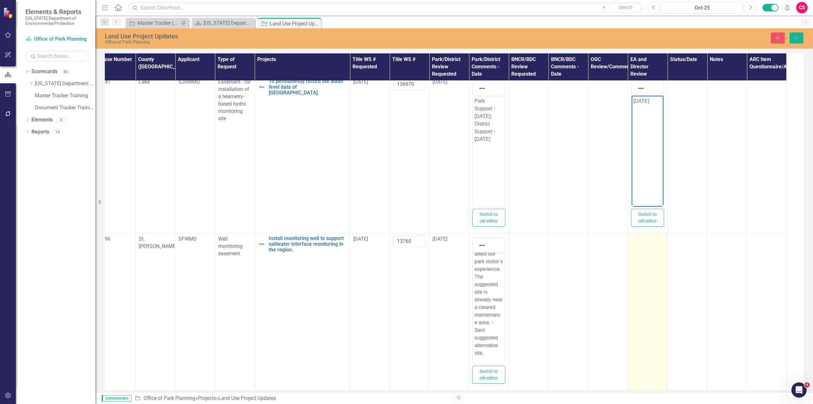
click at [646, 282] on td at bounding box center [648, 312] width 40 height 157
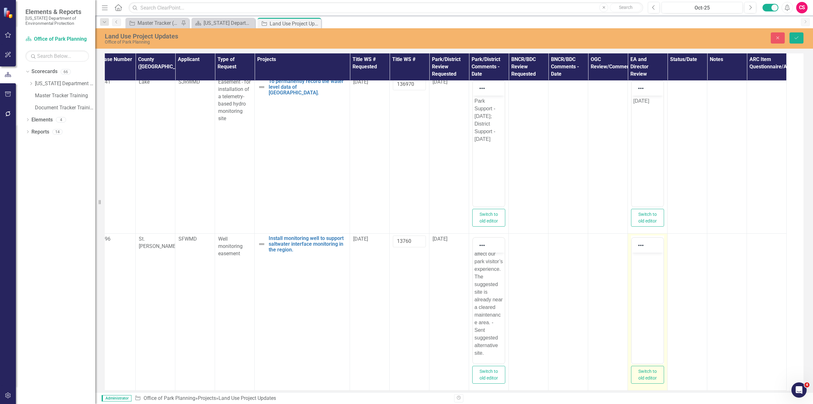
scroll to position [0, 0]
drag, startPoint x: 658, startPoint y: 282, endPoint x: 649, endPoint y: 276, distance: 10.8
click at [657, 282] on body "Rich Text Area. Press ALT-0 for help." at bounding box center [648, 300] width 32 height 95
paste body "Rich Text Area. Press ALT-0 for help."
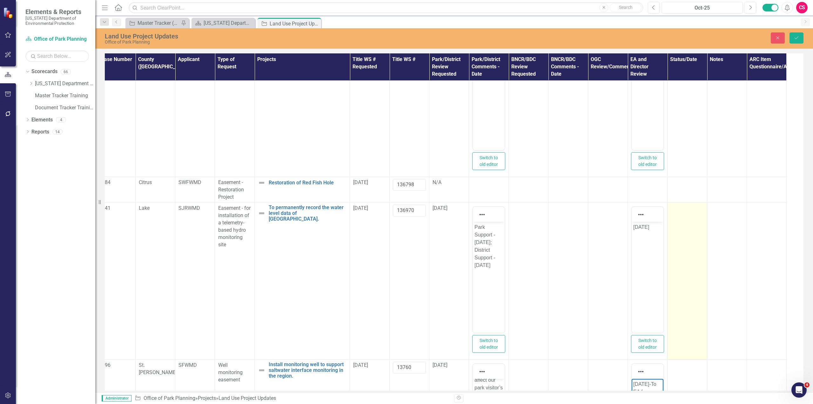
scroll to position [0, 216]
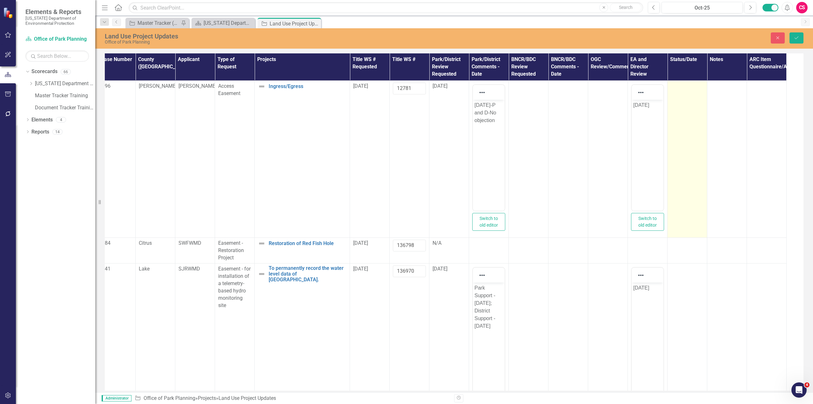
click at [691, 112] on td at bounding box center [688, 158] width 40 height 157
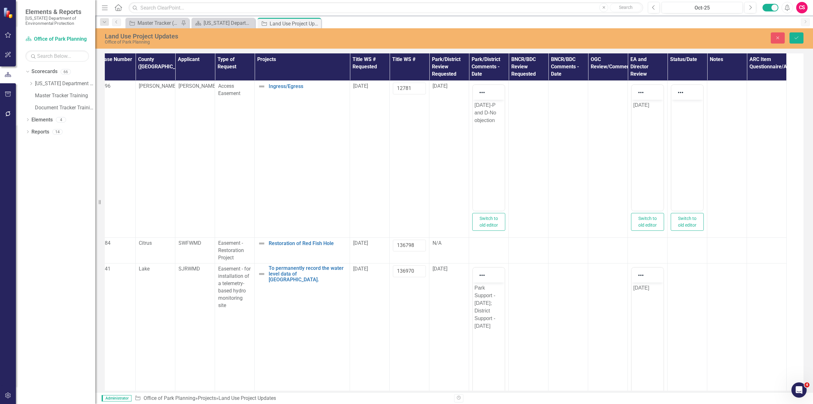
scroll to position [0, 0]
click at [679, 139] on body "Rich Text Area. Press ALT-0 for help." at bounding box center [688, 146] width 32 height 95
paste body "Rich Text Area. Press ALT-0 for help."
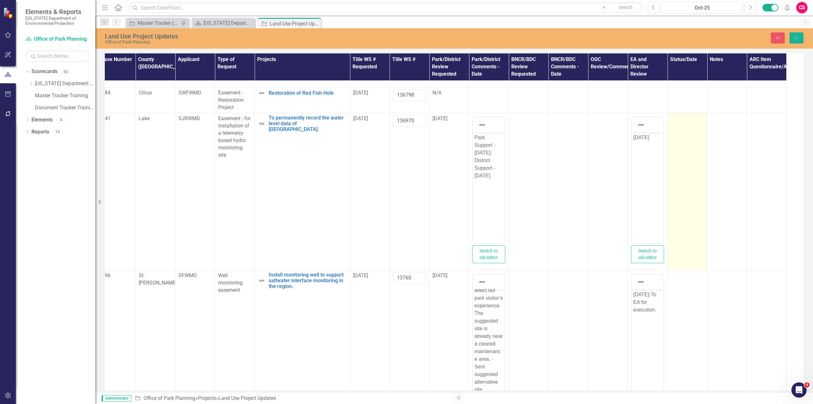
scroll to position [192, 216]
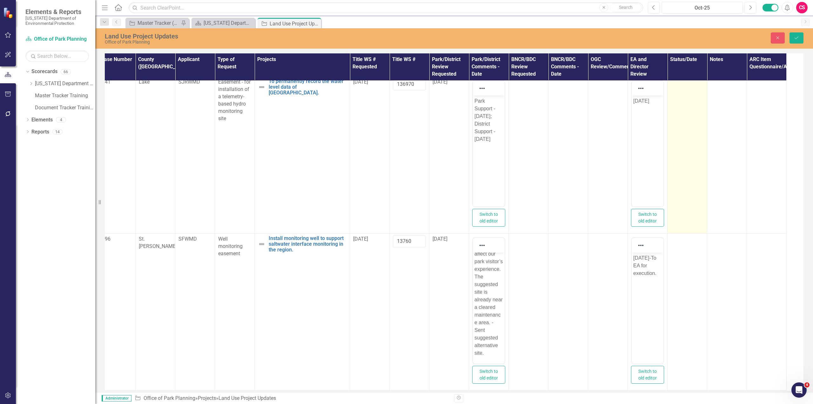
click at [688, 154] on td at bounding box center [688, 155] width 40 height 157
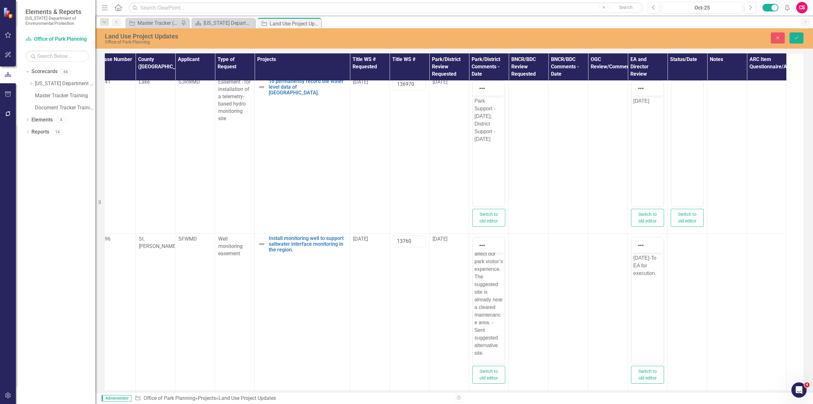
scroll to position [0, 0]
click at [691, 156] on body "Rich Text Area. Press ALT-0 for help." at bounding box center [688, 143] width 32 height 95
paste body "Rich Text Area. Press ALT-0 for help."
click at [675, 123] on p "[DATE]-Reminder to EA [DATE]-Reminder to EA" at bounding box center [687, 120] width 29 height 46
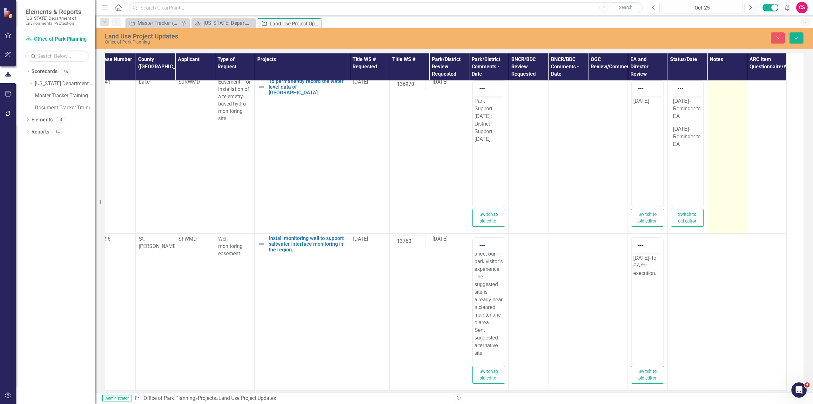
click at [729, 120] on td at bounding box center [728, 155] width 40 height 157
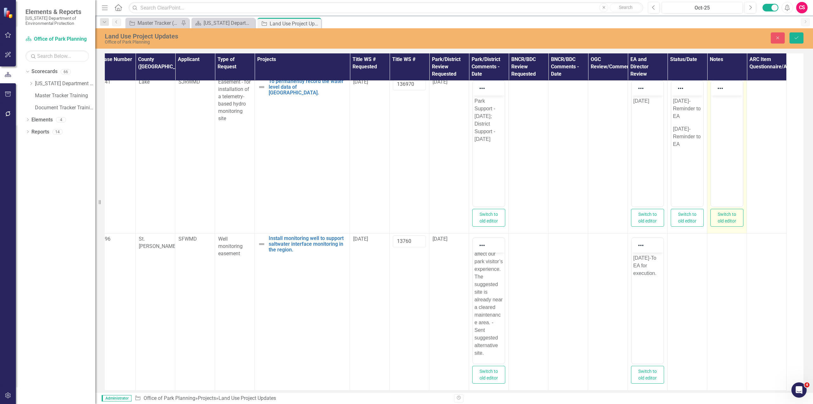
click at [722, 133] on body "Rich Text Area. Press ALT-0 for help." at bounding box center [727, 143] width 32 height 95
paste body "Rich Text Area. Press ALT-0 for help."
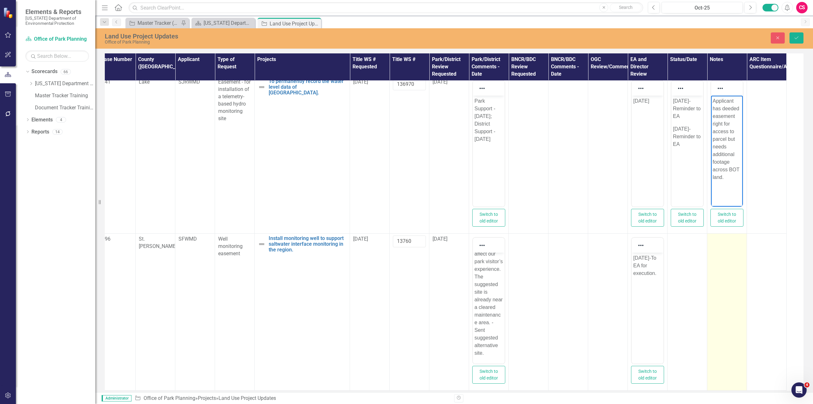
click at [723, 270] on td at bounding box center [728, 312] width 40 height 157
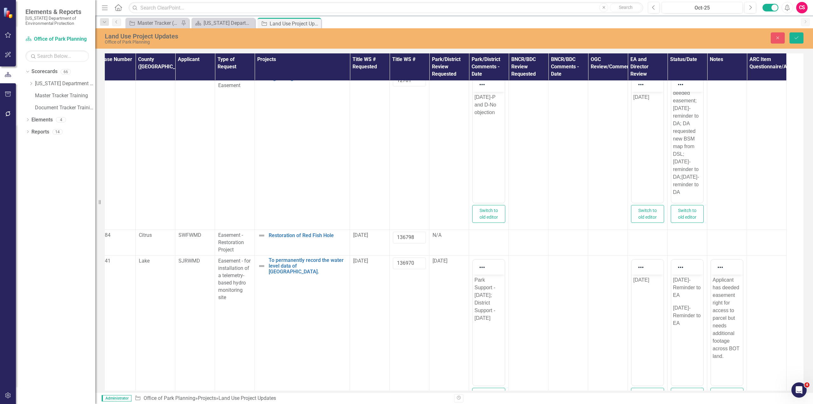
scroll to position [0, 216]
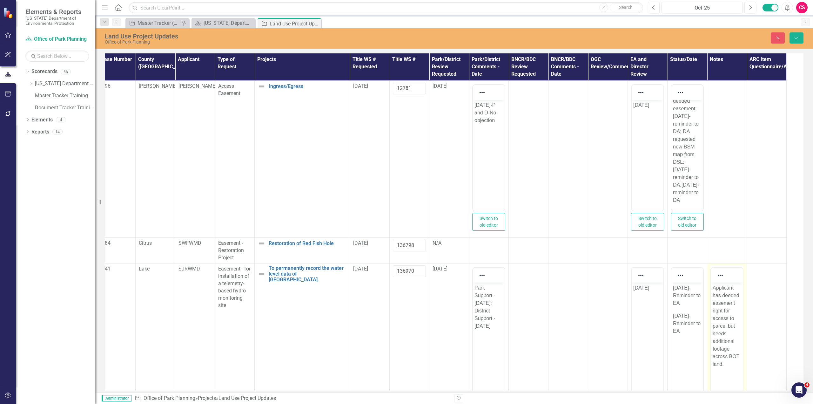
click at [733, 318] on p "Applicant has deeded easement right for access to parcel but needs additional f…" at bounding box center [727, 326] width 29 height 84
click at [729, 330] on p "Applicant has deeded easement right for access to parcel but needs additional f…" at bounding box center [727, 326] width 29 height 84
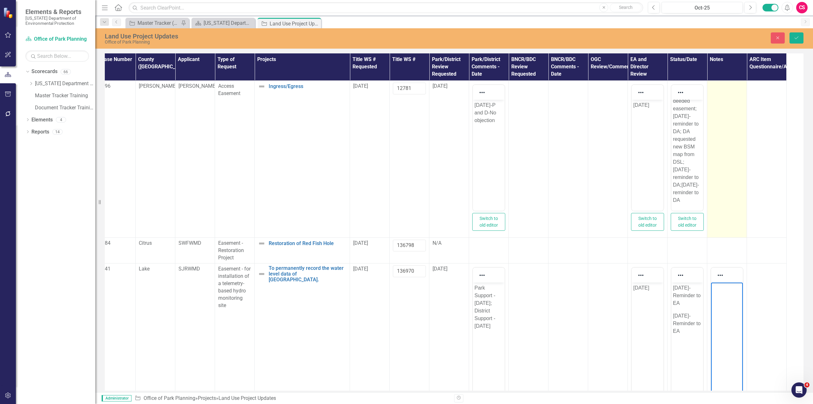
click at [729, 127] on td at bounding box center [728, 158] width 40 height 157
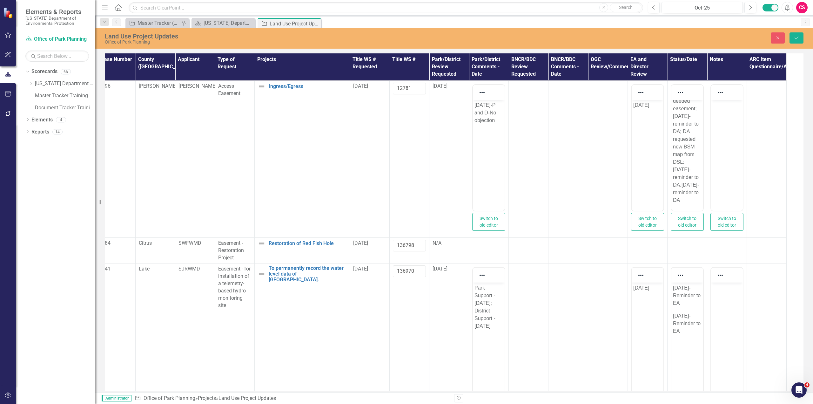
scroll to position [0, 0]
click at [726, 120] on body "Rich Text Area. Press ALT-0 for help." at bounding box center [727, 146] width 32 height 95
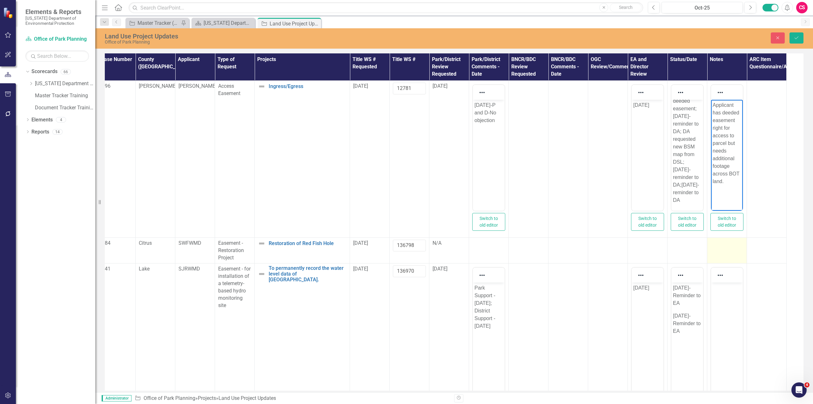
click at [726, 250] on td at bounding box center [728, 250] width 40 height 26
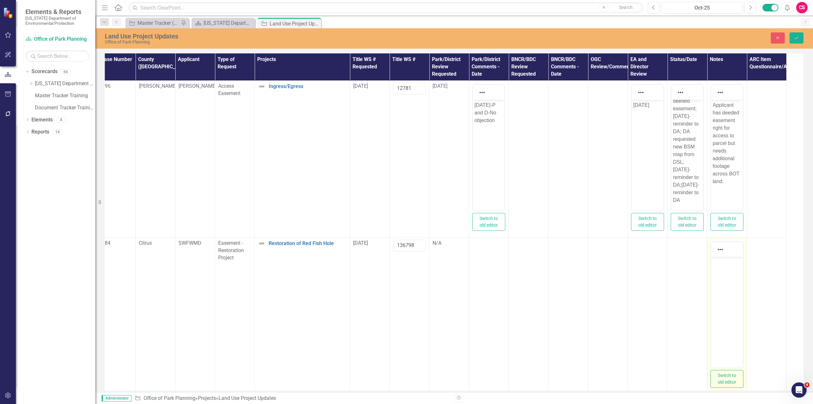
click at [721, 277] on body "Rich Text Area. Press ALT-0 for help." at bounding box center [727, 303] width 32 height 95
paste body "Rich Text Area. Press ALT-0 for help."
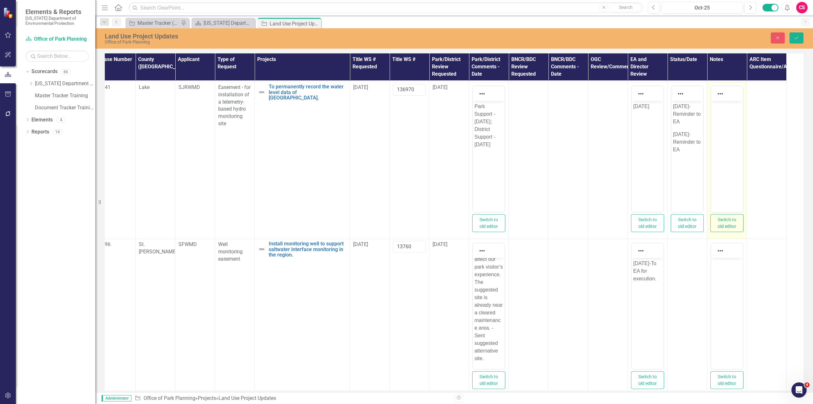
scroll to position [323, 216]
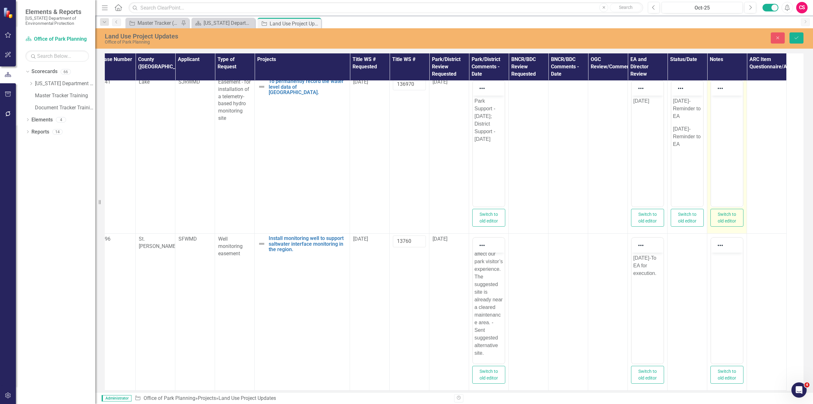
click at [718, 137] on body "Rich Text Area. Press ALT-0 for help." at bounding box center [727, 142] width 32 height 95
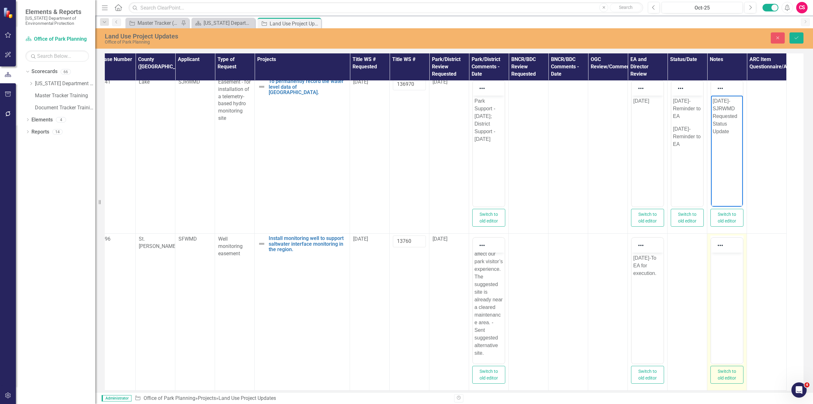
click at [735, 279] on body "Rich Text Area. Press ALT-0 for help." at bounding box center [727, 299] width 32 height 95
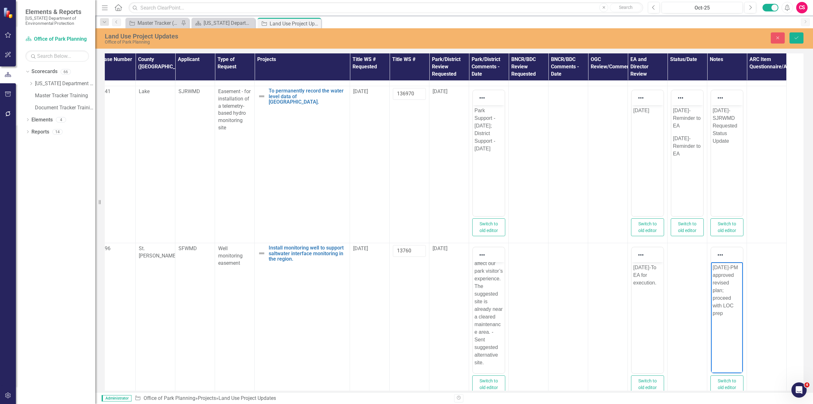
scroll to position [308, 216]
click at [802, 43] on button "Save" at bounding box center [797, 37] width 14 height 11
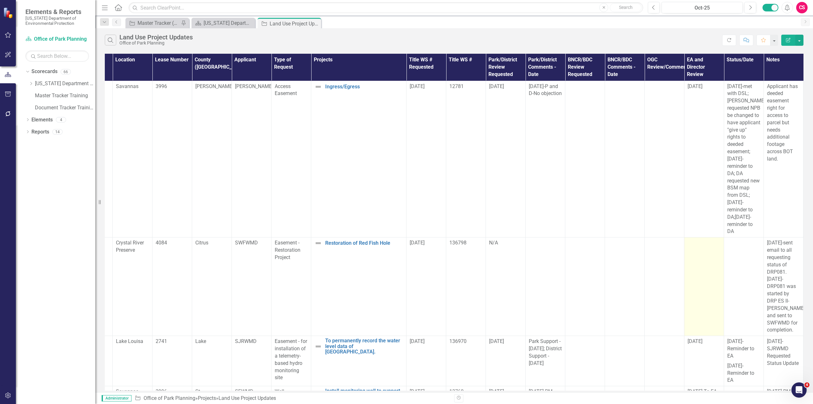
scroll to position [0, 221]
